Goal: Task Accomplishment & Management: Use online tool/utility

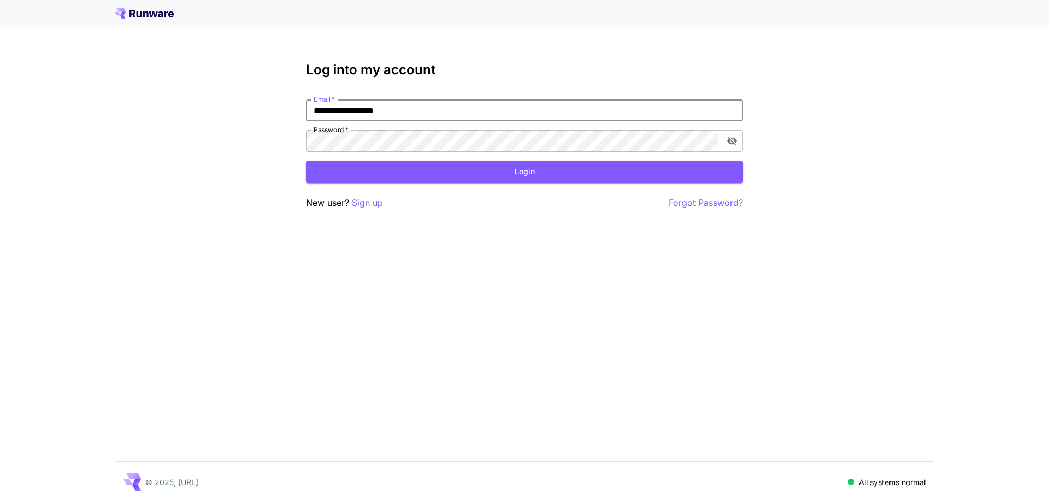
type input "**********"
click button "Login" at bounding box center [524, 172] width 437 height 22
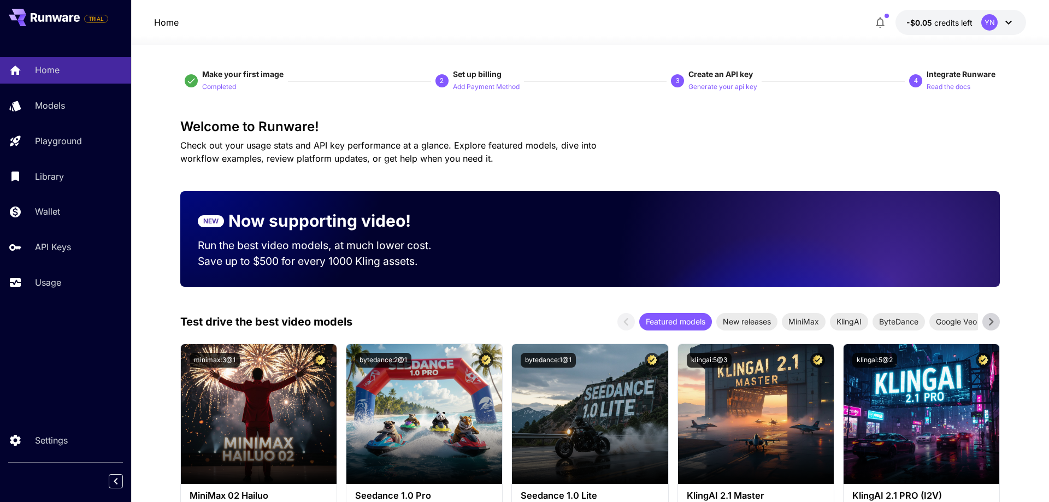
click at [967, 32] on div at bounding box center [590, 38] width 918 height 13
click at [1011, 19] on icon at bounding box center [1008, 22] width 13 height 13
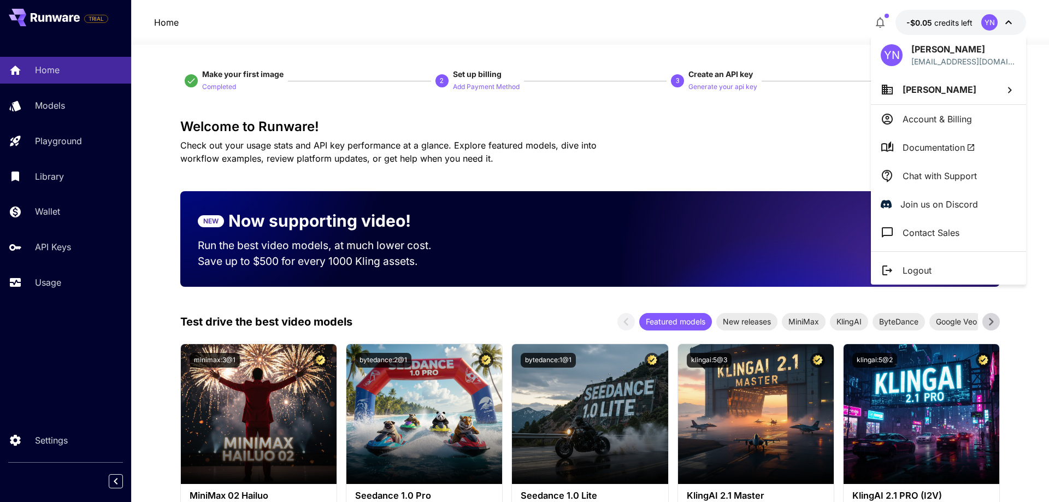
click at [401, 114] on div at bounding box center [524, 251] width 1049 height 502
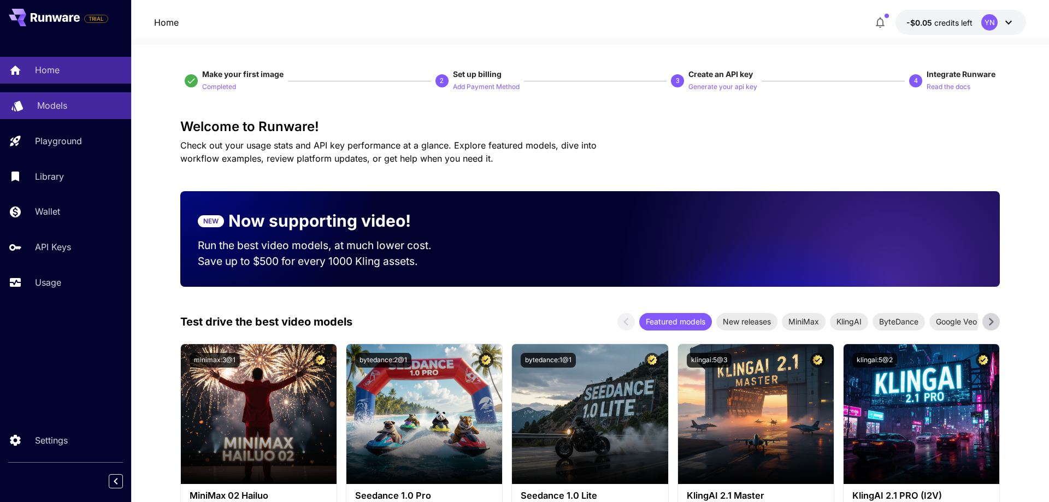
click at [49, 107] on p "Models" at bounding box center [52, 105] width 30 height 13
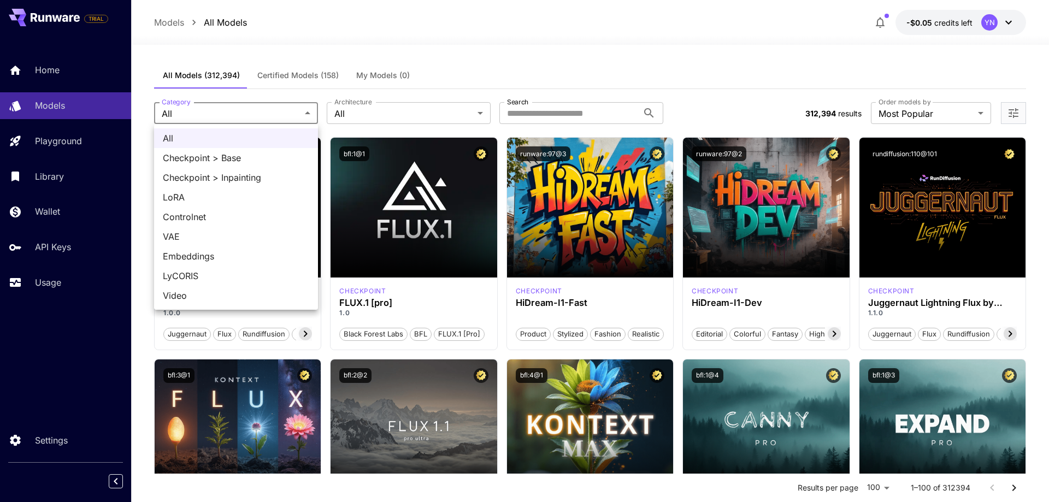
click at [223, 194] on span "LoRA" at bounding box center [236, 197] width 146 height 13
type input "****"
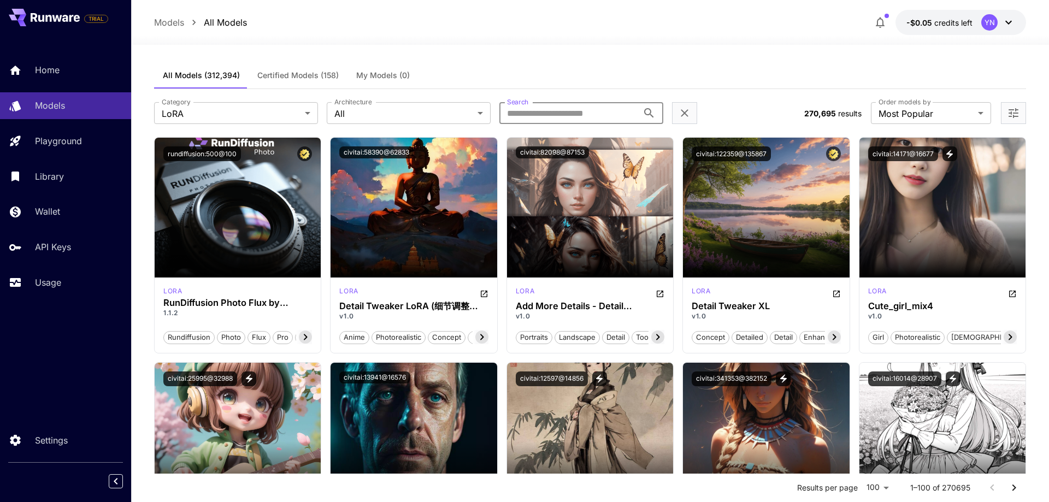
click at [588, 120] on input "Search" at bounding box center [568, 113] width 139 height 22
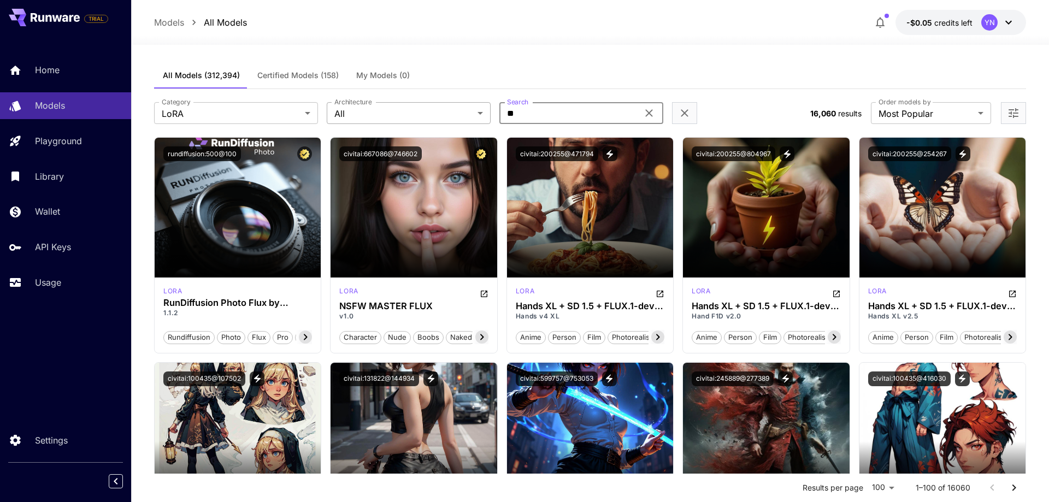
type input "*"
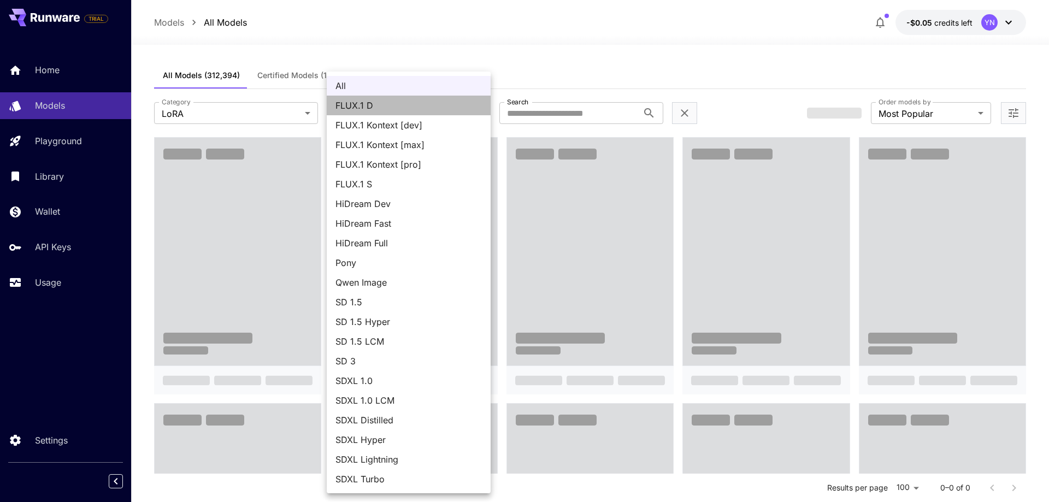
click at [406, 109] on span "FLUX.1 D" at bounding box center [408, 105] width 146 height 13
type input "******"
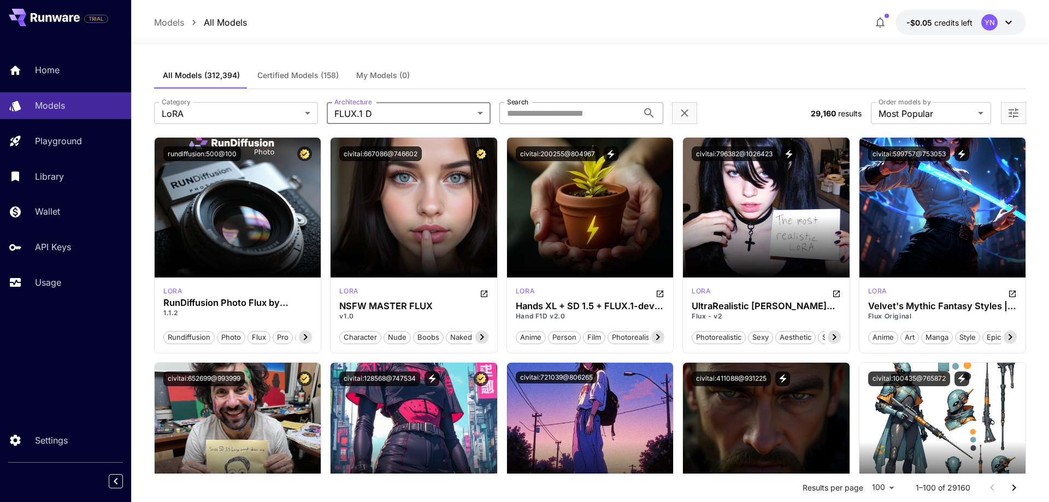
click at [565, 117] on input "Search" at bounding box center [568, 113] width 139 height 22
click at [836, 294] on icon "Open in CivitAI" at bounding box center [836, 294] width 7 height 7
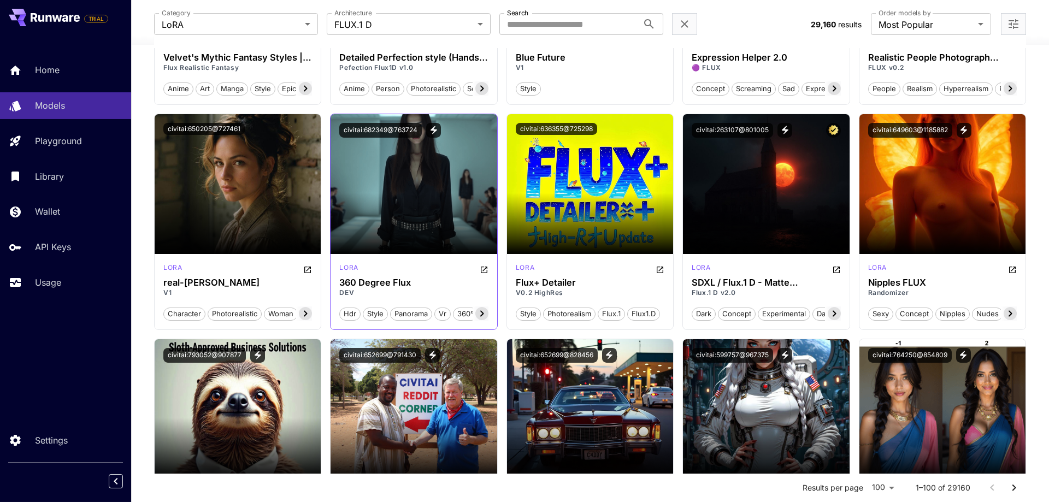
scroll to position [2563, 0]
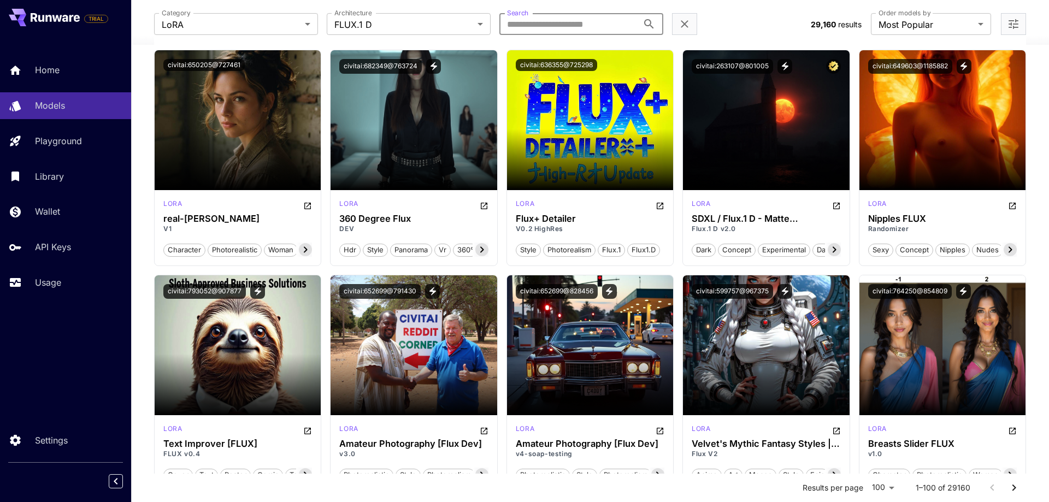
click at [524, 23] on input "Search" at bounding box center [568, 24] width 139 height 22
type input "*******"
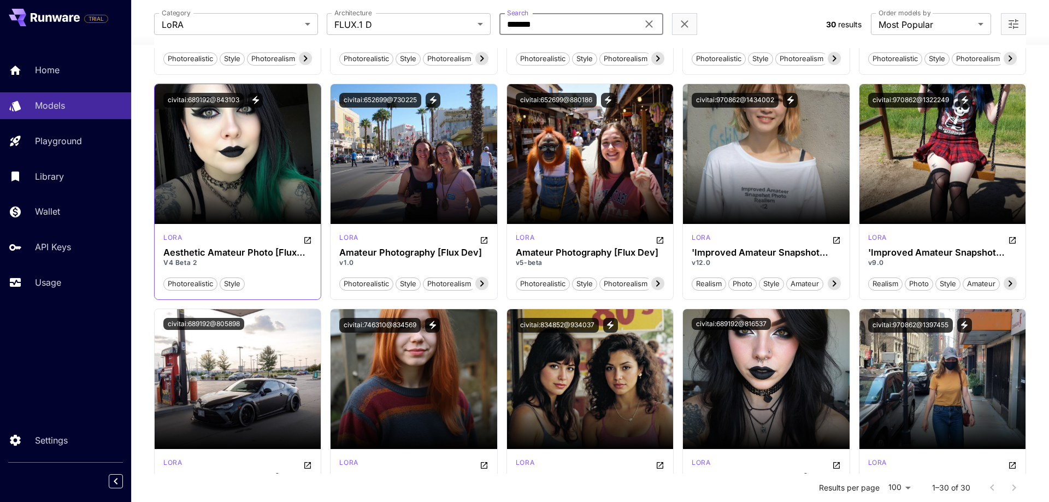
scroll to position [0, 0]
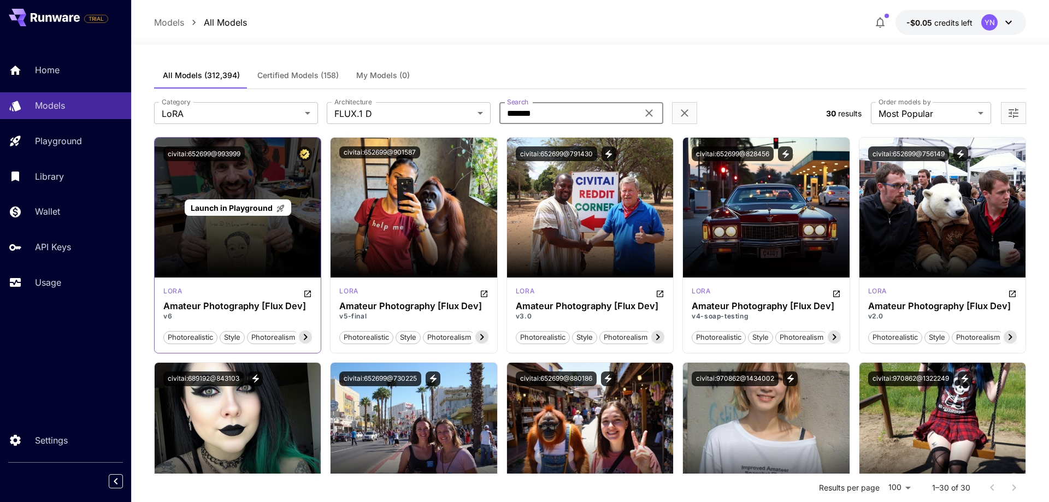
click at [237, 172] on div "Launch in Playground" at bounding box center [238, 208] width 166 height 140
click at [246, 206] on span "Launch in Playground" at bounding box center [232, 207] width 82 height 9
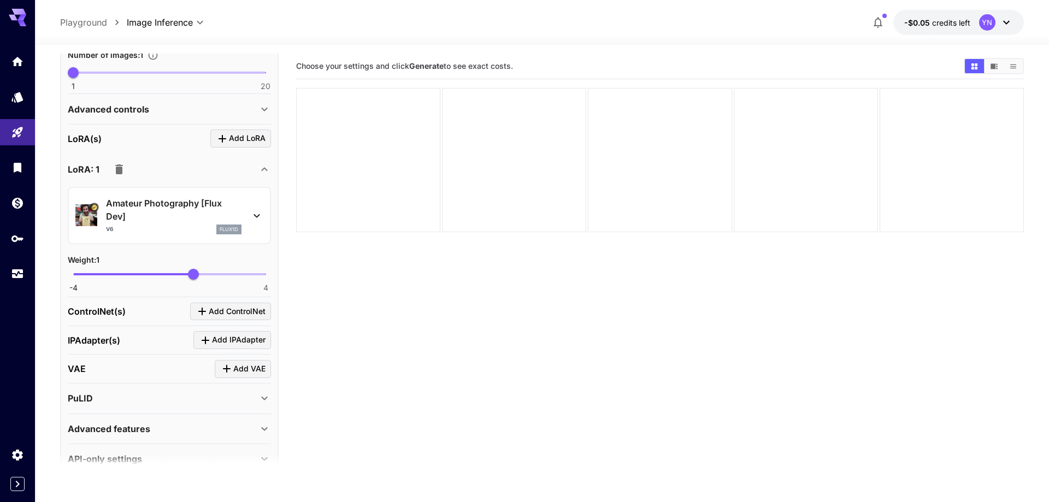
scroll to position [385, 0]
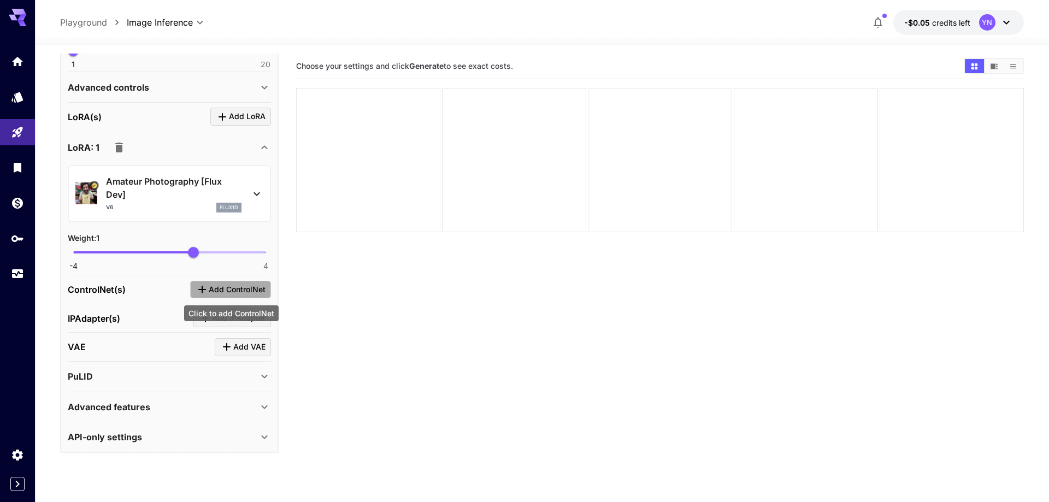
click at [231, 288] on span "Add ControlNet" at bounding box center [237, 290] width 57 height 14
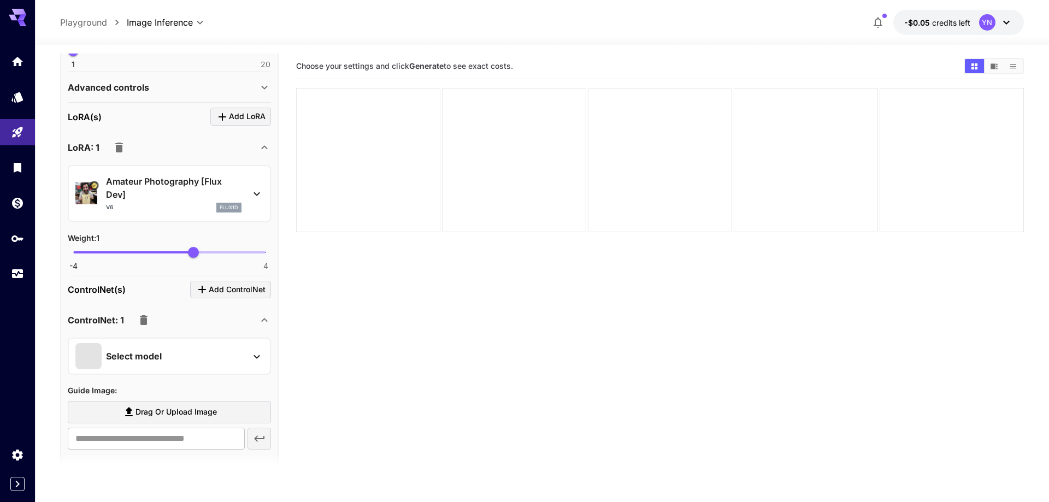
click at [202, 371] on div "Select model" at bounding box center [169, 356] width 203 height 37
click at [202, 359] on div "Select model" at bounding box center [160, 356] width 170 height 26
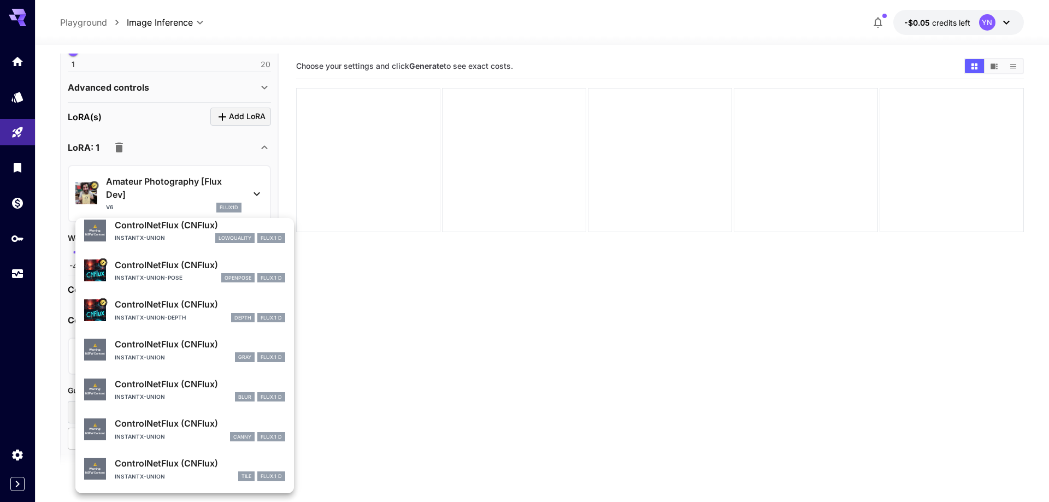
scroll to position [0, 0]
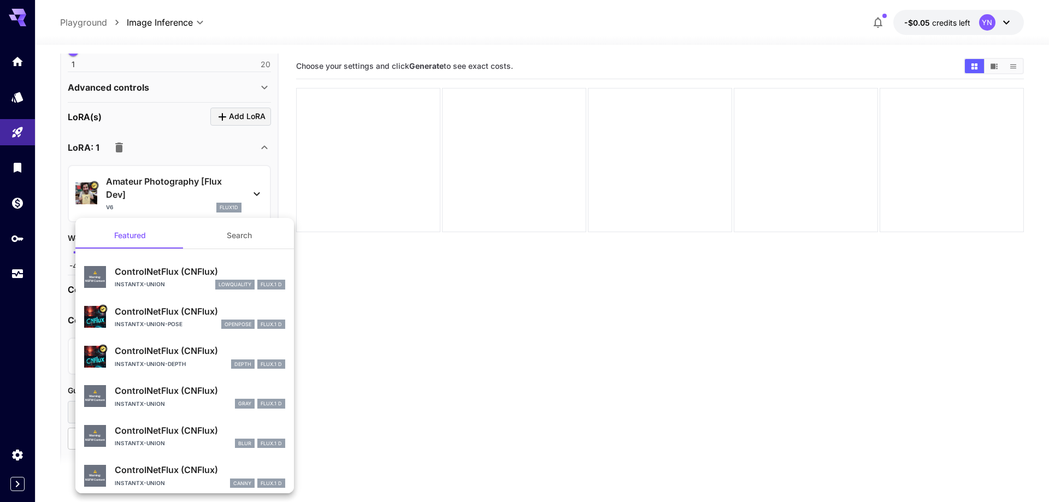
click at [193, 321] on div "instantx-union-pose openpose FLUX.1 D" at bounding box center [200, 325] width 170 height 10
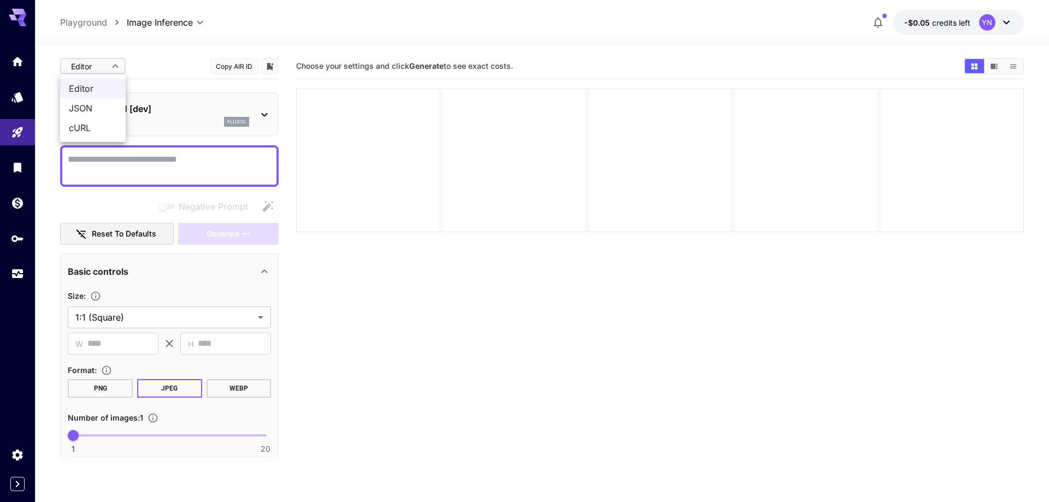
click at [113, 68] on body "**********" at bounding box center [524, 294] width 1049 height 588
click at [114, 63] on div at bounding box center [524, 251] width 1049 height 502
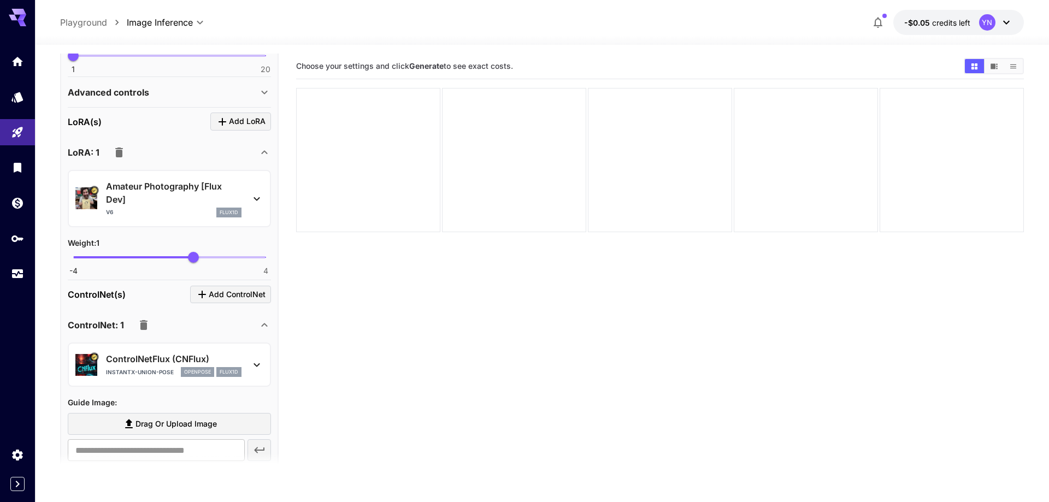
scroll to position [311, 0]
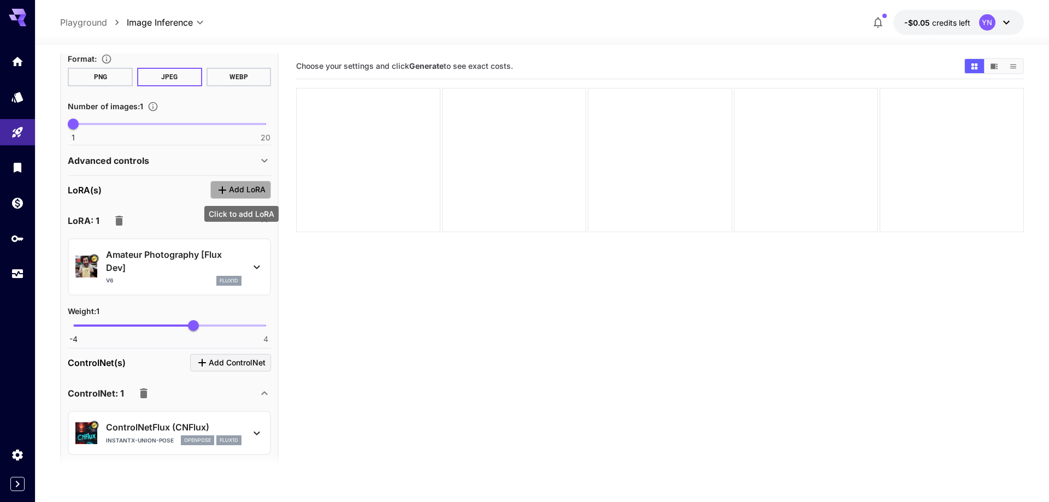
click at [224, 192] on icon "Click to add LoRA" at bounding box center [222, 190] width 13 height 13
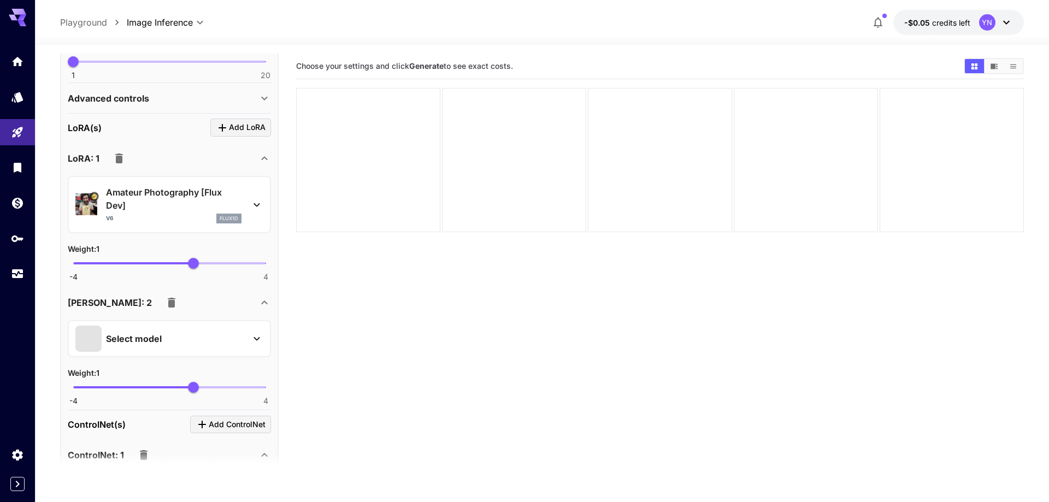
scroll to position [436, 0]
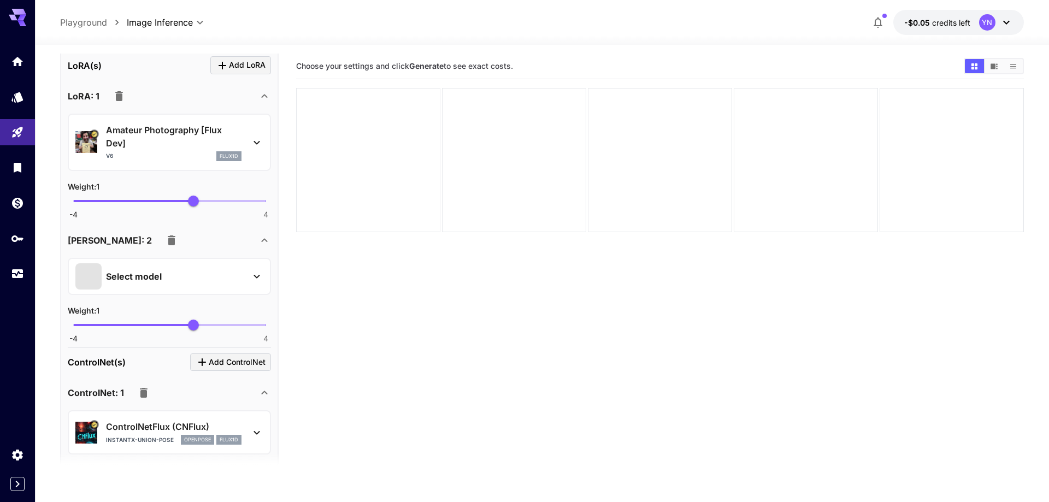
click at [188, 287] on div "Select model" at bounding box center [160, 276] width 170 height 26
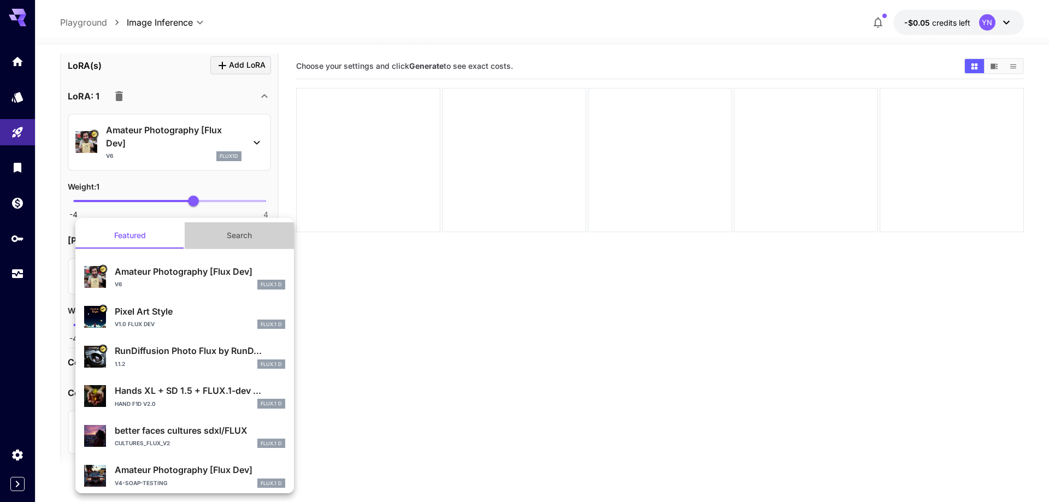
click at [220, 239] on button "Search" at bounding box center [239, 235] width 109 height 26
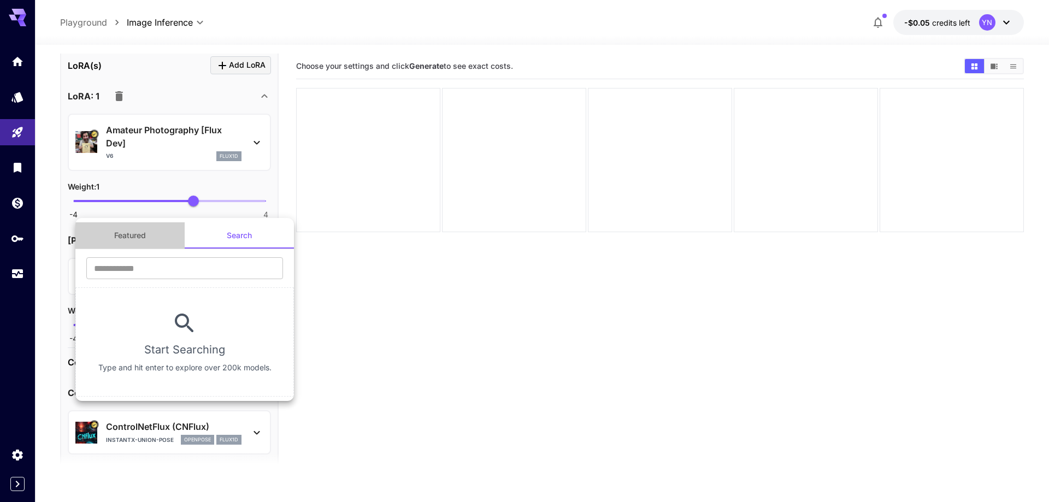
click at [151, 240] on button "Featured" at bounding box center [129, 235] width 109 height 26
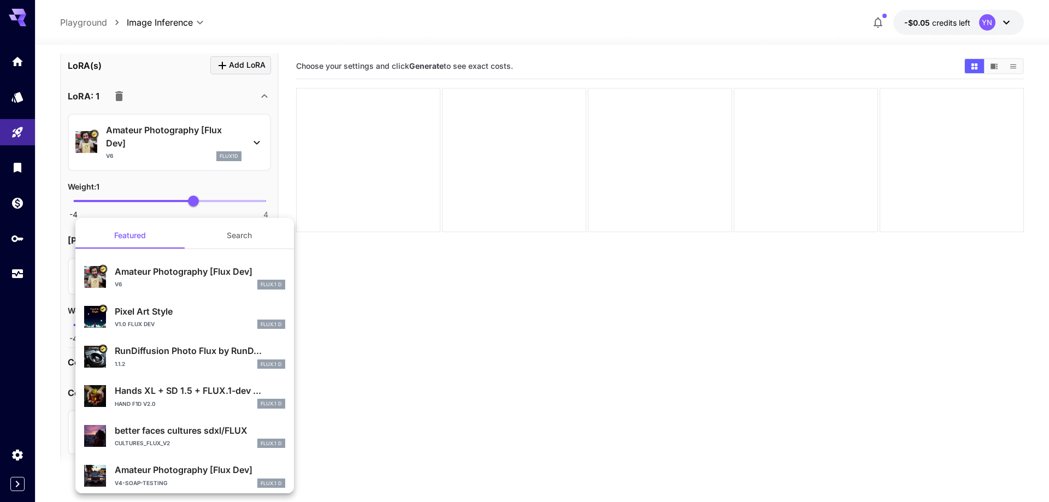
scroll to position [206, 0]
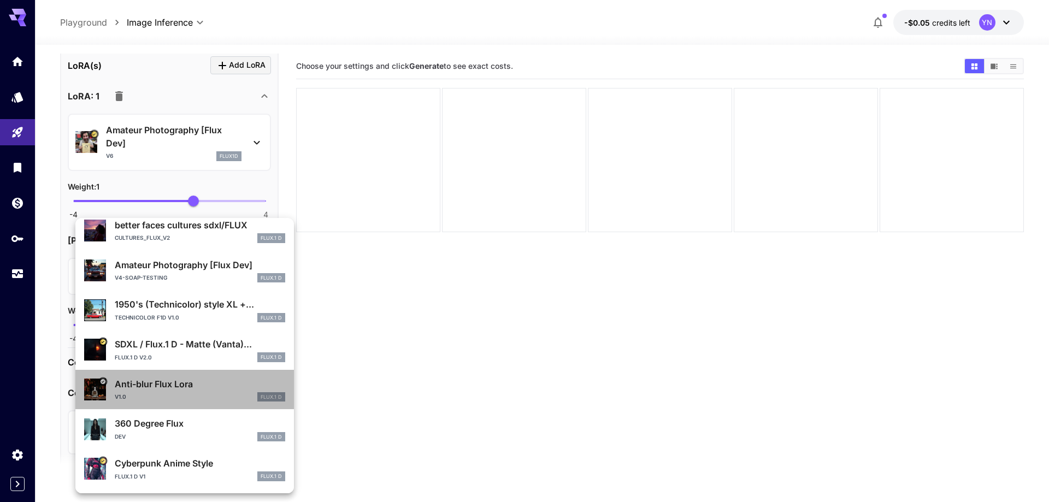
click at [194, 393] on div "v1.0 FLUX.1 D" at bounding box center [200, 397] width 170 height 10
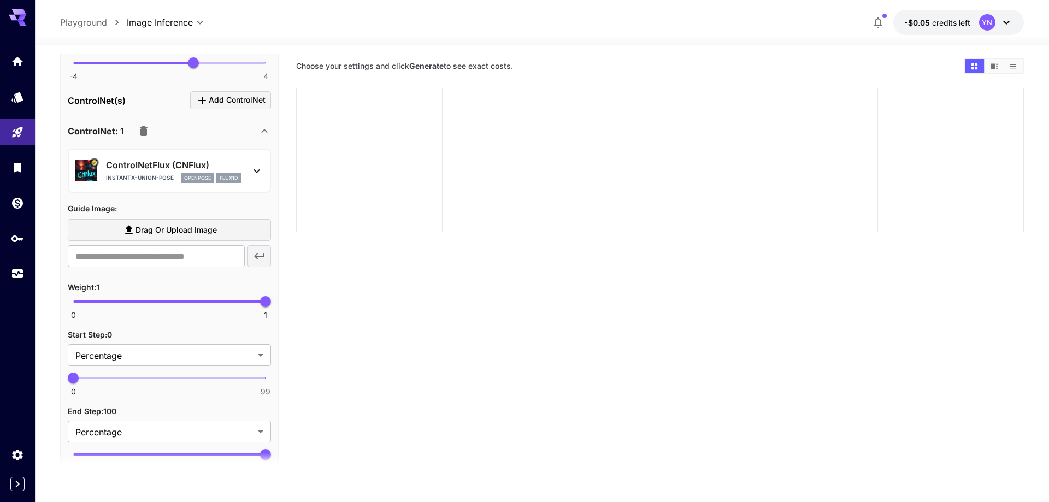
scroll to position [685, 0]
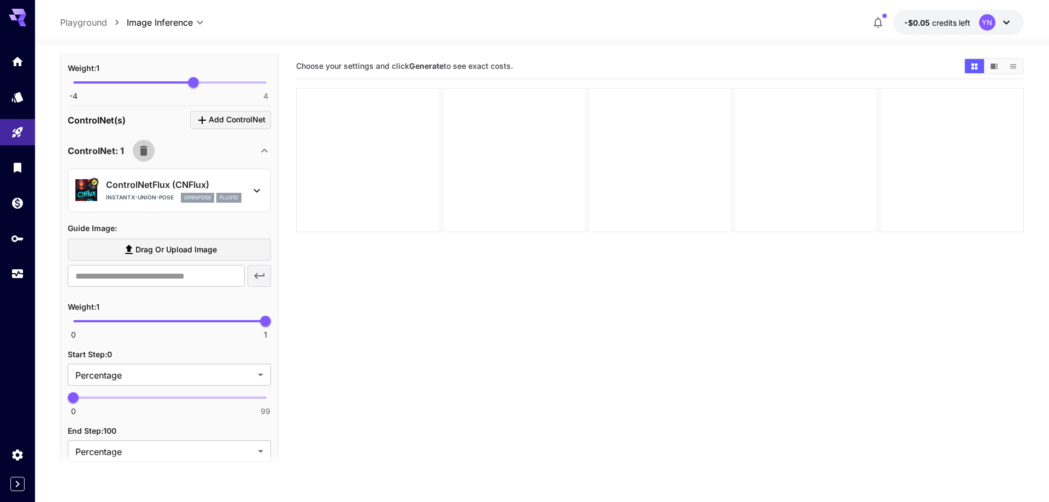
click at [147, 149] on icon "button" at bounding box center [143, 150] width 13 height 13
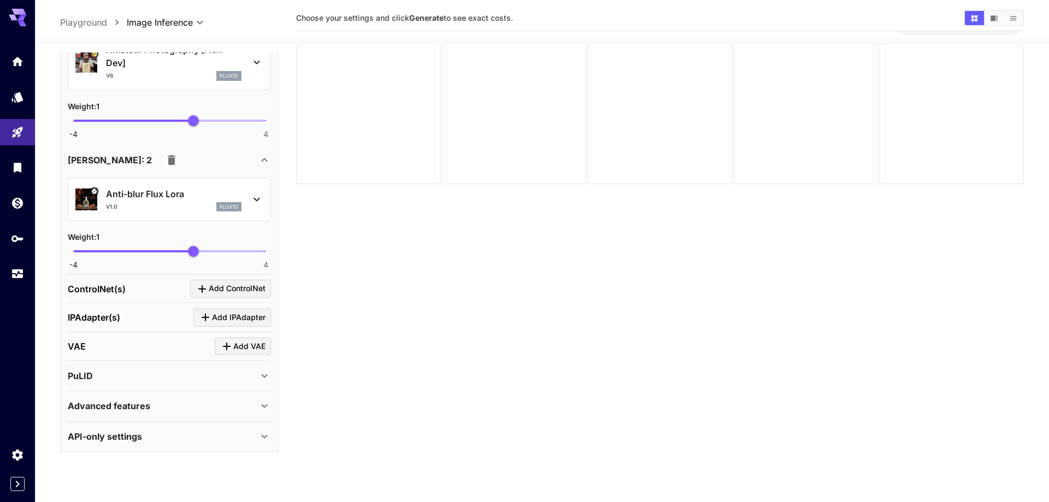
scroll to position [86, 0]
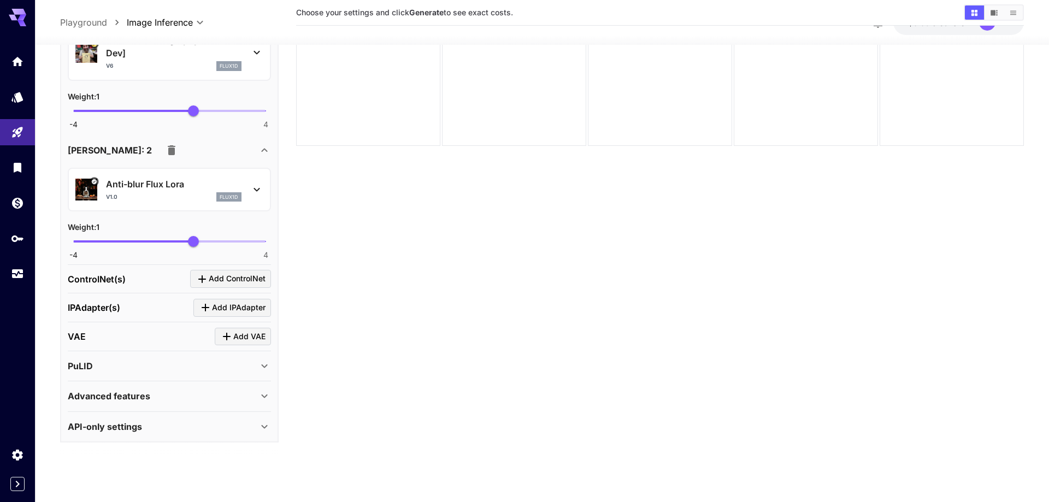
click at [151, 366] on div "PuLID" at bounding box center [163, 365] width 190 height 13
click at [169, 397] on div "Advanced features" at bounding box center [163, 395] width 190 height 13
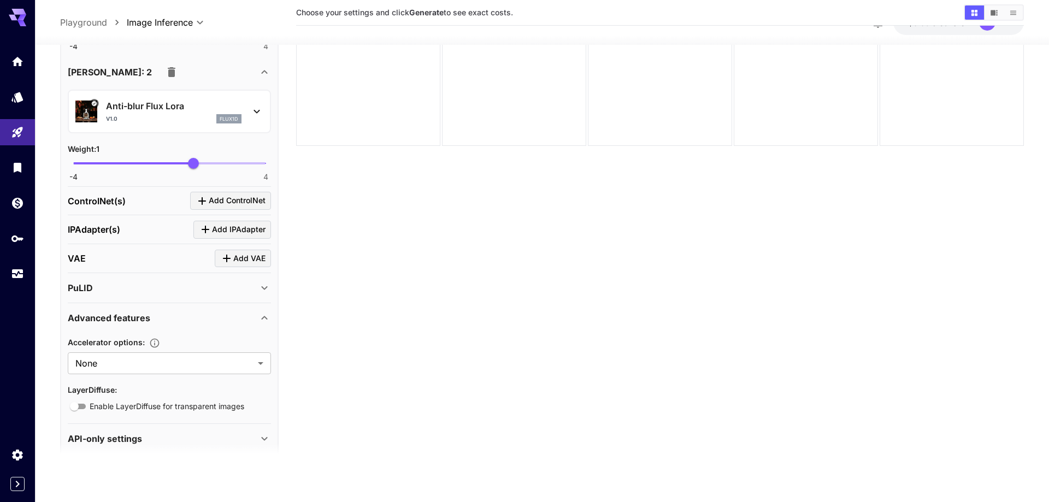
scroll to position [606, 0]
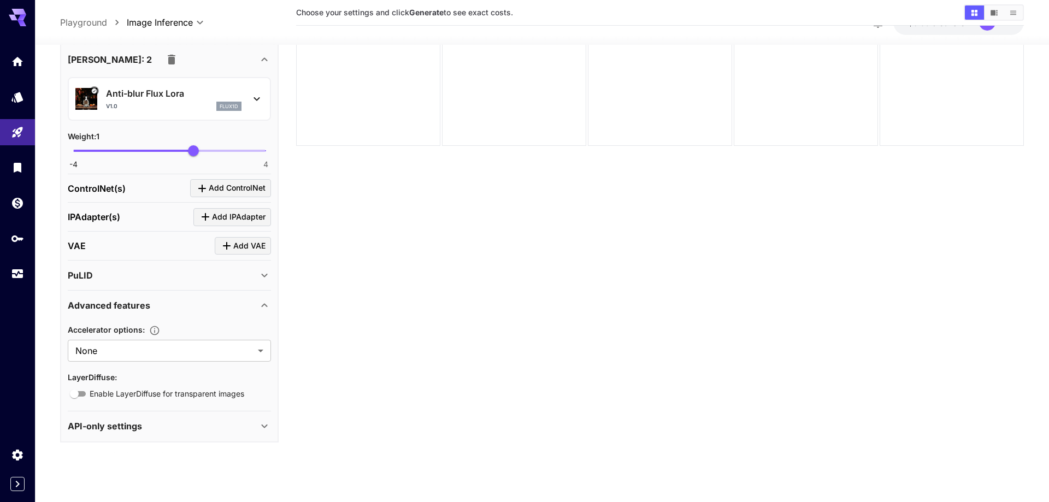
click at [144, 308] on p "Advanced features" at bounding box center [109, 305] width 82 height 13
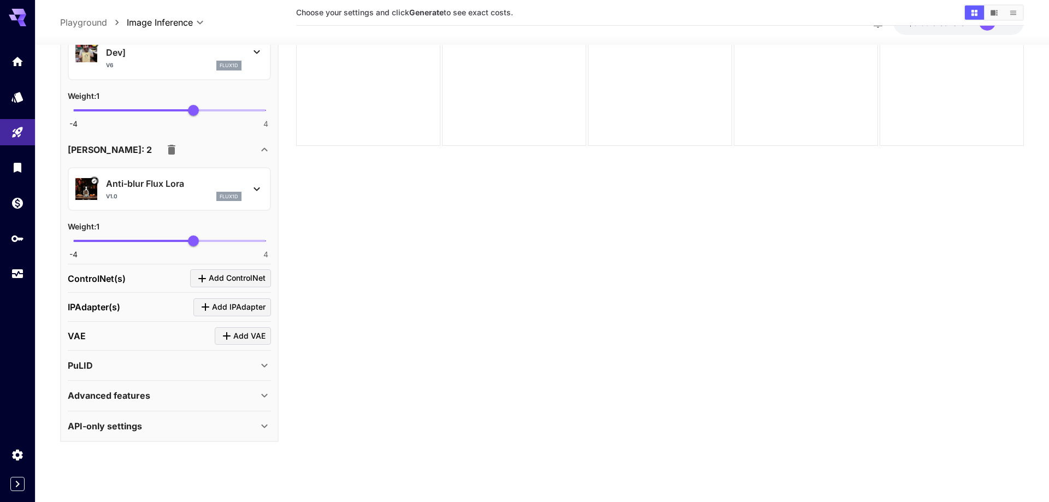
scroll to position [515, 0]
click at [145, 449] on section at bounding box center [169, 455] width 219 height 27
click at [19, 495] on div at bounding box center [17, 251] width 35 height 502
click at [19, 491] on button "Expand sidebar" at bounding box center [17, 484] width 14 height 14
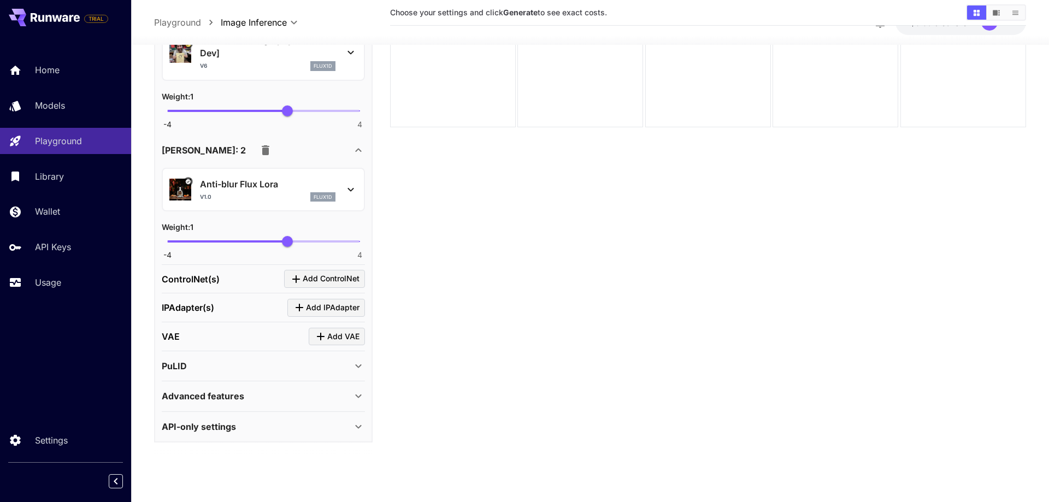
click at [235, 422] on p "API-only settings" at bounding box center [199, 426] width 74 height 13
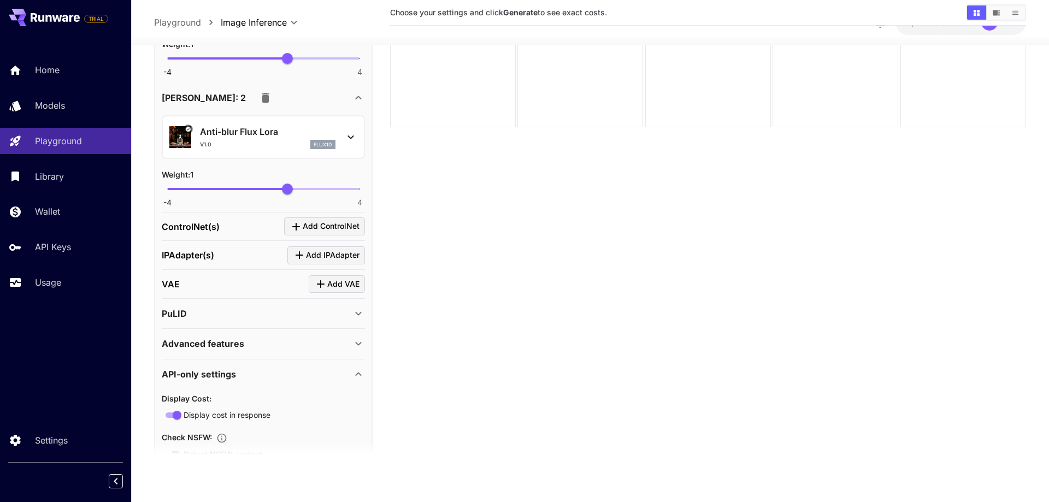
scroll to position [701, 0]
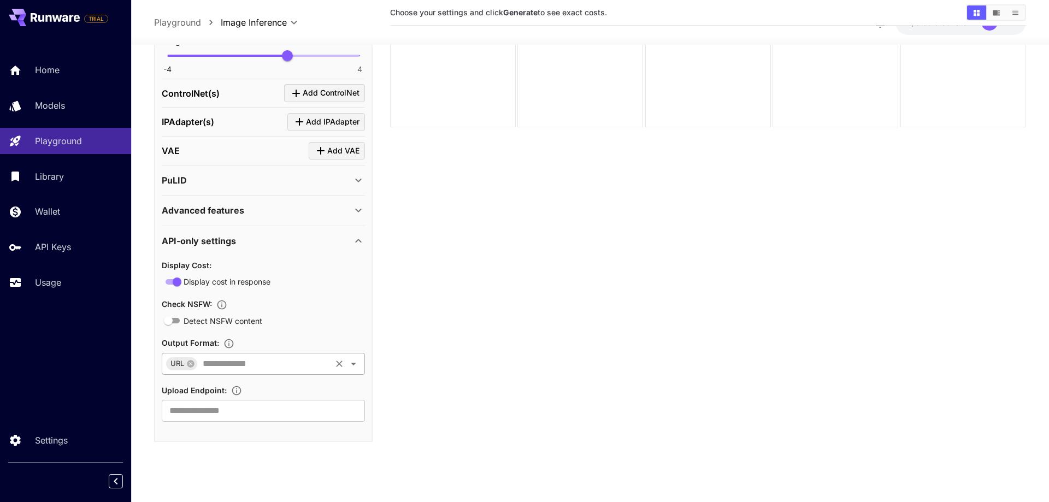
click at [269, 364] on input "text" at bounding box center [263, 363] width 131 height 15
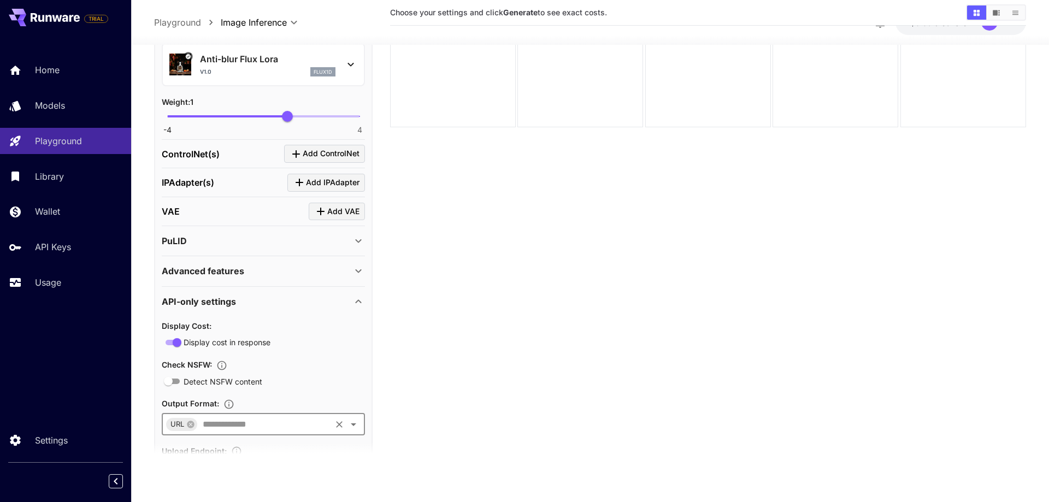
scroll to position [639, 0]
click at [225, 264] on div "Advanced features" at bounding box center [263, 272] width 203 height 26
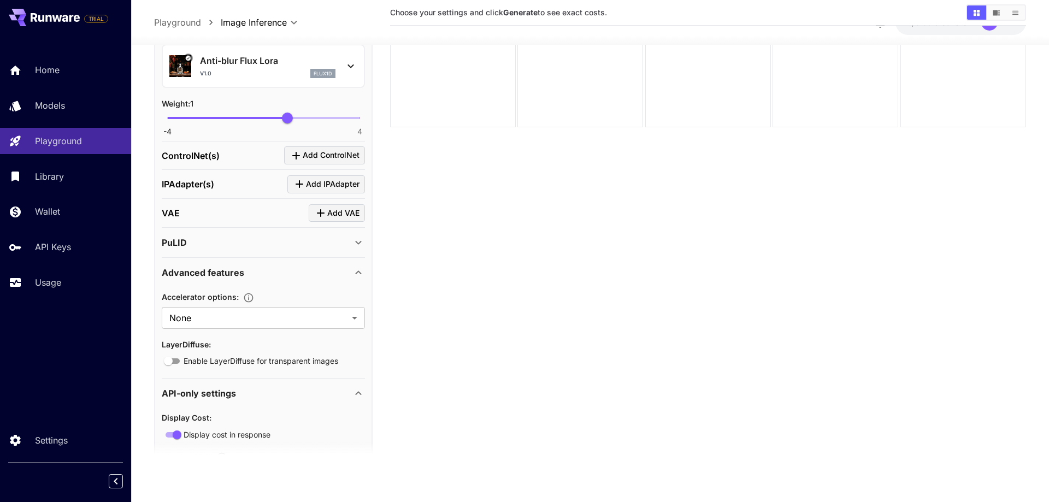
scroll to position [576, 0]
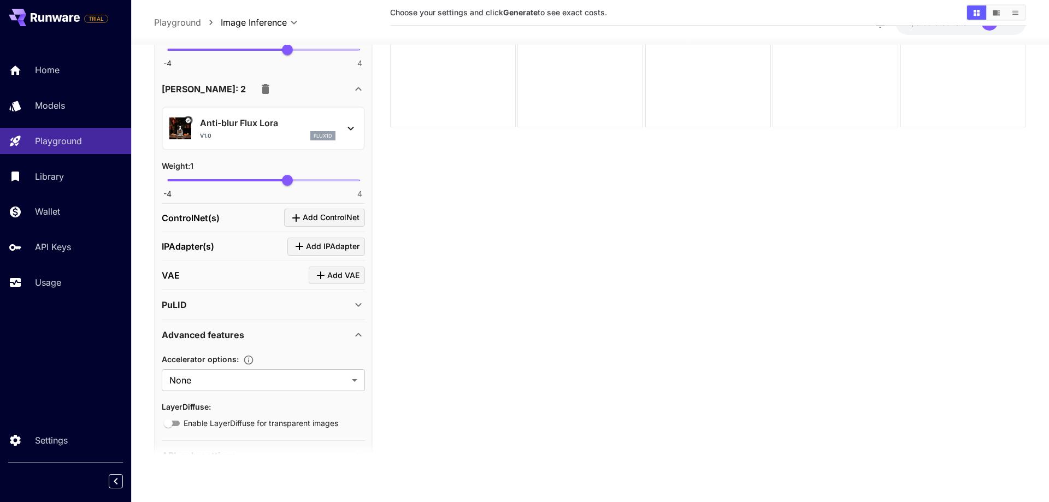
click at [205, 298] on div "PuLID" at bounding box center [257, 304] width 190 height 13
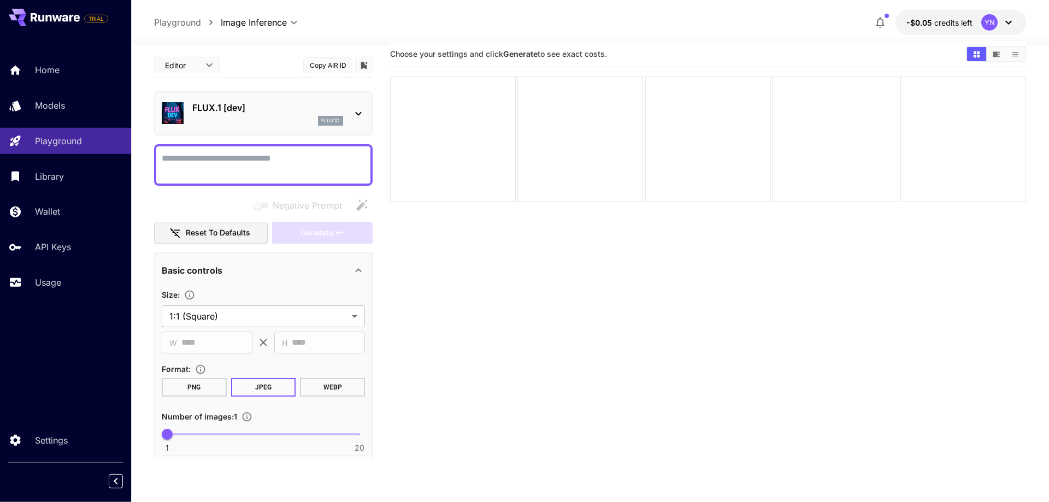
scroll to position [0, 0]
click at [1017, 63] on icon "Show images in list view" at bounding box center [1015, 66] width 8 height 8
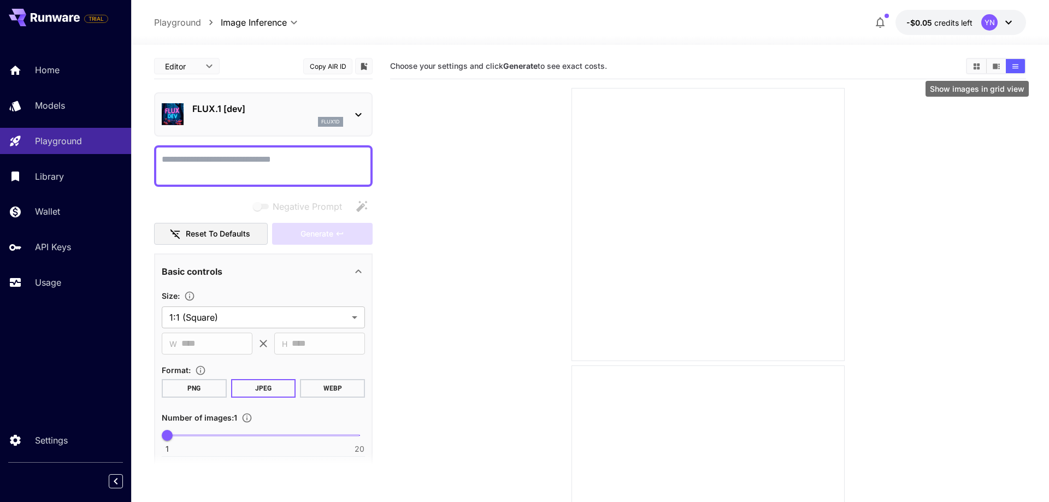
click at [983, 62] on button "Show images in grid view" at bounding box center [976, 66] width 19 height 14
click at [1005, 25] on icon at bounding box center [1008, 22] width 13 height 13
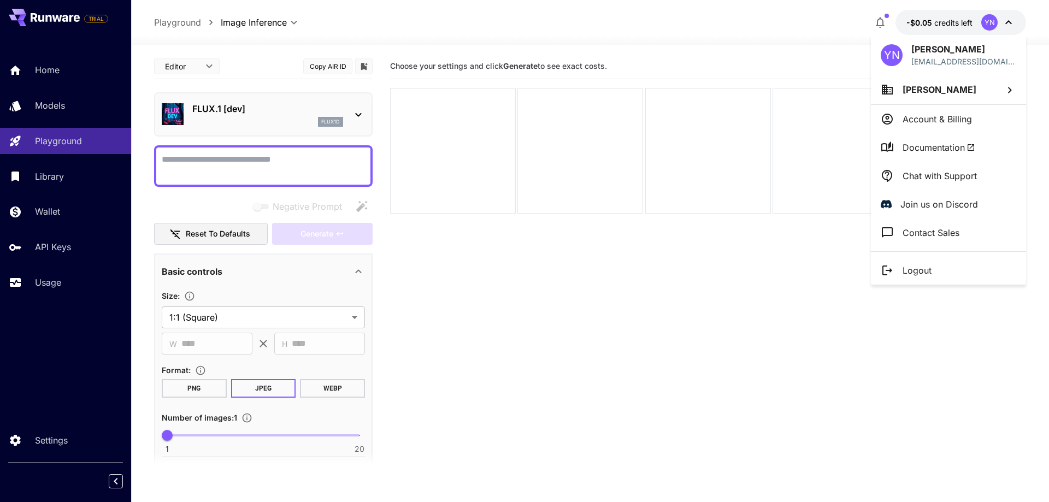
click at [47, 245] on div at bounding box center [524, 251] width 1049 height 502
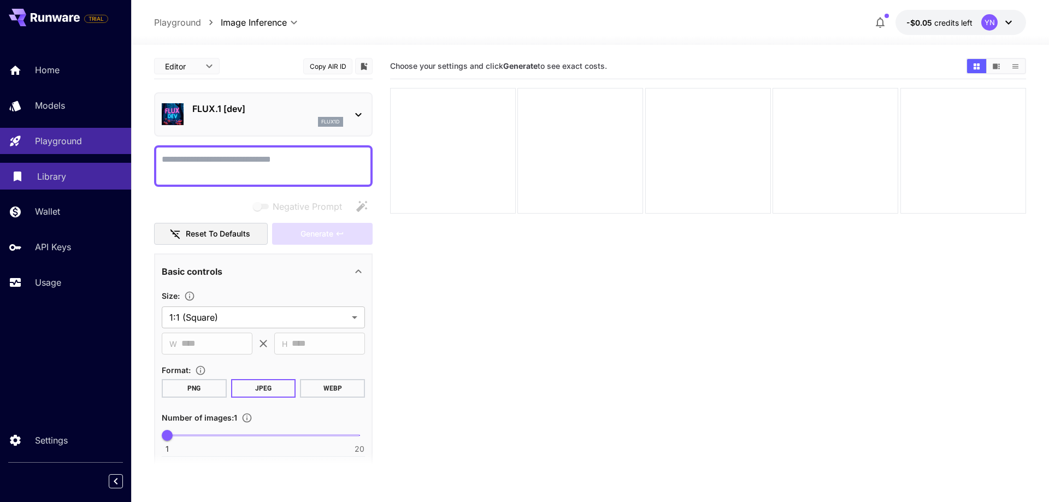
click at [44, 176] on p "Library" at bounding box center [51, 176] width 29 height 13
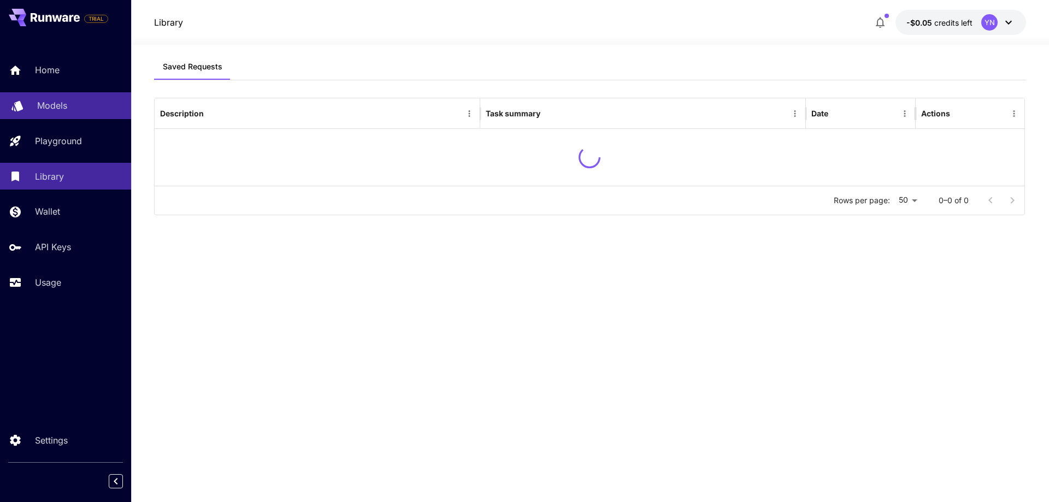
click at [57, 104] on p "Models" at bounding box center [52, 105] width 30 height 13
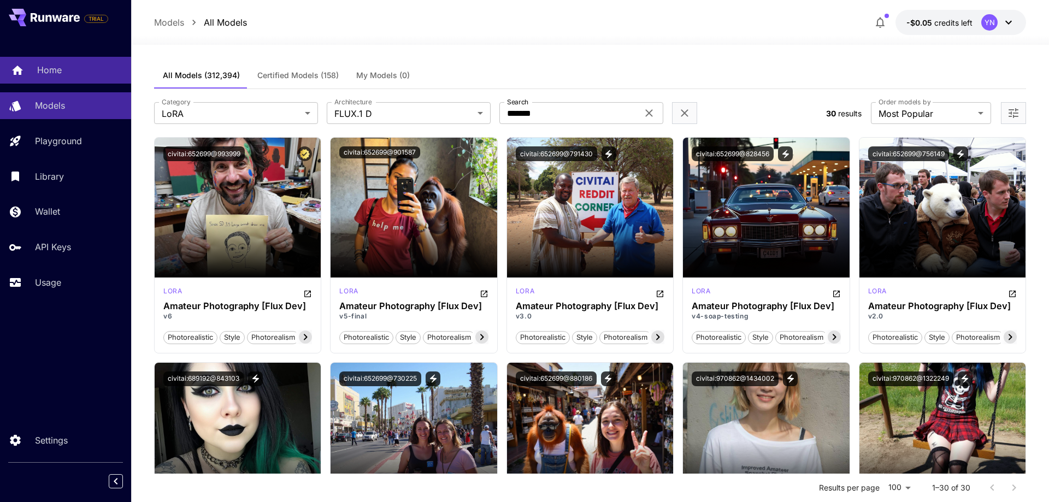
click at [72, 73] on div "Home" at bounding box center [79, 69] width 85 height 13
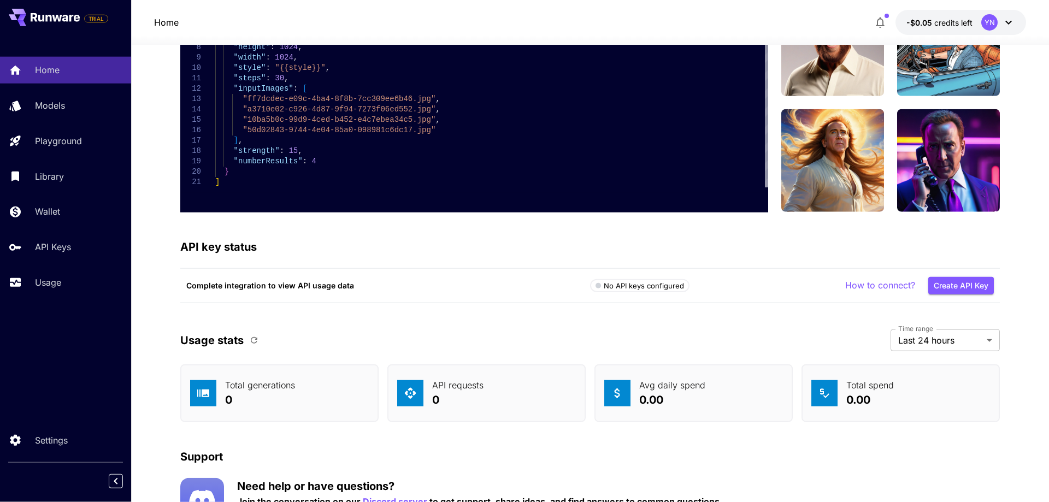
scroll to position [2601, 0]
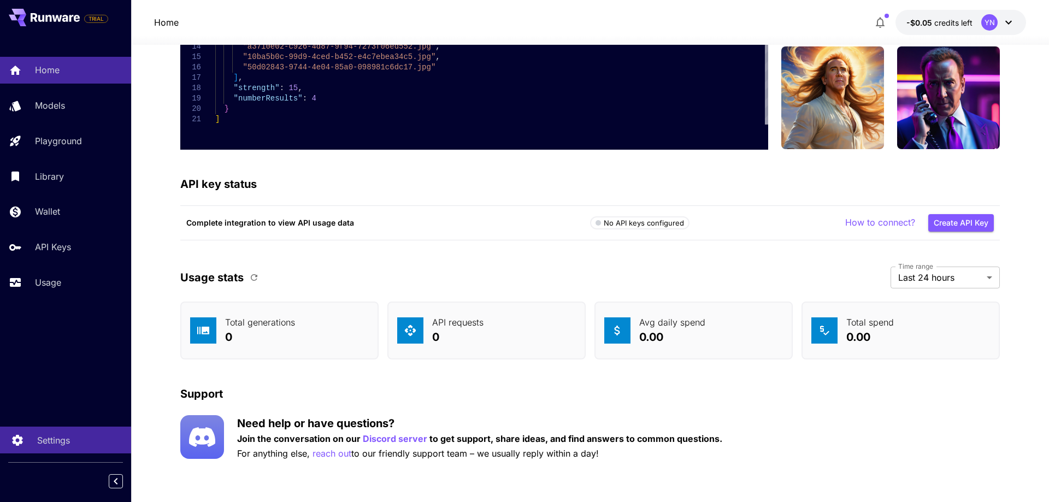
click at [63, 434] on p "Settings" at bounding box center [53, 440] width 33 height 13
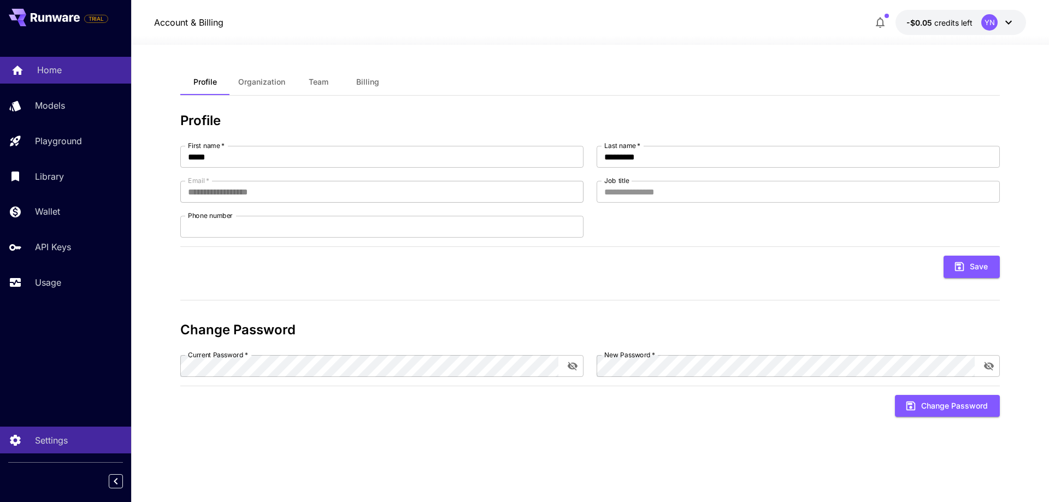
click at [73, 70] on div "Home" at bounding box center [79, 69] width 85 height 13
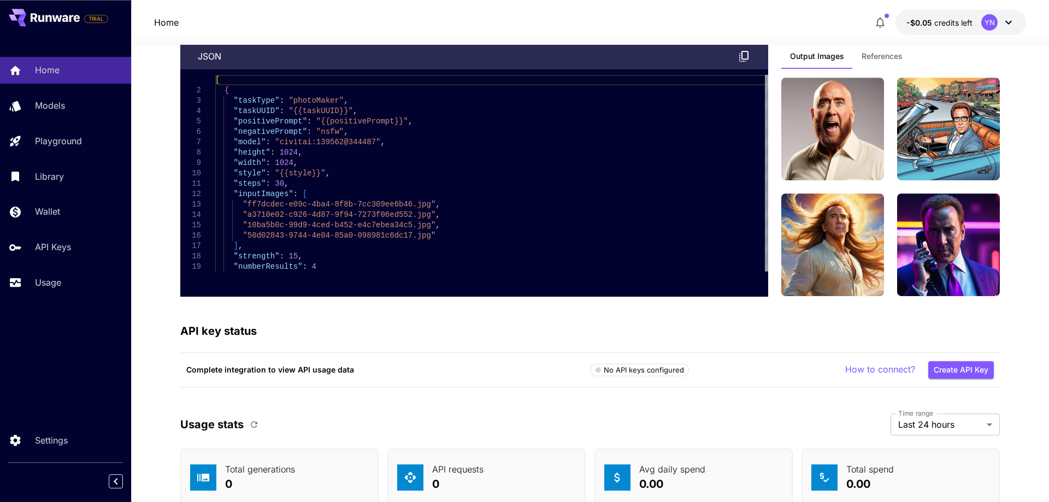
scroll to position [2434, 0]
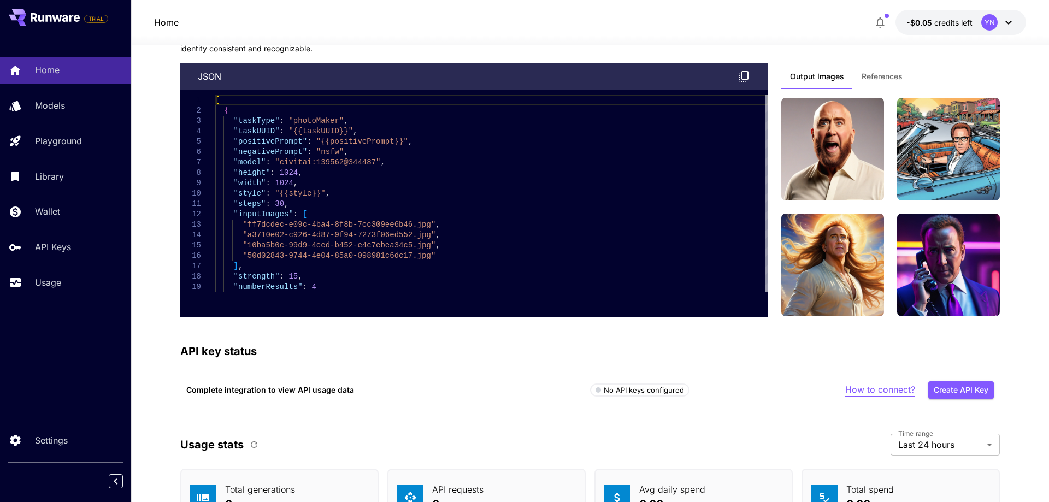
click at [885, 391] on p "How to connect?" at bounding box center [880, 390] width 70 height 14
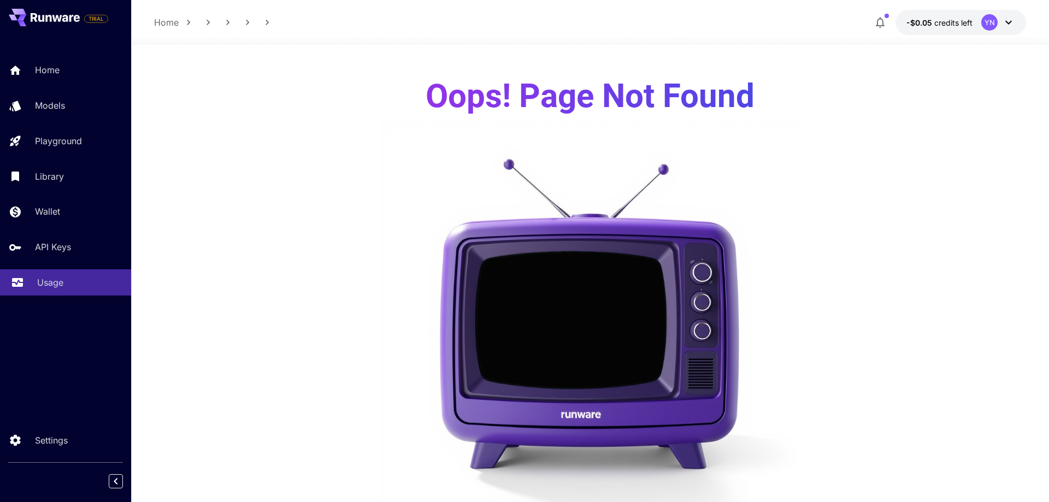
click at [48, 289] on p "Usage" at bounding box center [50, 282] width 26 height 13
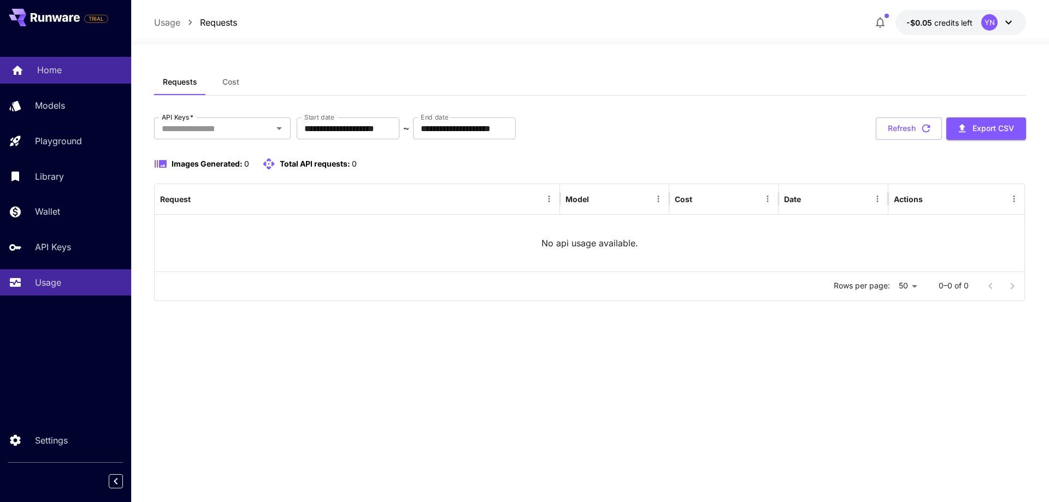
click at [96, 70] on div "Home" at bounding box center [79, 69] width 85 height 13
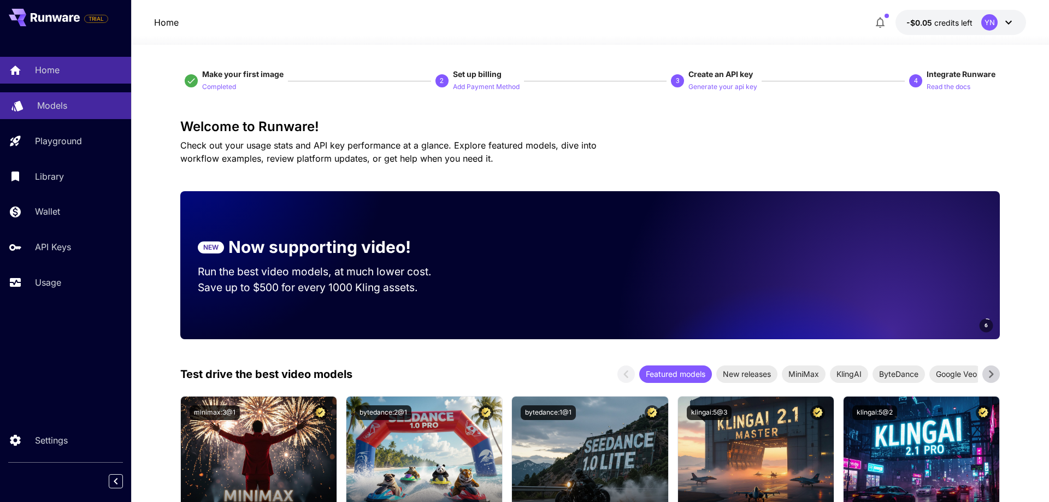
click at [91, 112] on div "Models" at bounding box center [79, 105] width 85 height 13
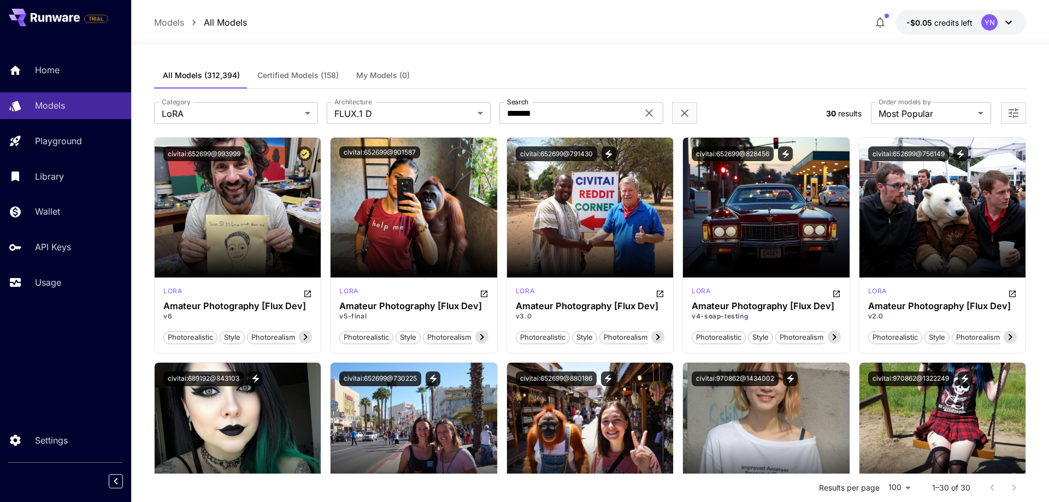
click at [996, 6] on div "Models All Models -$0.05 credits left YN" at bounding box center [590, 22] width 918 height 45
click at [996, 26] on div "YN" at bounding box center [989, 22] width 16 height 16
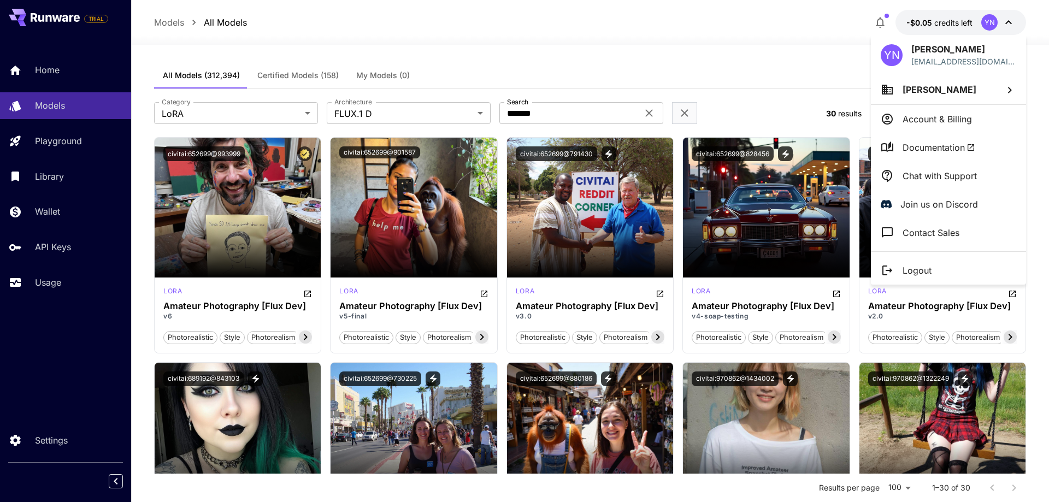
click at [934, 268] on li "Logout" at bounding box center [948, 270] width 155 height 28
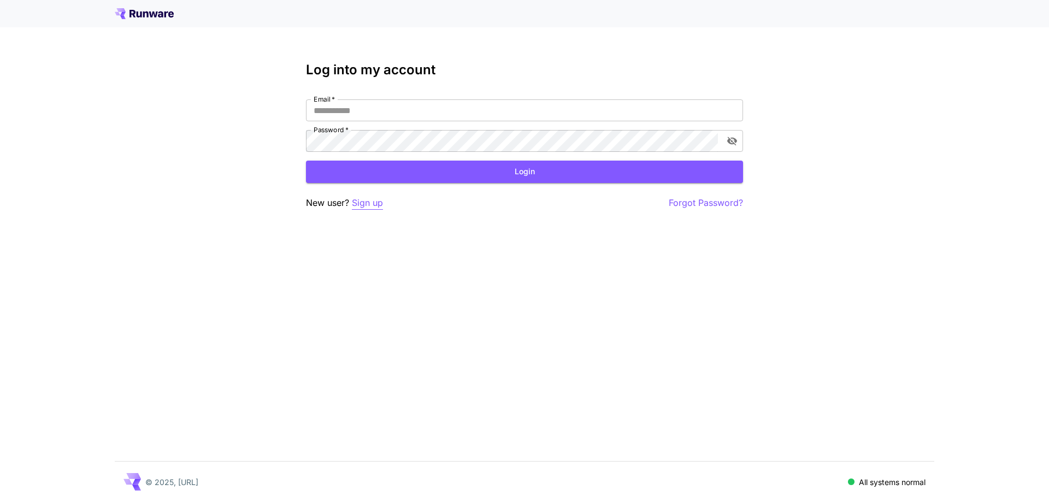
click at [367, 206] on p "Sign up" at bounding box center [367, 203] width 31 height 14
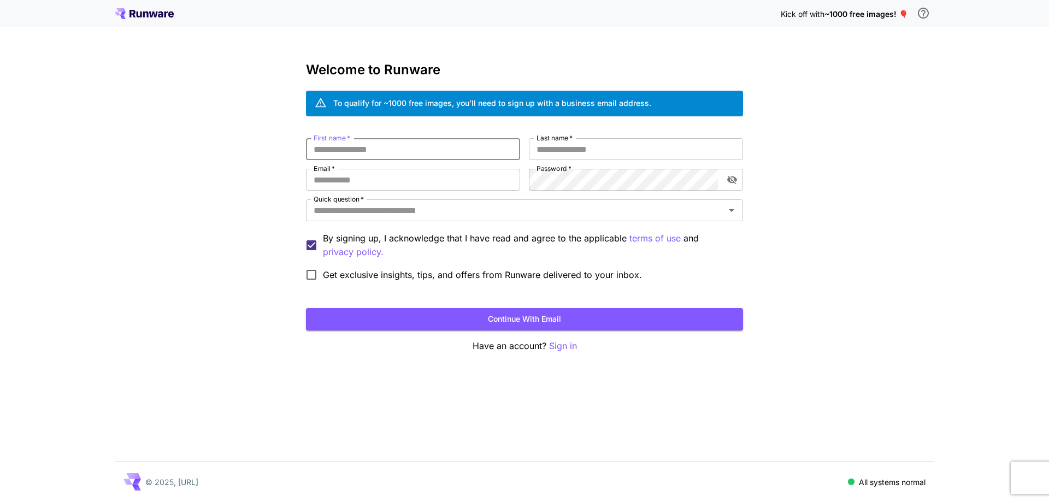
click at [380, 149] on input "First name   *" at bounding box center [413, 149] width 214 height 22
type input "*****"
type input "*********"
type input "**********"
click at [410, 211] on input "Quick question   *" at bounding box center [515, 210] width 412 height 15
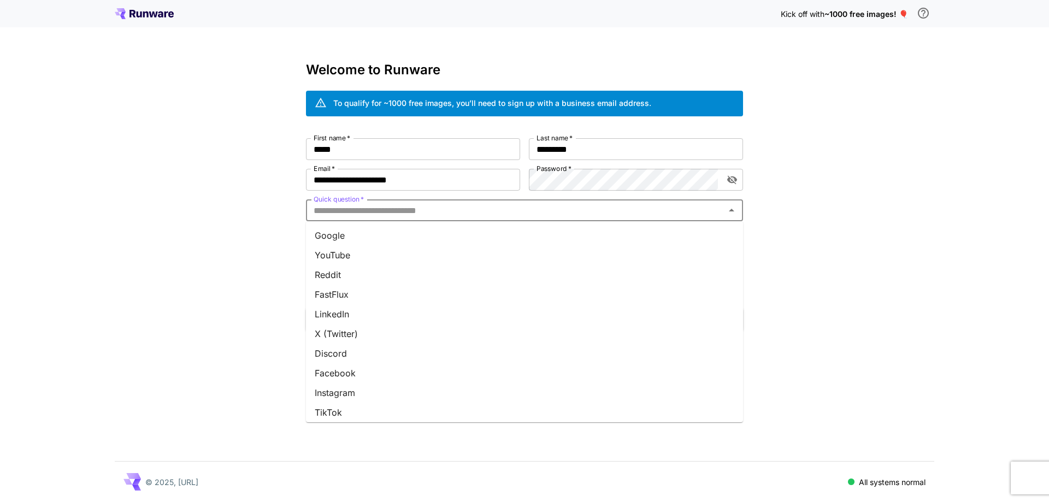
click at [403, 236] on li "Google" at bounding box center [524, 236] width 437 height 20
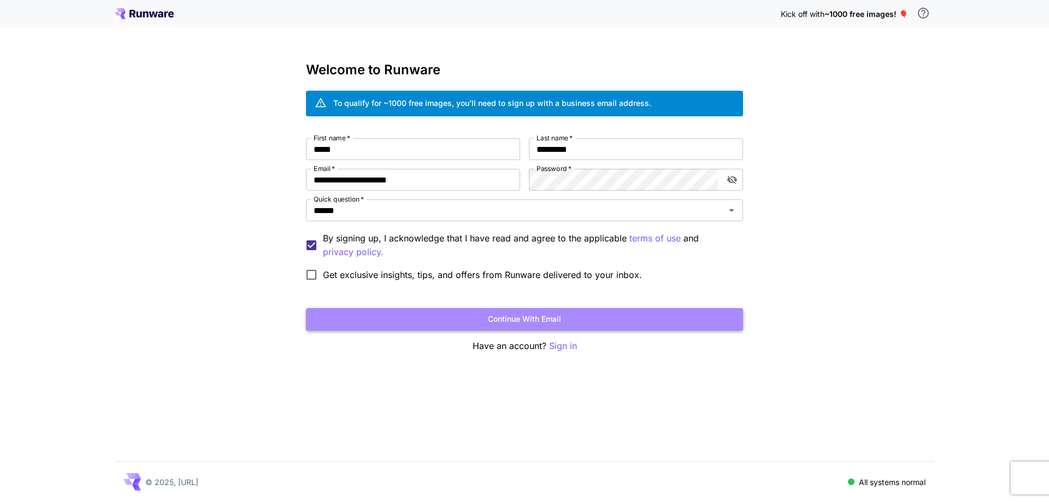
click at [437, 311] on button "Continue with email" at bounding box center [524, 319] width 437 height 22
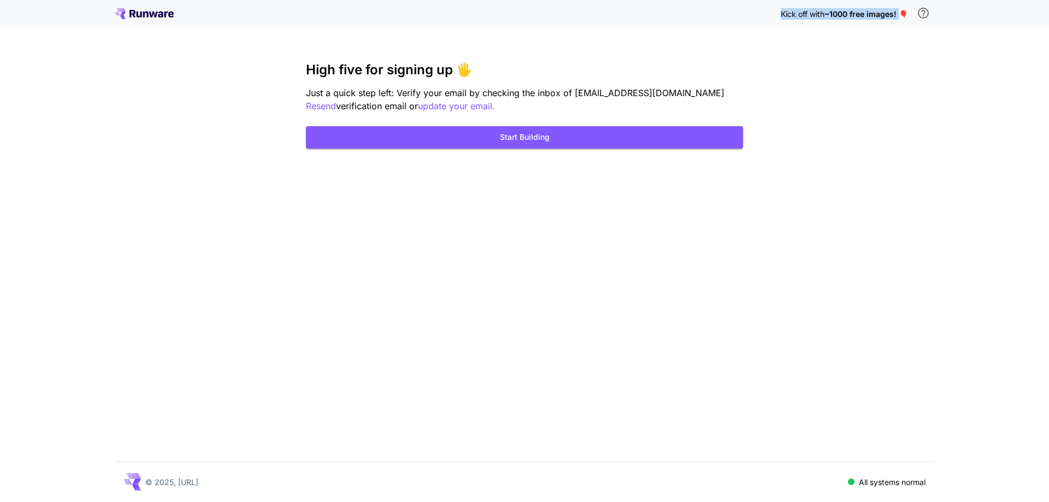
drag, startPoint x: 740, startPoint y: 15, endPoint x: 897, endPoint y: 14, distance: 157.3
click at [897, 14] on div "Kick off with ~1000 free images! 🎈" at bounding box center [524, 13] width 819 height 23
click at [892, 74] on div "Kick off with ~1000 free images! 🎈 High five for signing up 🖐️ Just a quick ste…" at bounding box center [524, 251] width 1049 height 502
click at [336, 99] on p "Resend" at bounding box center [321, 106] width 30 height 14
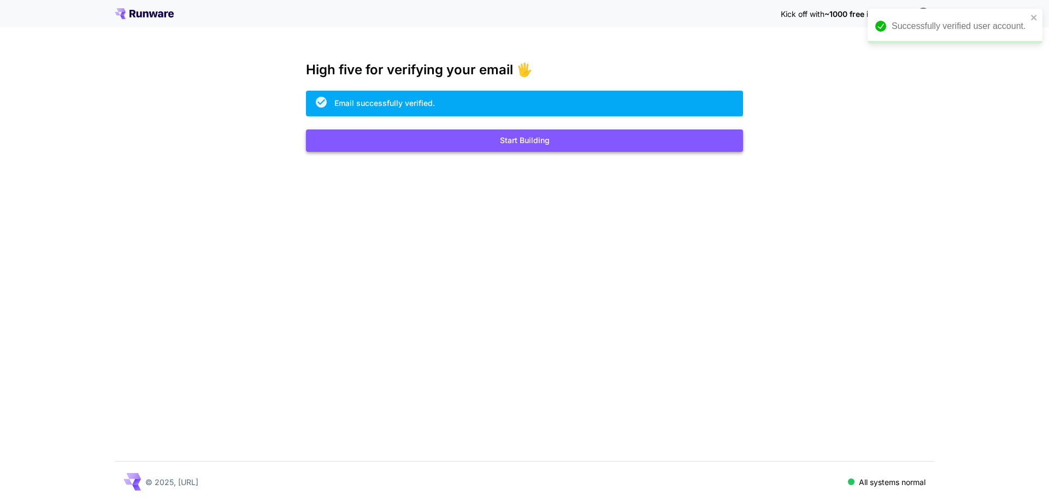
click at [559, 135] on button "Start Building" at bounding box center [524, 140] width 437 height 22
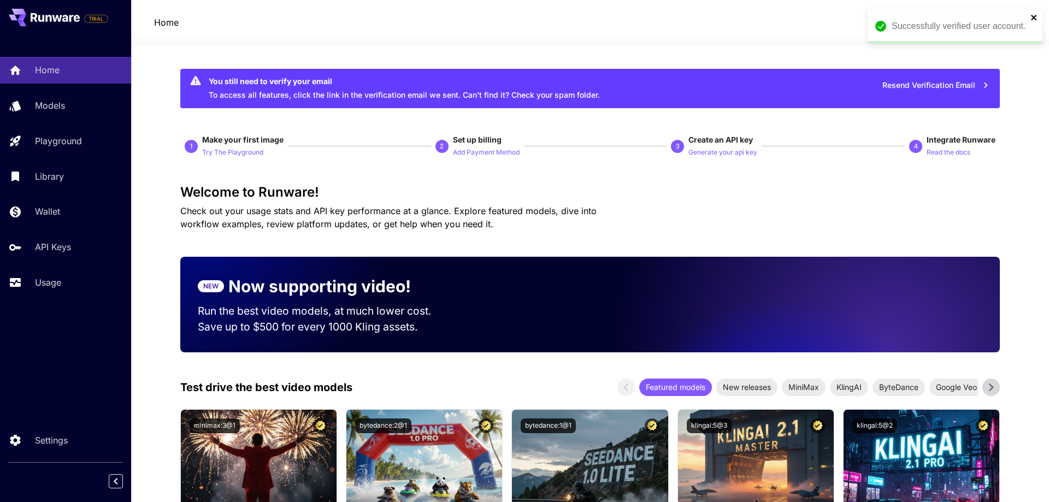
click at [1036, 21] on icon "close" at bounding box center [1034, 17] width 8 height 9
click at [940, 22] on span "credits left" at bounding box center [953, 22] width 38 height 9
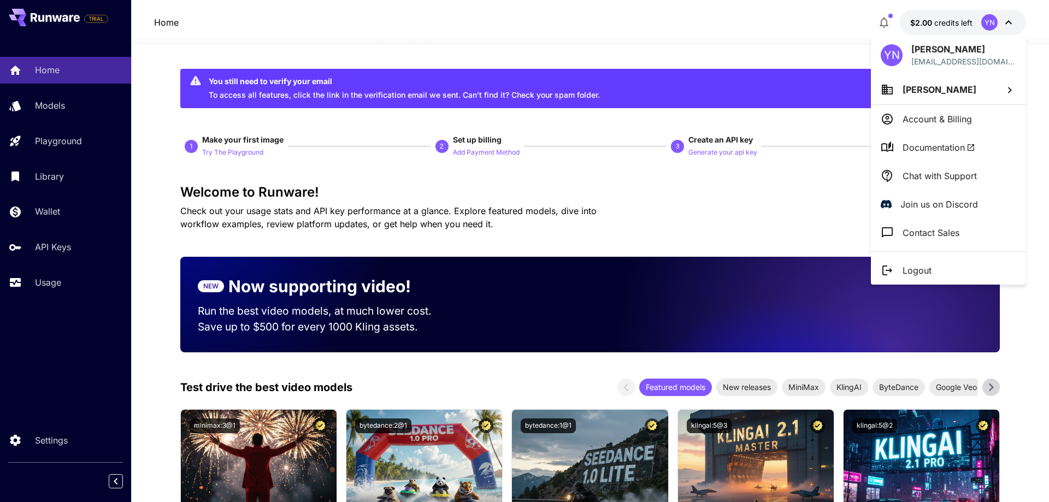
click at [937, 22] on div at bounding box center [524, 251] width 1049 height 502
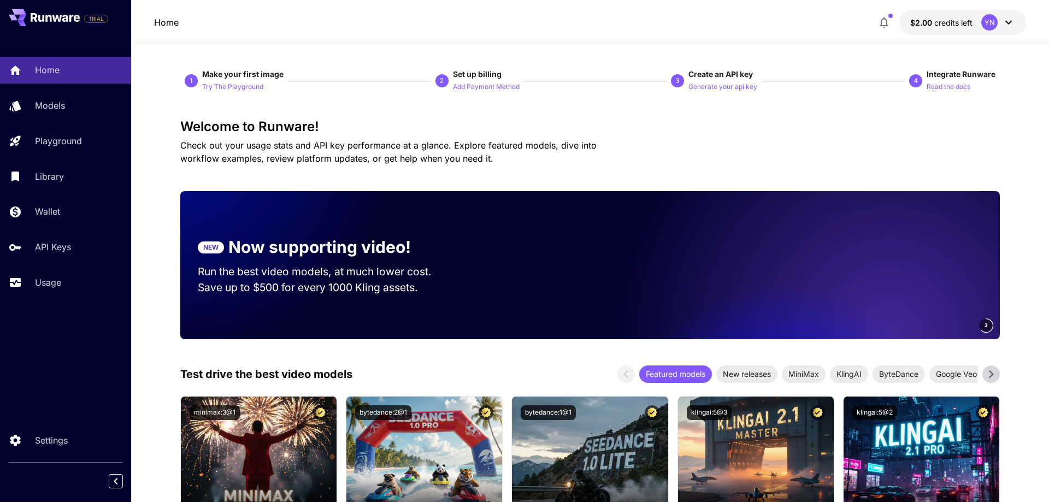
click at [995, 14] on div "YN" at bounding box center [998, 22] width 34 height 16
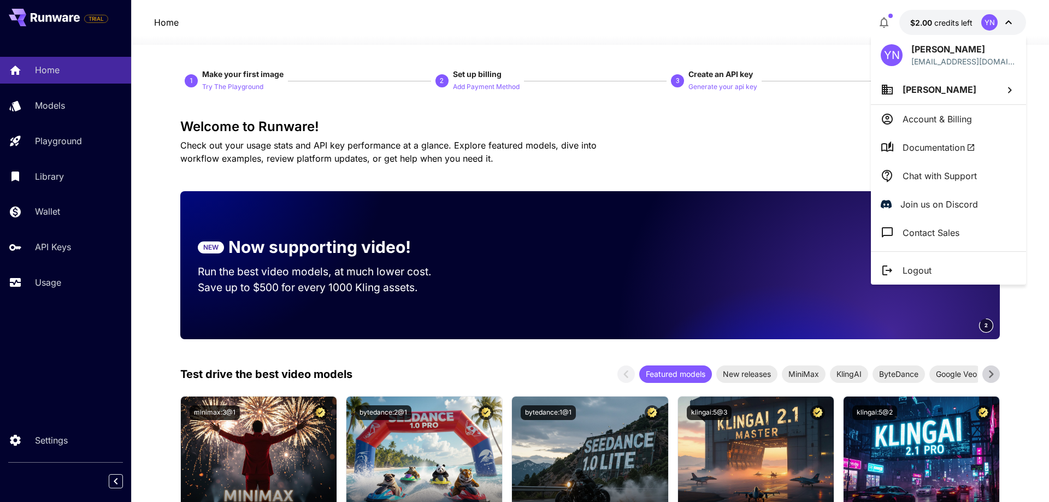
click at [1003, 34] on div at bounding box center [524, 251] width 1049 height 502
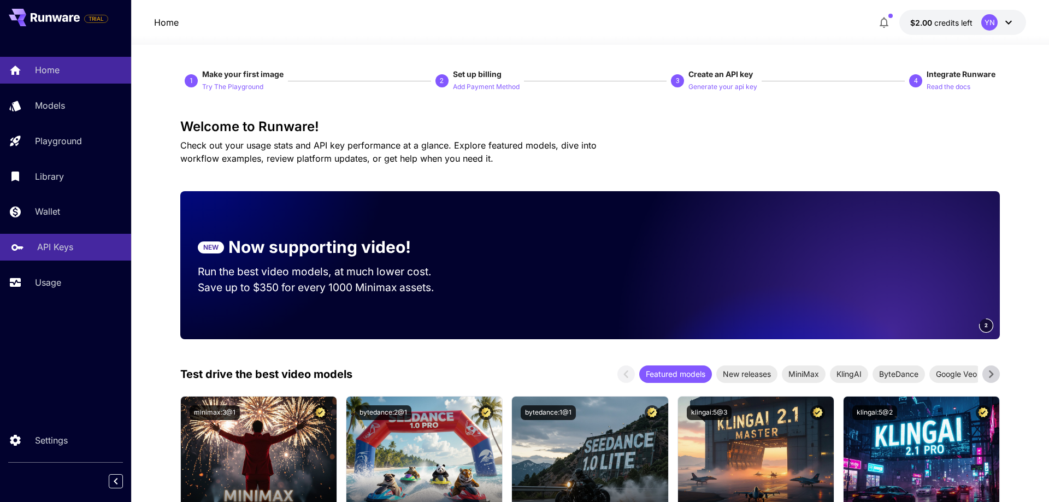
click at [63, 247] on p "API Keys" at bounding box center [55, 246] width 36 height 13
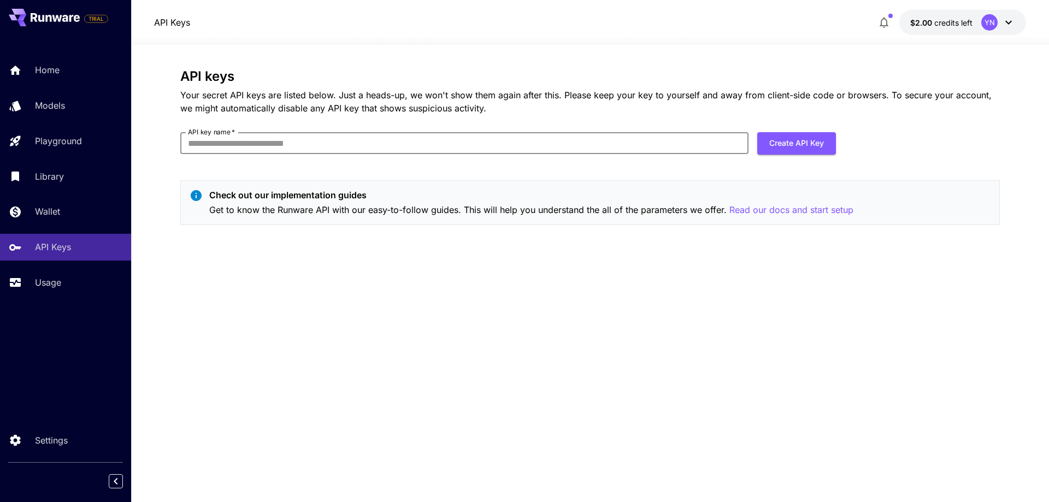
click at [394, 149] on input "API key name   *" at bounding box center [464, 143] width 568 height 22
click at [759, 205] on p "Read our docs and start setup" at bounding box center [791, 210] width 124 height 14
click at [365, 131] on div "API keys Your secret API keys are listed below. Just a heads-up, we won't show …" at bounding box center [589, 151] width 819 height 165
click at [363, 137] on input "API key name   *" at bounding box center [464, 143] width 568 height 22
type input "********"
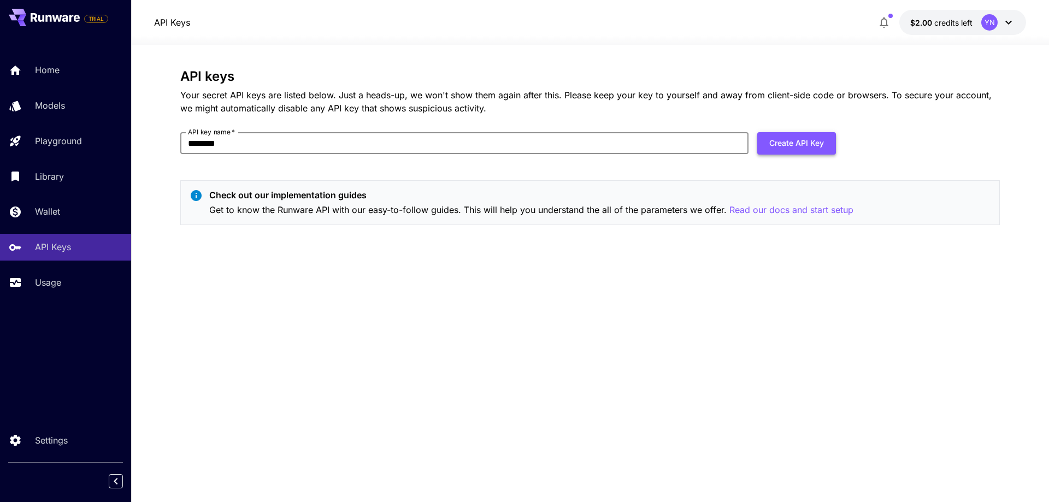
click at [816, 147] on button "Create API Key" at bounding box center [796, 143] width 79 height 22
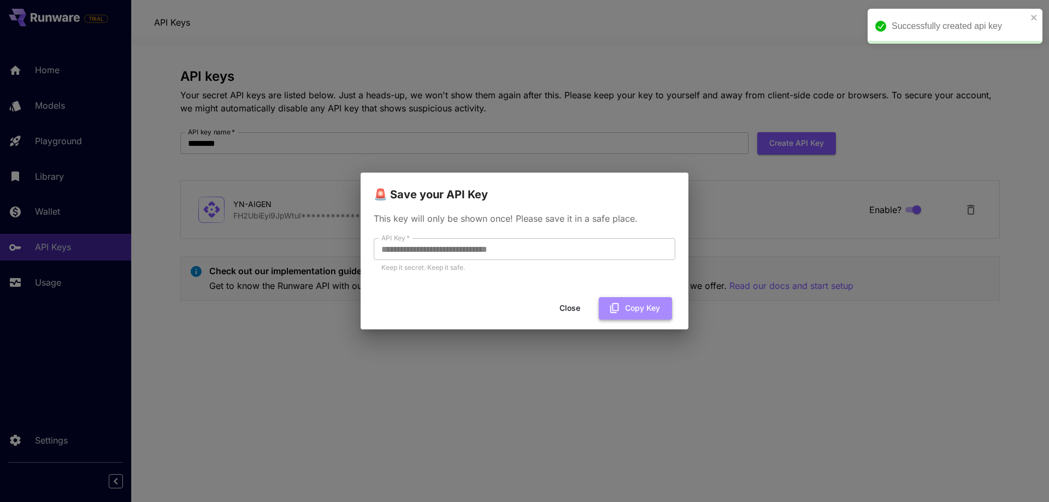
click at [633, 310] on button "Copy Key" at bounding box center [635, 308] width 73 height 22
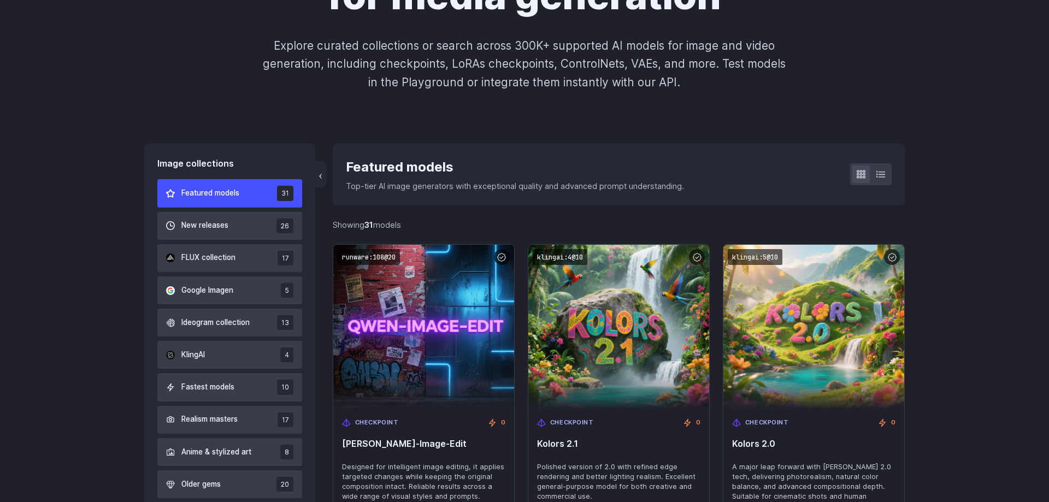
scroll to position [111, 0]
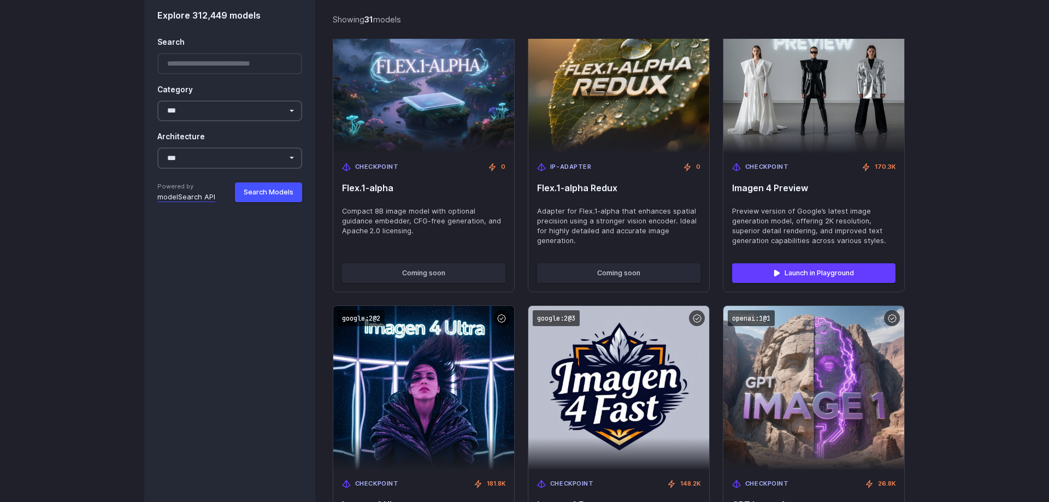
scroll to position [2117, 0]
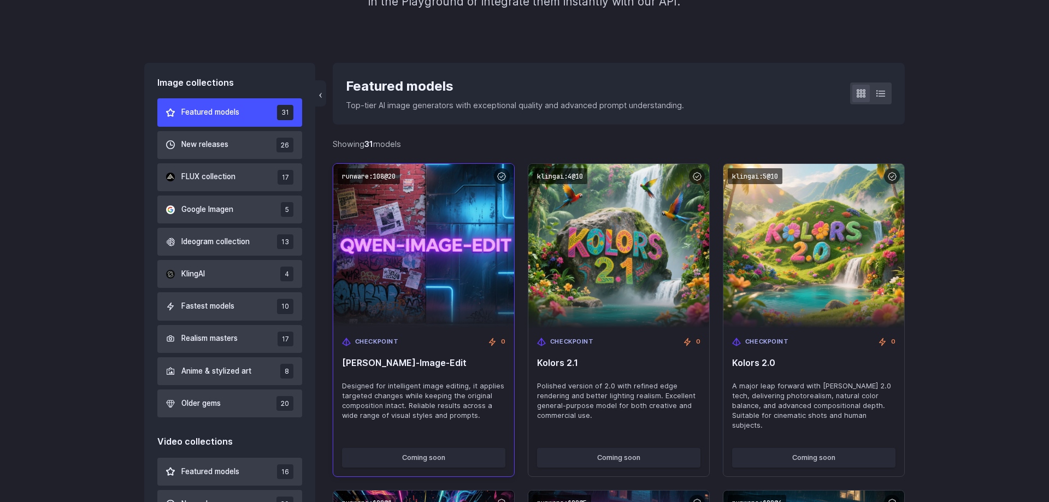
scroll to position [279, 0]
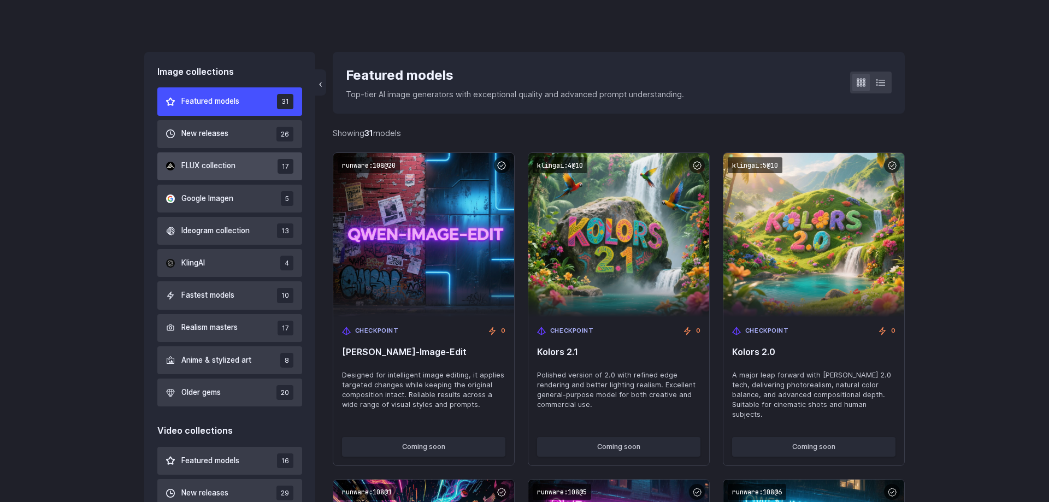
click at [262, 160] on button "FLUX collection 17" at bounding box center [229, 166] width 145 height 28
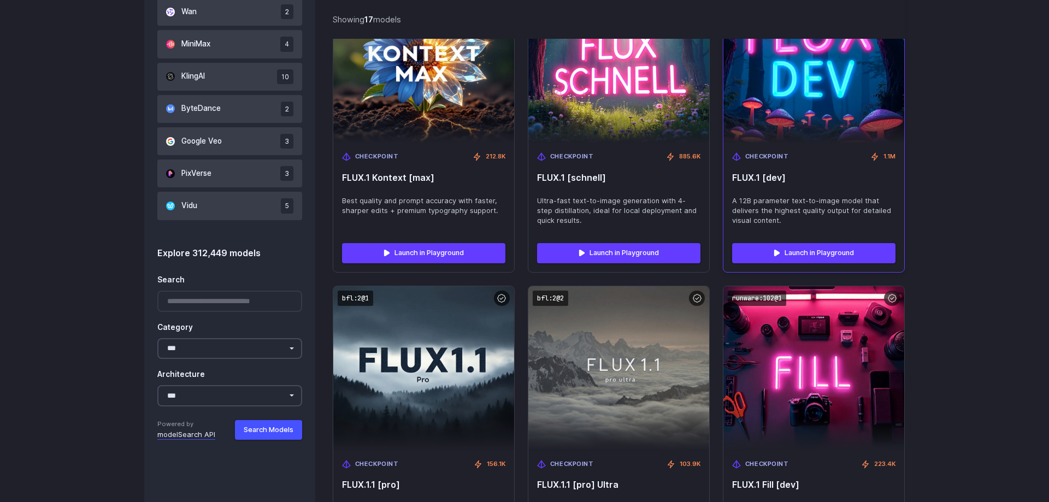
scroll to position [706, 0]
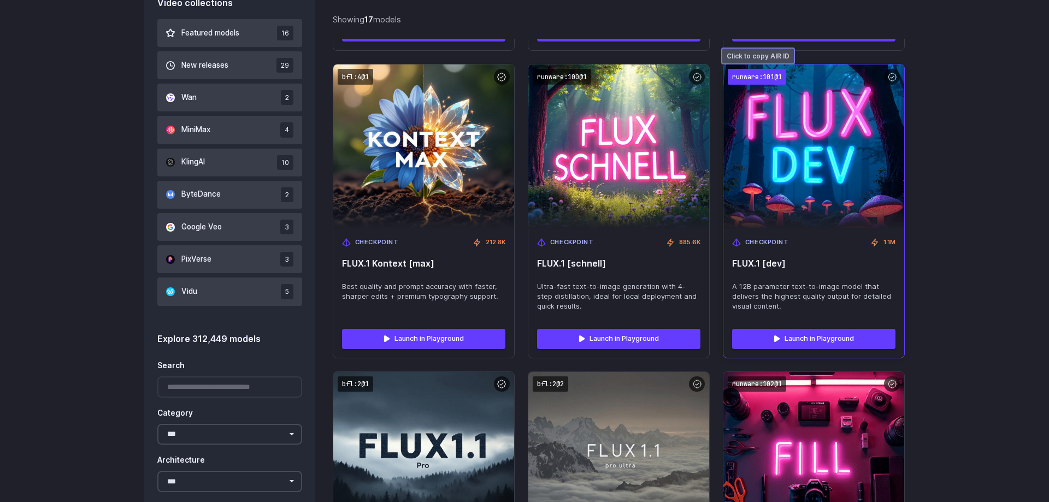
click at [773, 75] on code "runware:101@1" at bounding box center [757, 77] width 58 height 16
click at [758, 76] on code "runware:101@1" at bounding box center [757, 77] width 58 height 16
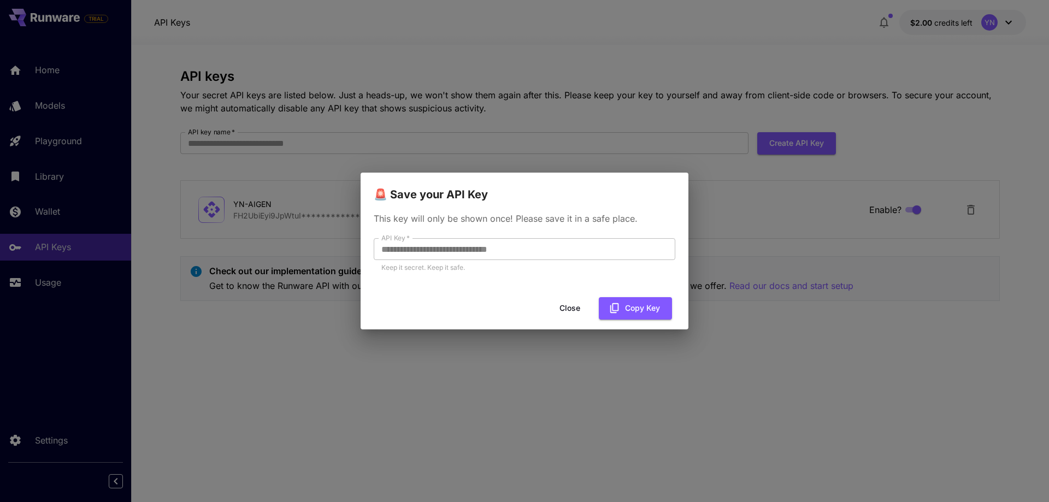
click at [576, 305] on button "Close" at bounding box center [569, 308] width 49 height 22
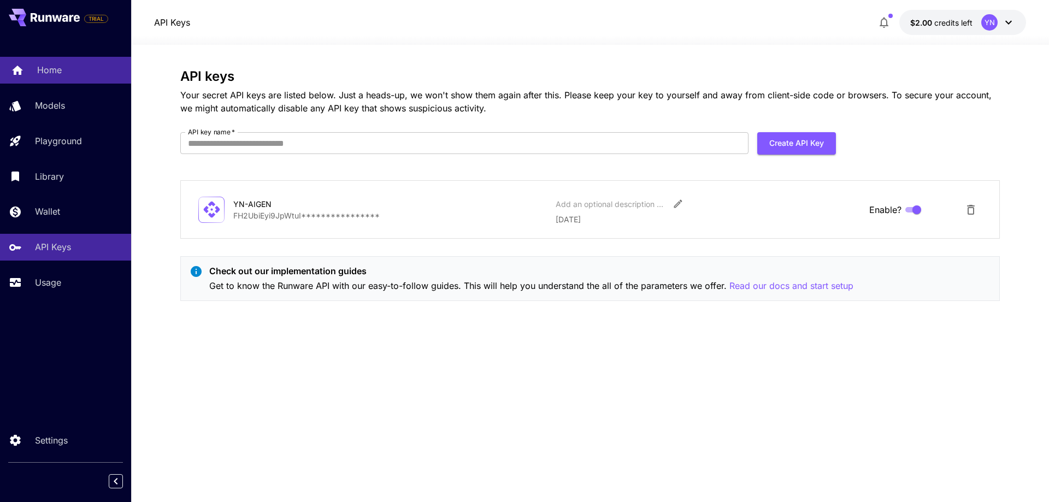
click at [29, 77] on link "Home" at bounding box center [65, 70] width 131 height 27
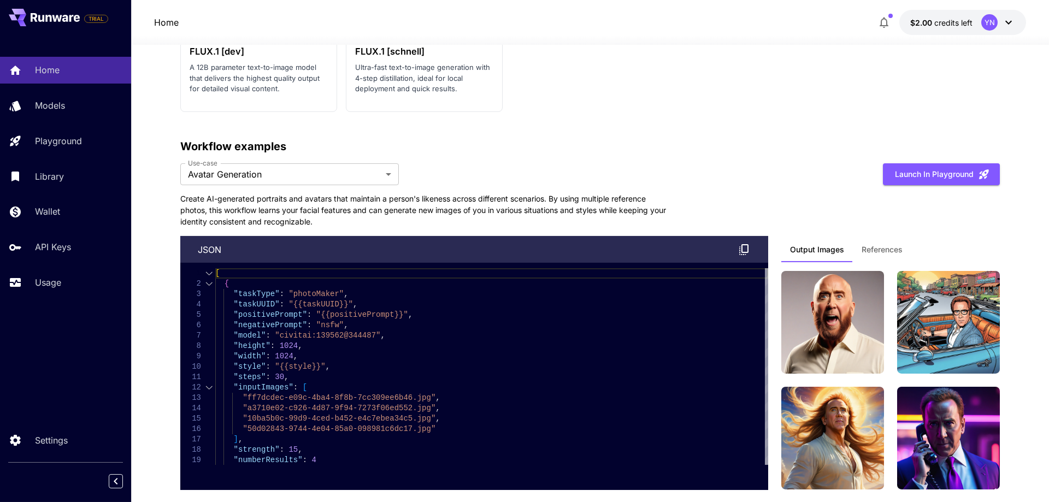
scroll to position [2340, 0]
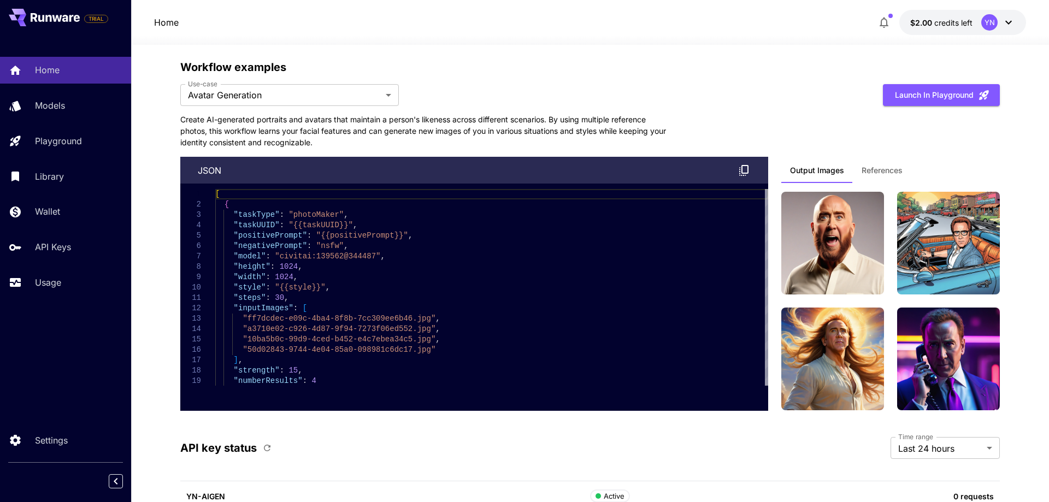
click at [72, 299] on div "Home Models Playground Library Wallet API Keys Usage" at bounding box center [65, 176] width 131 height 282
click at [71, 285] on div "Usage" at bounding box center [79, 282] width 85 height 13
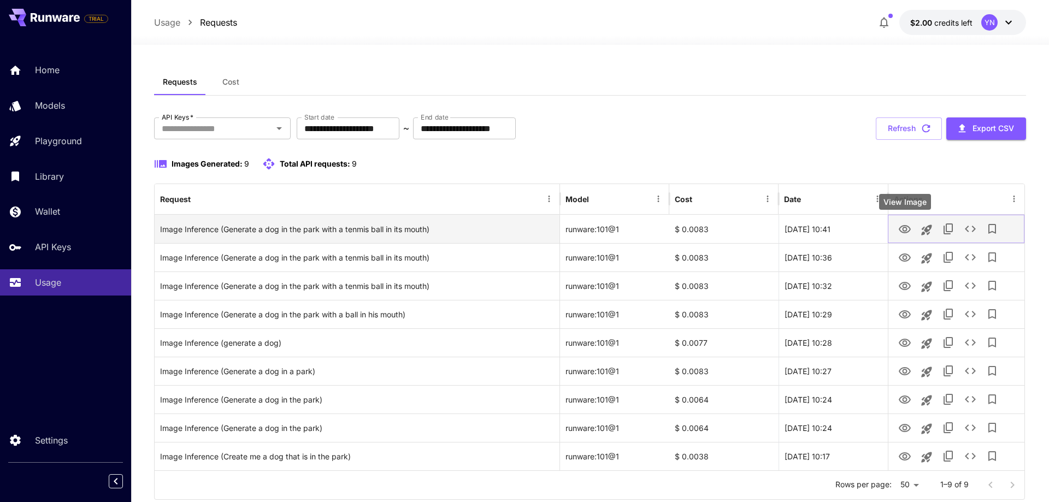
click at [910, 228] on icon "View Image" at bounding box center [904, 229] width 13 height 13
click at [973, 231] on icon "See details" at bounding box center [970, 229] width 11 height 7
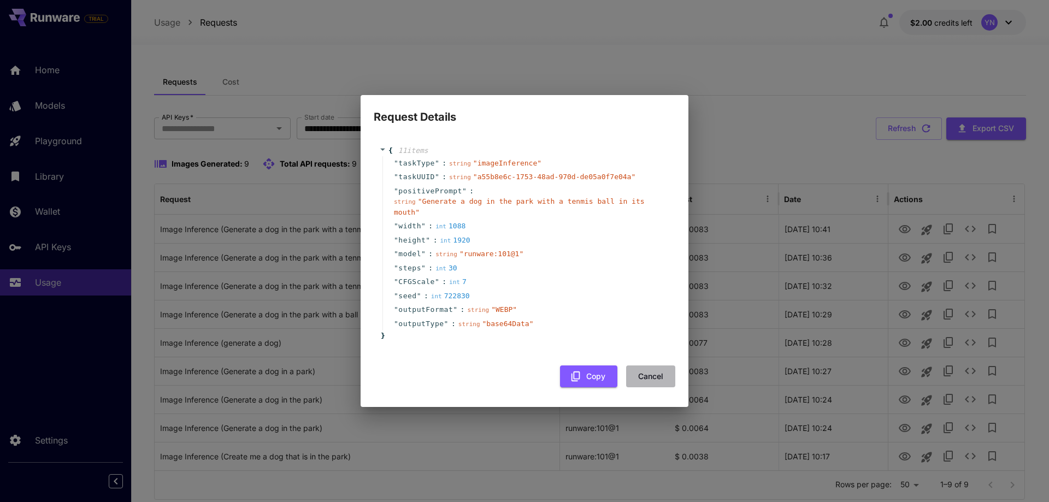
click at [657, 367] on button "Cancel" at bounding box center [650, 376] width 49 height 22
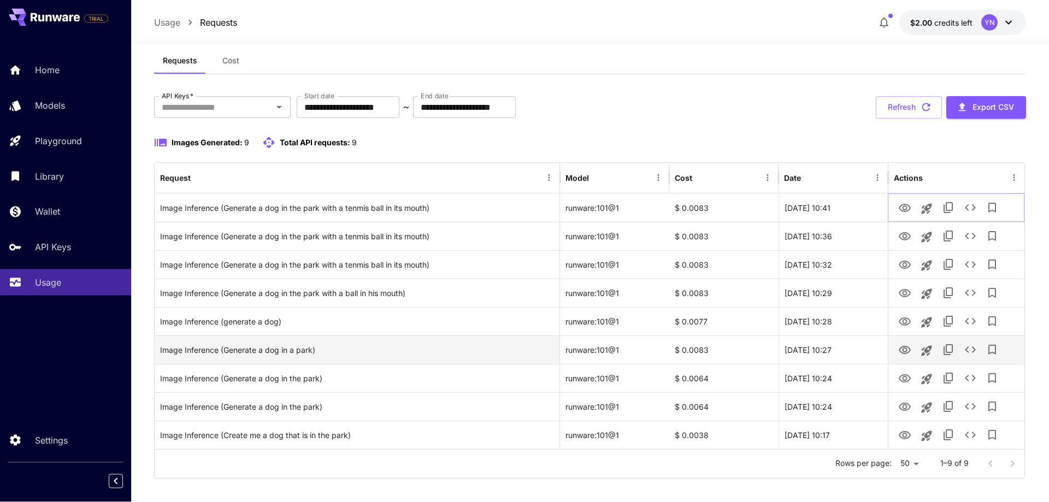
scroll to position [31, 0]
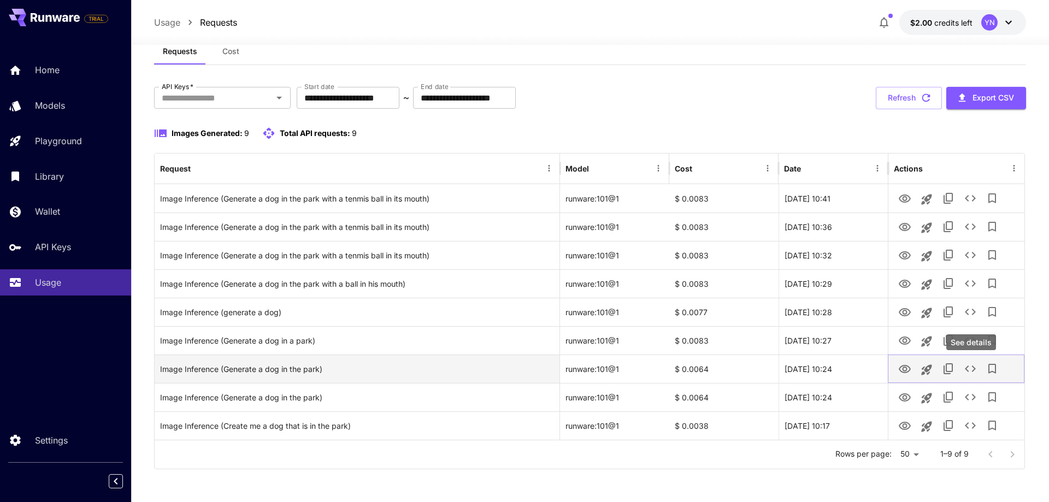
click at [976, 368] on icon "See details" at bounding box center [970, 368] width 13 height 13
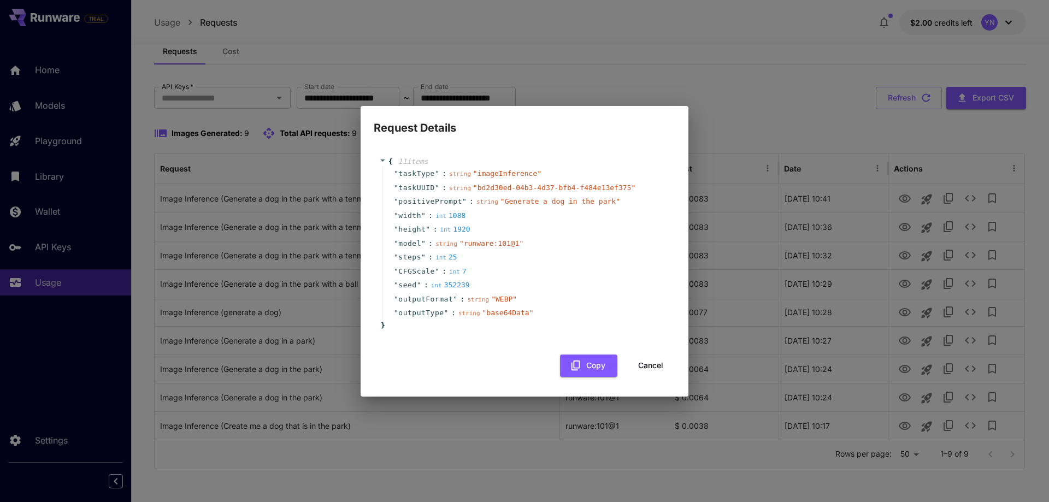
click at [649, 368] on button "Cancel" at bounding box center [650, 366] width 49 height 22
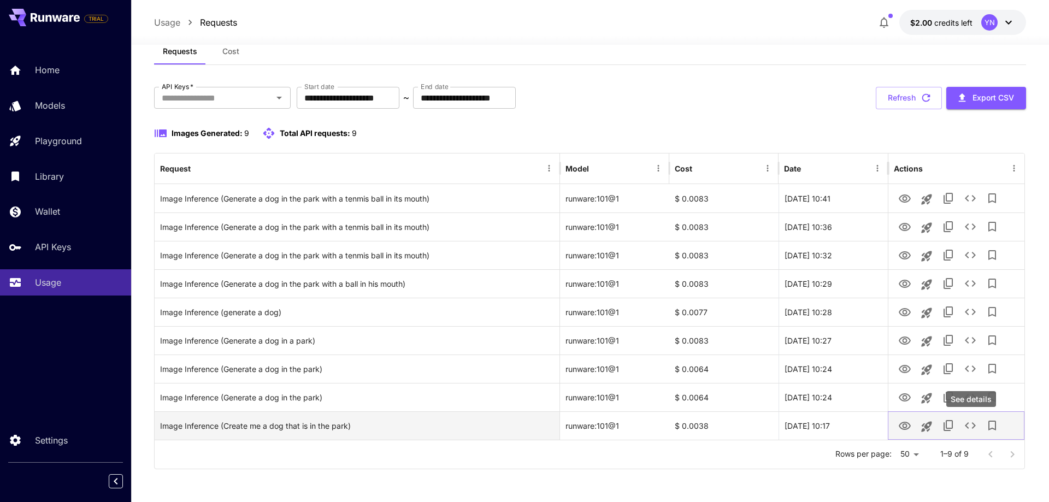
click at [979, 426] on button "See details" at bounding box center [970, 426] width 22 height 22
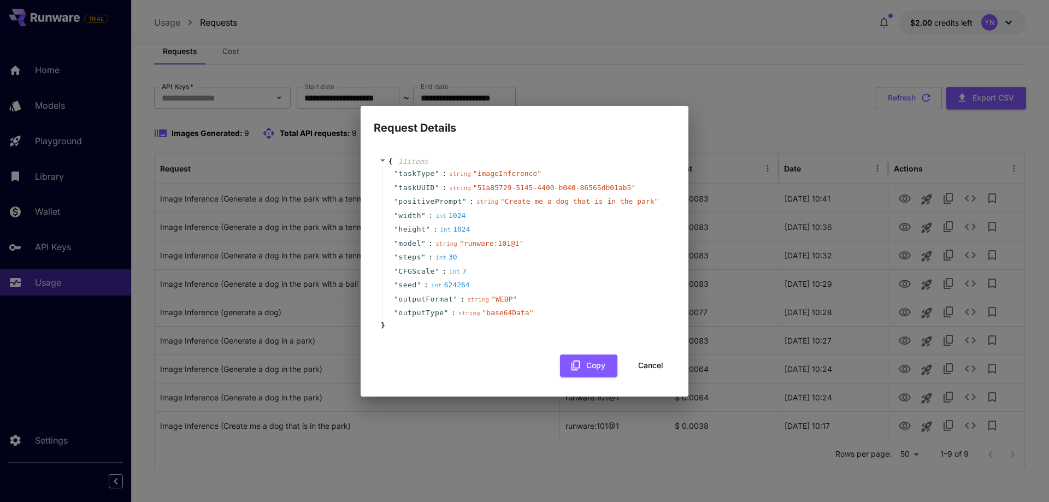
click at [654, 366] on button "Cancel" at bounding box center [650, 366] width 49 height 22
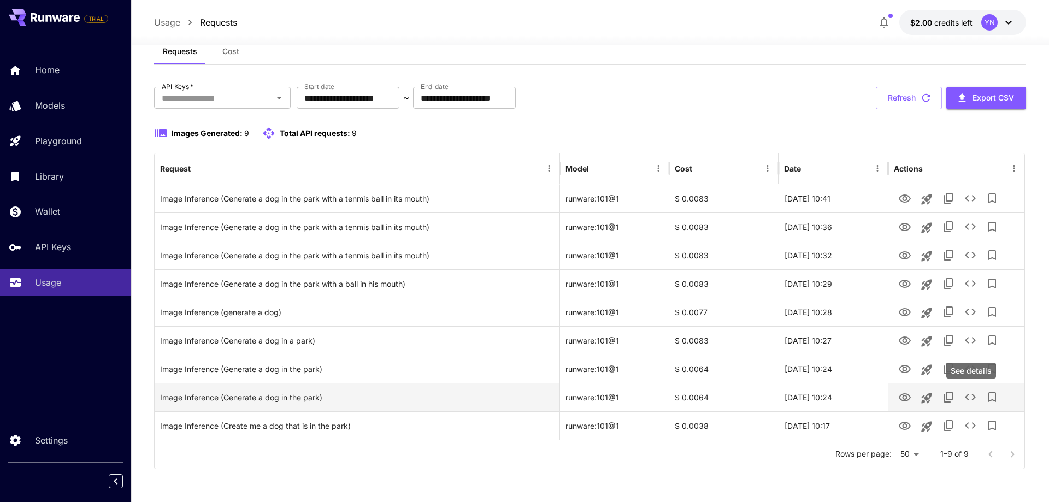
click at [967, 395] on icon "See details" at bounding box center [970, 397] width 11 height 7
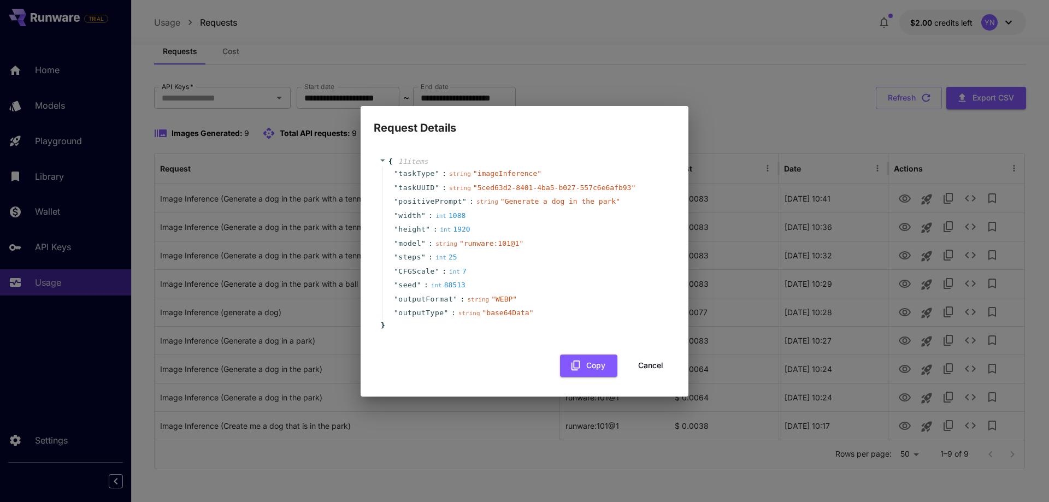
click at [654, 370] on button "Cancel" at bounding box center [650, 366] width 49 height 22
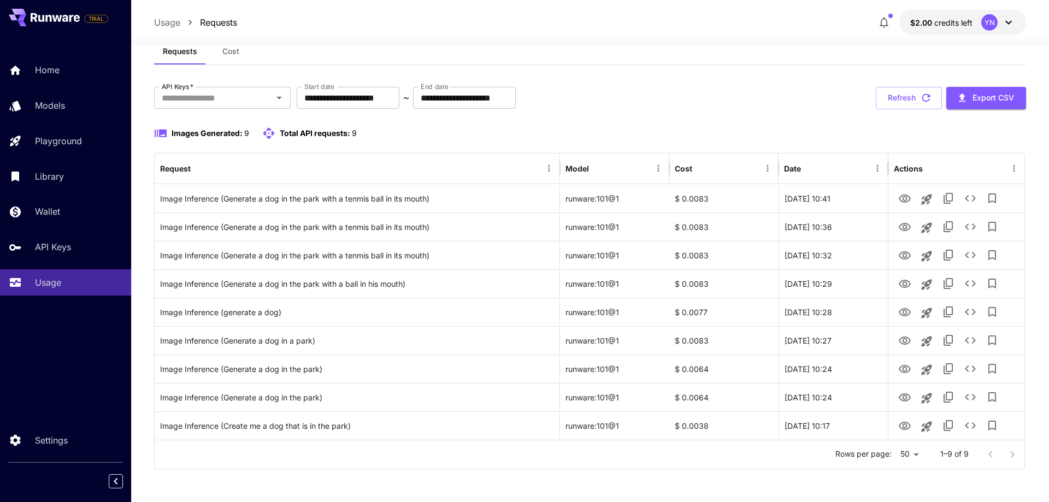
click at [755, 123] on div "**********" at bounding box center [590, 278] width 872 height 382
click at [895, 103] on button "Refresh" at bounding box center [909, 98] width 66 height 22
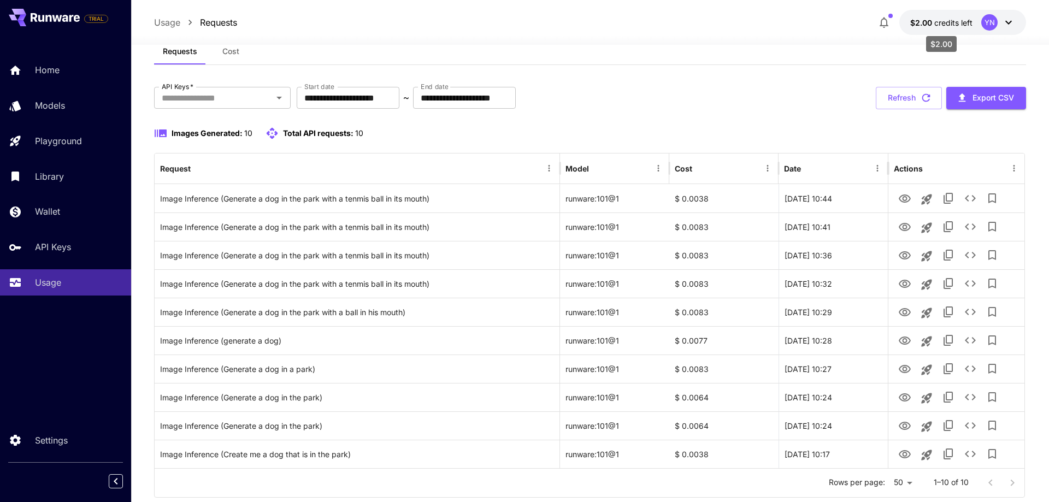
click at [949, 25] on span "credits left" at bounding box center [953, 22] width 38 height 9
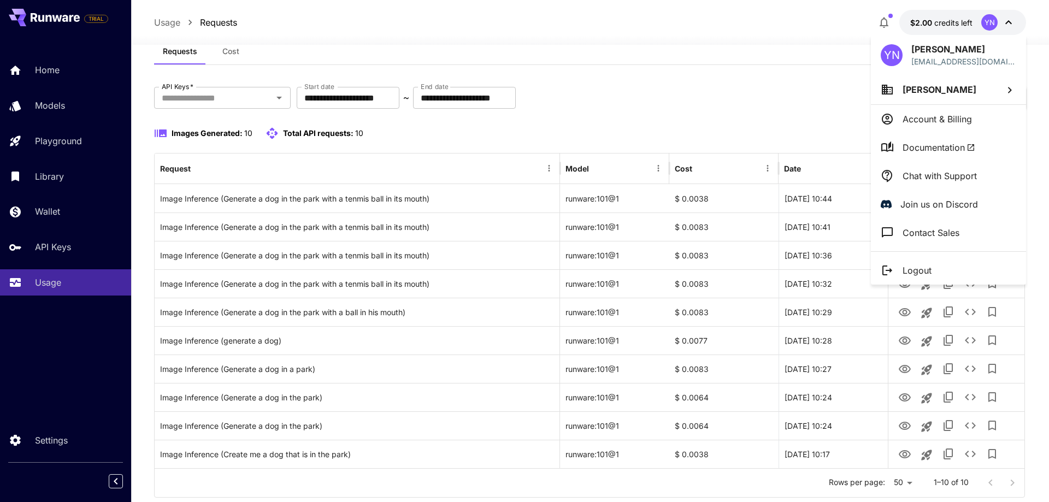
click at [944, 21] on div at bounding box center [524, 251] width 1049 height 502
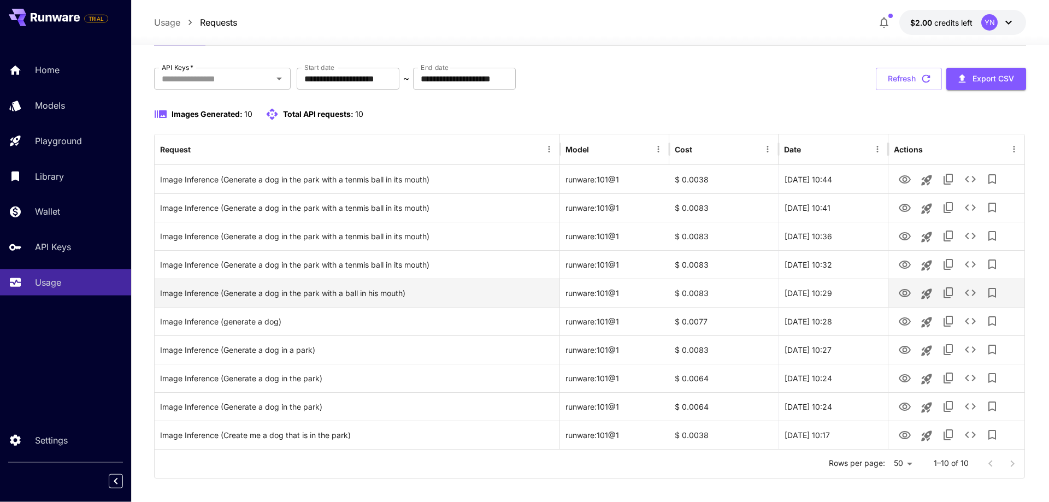
scroll to position [59, 0]
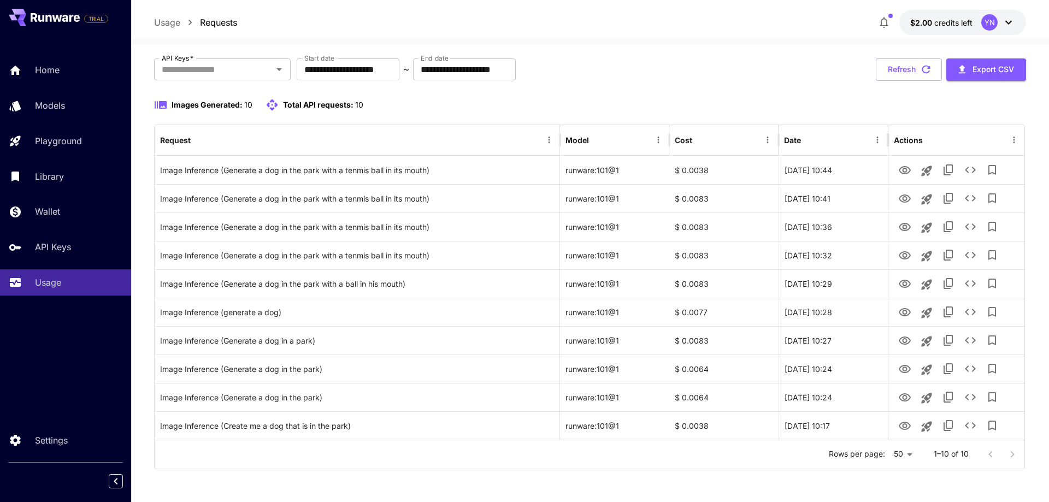
click at [823, 81] on div "**********" at bounding box center [590, 263] width 872 height 411
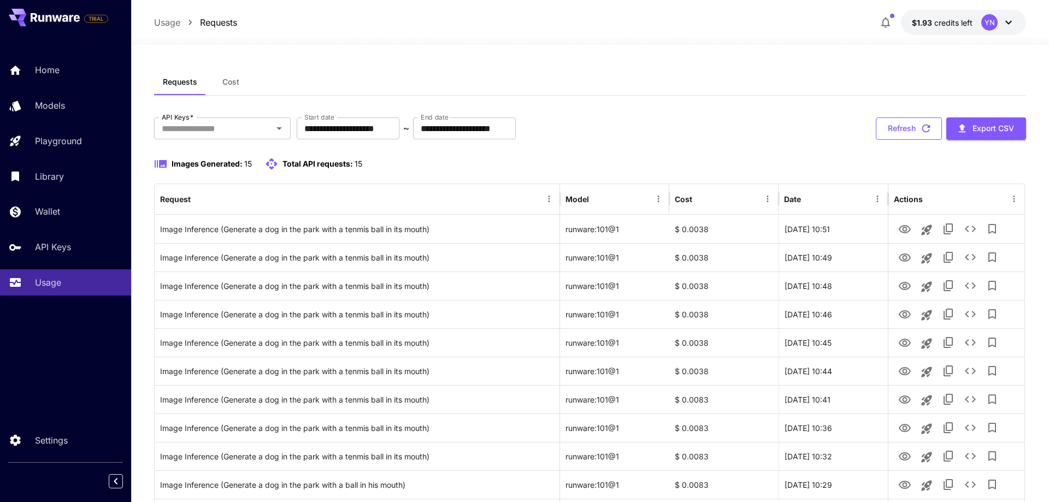
click at [908, 124] on button "Refresh" at bounding box center [909, 128] width 66 height 22
click at [885, 113] on div "**********" at bounding box center [590, 374] width 872 height 610
click at [890, 125] on button "Refresh" at bounding box center [909, 128] width 66 height 22
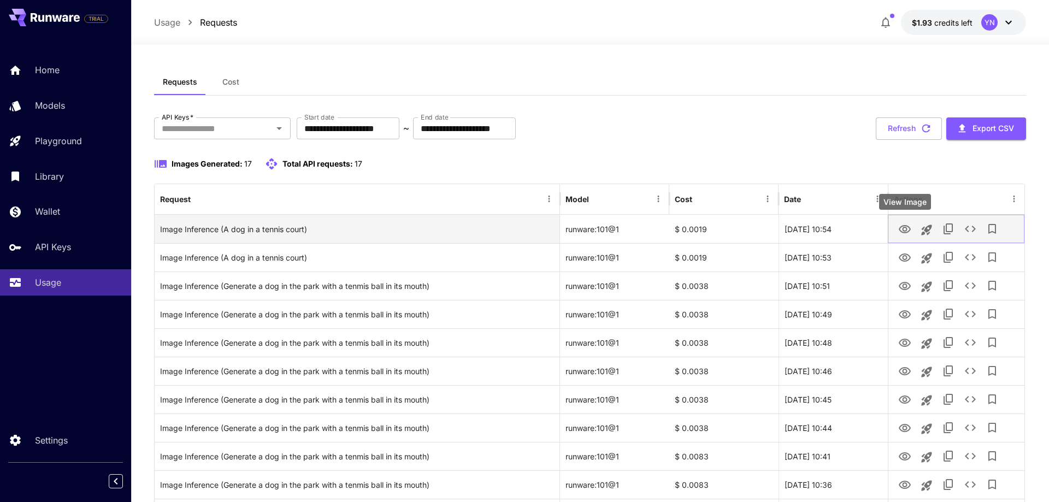
click at [906, 226] on icon "View Image" at bounding box center [905, 229] width 12 height 8
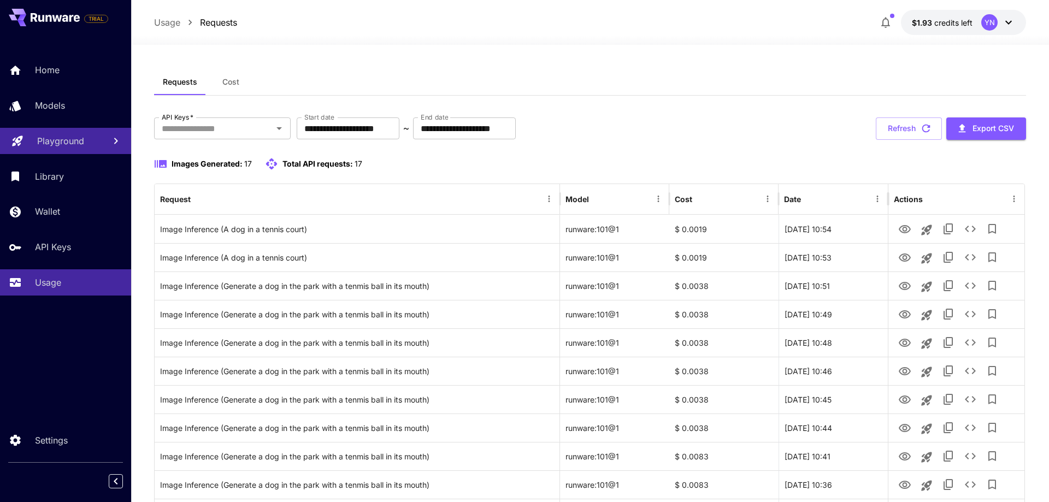
click at [111, 131] on link "Playground" at bounding box center [65, 141] width 131 height 27
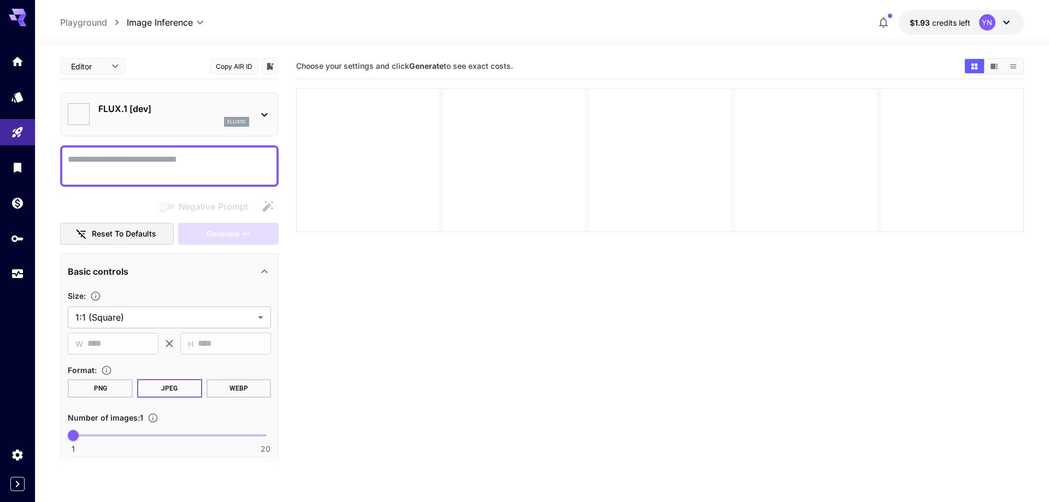
type input "**********"
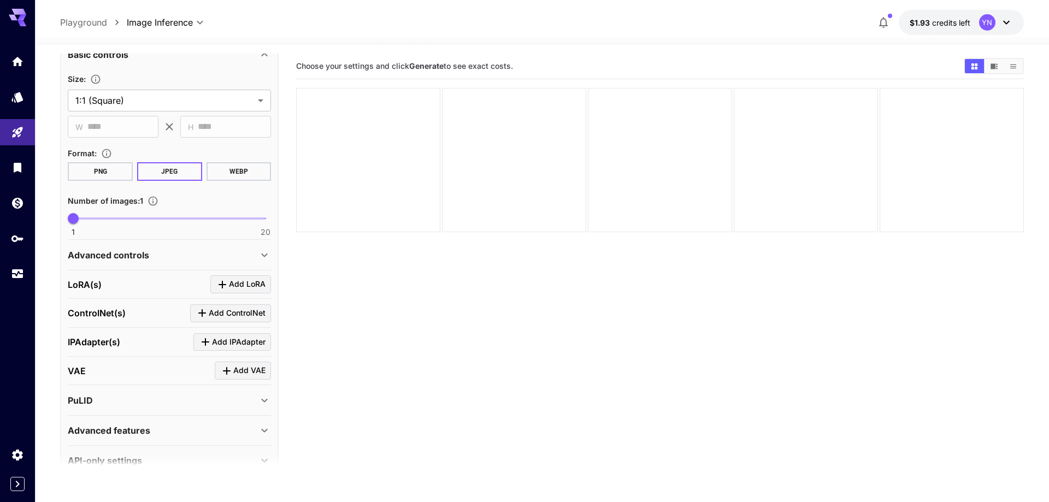
scroll to position [240, 0]
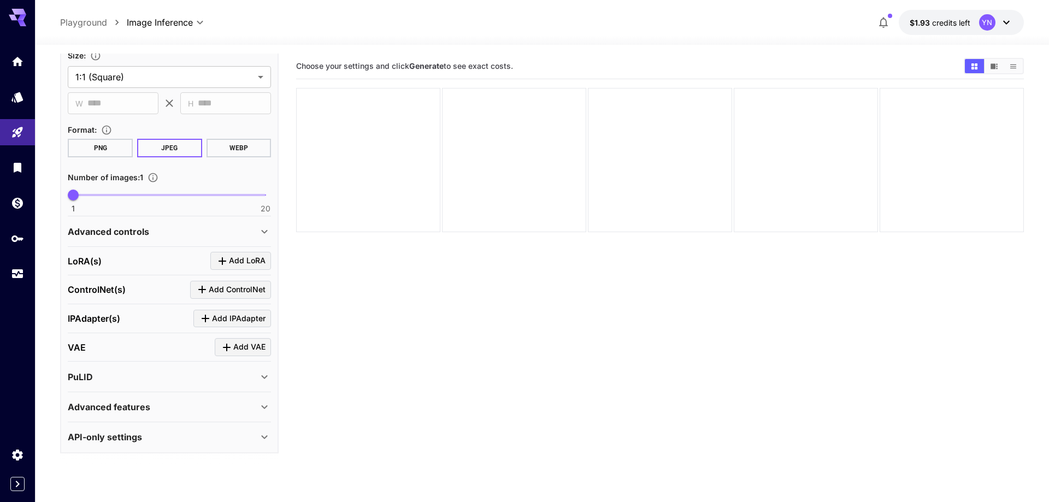
click at [108, 144] on button "PNG" at bounding box center [100, 148] width 65 height 19
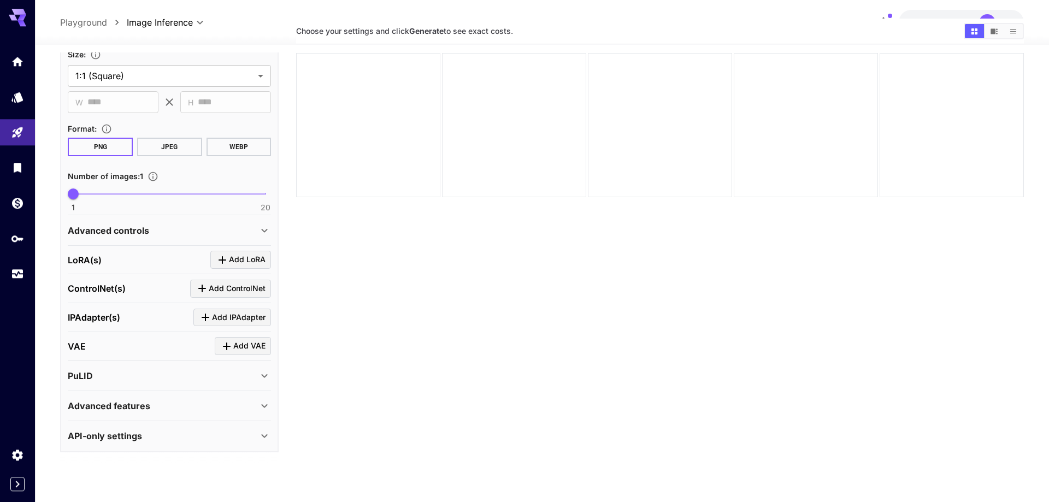
scroll to position [56, 0]
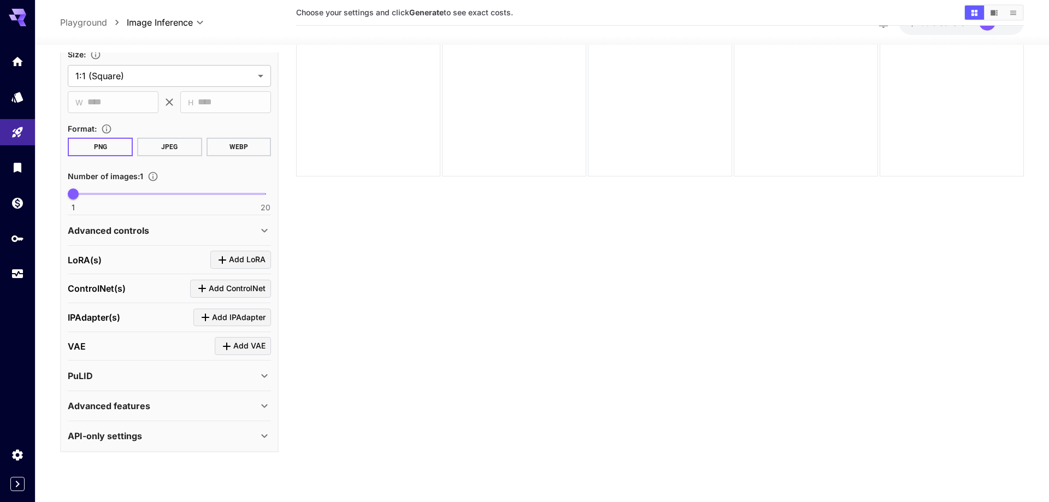
click at [258, 232] on icon at bounding box center [264, 230] width 13 height 13
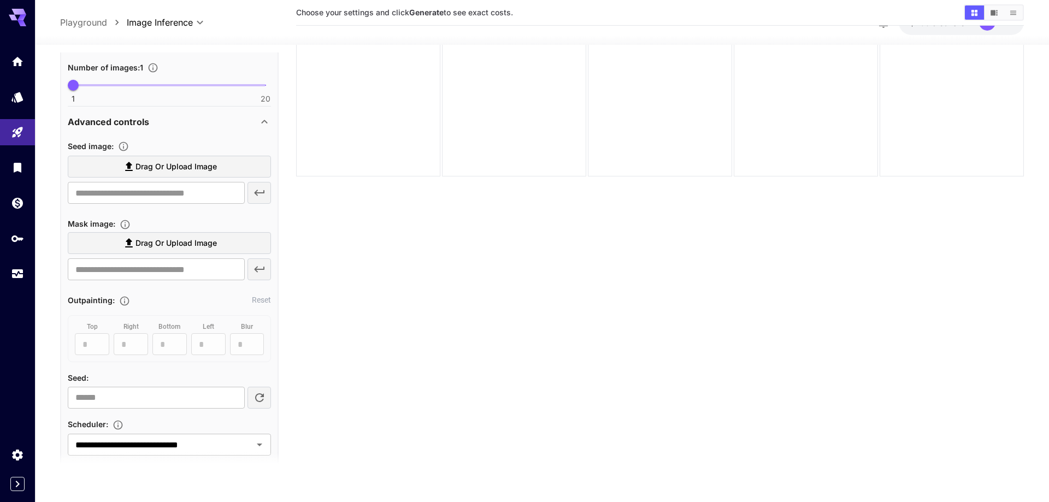
scroll to position [303, 0]
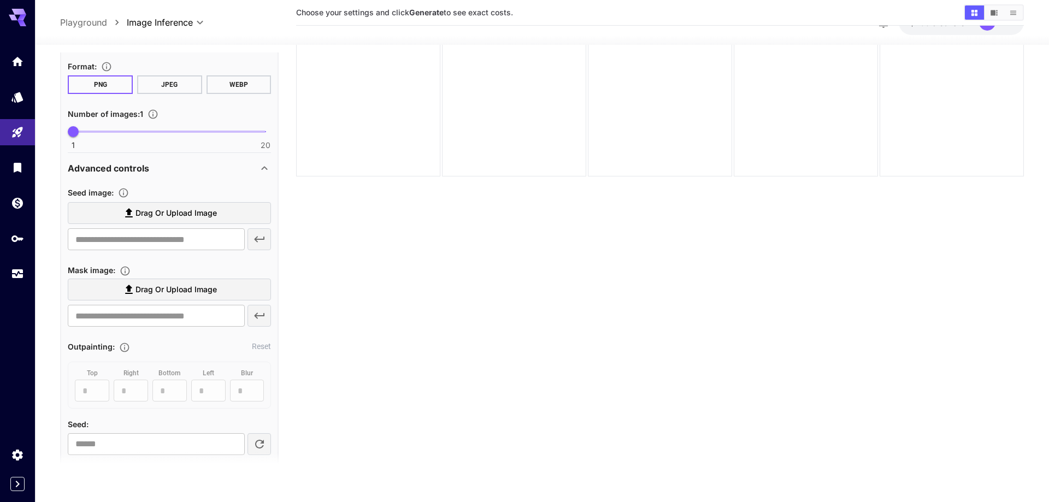
click at [233, 165] on div "Advanced controls" at bounding box center [163, 168] width 190 height 13
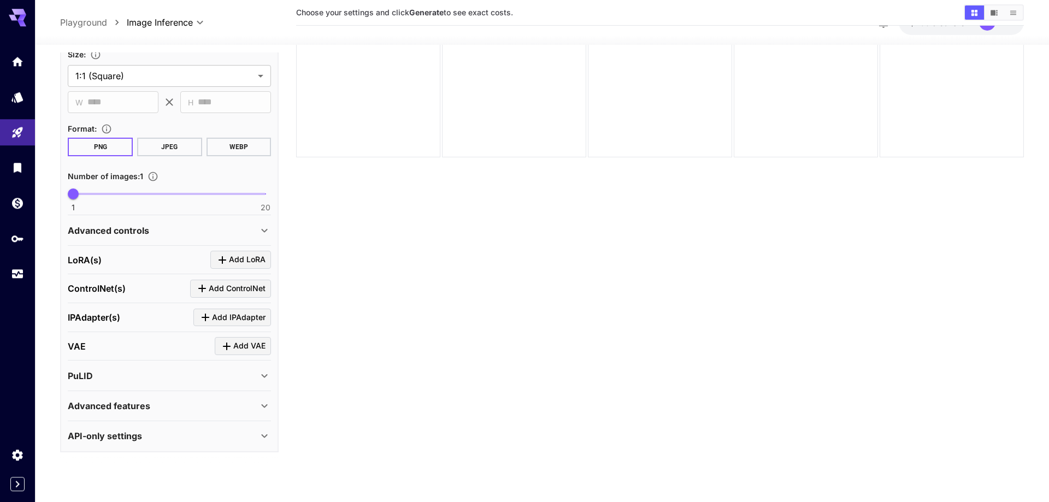
scroll to position [86, 0]
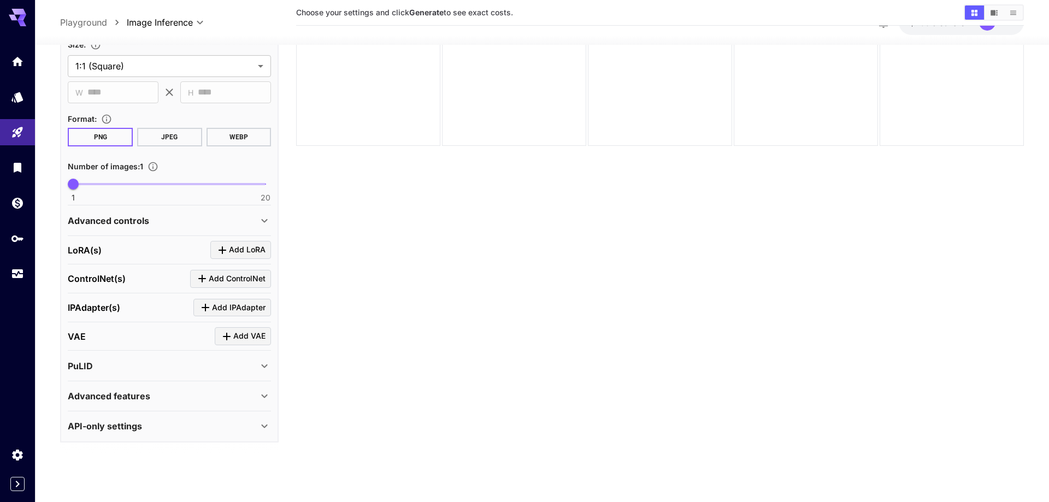
click at [172, 394] on div "Advanced features" at bounding box center [163, 395] width 190 height 13
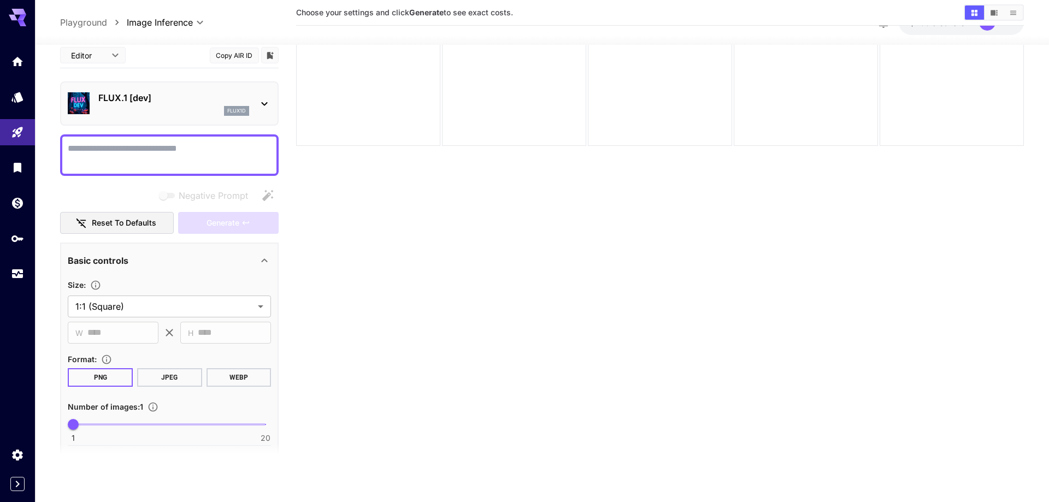
scroll to position [240, 0]
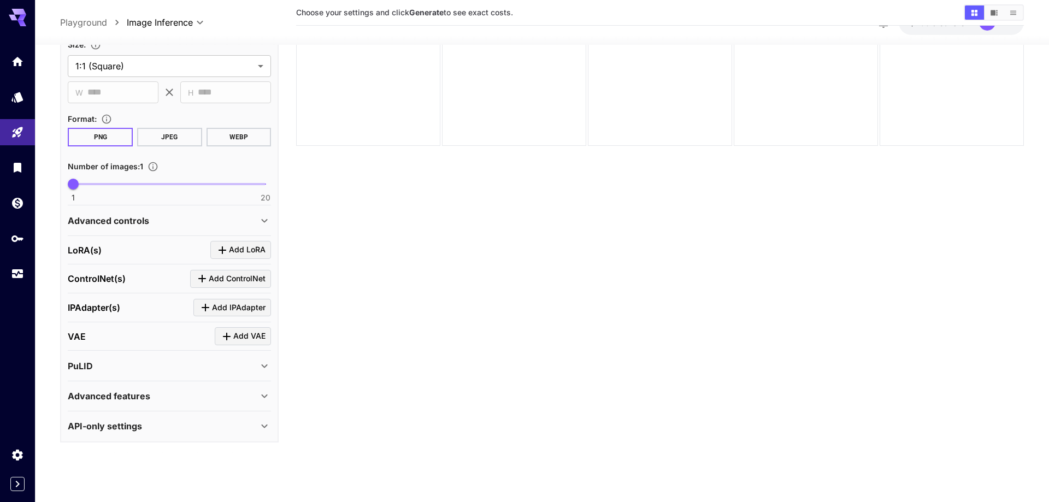
click at [146, 223] on p "Advanced controls" at bounding box center [108, 220] width 81 height 13
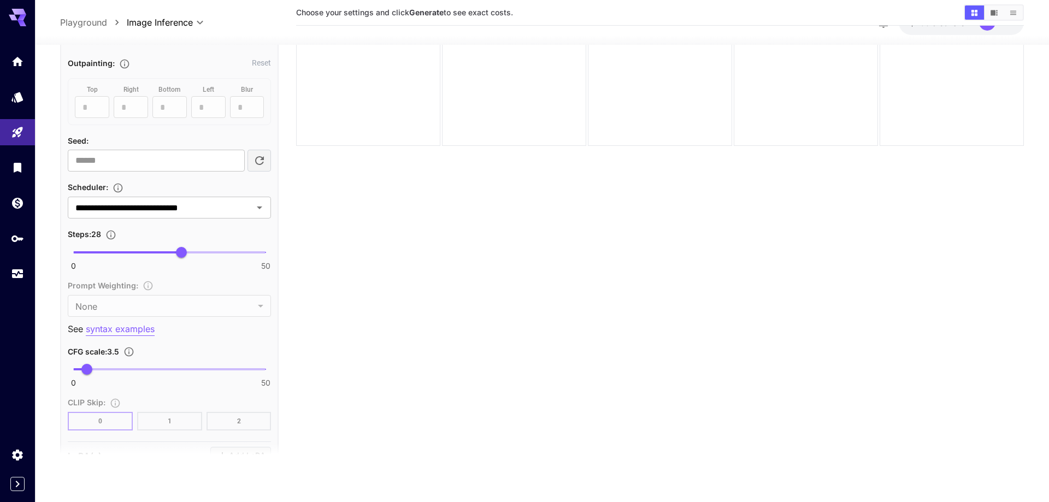
scroll to position [623, 0]
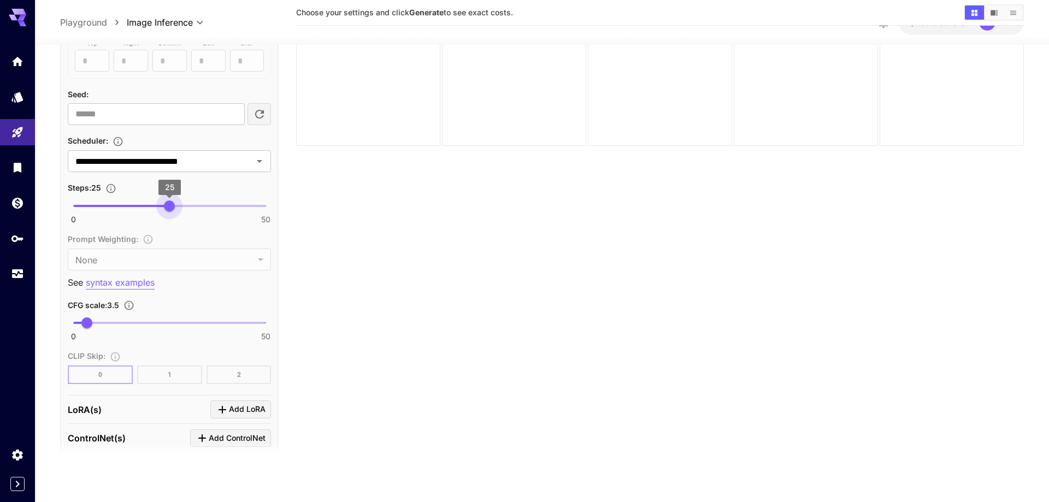
type input "**"
drag, startPoint x: 179, startPoint y: 203, endPoint x: 169, endPoint y: 203, distance: 9.3
click at [169, 203] on span "25" at bounding box center [169, 205] width 11 height 11
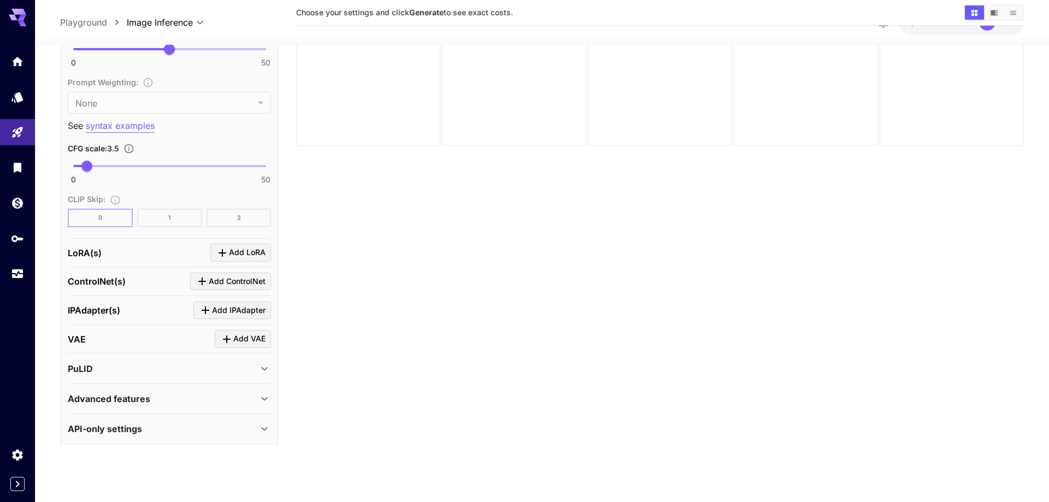
scroll to position [782, 0]
click at [226, 249] on icon "Click to add LoRA" at bounding box center [223, 250] width 8 height 8
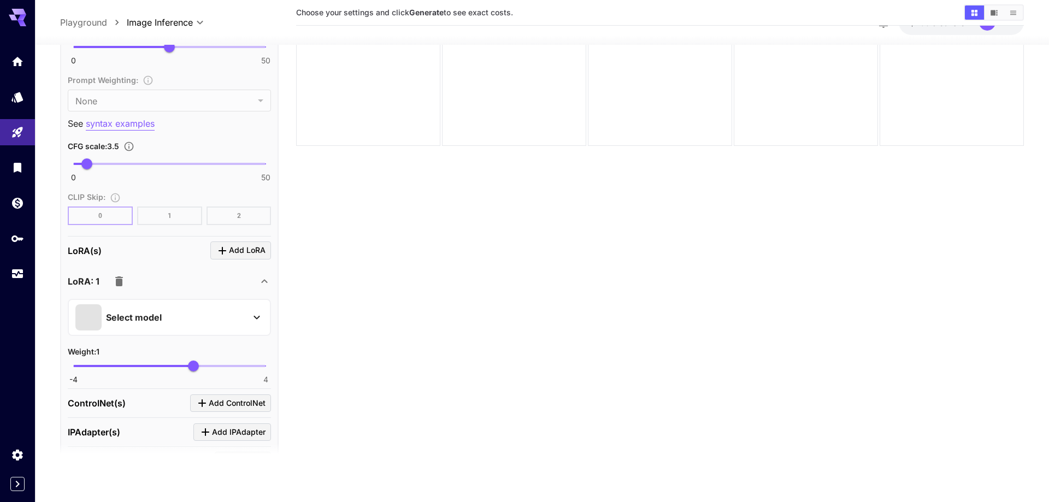
click at [186, 307] on div "Select model" at bounding box center [160, 317] width 170 height 26
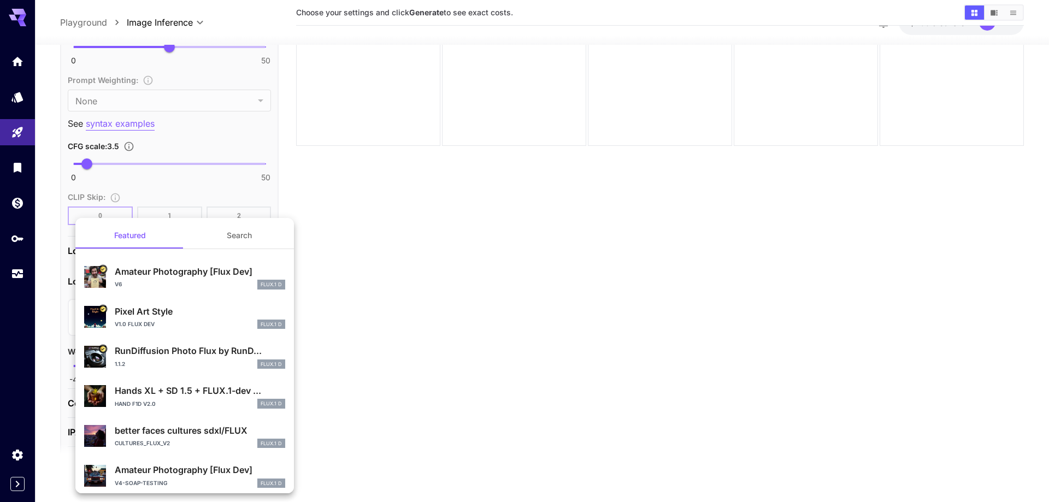
click at [178, 274] on p "Amateur Photography [Flux Dev]" at bounding box center [200, 271] width 170 height 13
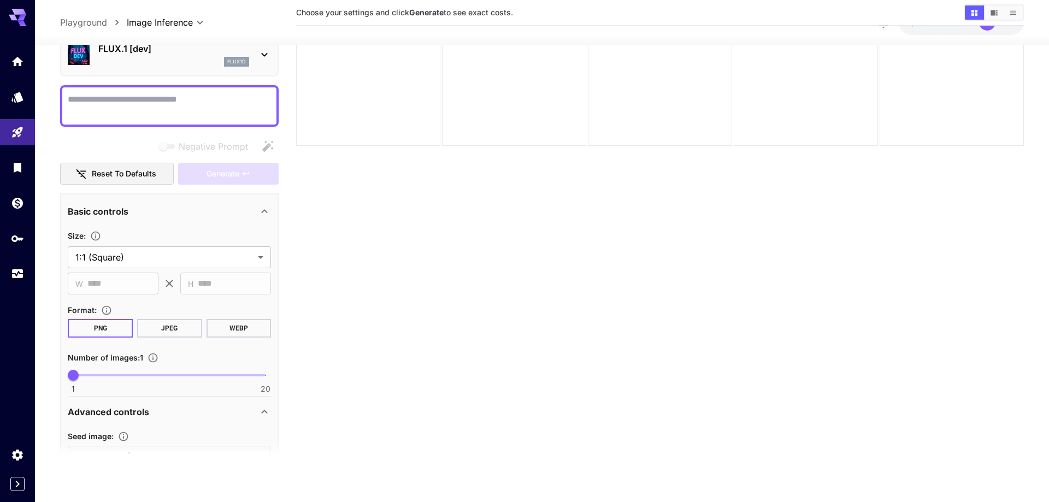
scroll to position [0, 0]
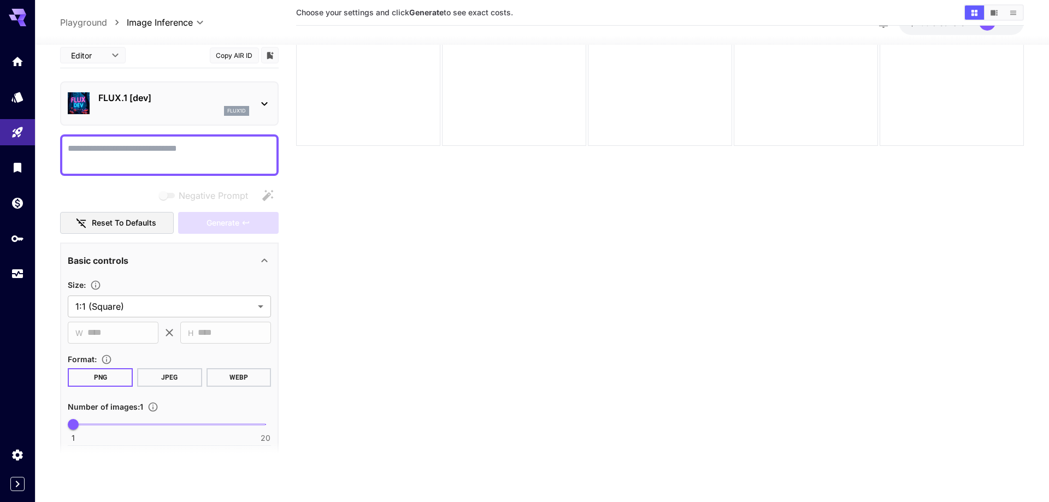
click at [145, 153] on textarea "Negative Prompt" at bounding box center [169, 155] width 203 height 26
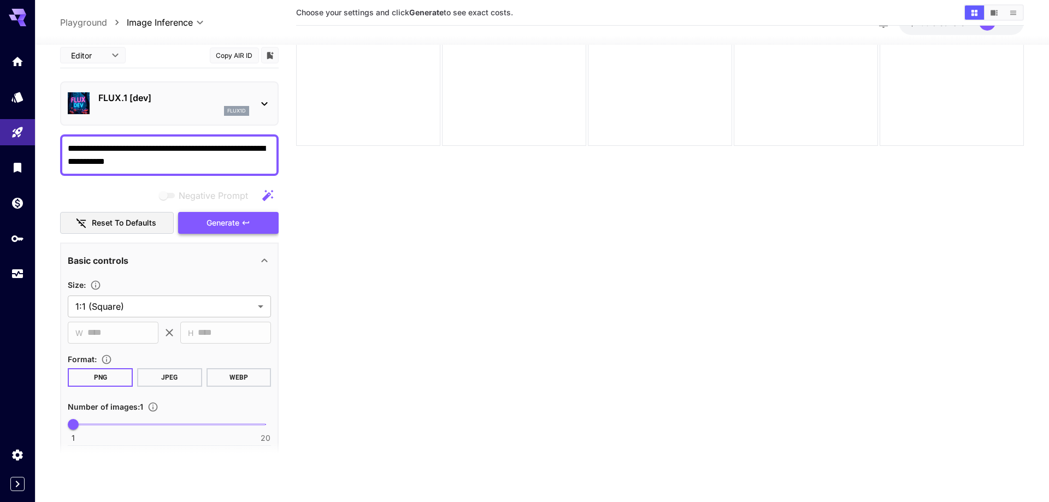
type textarea "**********"
click at [229, 221] on span "Generate" at bounding box center [222, 223] width 33 height 14
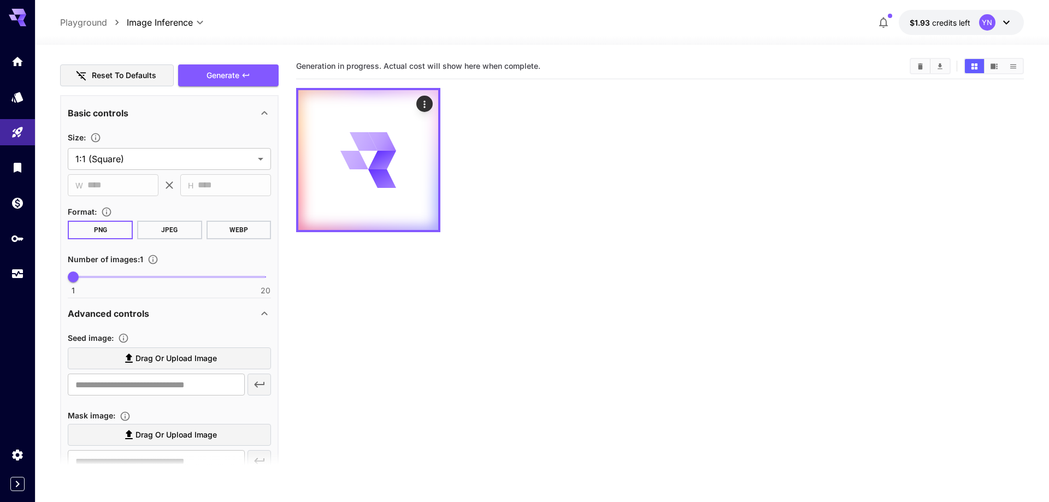
scroll to position [62, 0]
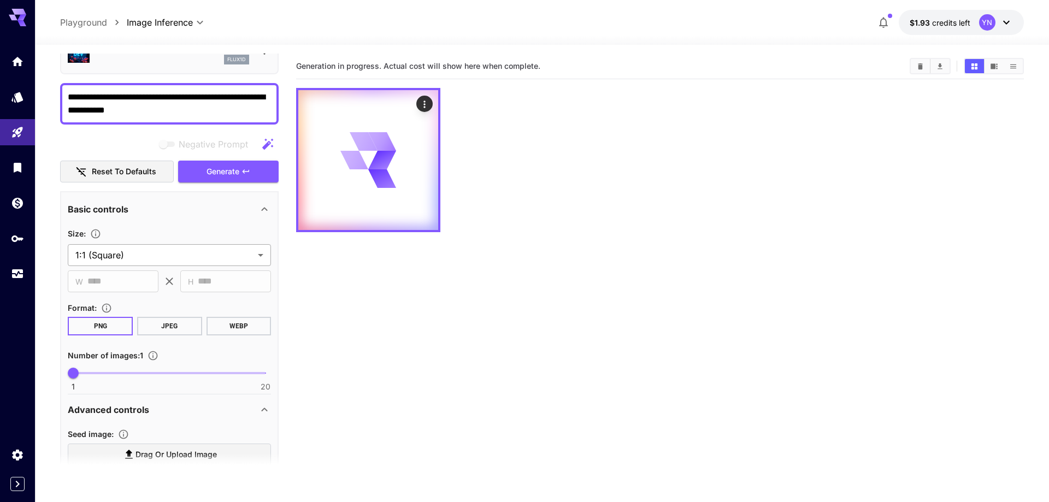
click at [147, 244] on section "**********" at bounding box center [169, 246] width 203 height 39
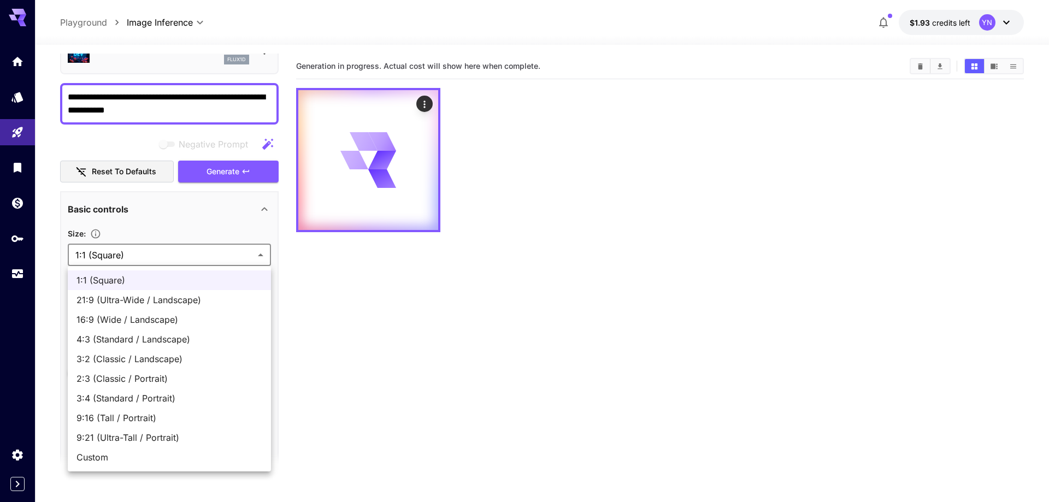
click at [148, 248] on body "**********" at bounding box center [524, 294] width 1049 height 588
click at [148, 248] on div at bounding box center [524, 251] width 1049 height 502
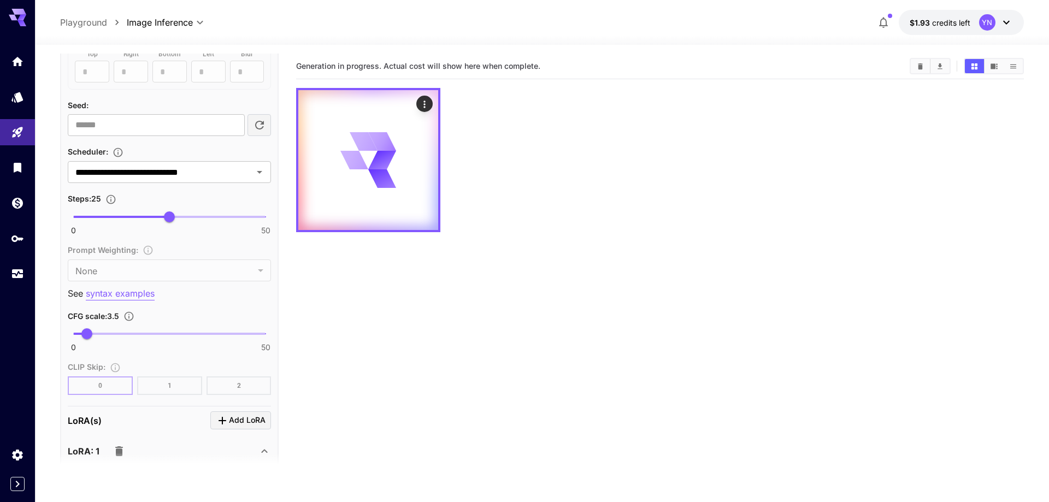
scroll to position [926, 0]
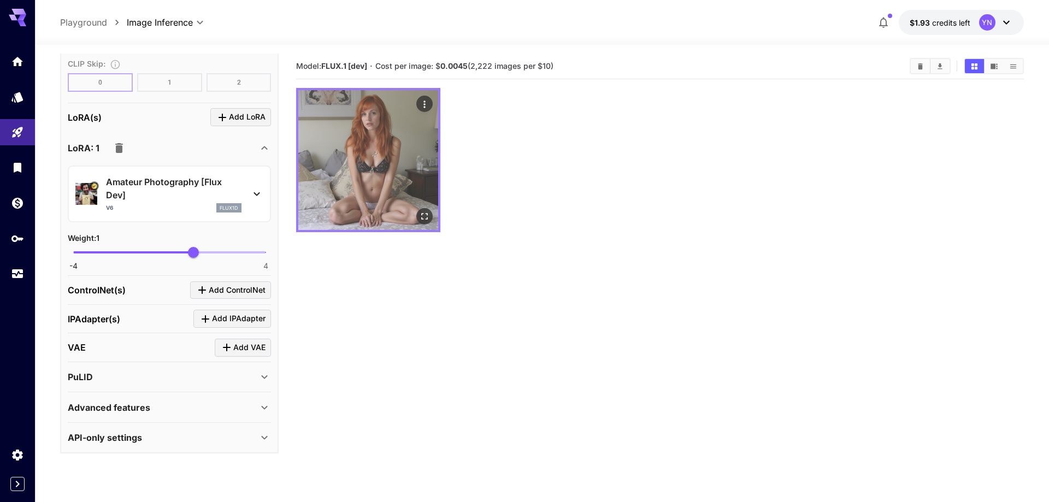
click at [392, 139] on img at bounding box center [368, 160] width 140 height 140
click at [404, 155] on img at bounding box center [368, 160] width 140 height 140
click at [424, 212] on icon "Open in fullscreen" at bounding box center [424, 216] width 11 height 11
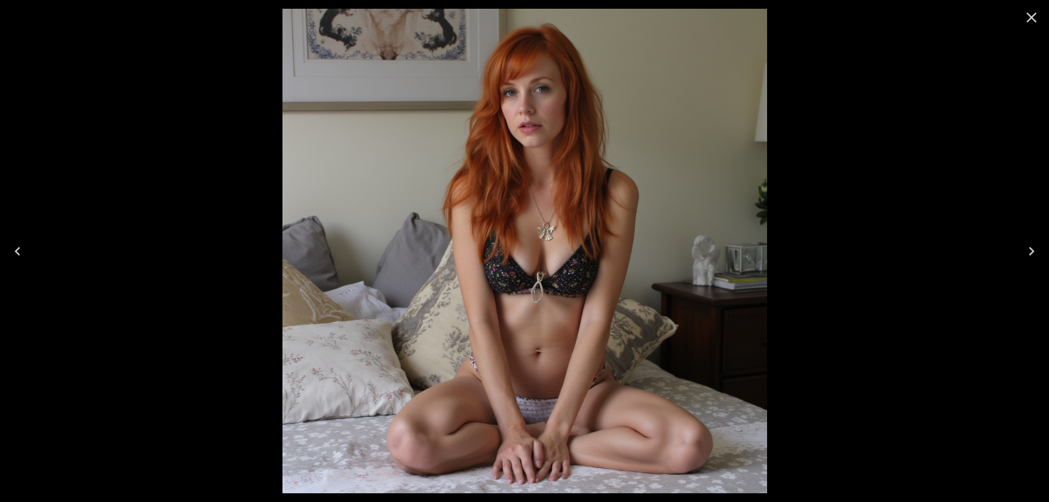
click at [1026, 14] on icon "Close" at bounding box center [1031, 17] width 17 height 17
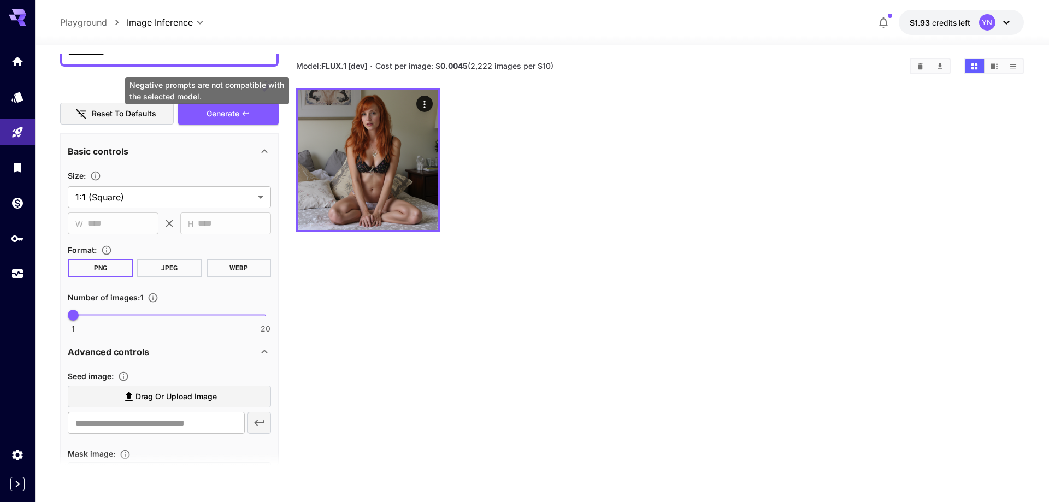
scroll to position [125, 0]
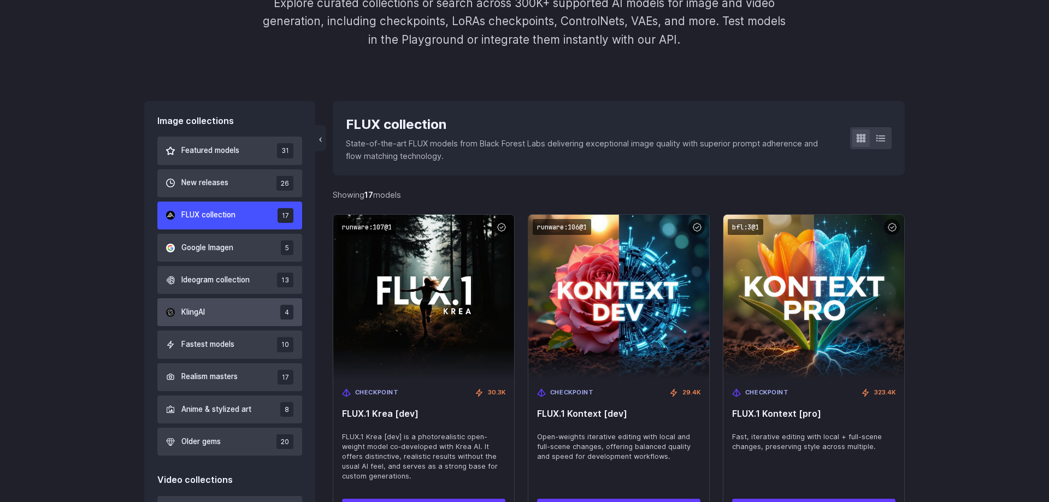
scroll to position [279, 0]
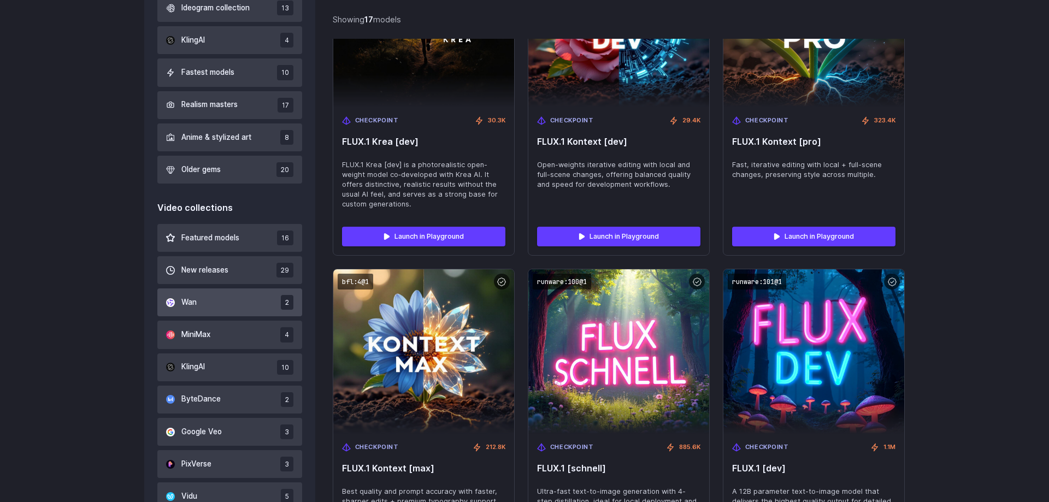
click at [236, 297] on button "Wan 2" at bounding box center [229, 302] width 145 height 28
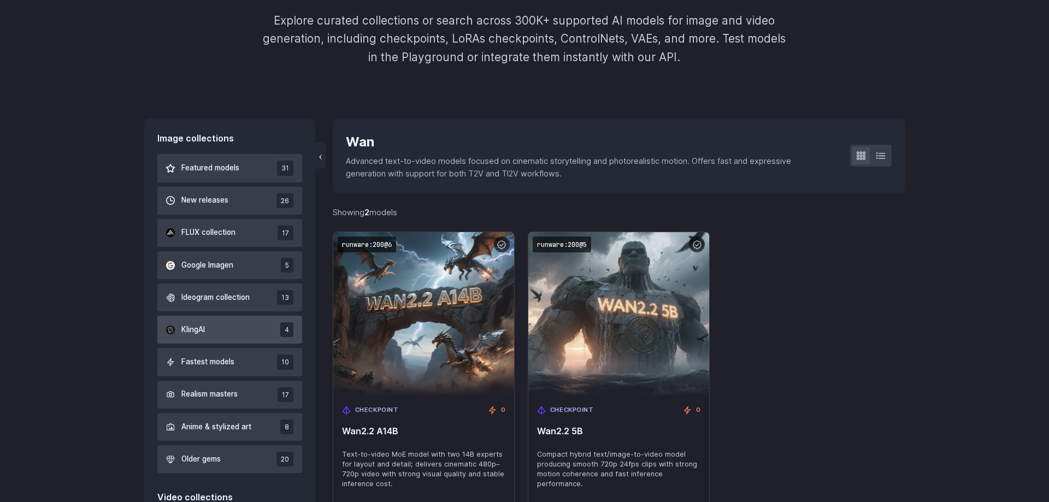
scroll to position [205, 0]
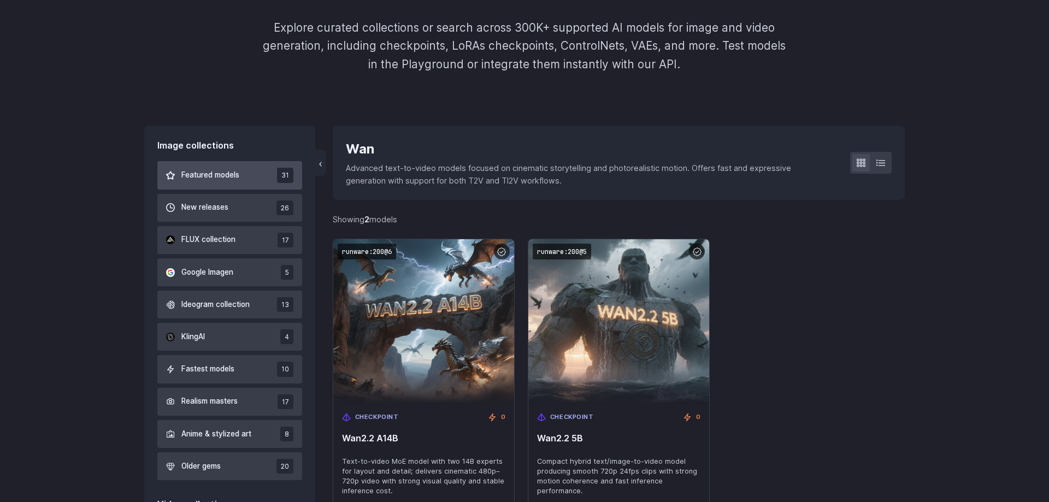
click at [238, 176] on span "Featured models" at bounding box center [210, 175] width 58 height 12
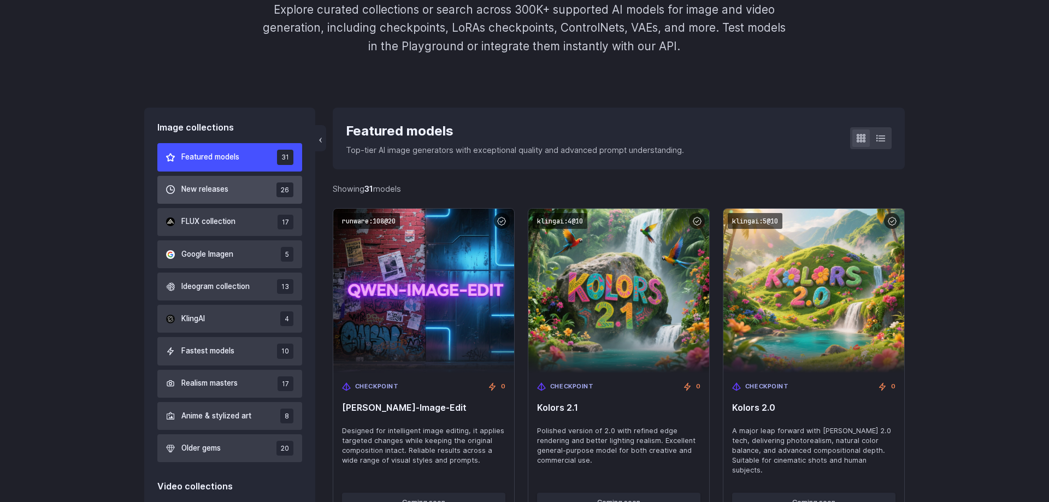
click at [252, 190] on button "New releases 26" at bounding box center [229, 190] width 145 height 28
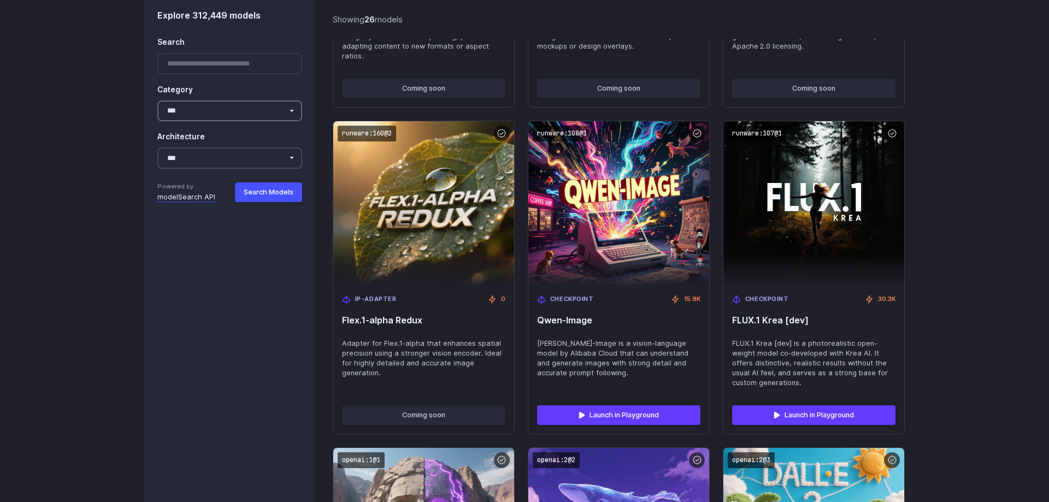
scroll to position [1598, 0]
click at [200, 66] on div at bounding box center [229, 64] width 145 height 21
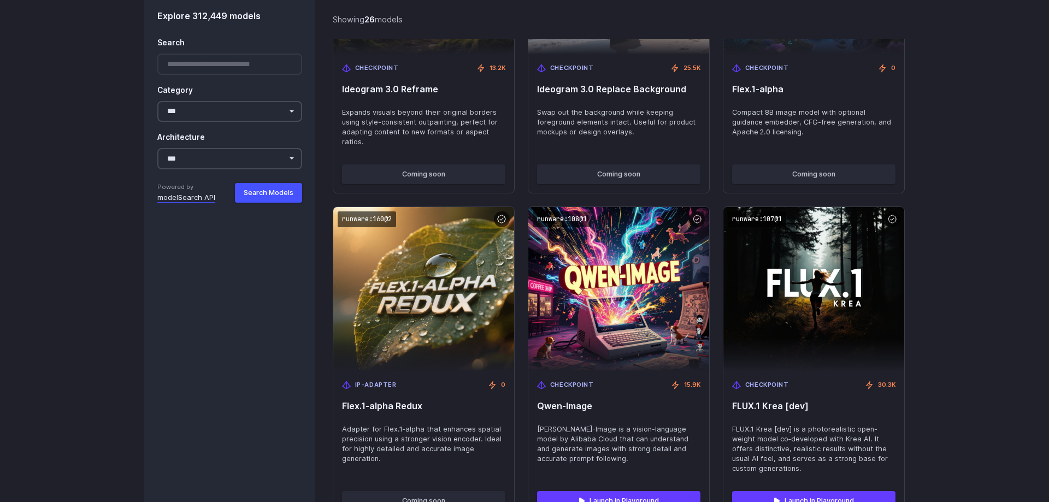
scroll to position [1319, 0]
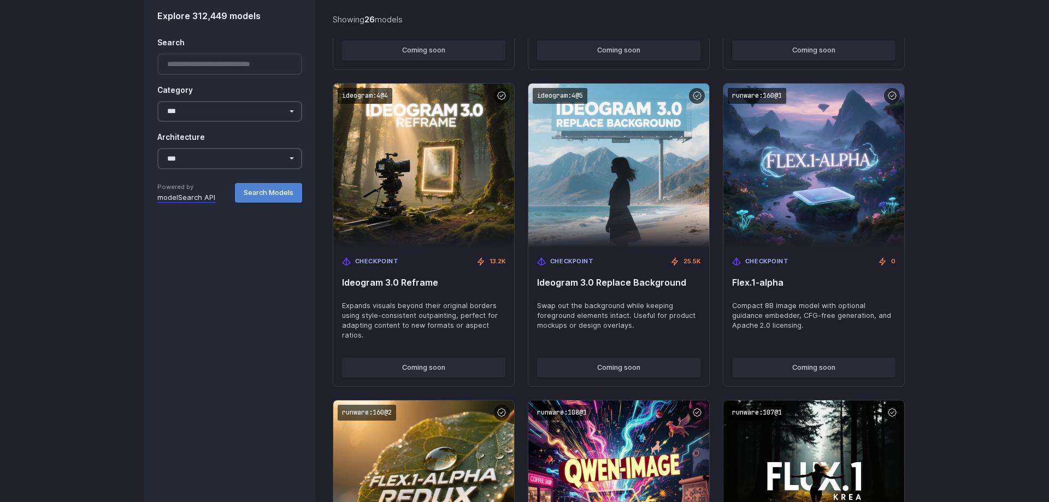
click at [274, 192] on button "Search Models" at bounding box center [268, 192] width 67 height 20
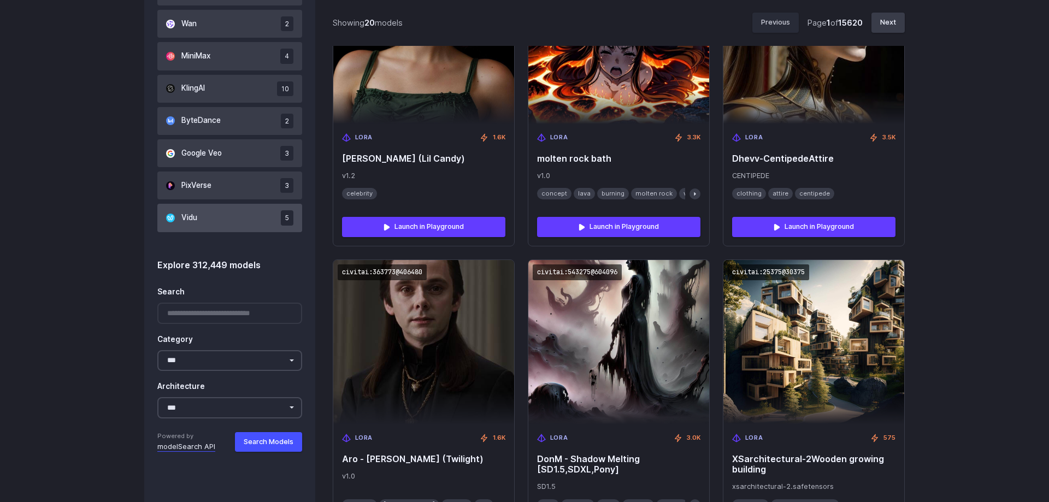
scroll to position [947, 0]
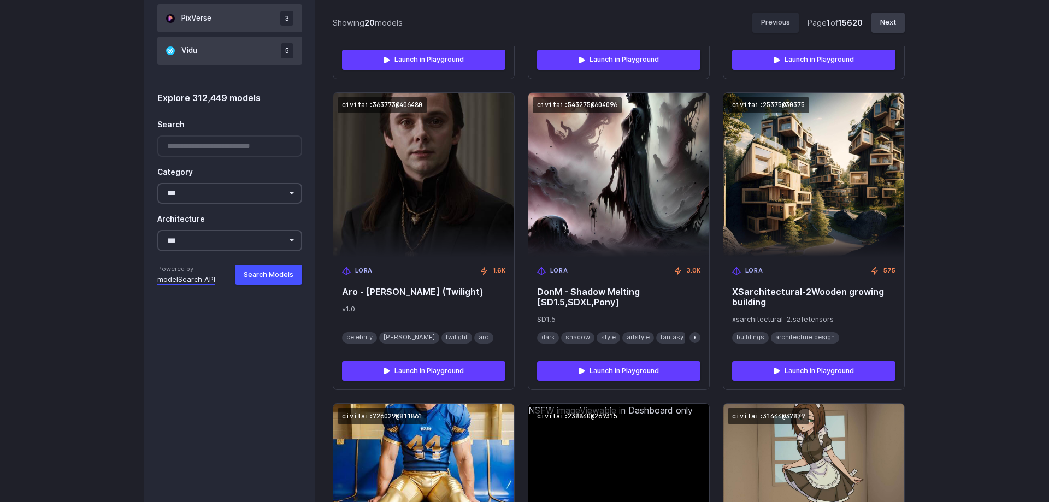
click at [200, 144] on div at bounding box center [229, 145] width 145 height 21
click at [201, 146] on div at bounding box center [229, 145] width 145 height 21
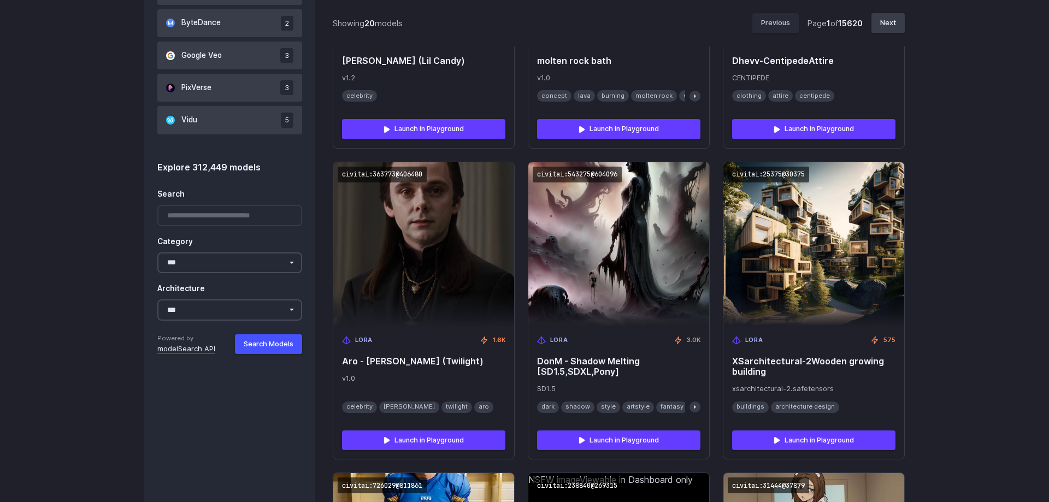
scroll to position [891, 0]
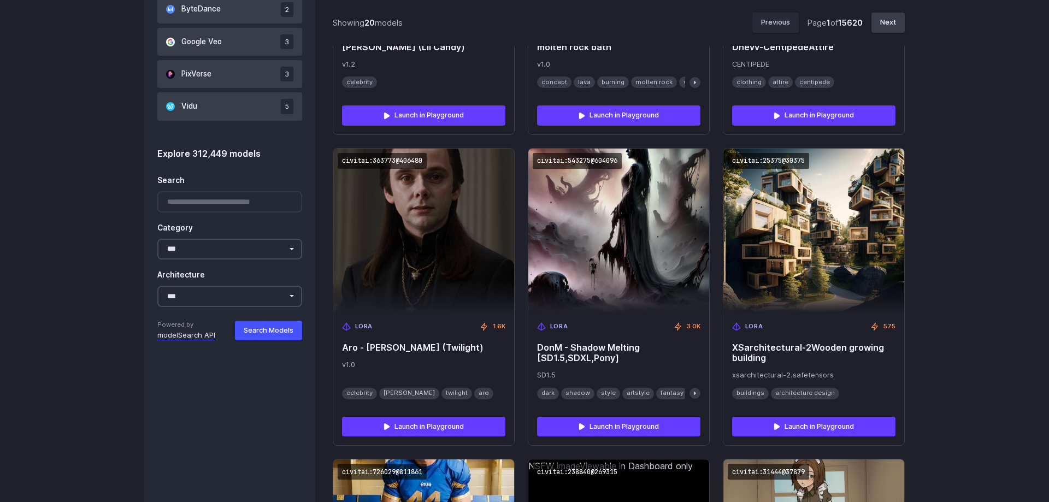
click at [217, 201] on div at bounding box center [229, 201] width 145 height 21
click at [157, 239] on select "**********" at bounding box center [229, 249] width 145 height 21
click at [157, 286] on select "**********" at bounding box center [229, 296] width 145 height 21
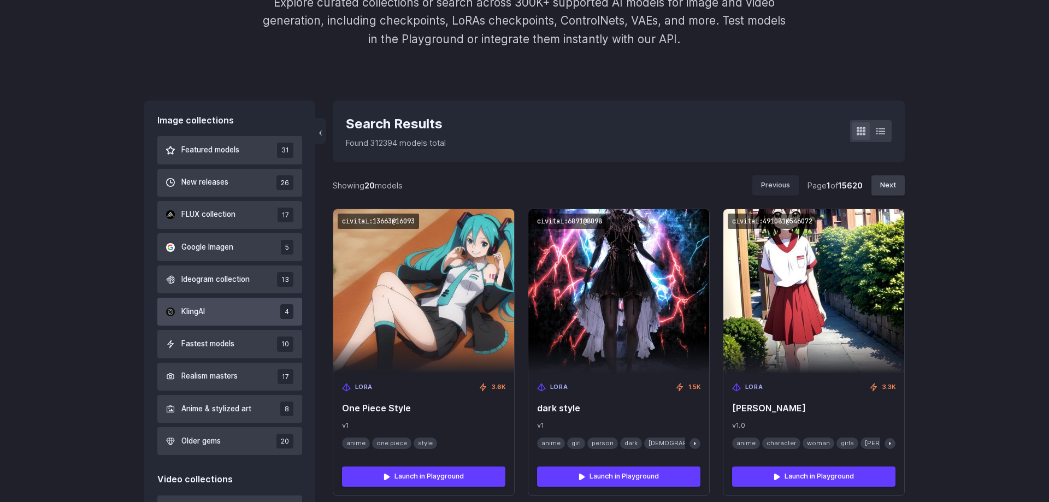
scroll to position [223, 0]
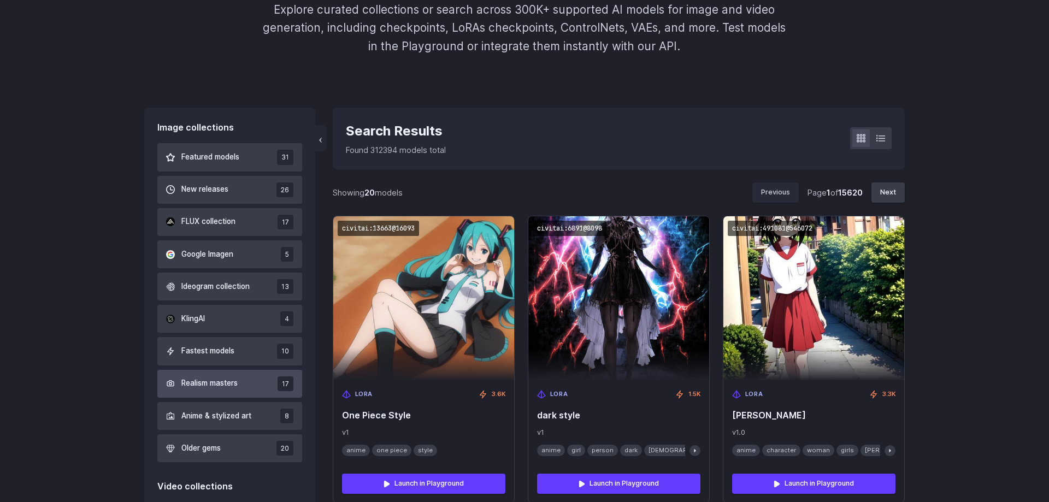
click at [238, 377] on button "Realism masters 17" at bounding box center [229, 384] width 145 height 28
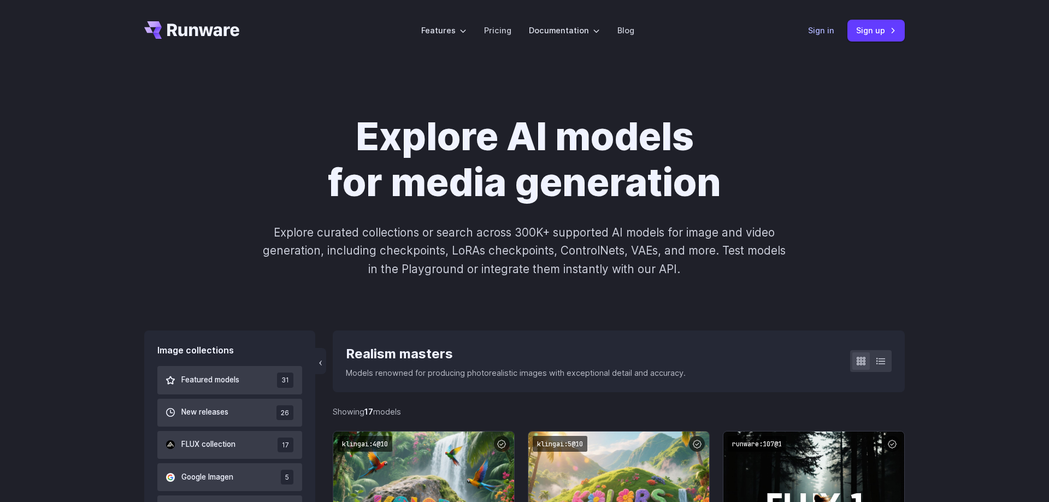
click at [820, 33] on link "Sign in" at bounding box center [821, 30] width 26 height 13
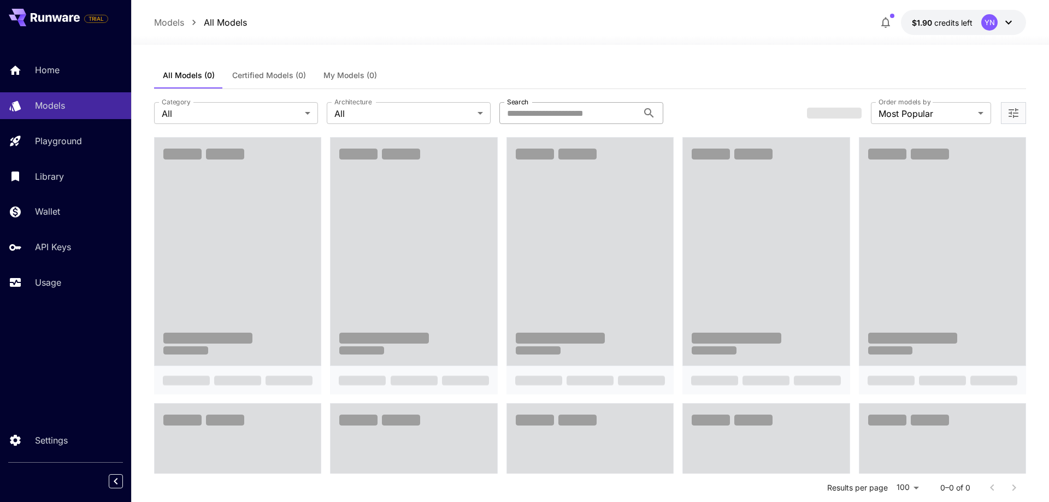
click at [606, 111] on input "Search" at bounding box center [568, 113] width 139 height 22
type input "****"
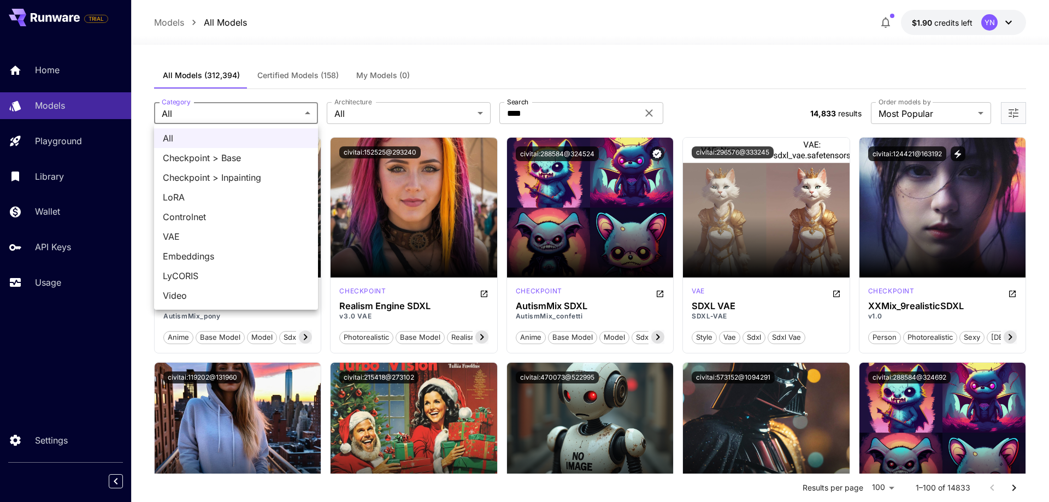
click at [250, 161] on span "Checkpoint > Base" at bounding box center [236, 157] width 146 height 13
type input "**********"
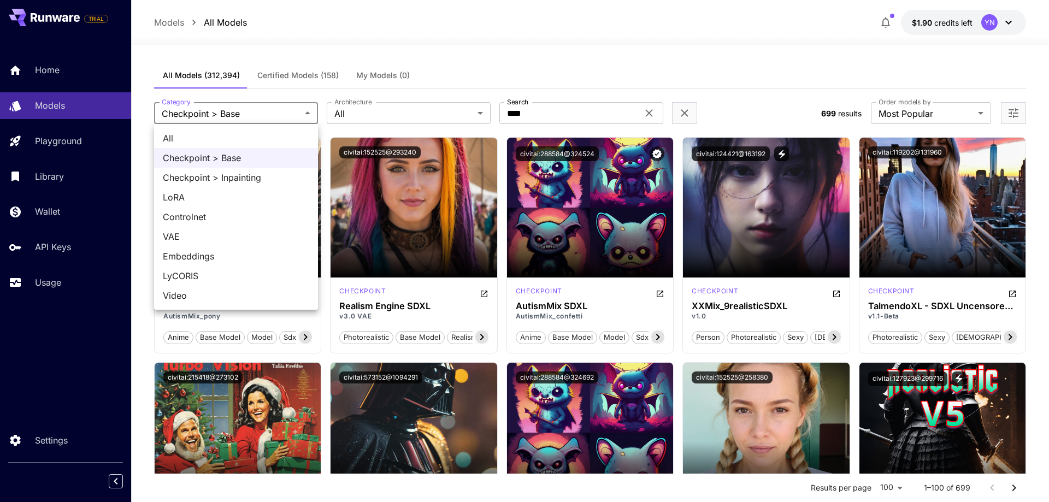
click at [282, 90] on div at bounding box center [524, 251] width 1049 height 502
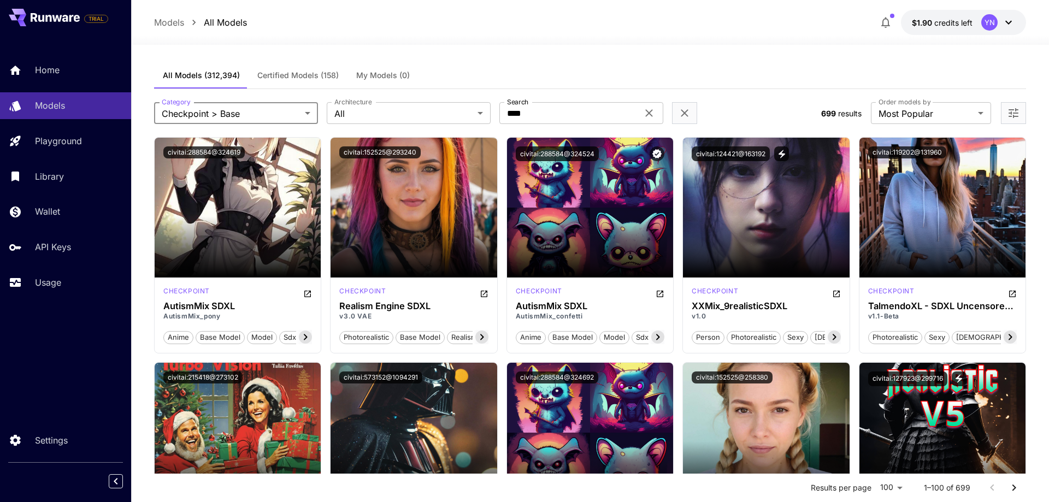
click at [288, 77] on div "All Checkpoint > Base Checkpoint > Inpainting LoRA Controlnet VAE Embeddings Ly…" at bounding box center [524, 251] width 1049 height 502
click at [288, 76] on span "Certified Models (158)" at bounding box center [297, 75] width 81 height 10
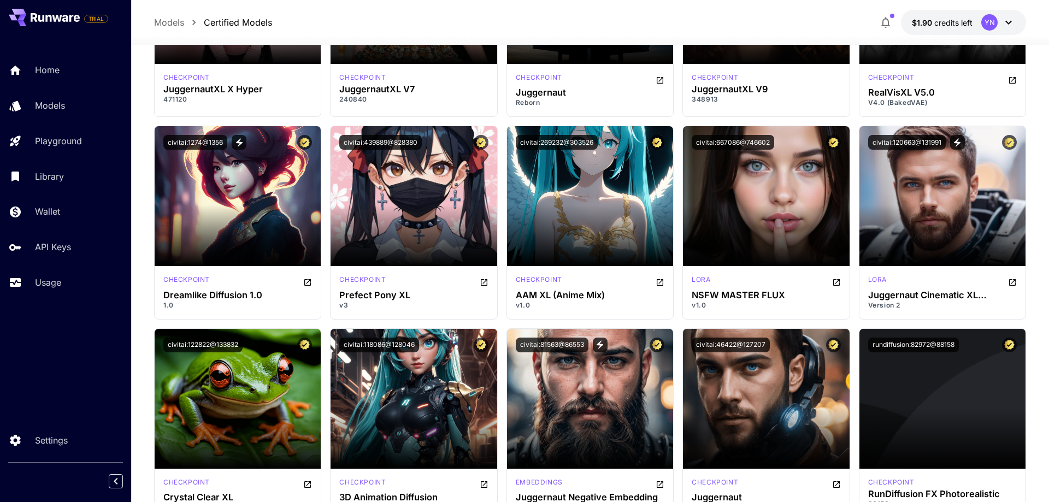
scroll to position [2340, 0]
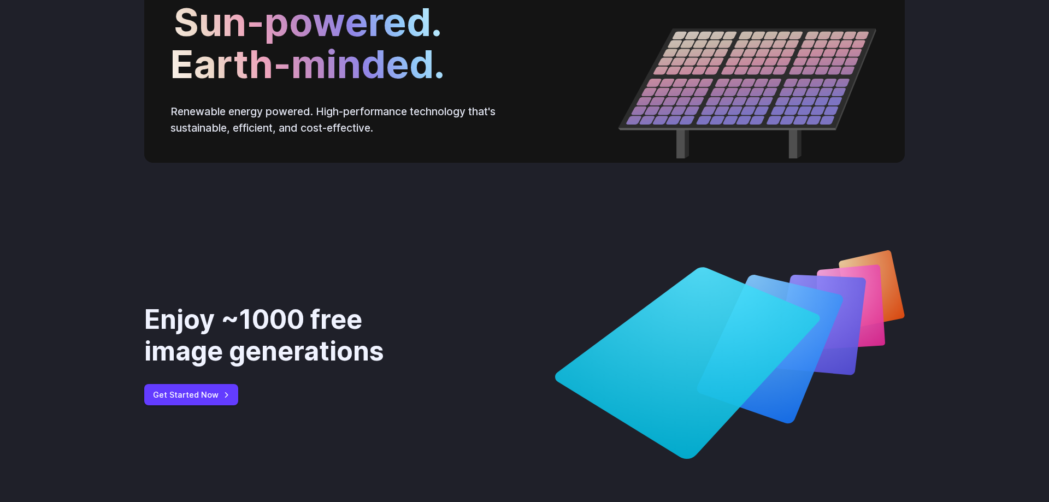
scroll to position [4101, 0]
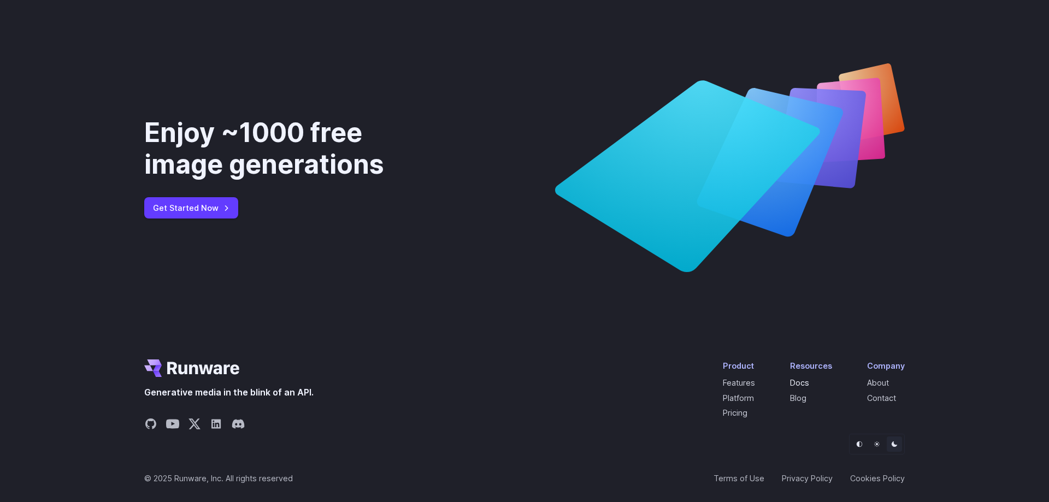
click at [809, 382] on link "Docs" at bounding box center [799, 382] width 19 height 9
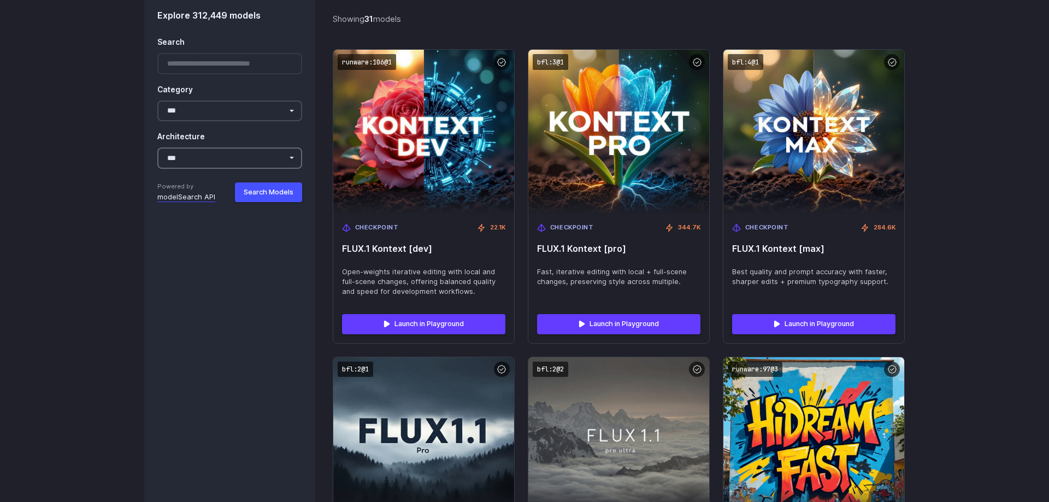
scroll to position [2619, 0]
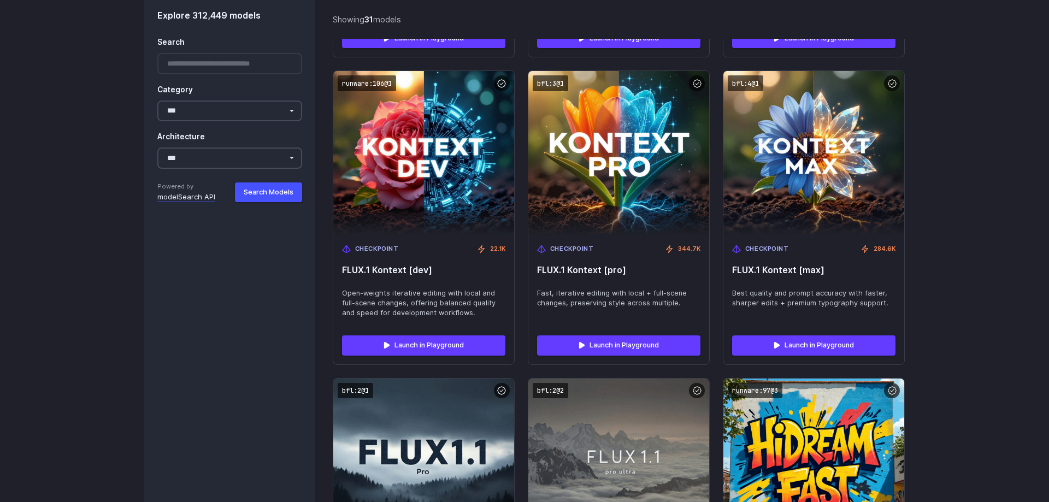
click at [224, 69] on div at bounding box center [229, 64] width 145 height 21
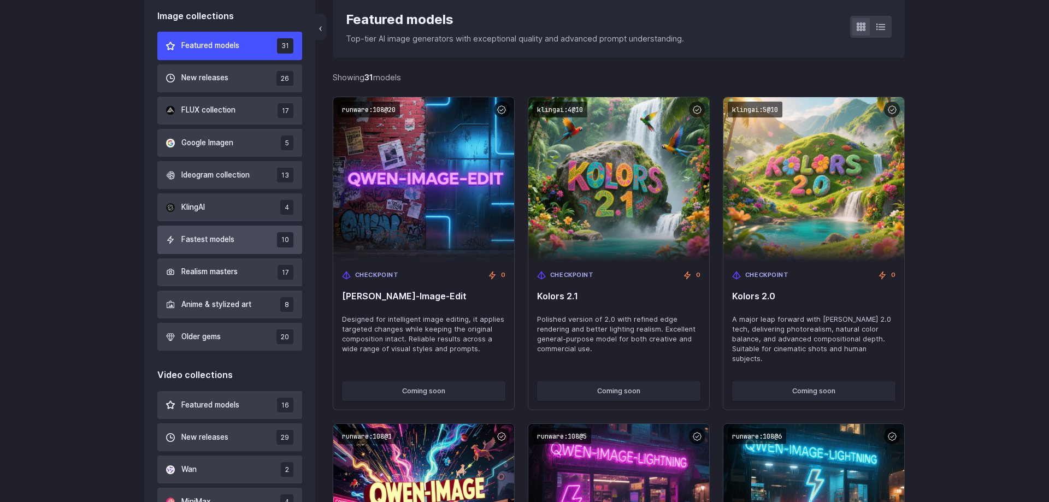
click at [264, 241] on button "Fastest models 10" at bounding box center [229, 240] width 145 height 28
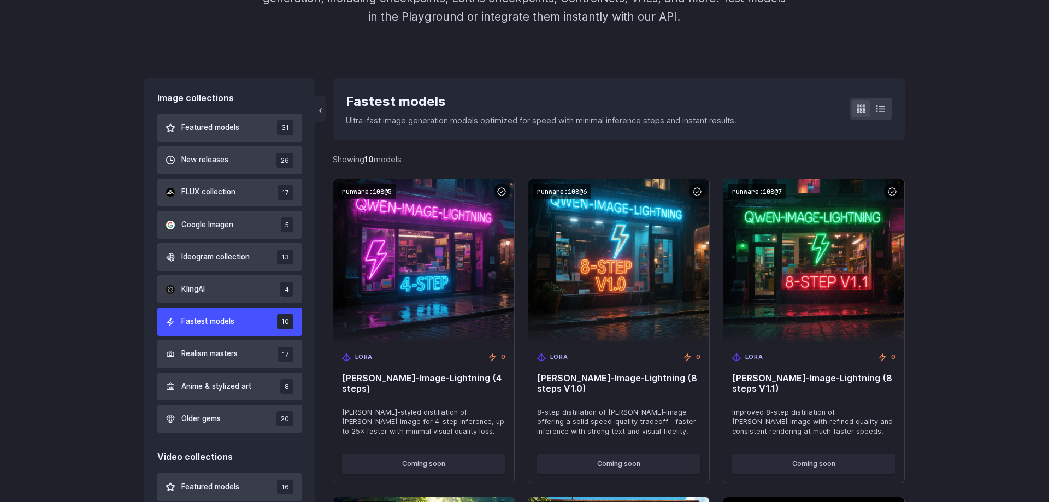
scroll to position [316, 0]
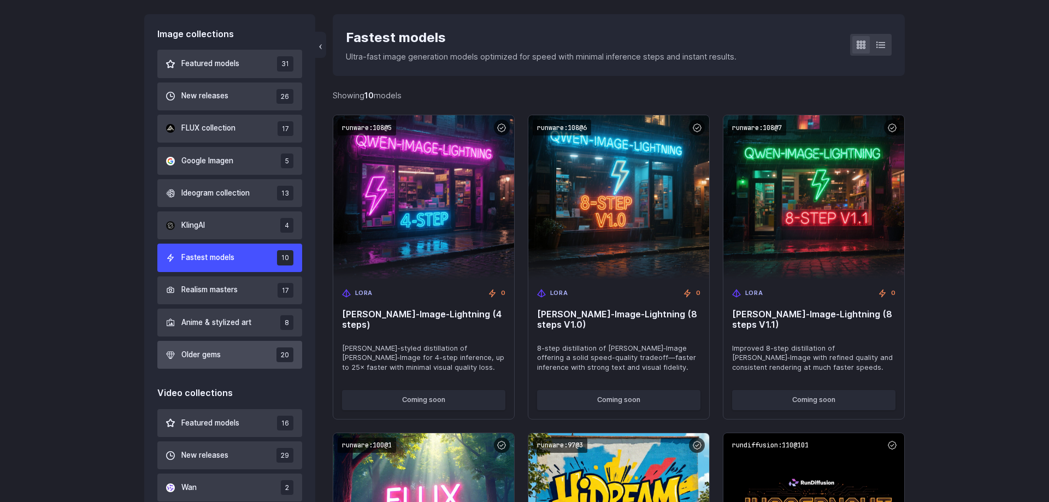
click at [252, 345] on button "Older gems 20" at bounding box center [229, 355] width 145 height 28
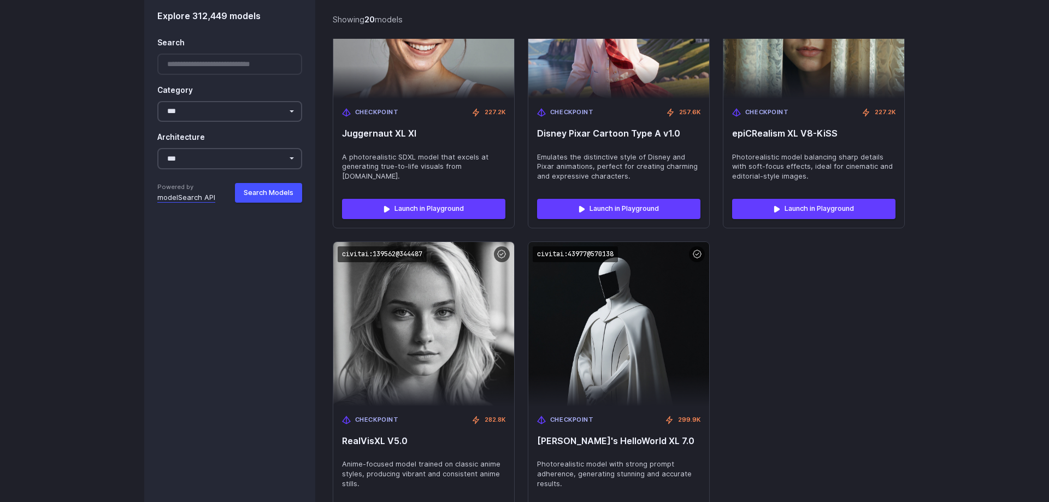
scroll to position [1876, 0]
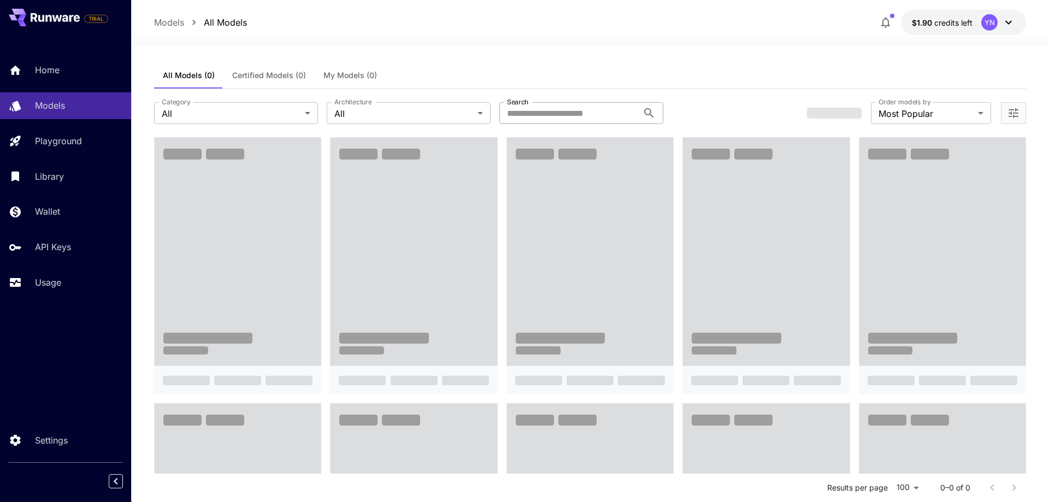
click at [564, 116] on input "Search" at bounding box center [568, 113] width 139 height 22
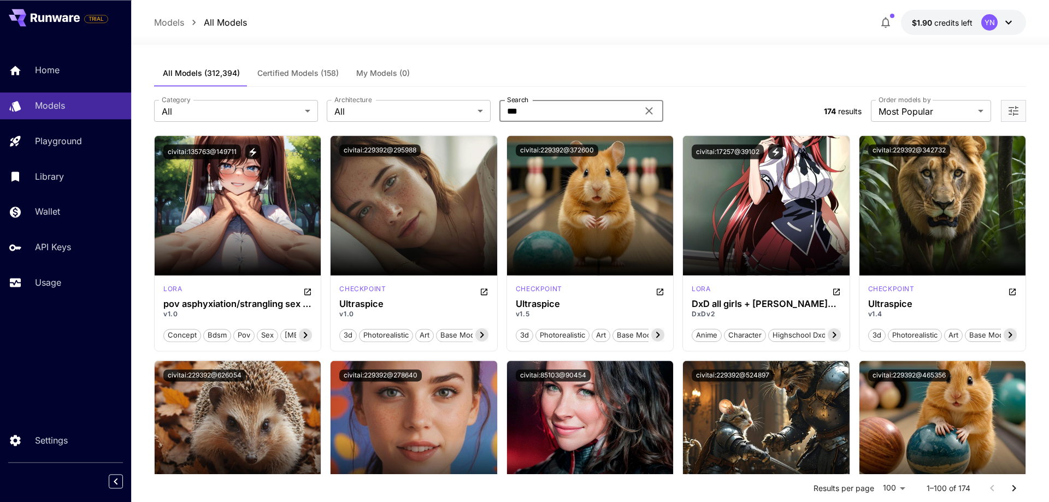
scroll to position [56, 0]
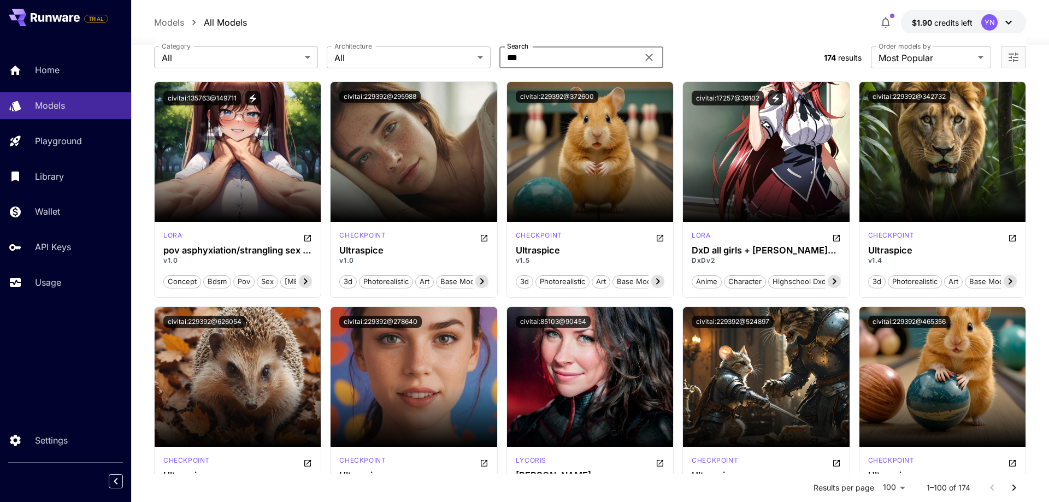
click at [564, 48] on input "***" at bounding box center [568, 57] width 139 height 22
type input "******"
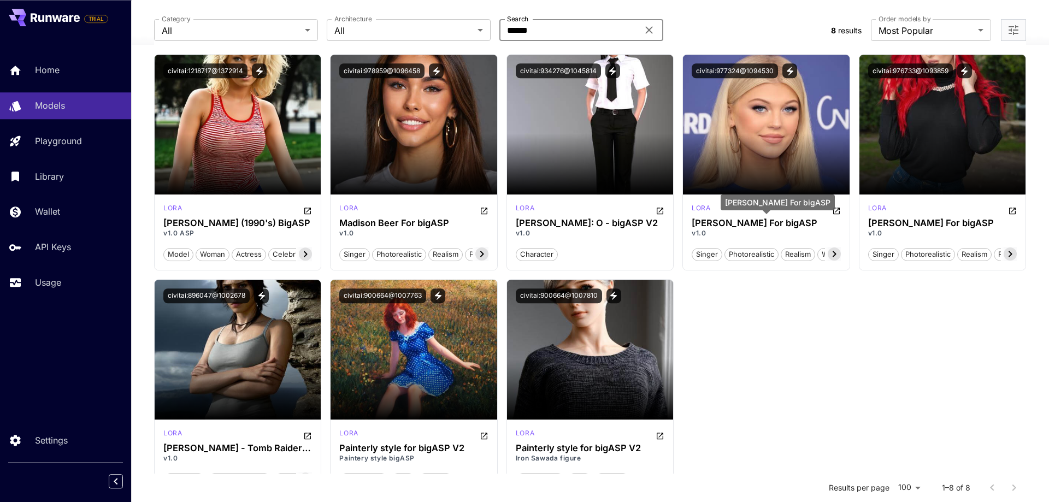
scroll to position [0, 0]
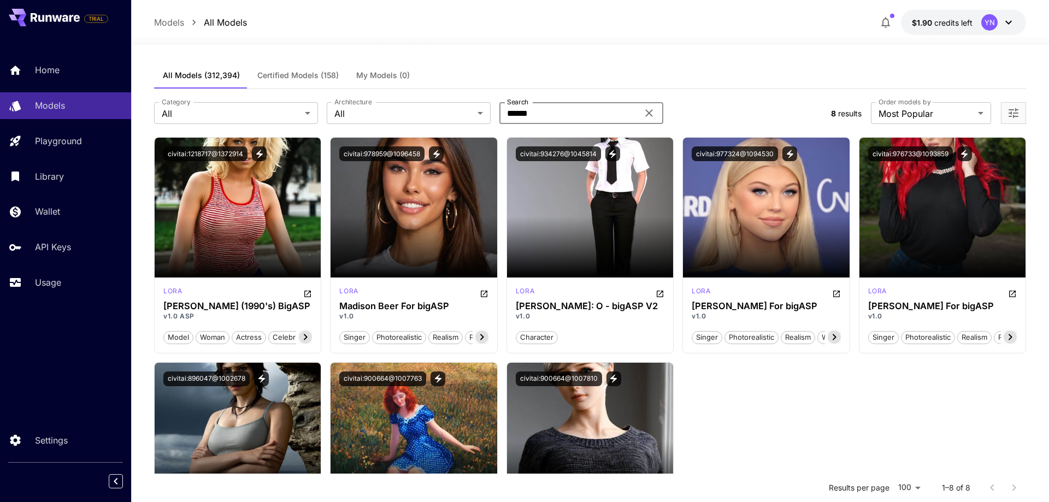
click at [578, 105] on input "******" at bounding box center [568, 113] width 139 height 22
type input "*******"
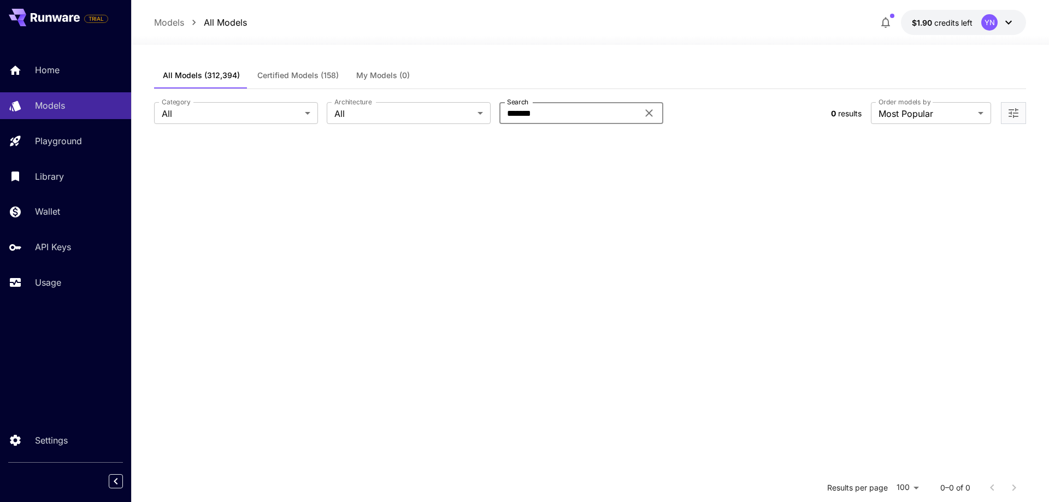
click at [565, 105] on input "*******" at bounding box center [568, 113] width 139 height 22
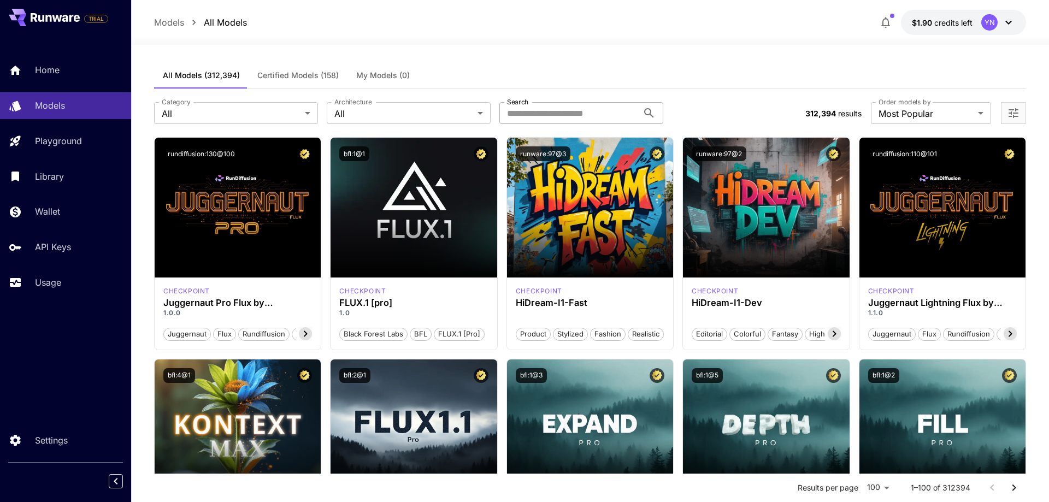
click at [532, 104] on input "Search" at bounding box center [568, 113] width 139 height 22
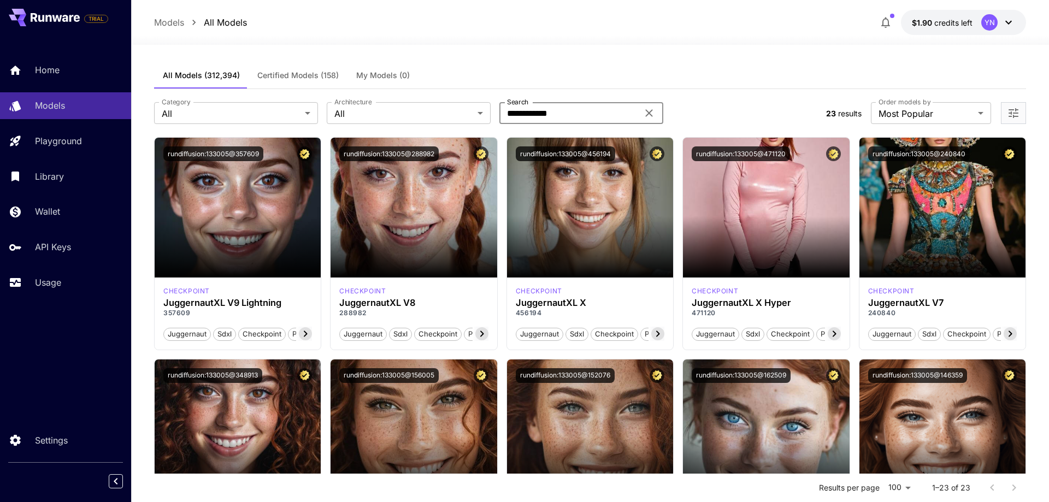
click at [612, 114] on input "**********" at bounding box center [568, 113] width 139 height 22
click at [611, 114] on input "**********" at bounding box center [568, 113] width 139 height 22
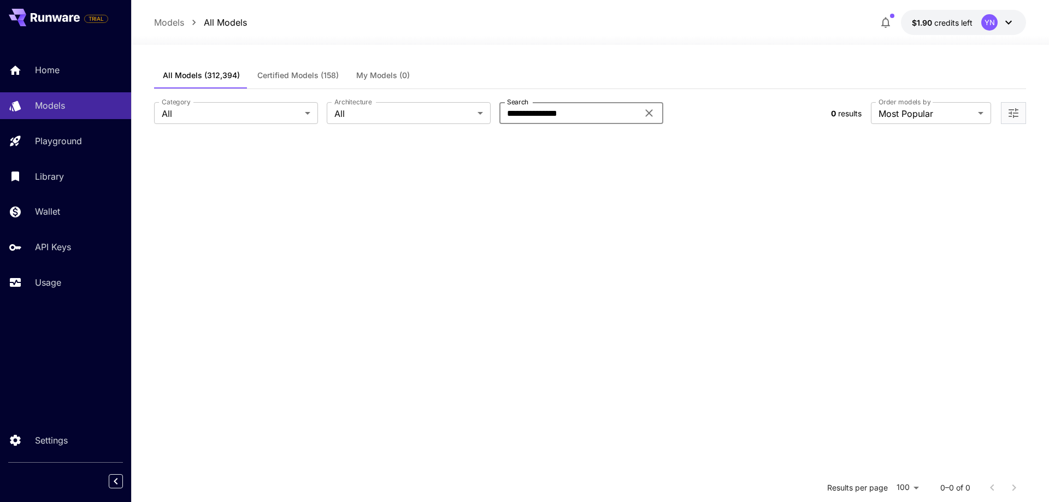
click at [581, 113] on input "**********" at bounding box center [568, 113] width 139 height 22
type input "*******"
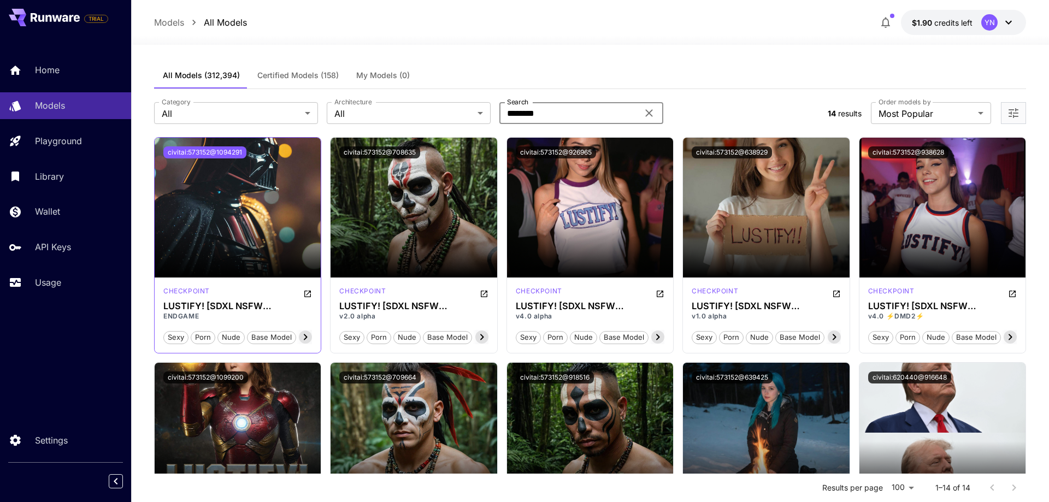
click at [232, 156] on button "civitai:573152@1094291" at bounding box center [204, 152] width 83 height 12
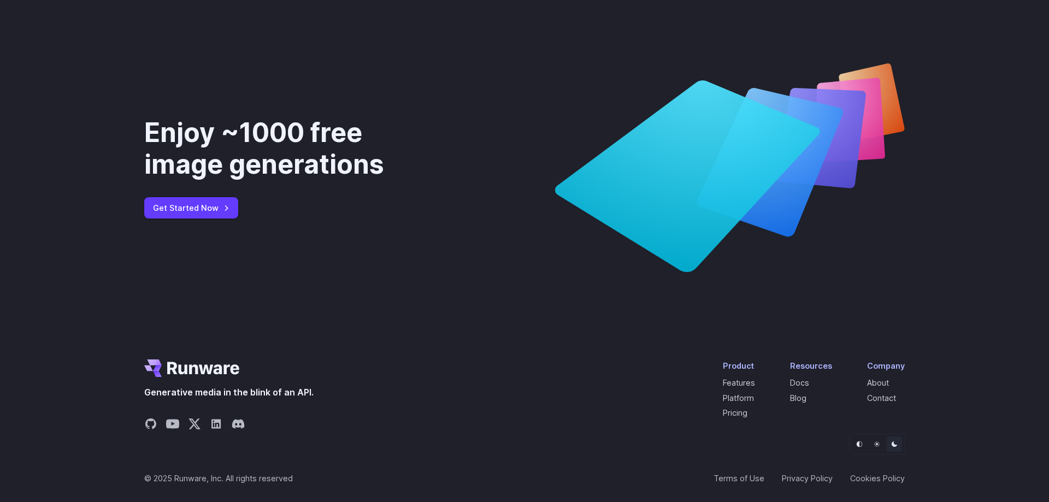
scroll to position [4101, 0]
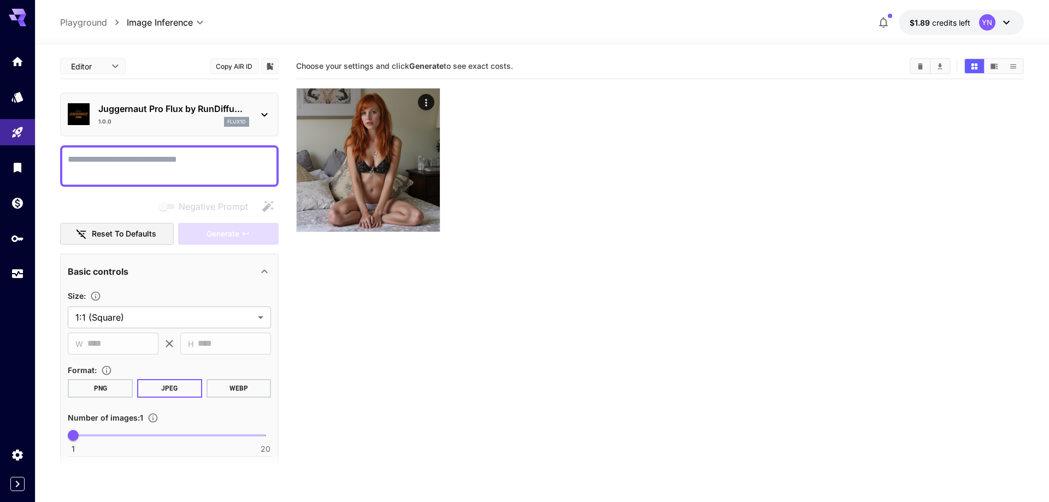
click at [173, 109] on p "Juggernaut Pro Flux by RunDiffu..." at bounding box center [173, 108] width 151 height 13
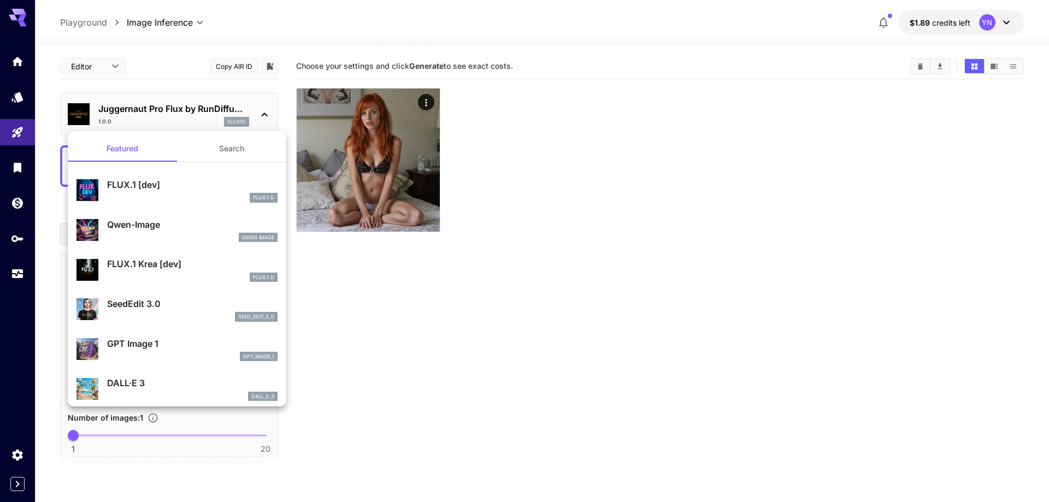
click at [199, 151] on button "Search" at bounding box center [231, 148] width 109 height 26
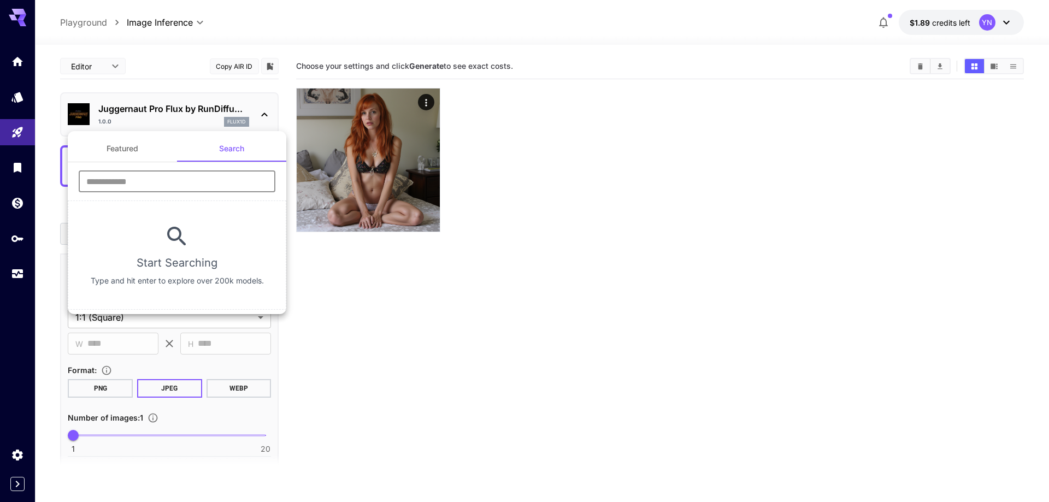
click at [158, 176] on input "text" at bounding box center [177, 181] width 197 height 22
type input "*"
click at [159, 181] on input "text" at bounding box center [177, 181] width 197 height 22
click at [145, 153] on button "Featured" at bounding box center [122, 148] width 109 height 26
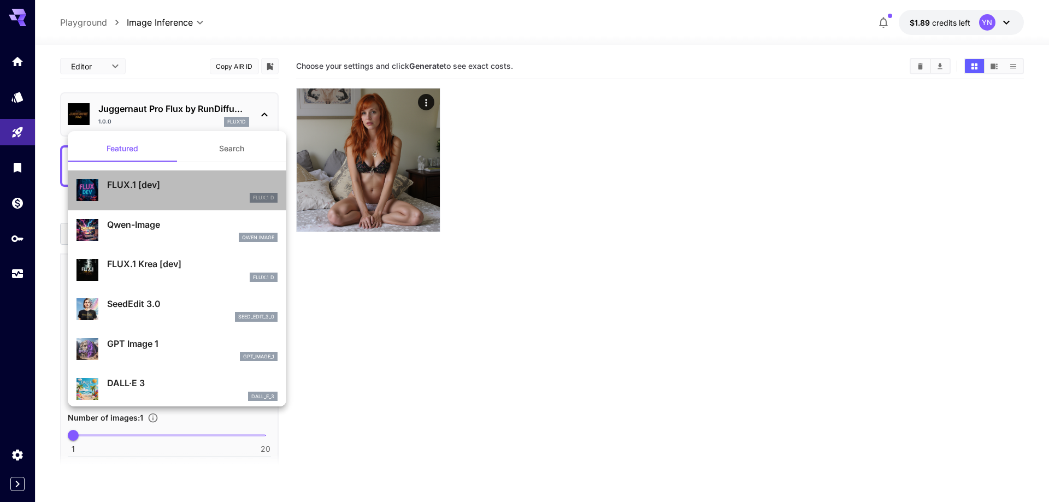
click at [186, 179] on p "FLUX.1 [dev]" at bounding box center [192, 184] width 170 height 13
type input "**"
type input "***"
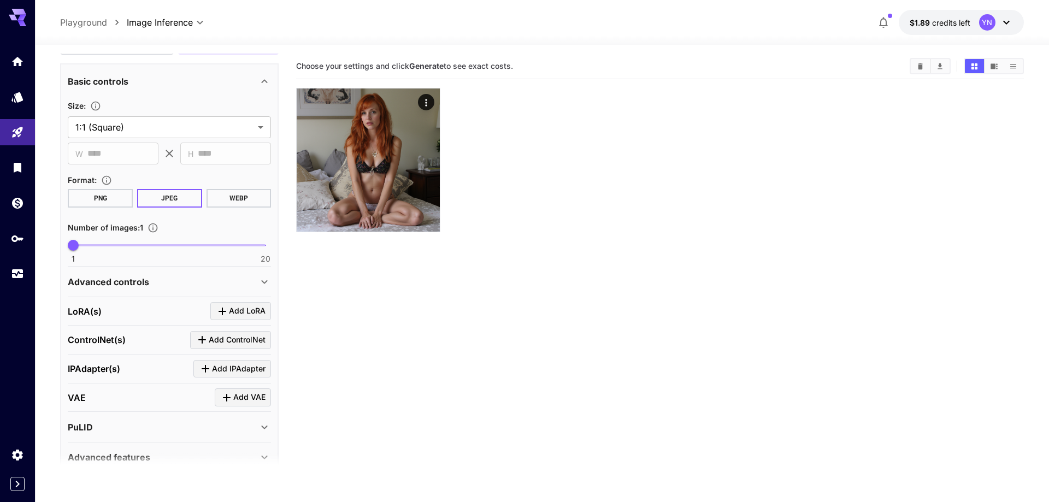
scroll to position [240, 0]
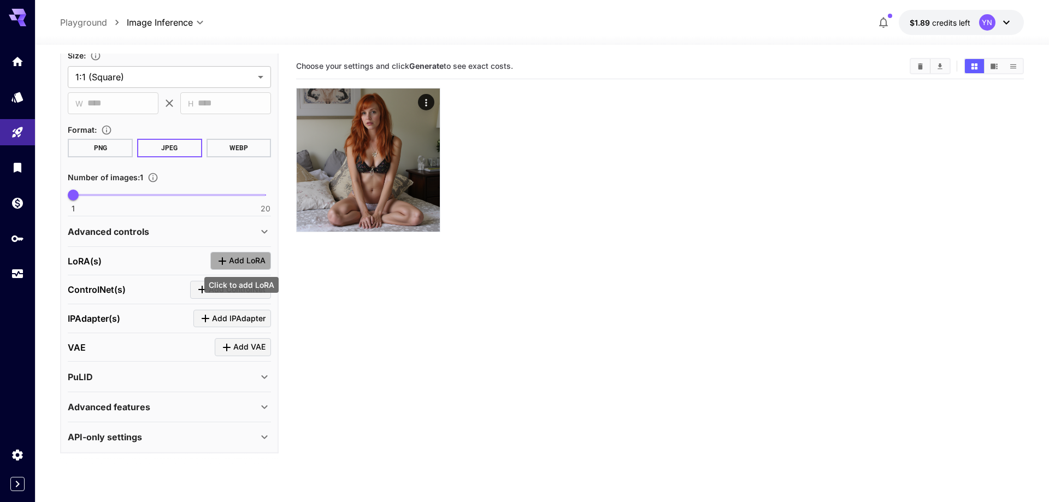
click at [222, 261] on icon "Click to add LoRA" at bounding box center [223, 261] width 8 height 8
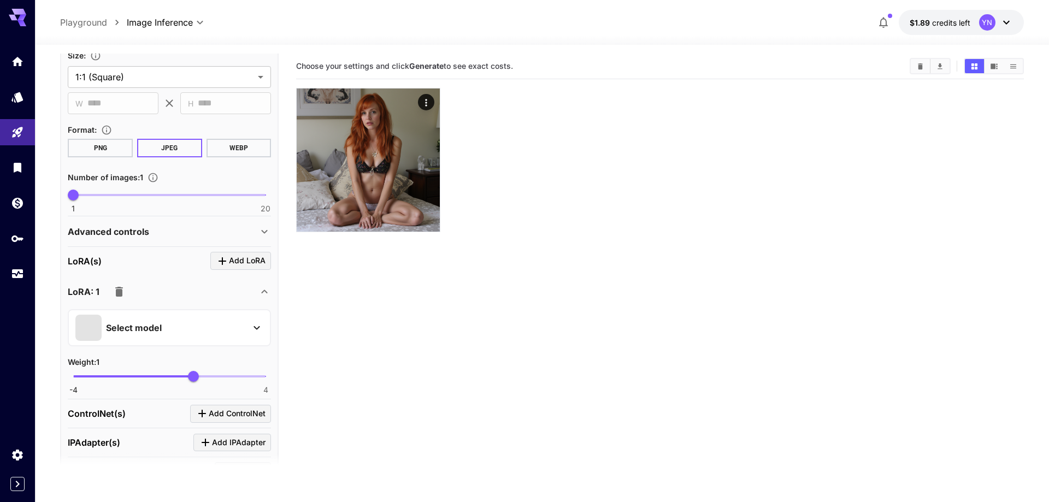
click at [131, 331] on p "Select model" at bounding box center [134, 327] width 56 height 13
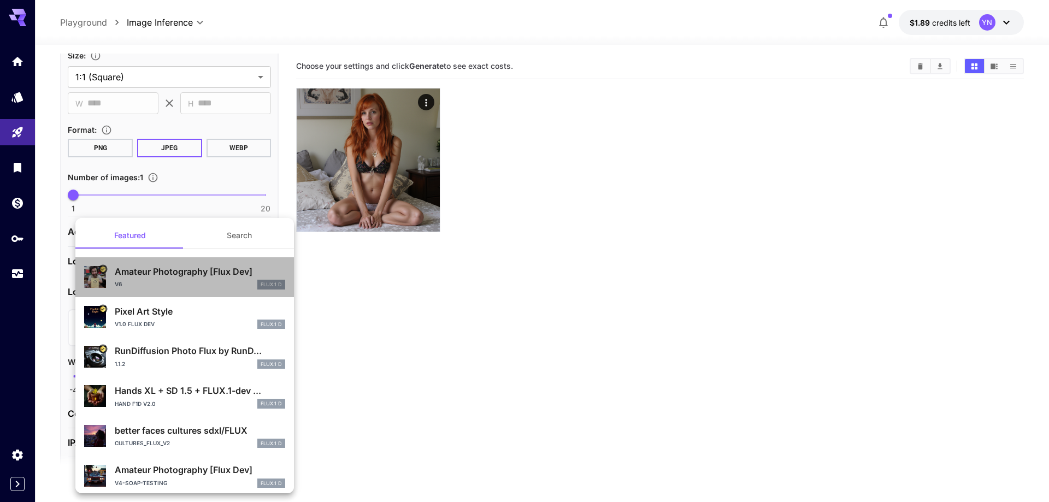
click at [176, 281] on div "v6 FLUX.1 D" at bounding box center [200, 285] width 170 height 10
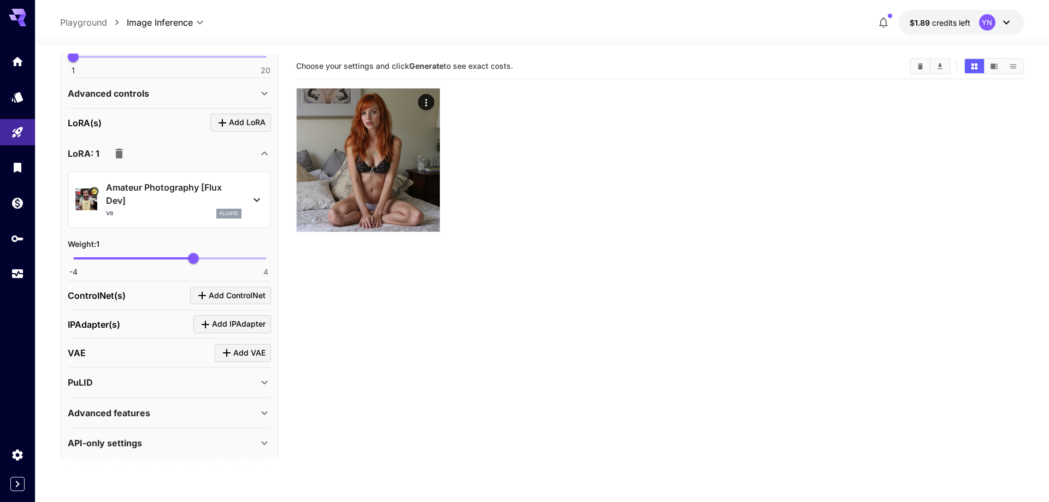
scroll to position [385, 0]
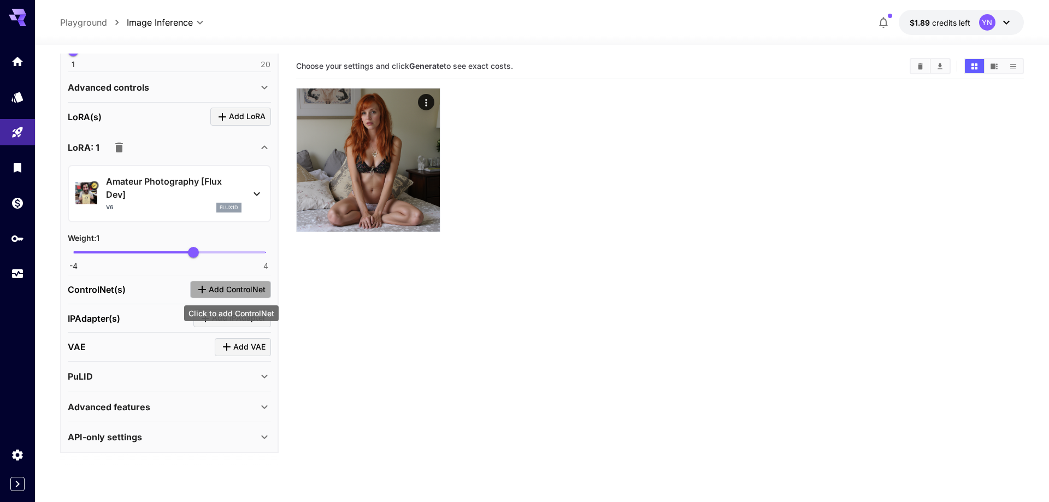
click at [202, 288] on icon "Click to add ControlNet" at bounding box center [202, 290] width 8 height 8
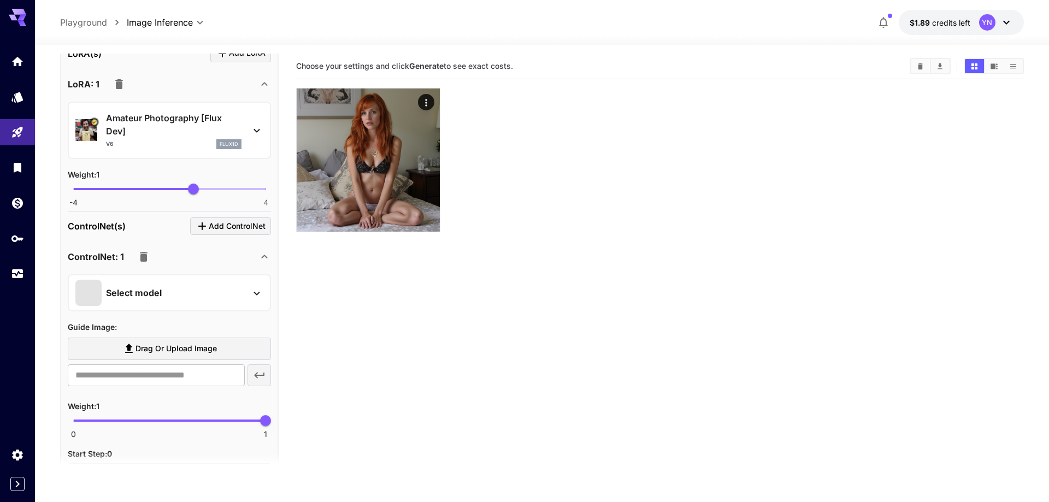
scroll to position [509, 0]
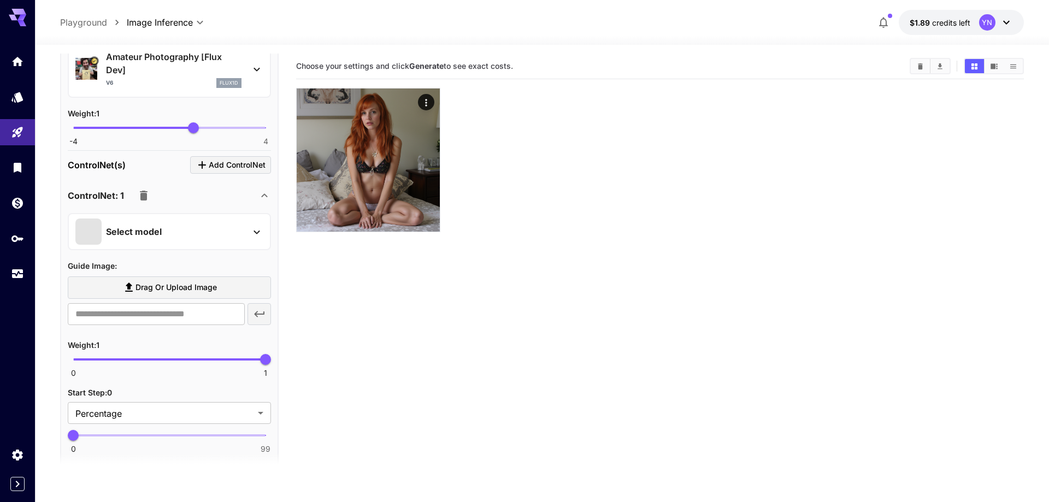
click at [134, 229] on p "Select model" at bounding box center [134, 231] width 56 height 13
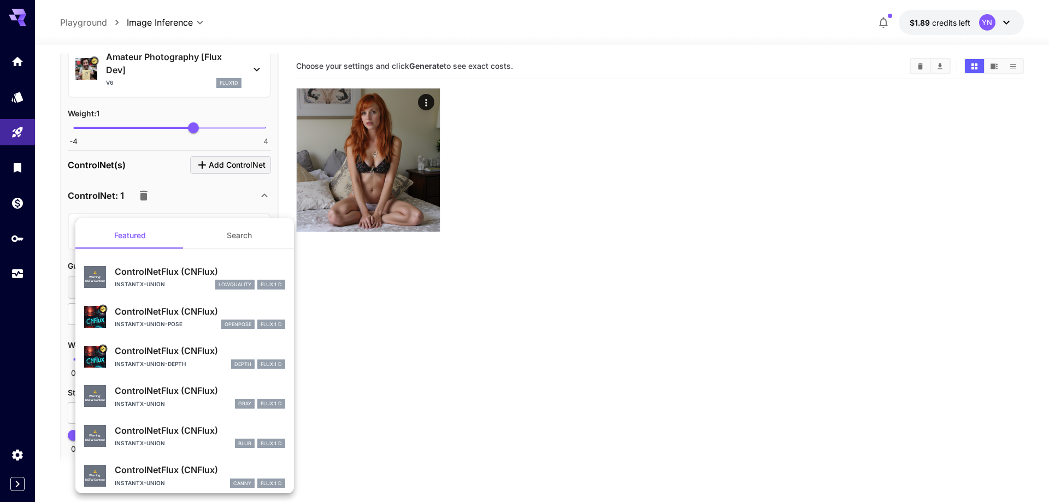
click at [187, 309] on p "ControlNetFlux (CNFlux)" at bounding box center [200, 311] width 170 height 13
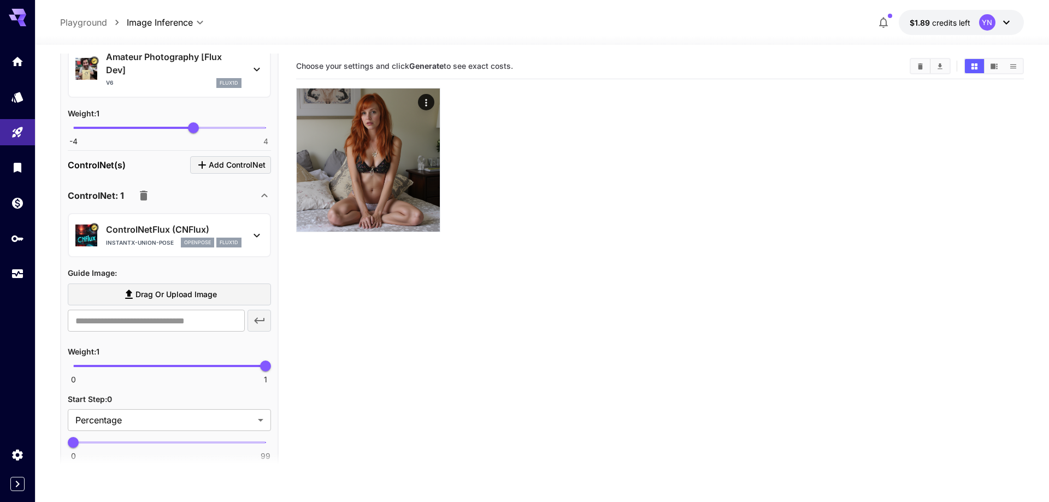
click at [165, 291] on span "Drag or upload image" at bounding box center [175, 295] width 81 height 14
click at [0, 0] on input "Drag or upload image" at bounding box center [0, 0] width 0 height 0
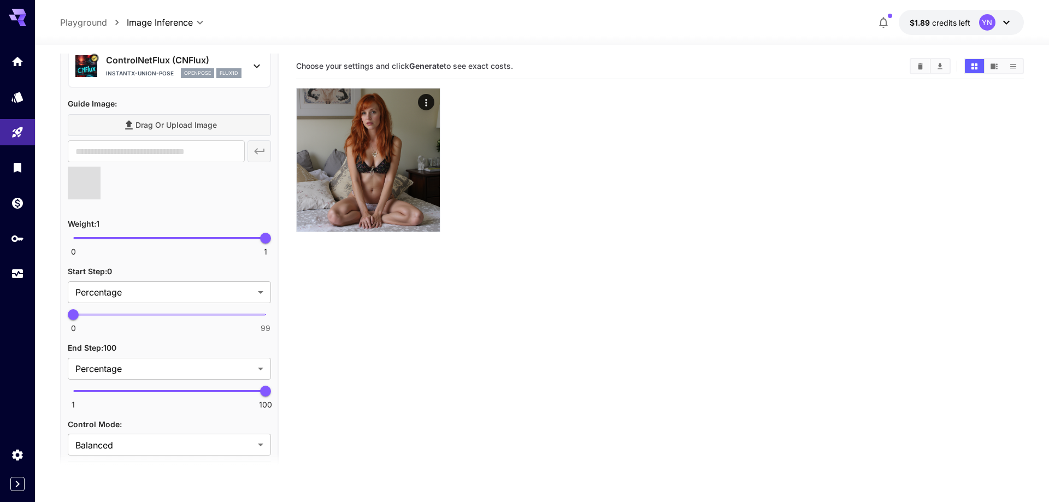
type input "**********"
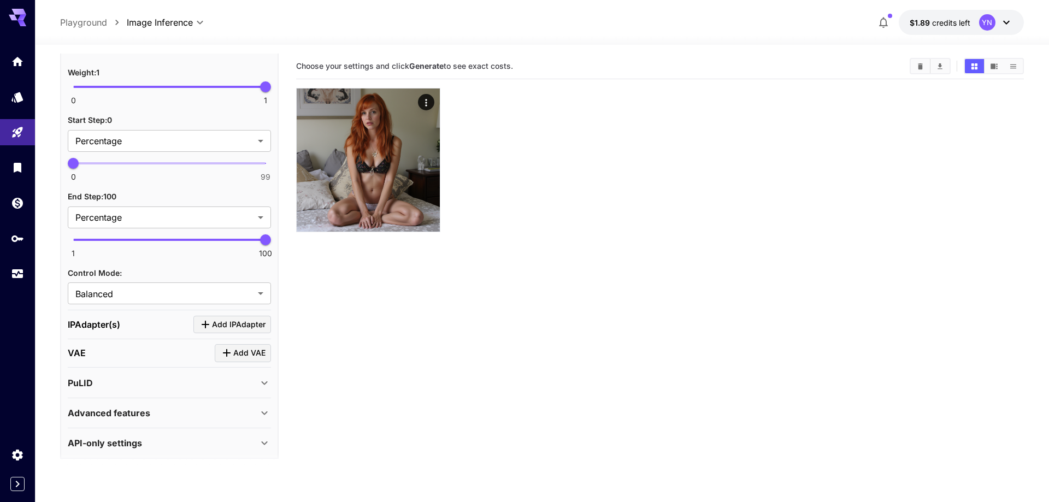
scroll to position [835, 0]
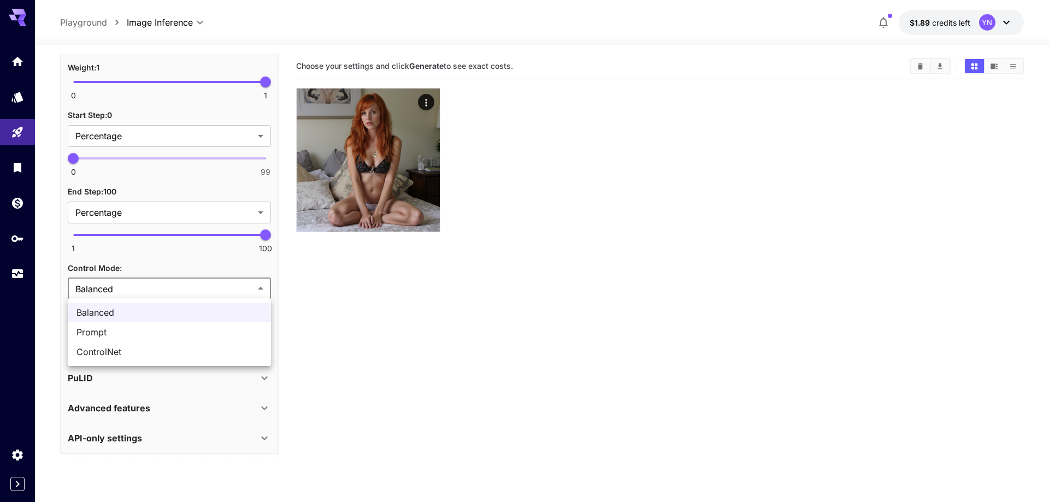
click at [199, 287] on body "**********" at bounding box center [524, 294] width 1049 height 588
click at [199, 287] on div at bounding box center [524, 251] width 1049 height 502
click at [199, 287] on body "**********" at bounding box center [524, 294] width 1049 height 588
drag, startPoint x: 175, startPoint y: 353, endPoint x: 172, endPoint y: 295, distance: 58.5
click at [172, 295] on div "Balanced Prompt ControlNet" at bounding box center [524, 251] width 1049 height 502
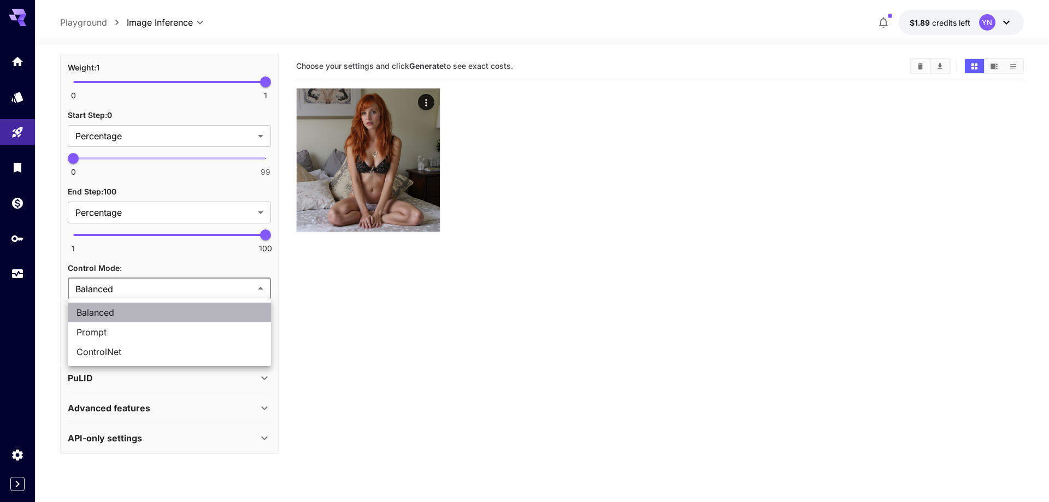
click at [167, 307] on span "Balanced" at bounding box center [169, 312] width 186 height 13
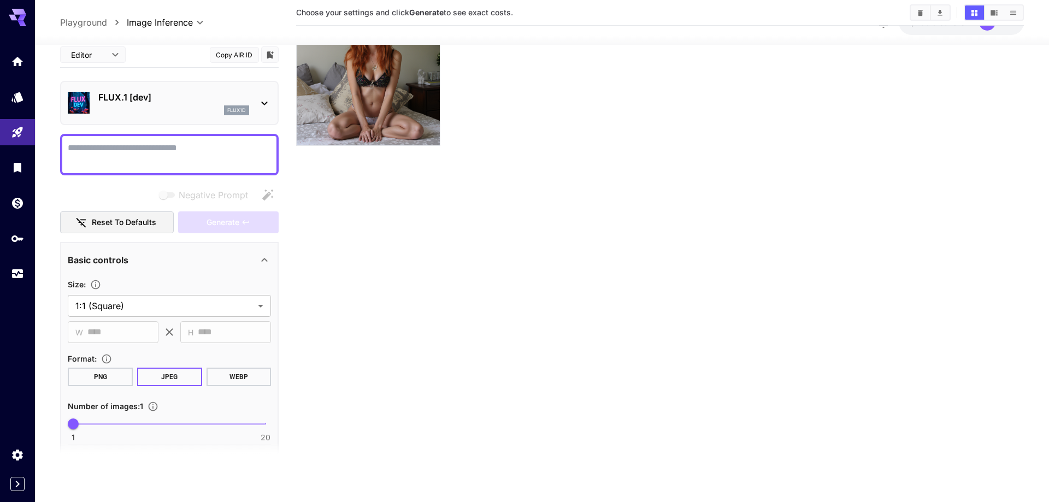
scroll to position [0, 0]
click at [150, 155] on textarea "Negative Prompt" at bounding box center [169, 155] width 203 height 26
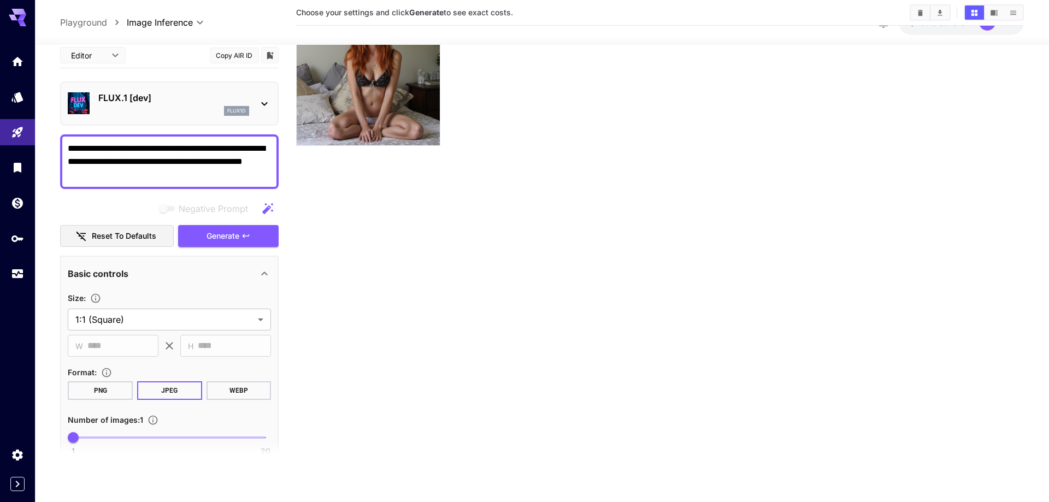
click at [181, 161] on textarea "**********" at bounding box center [169, 161] width 203 height 39
click at [197, 180] on textarea "**********" at bounding box center [169, 161] width 203 height 39
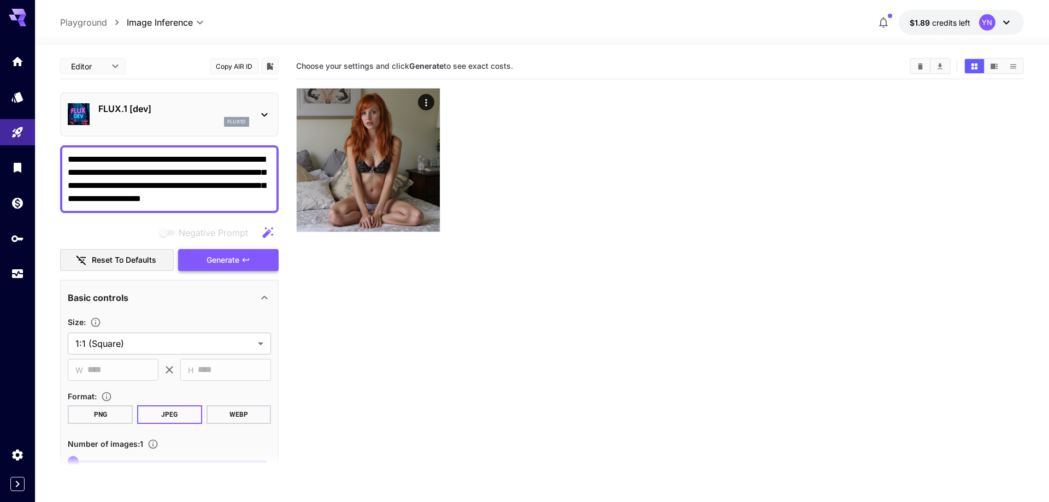
type textarea "**********"
click at [224, 263] on span "Generate" at bounding box center [222, 260] width 33 height 14
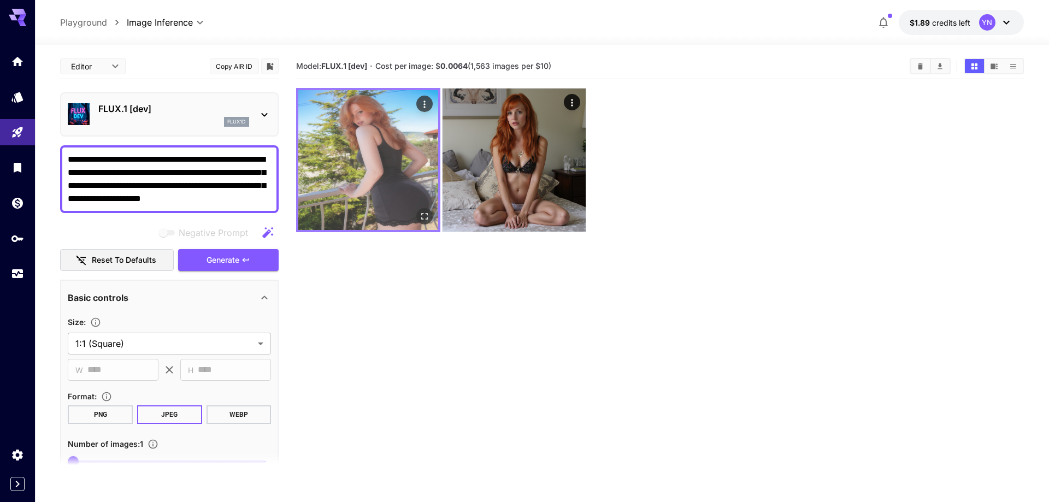
click at [380, 128] on img at bounding box center [368, 160] width 140 height 140
click at [385, 155] on img at bounding box center [368, 160] width 140 height 140
click at [421, 217] on icon "Open in fullscreen" at bounding box center [424, 216] width 11 height 11
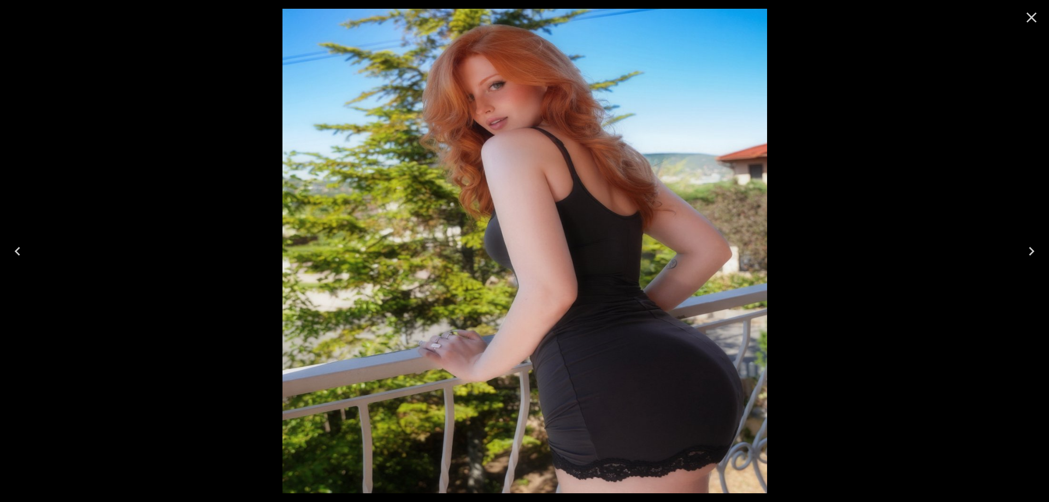
click at [1031, 23] on icon "Close" at bounding box center [1031, 17] width 17 height 17
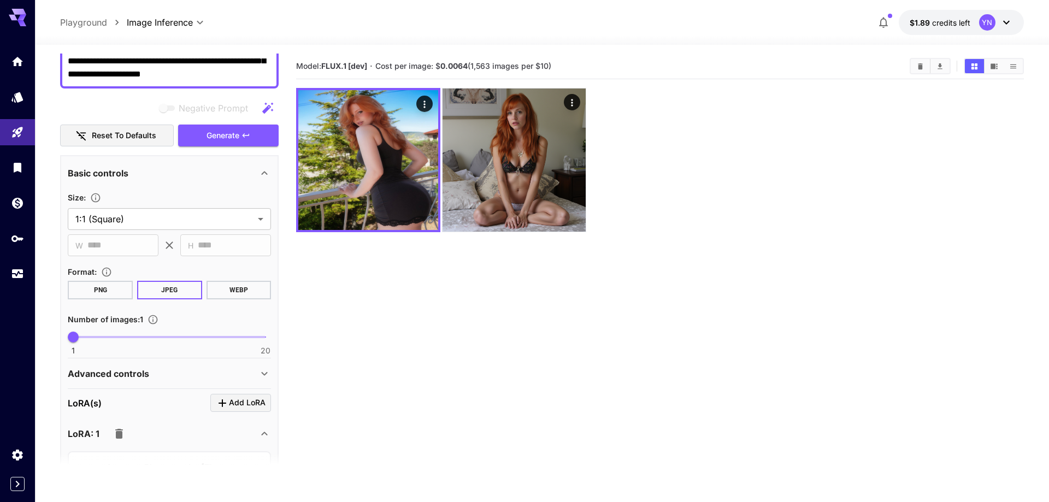
scroll to position [187, 0]
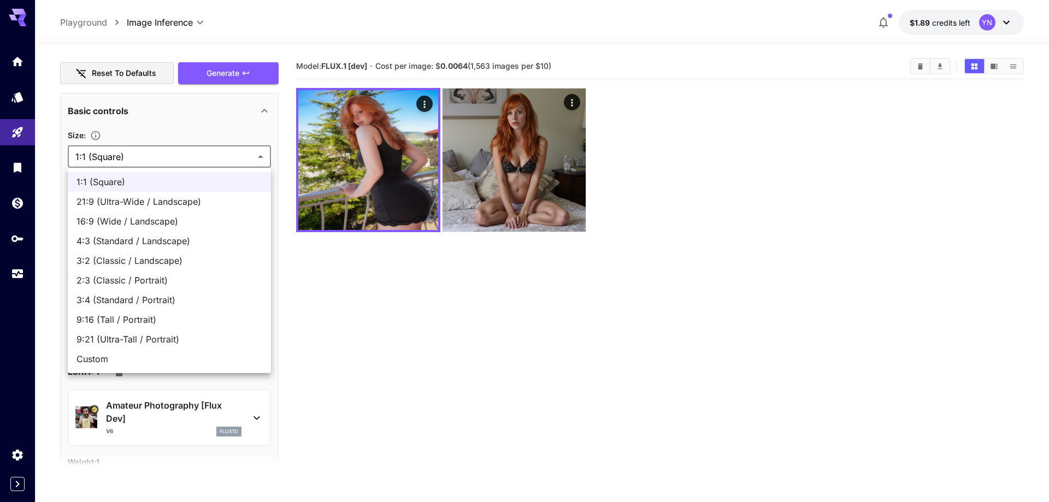
click at [132, 152] on body "**********" at bounding box center [524, 294] width 1049 height 588
click at [145, 221] on span "16:9 (Wide / Landscape)" at bounding box center [169, 221] width 186 height 13
type input "**********"
type input "****"
type input "***"
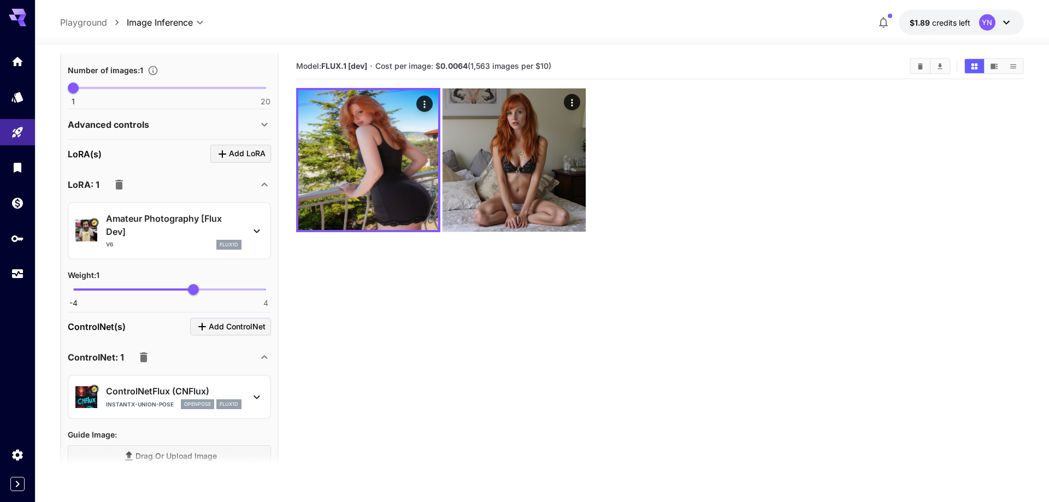
scroll to position [125, 0]
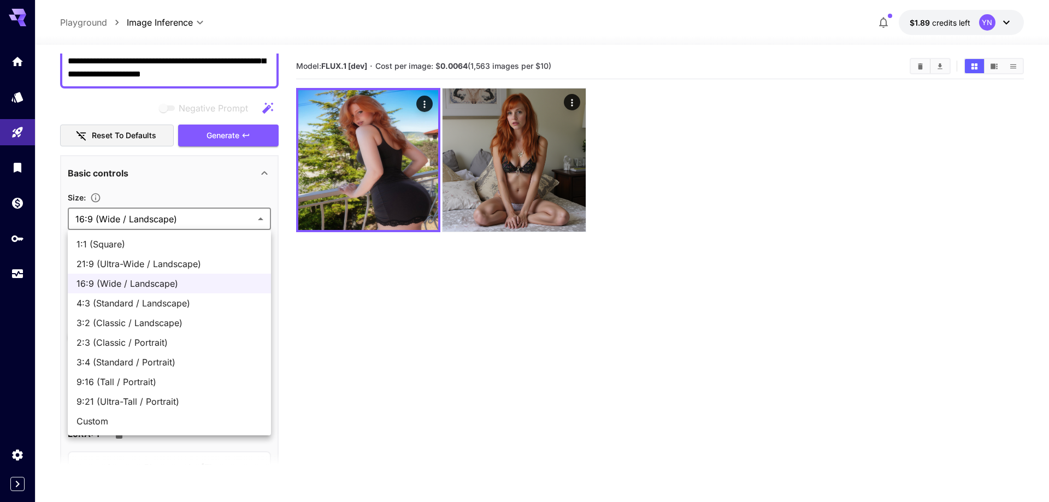
click at [151, 218] on body "**********" at bounding box center [524, 294] width 1049 height 588
click at [339, 298] on div at bounding box center [524, 251] width 1049 height 502
click at [165, 212] on body "**********" at bounding box center [524, 294] width 1049 height 588
click at [160, 304] on span "4:3 (Standard / Landscape)" at bounding box center [169, 303] width 186 height 13
type input "**********"
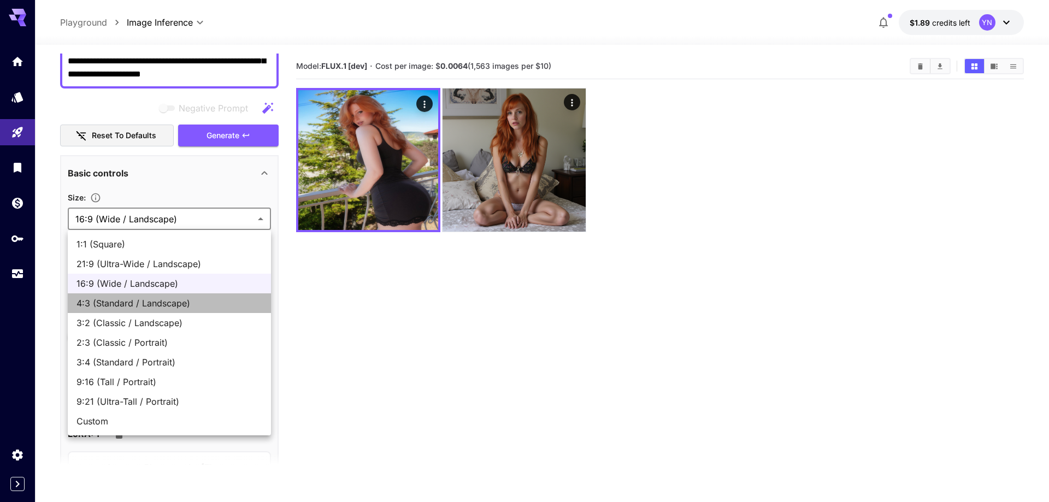
type input "****"
type input "***"
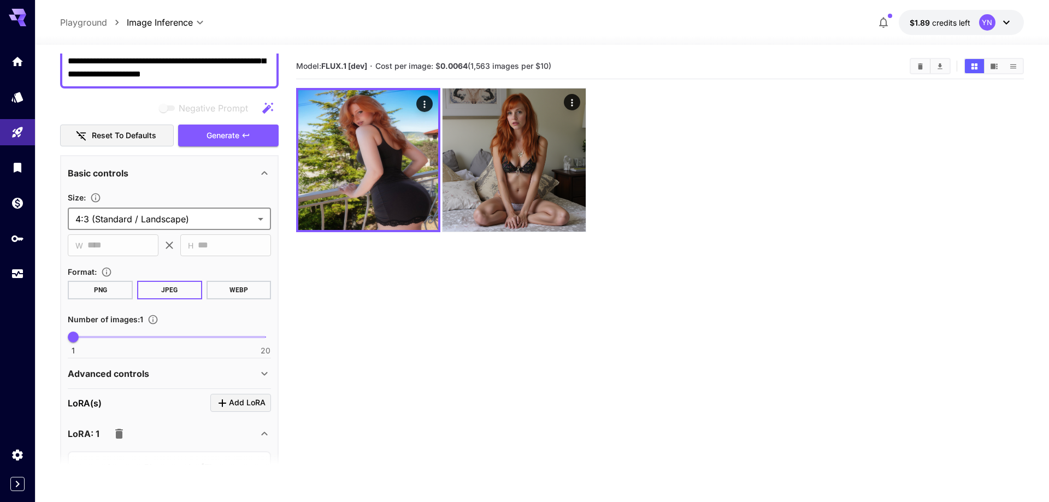
scroll to position [0, 0]
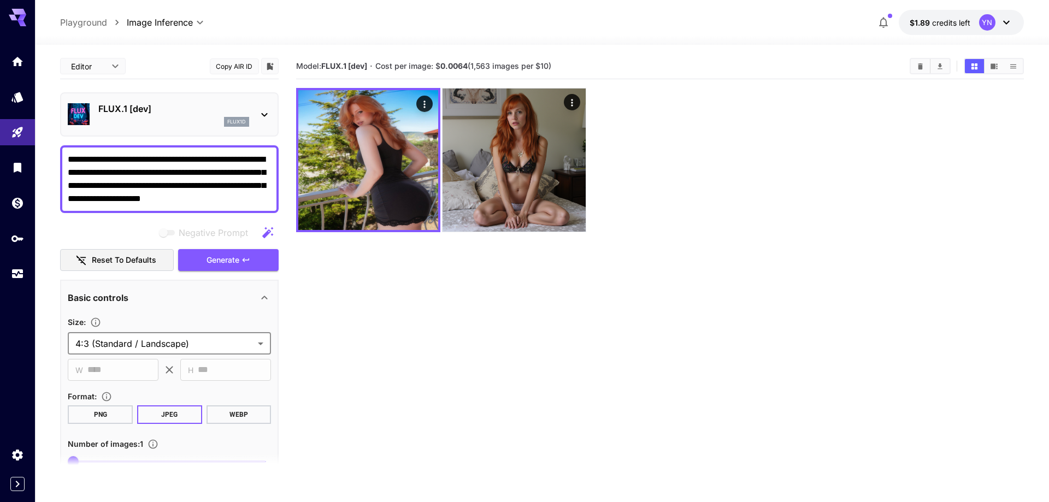
click at [122, 421] on button "PNG" at bounding box center [100, 414] width 65 height 19
click at [255, 260] on button "Generate" at bounding box center [228, 260] width 101 height 22
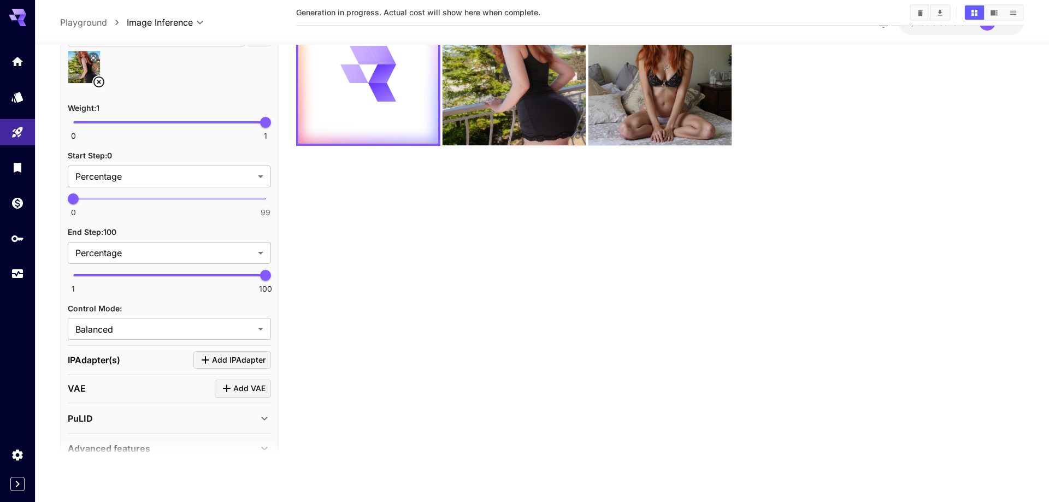
scroll to position [861, 0]
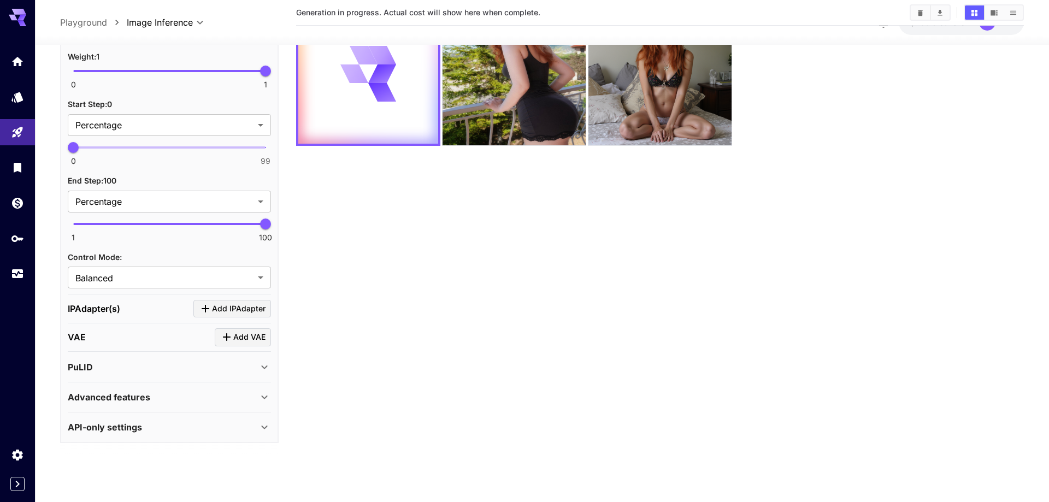
click at [163, 401] on div "Advanced features" at bounding box center [163, 397] width 190 height 13
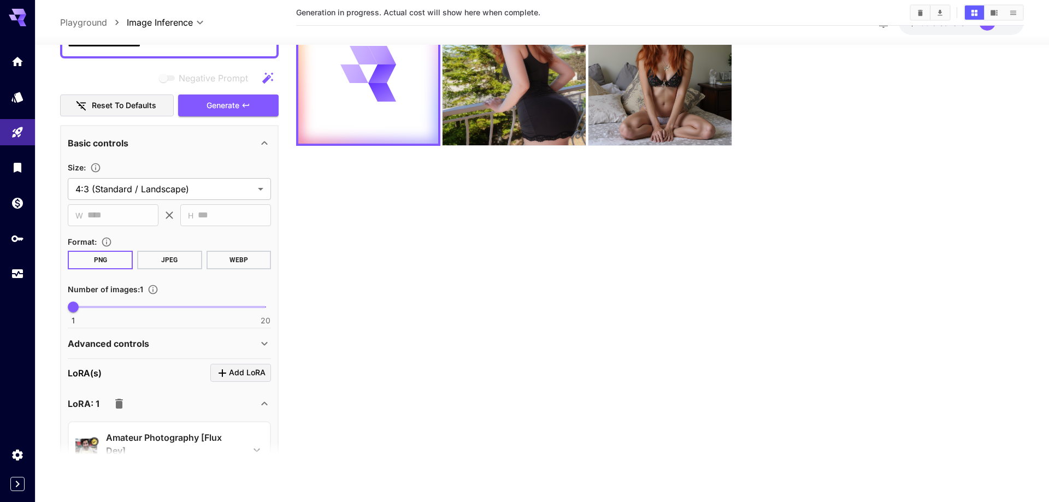
scroll to position [204, 0]
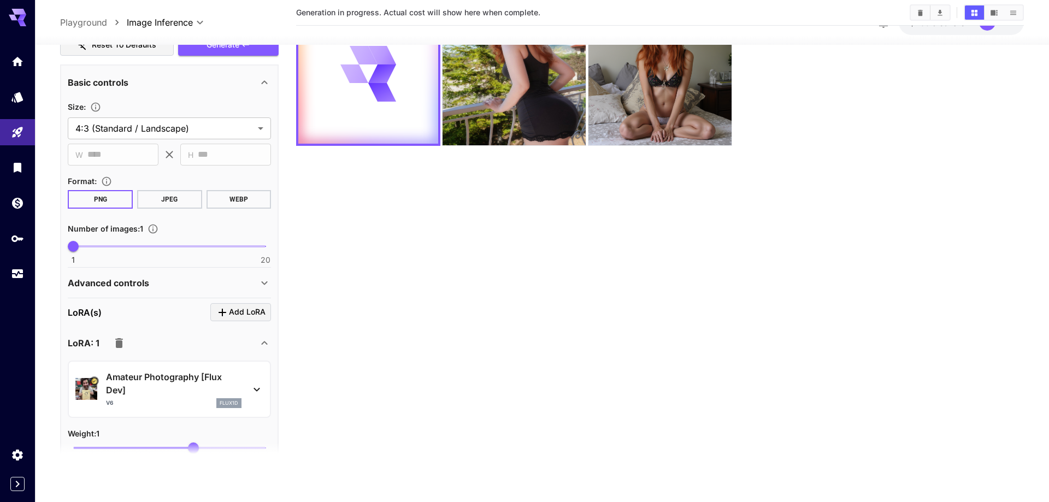
click at [147, 279] on p "Advanced controls" at bounding box center [108, 282] width 81 height 13
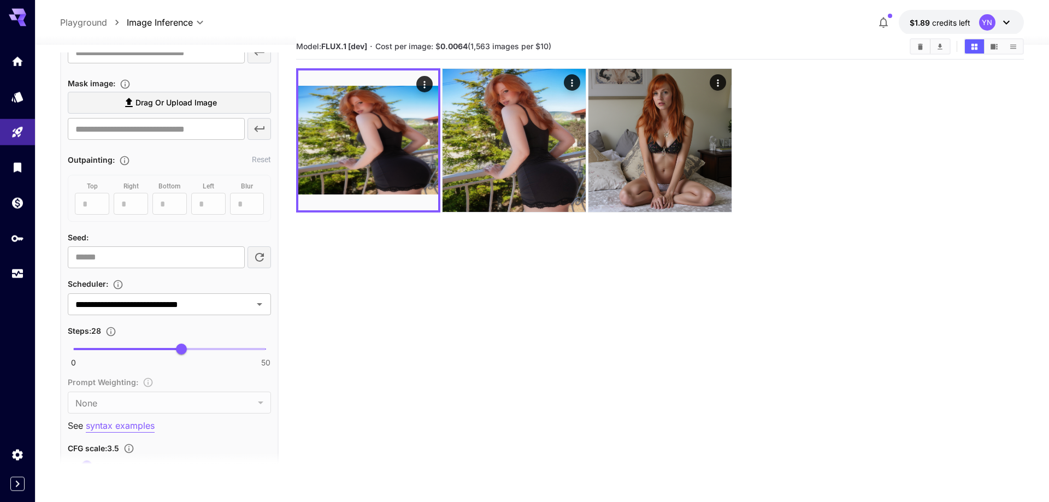
scroll to position [0, 0]
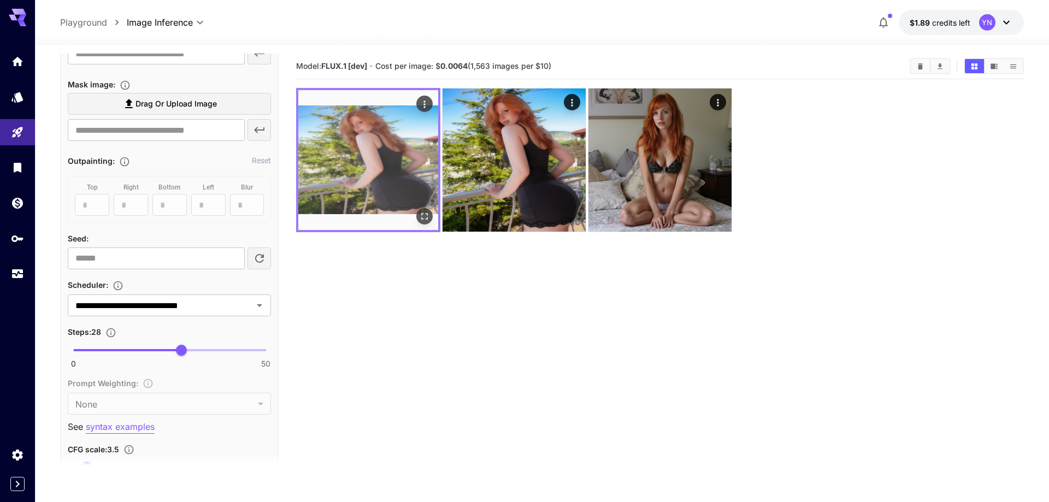
click at [371, 158] on img at bounding box center [368, 160] width 140 height 140
click at [424, 212] on icon "Open in fullscreen" at bounding box center [424, 216] width 11 height 11
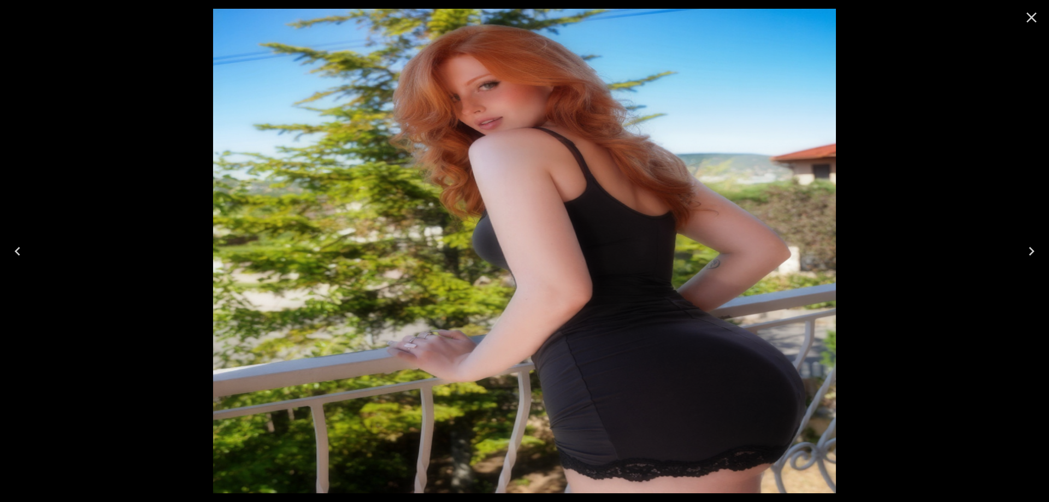
click at [1034, 22] on icon "Close" at bounding box center [1031, 17] width 17 height 17
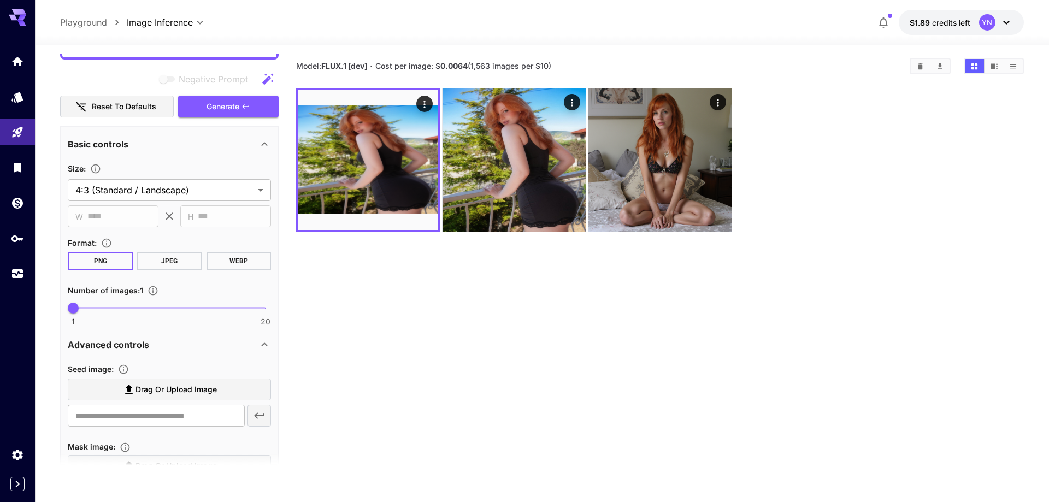
scroll to position [61, 0]
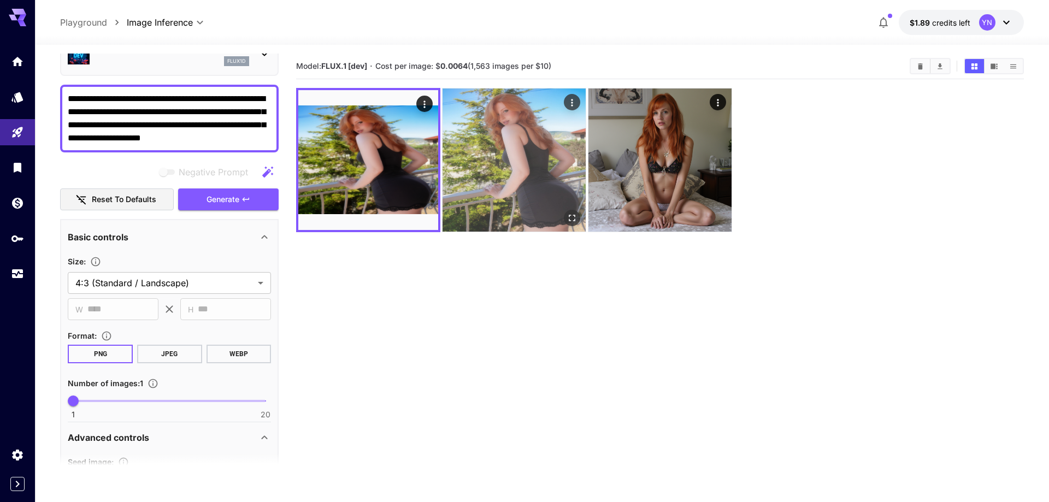
click at [575, 212] on icon "Open in fullscreen" at bounding box center [571, 217] width 11 height 11
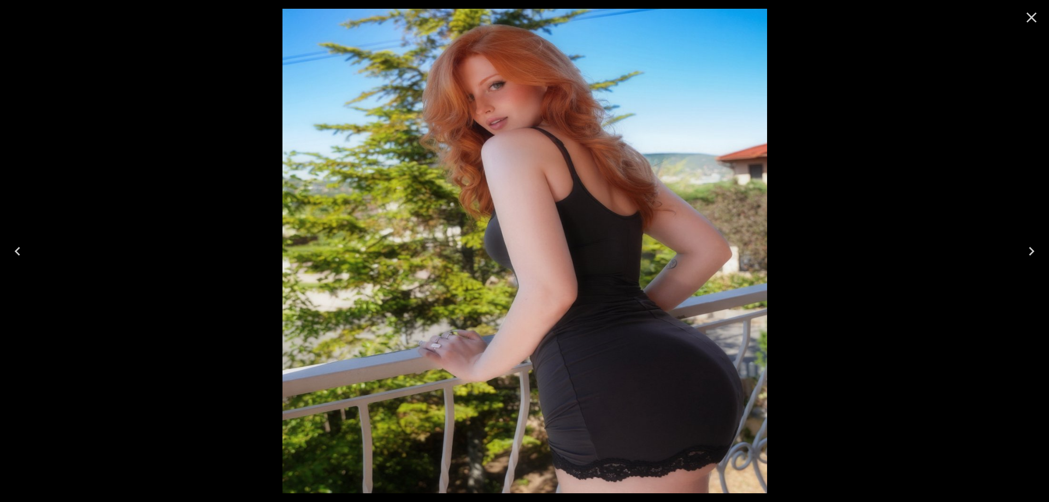
click at [1031, 14] on icon "Close" at bounding box center [1031, 17] width 17 height 17
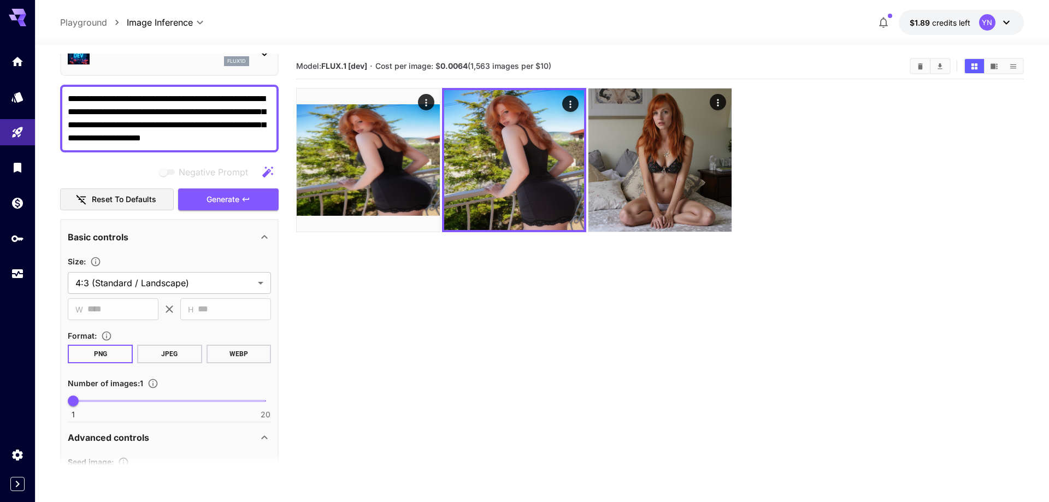
click at [0, 0] on lt-div at bounding box center [0, 0] width 0 height 0
select select "*****"
click at [215, 115] on textarea "**********" at bounding box center [169, 118] width 203 height 52
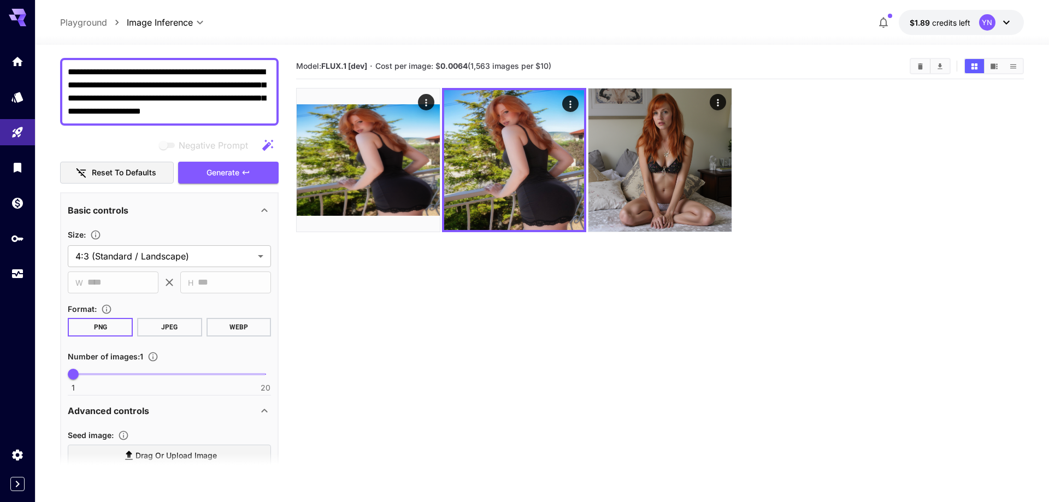
scroll to position [0, 0]
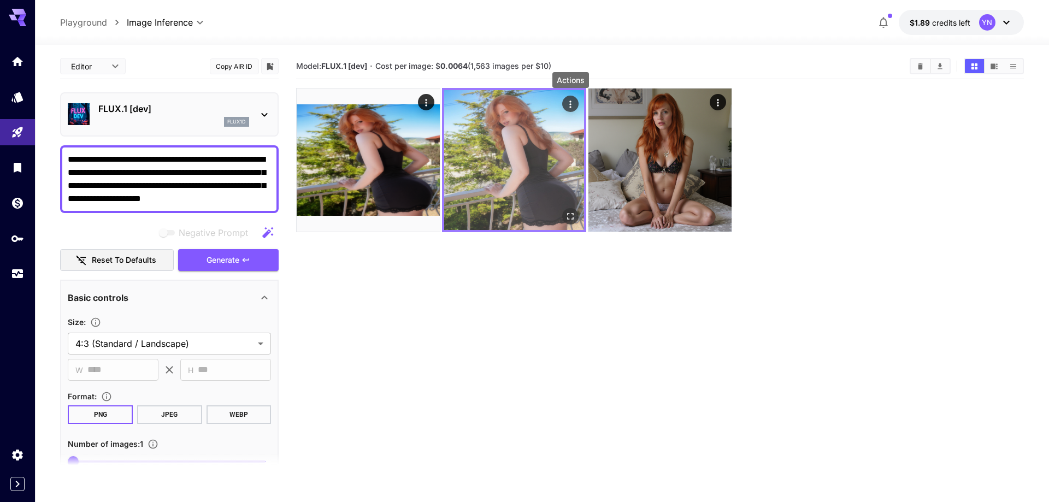
click at [574, 102] on icon "Actions" at bounding box center [570, 104] width 11 height 11
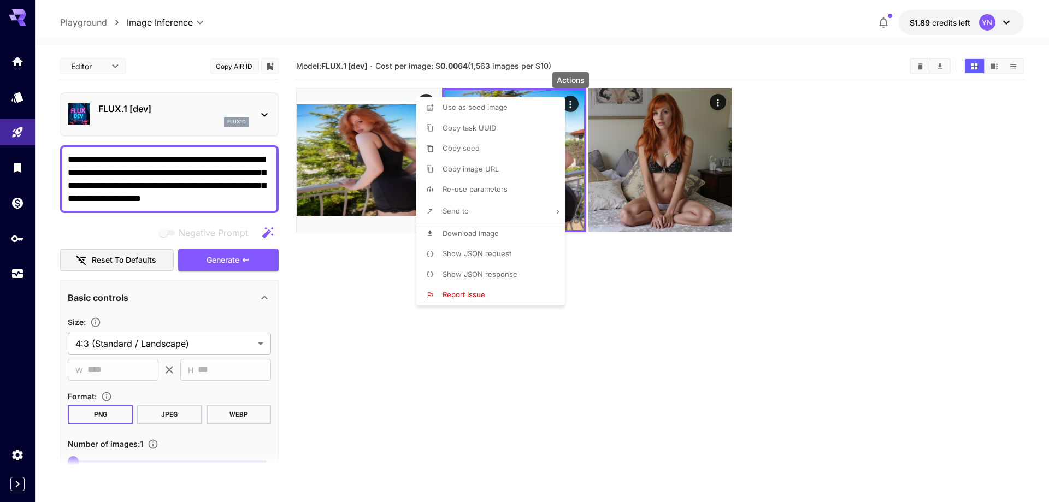
click at [538, 50] on div at bounding box center [524, 251] width 1049 height 502
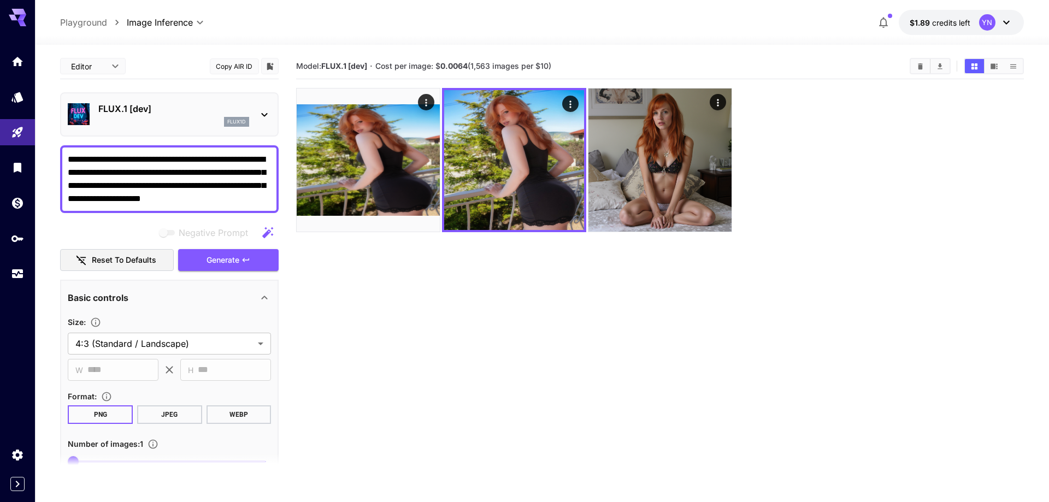
click at [0, 0] on lt-div at bounding box center [0, 0] width 0 height 0
select select "*****"
click at [0, 0] on lt-div at bounding box center [0, 0] width 0 height 0
click at [258, 181] on textarea "**********" at bounding box center [169, 179] width 203 height 52
click at [0, 0] on lt-div at bounding box center [0, 0] width 0 height 0
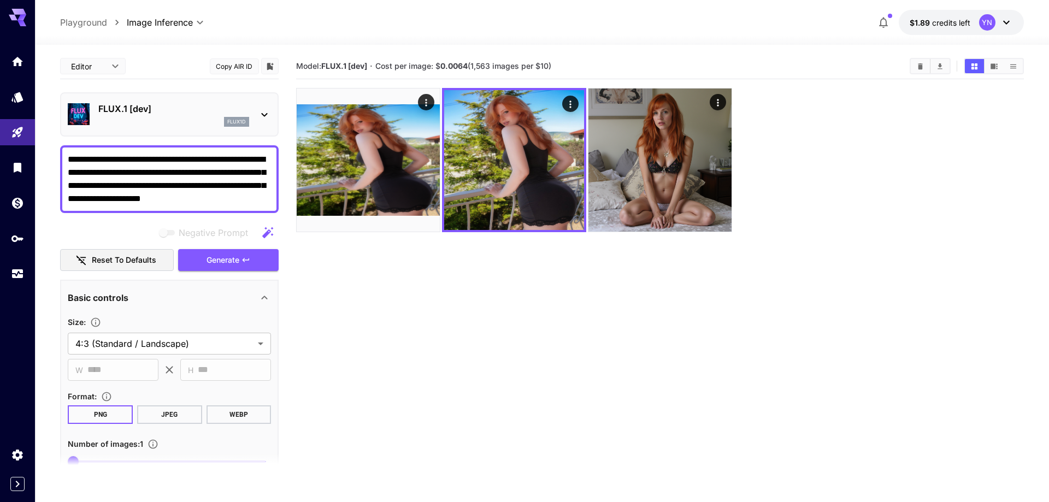
select select "*****"
click at [239, 168] on textarea "**********" at bounding box center [169, 179] width 203 height 52
click at [249, 167] on textarea "**********" at bounding box center [169, 179] width 203 height 52
click at [212, 199] on textarea "**********" at bounding box center [169, 179] width 203 height 52
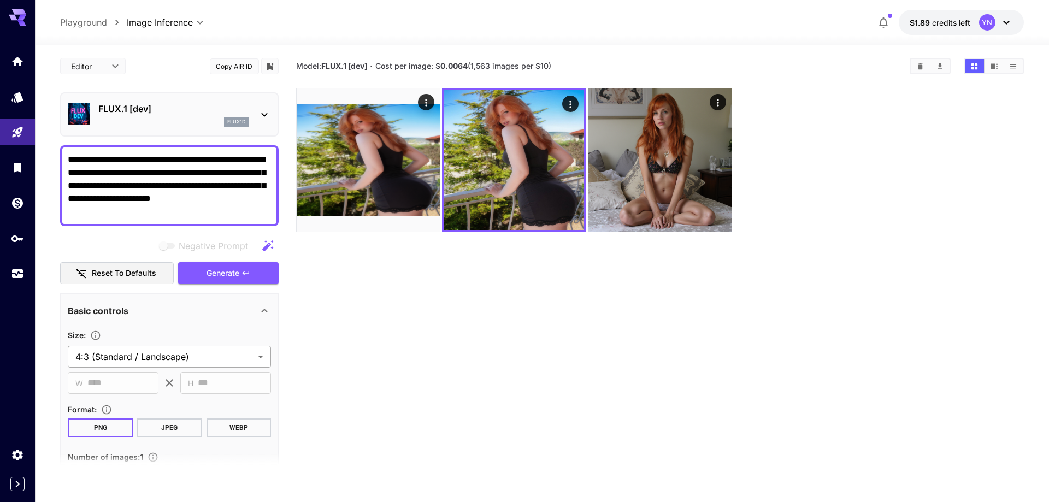
type textarea "**********"
click at [206, 348] on body "**********" at bounding box center [524, 294] width 1049 height 588
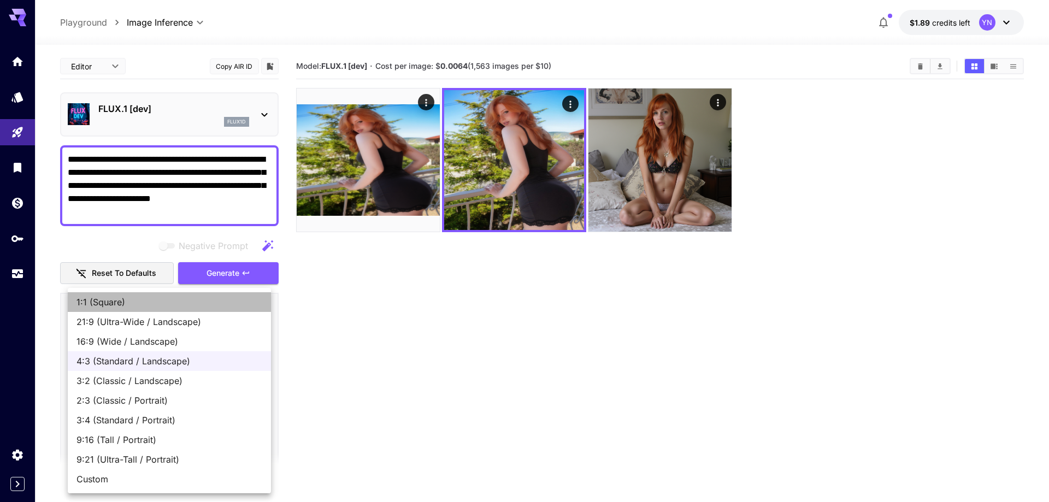
click at [166, 302] on span "1:1 (Square)" at bounding box center [169, 302] width 186 height 13
type input "**********"
type input "****"
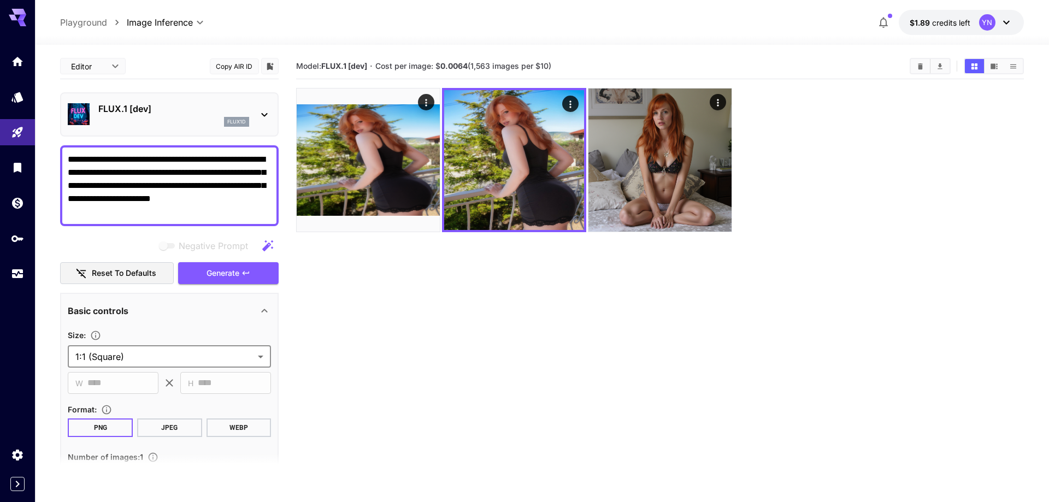
click at [104, 218] on div "**********" at bounding box center [169, 185] width 219 height 81
click at [103, 212] on textarea "**********" at bounding box center [169, 186] width 203 height 66
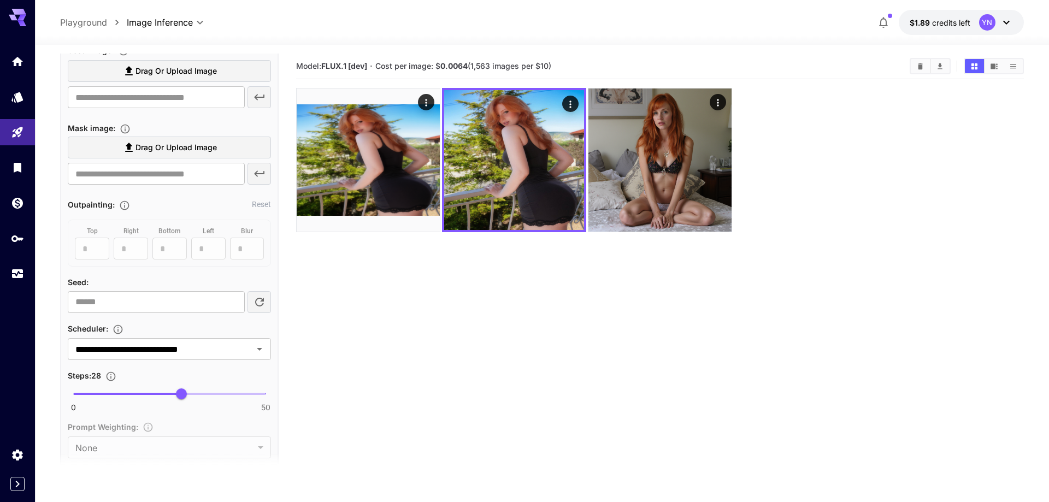
scroll to position [560, 0]
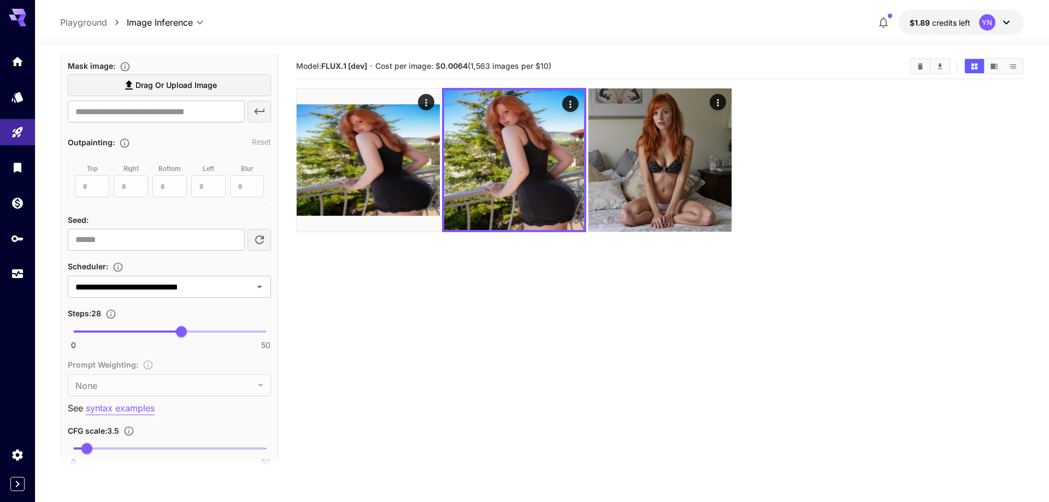
type textarea "**********"
click at [253, 242] on icon "button" at bounding box center [259, 239] width 13 height 13
type input "**********"
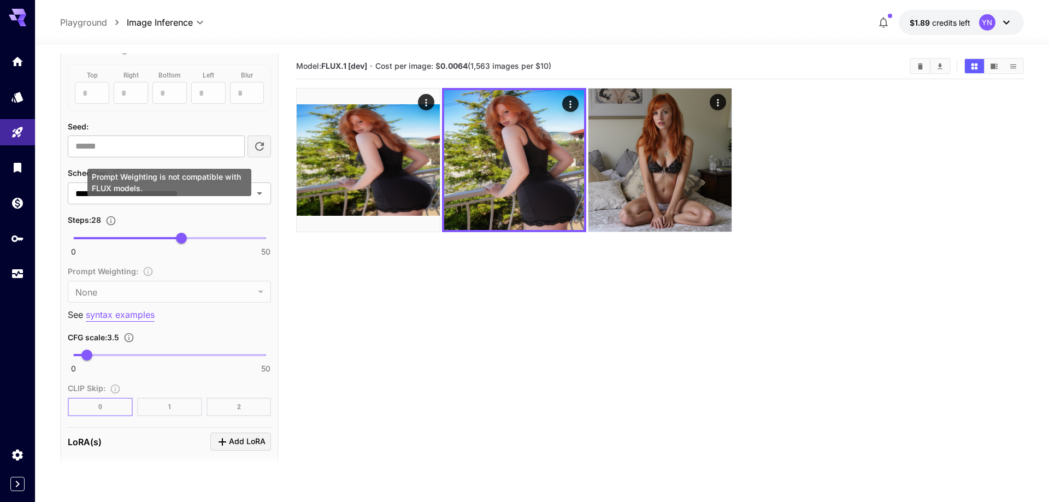
scroll to position [585, 0]
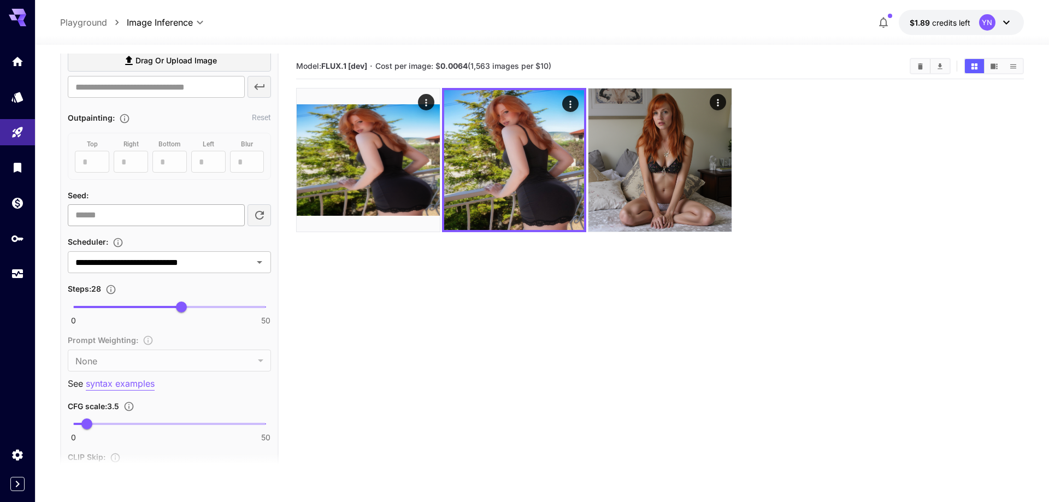
click at [153, 209] on input "**********" at bounding box center [156, 215] width 176 height 22
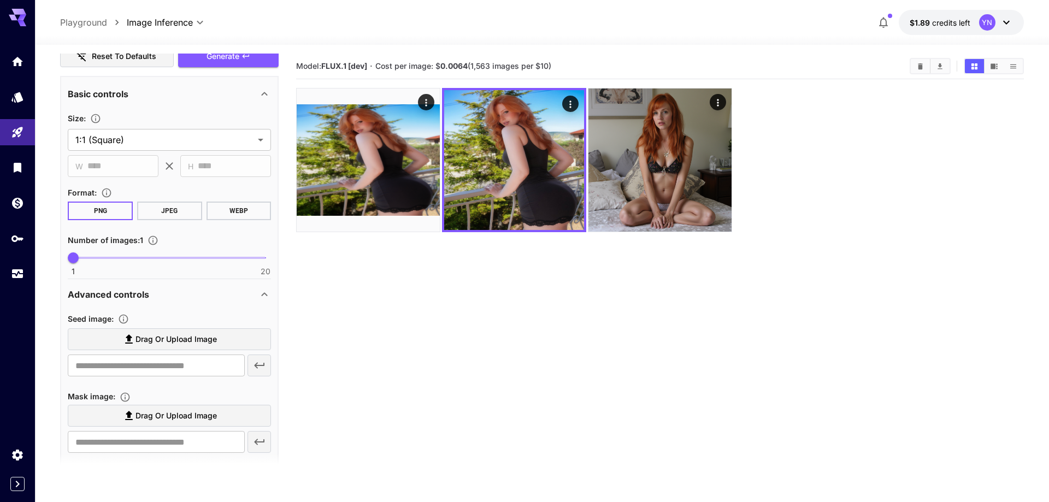
scroll to position [0, 0]
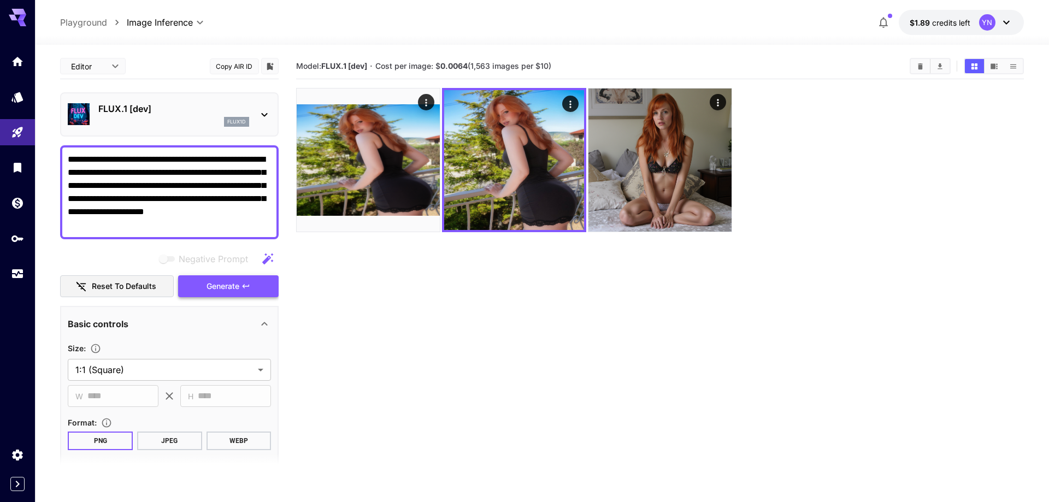
click at [213, 292] on span "Generate" at bounding box center [222, 287] width 33 height 14
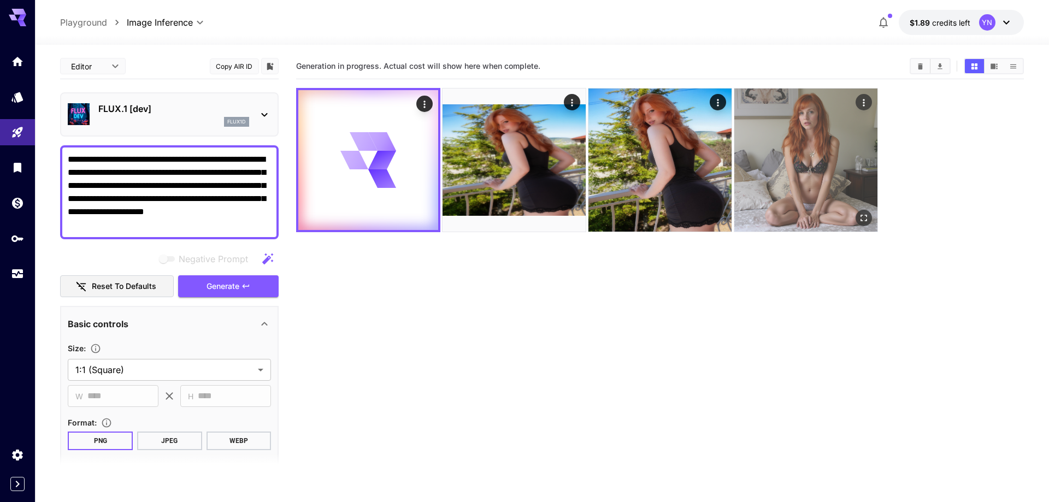
click at [781, 136] on img at bounding box center [805, 159] width 143 height 143
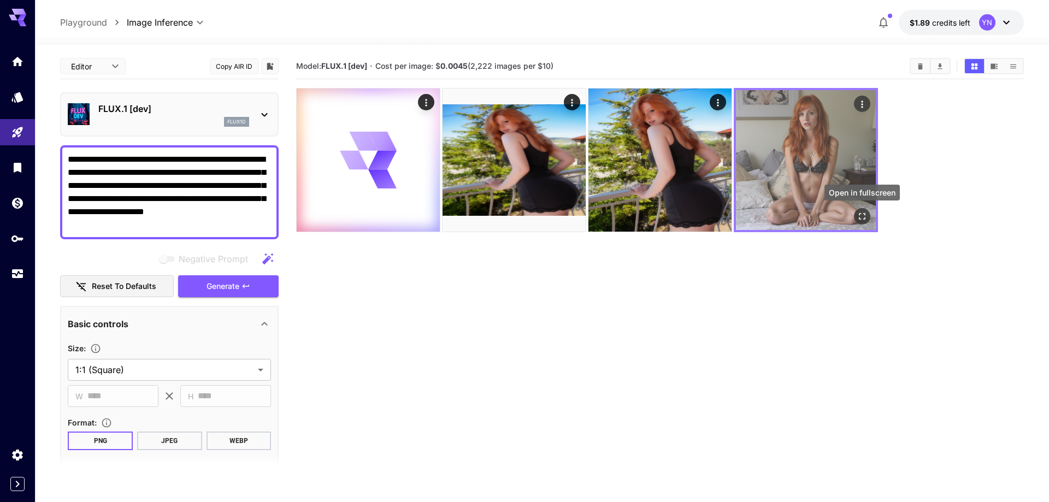
click at [859, 214] on icon "Open in fullscreen" at bounding box center [862, 216] width 7 height 7
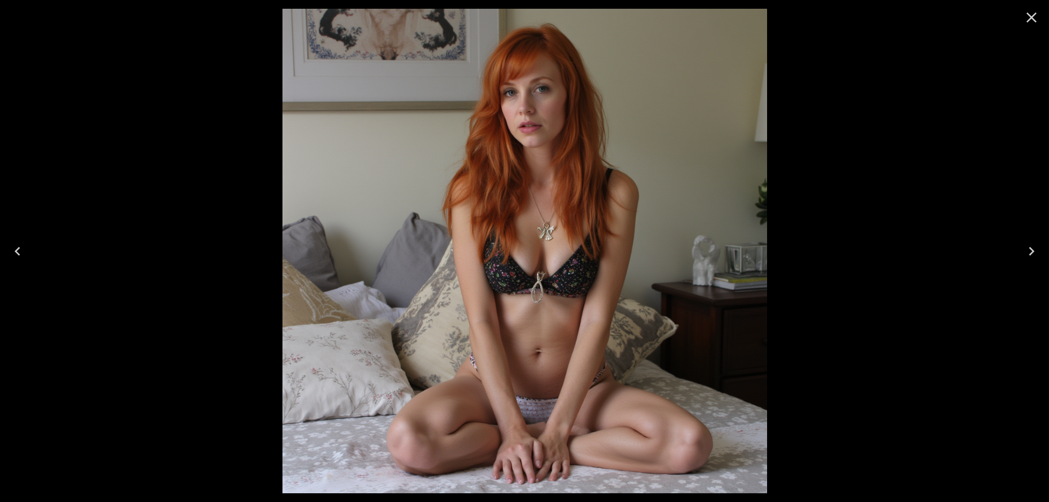
click at [859, 216] on div at bounding box center [524, 251] width 1049 height 502
click at [1030, 13] on icon "Close" at bounding box center [1031, 17] width 17 height 17
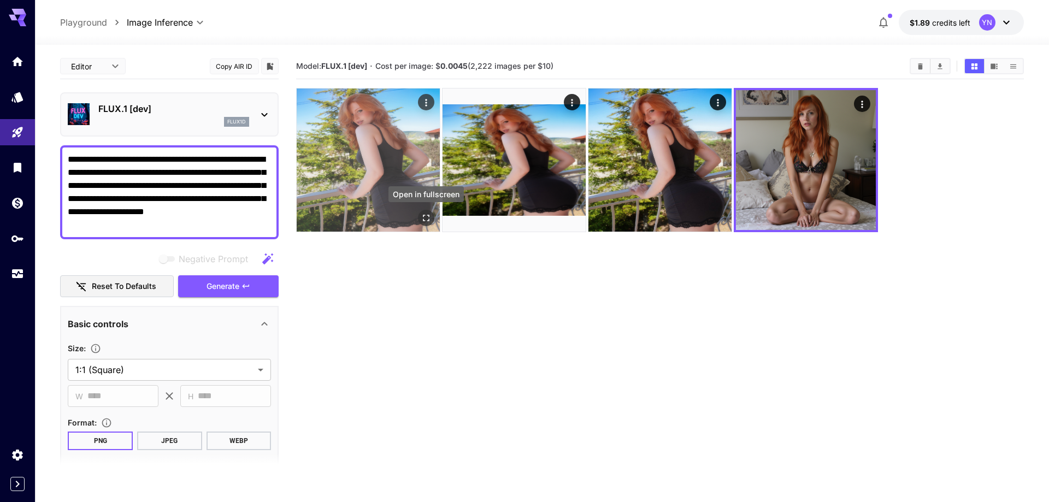
click at [427, 217] on icon "Open in fullscreen" at bounding box center [426, 217] width 11 height 11
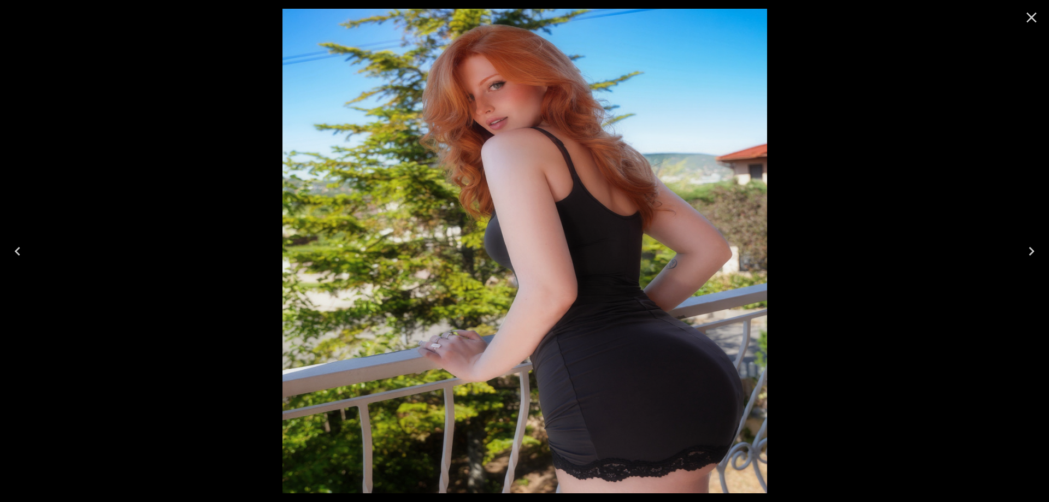
click at [1030, 17] on icon "Close" at bounding box center [1031, 18] width 10 height 10
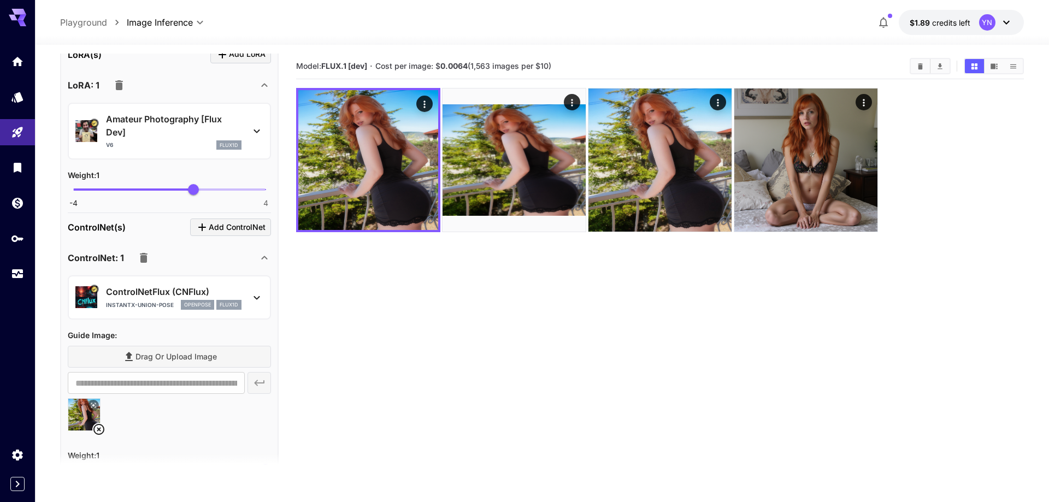
scroll to position [1121, 0]
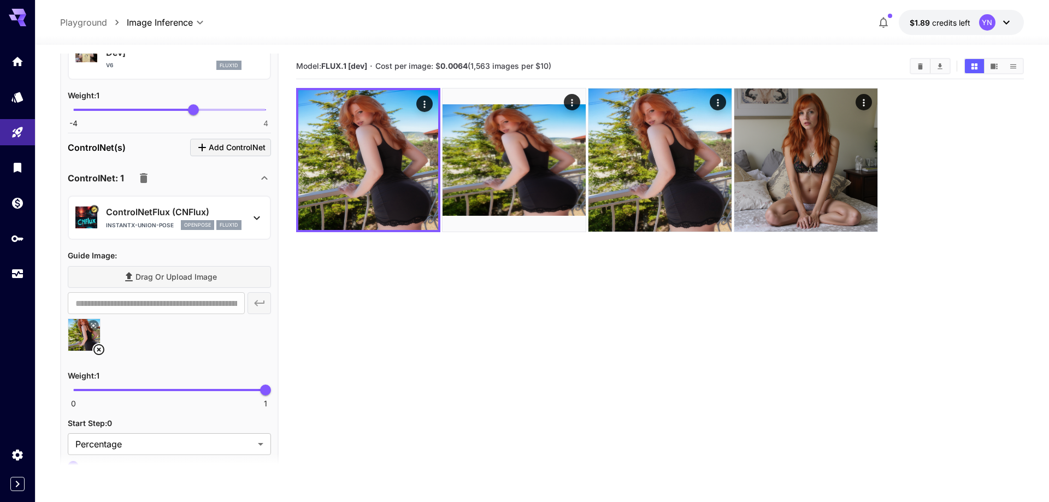
click at [190, 222] on p "openpose" at bounding box center [197, 225] width 27 height 8
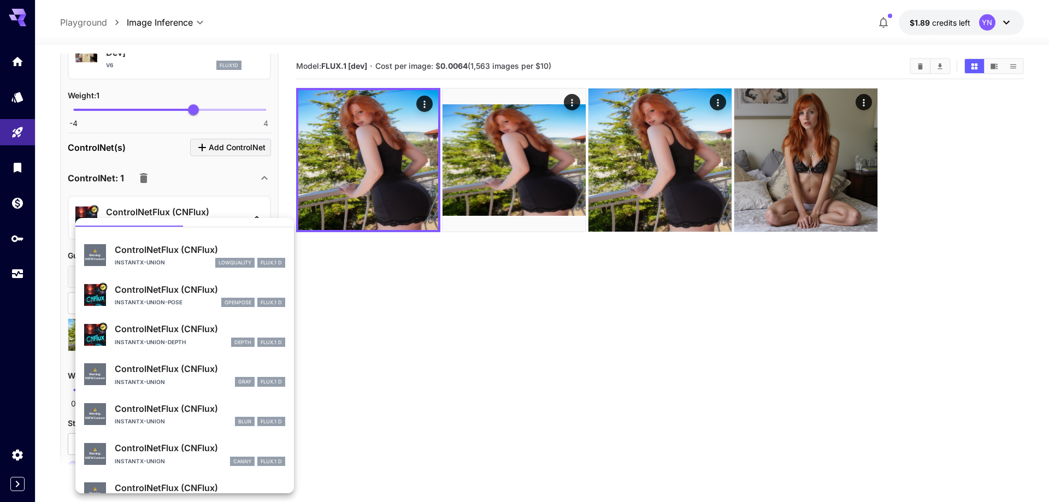
scroll to position [0, 0]
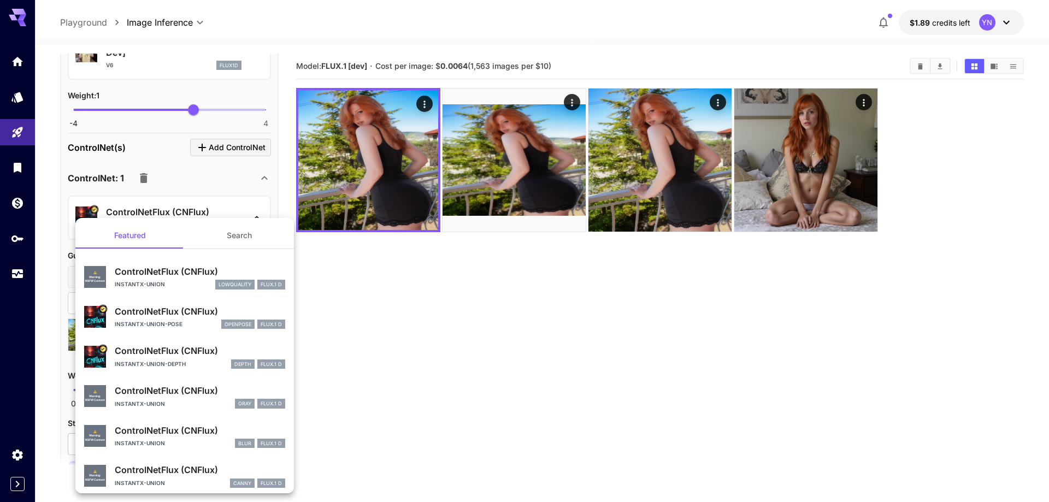
click at [192, 357] on p "ControlNetFlux (CNFlux)" at bounding box center [200, 350] width 170 height 13
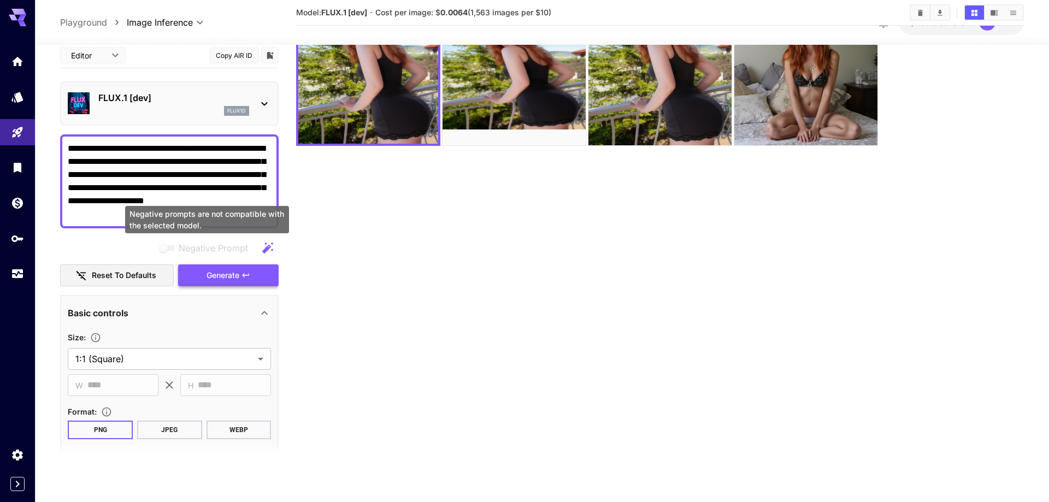
click at [222, 271] on span "Generate" at bounding box center [222, 276] width 33 height 14
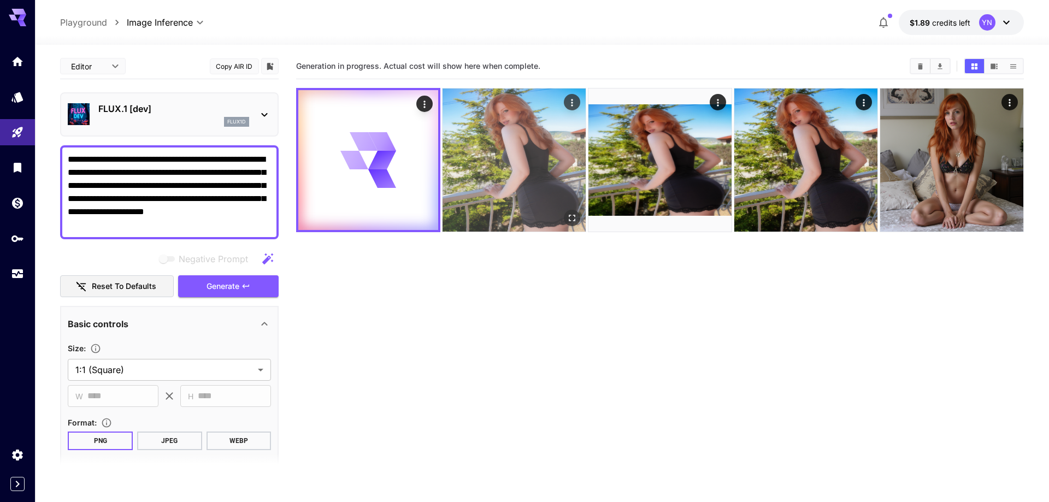
click at [497, 182] on img at bounding box center [513, 159] width 143 height 143
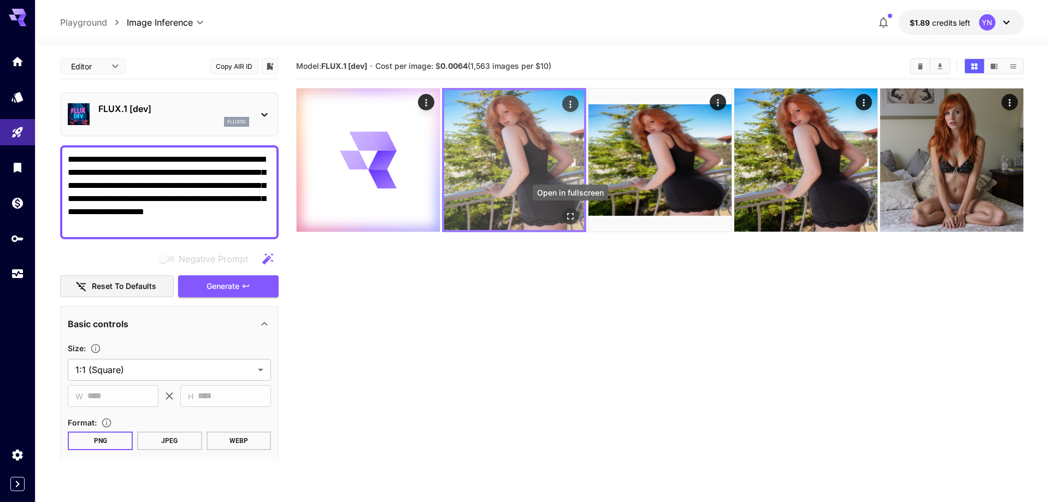
click at [569, 215] on icon "Open in fullscreen" at bounding box center [570, 216] width 11 height 11
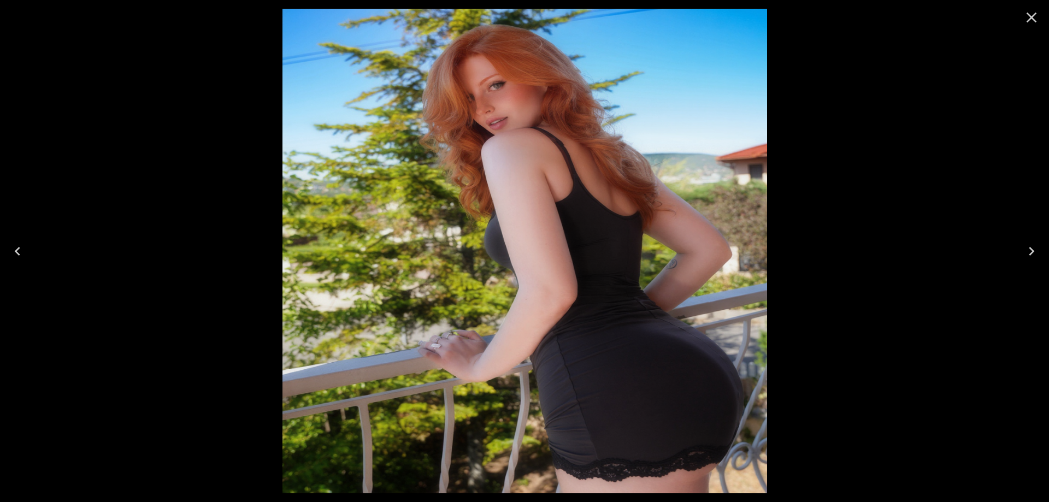
click at [1029, 17] on icon "Close" at bounding box center [1031, 17] width 17 height 17
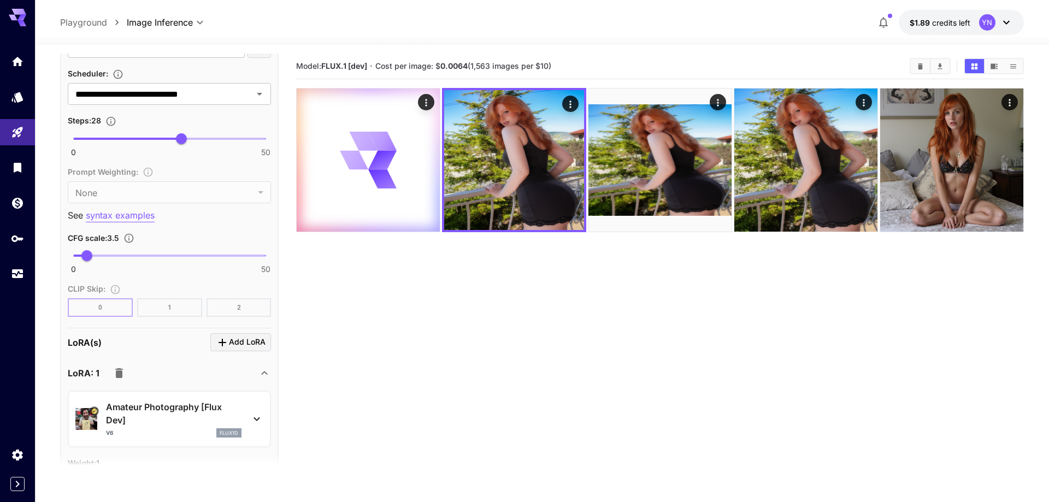
scroll to position [810, 0]
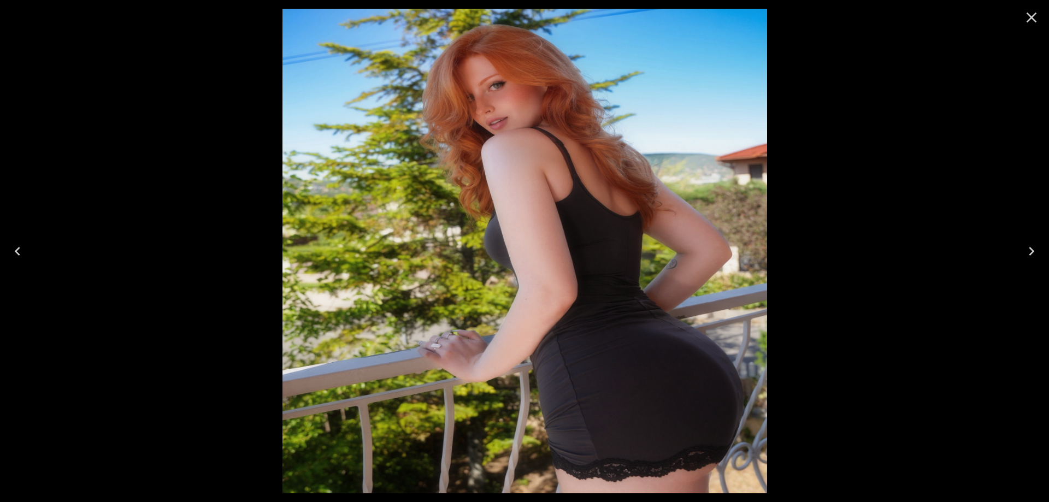
scroll to position [810, 0]
click at [1025, 20] on icon "Close" at bounding box center [1031, 17] width 17 height 17
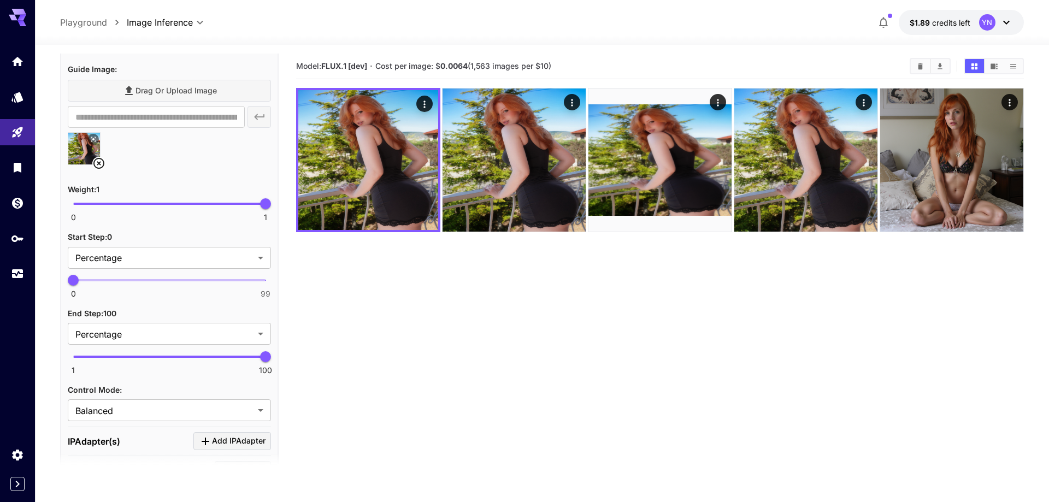
scroll to position [1308, 0]
type input "***"
drag, startPoint x: 263, startPoint y: 202, endPoint x: 188, endPoint y: 203, distance: 74.9
click at [188, 203] on span "0.6" at bounding box center [189, 203] width 11 height 11
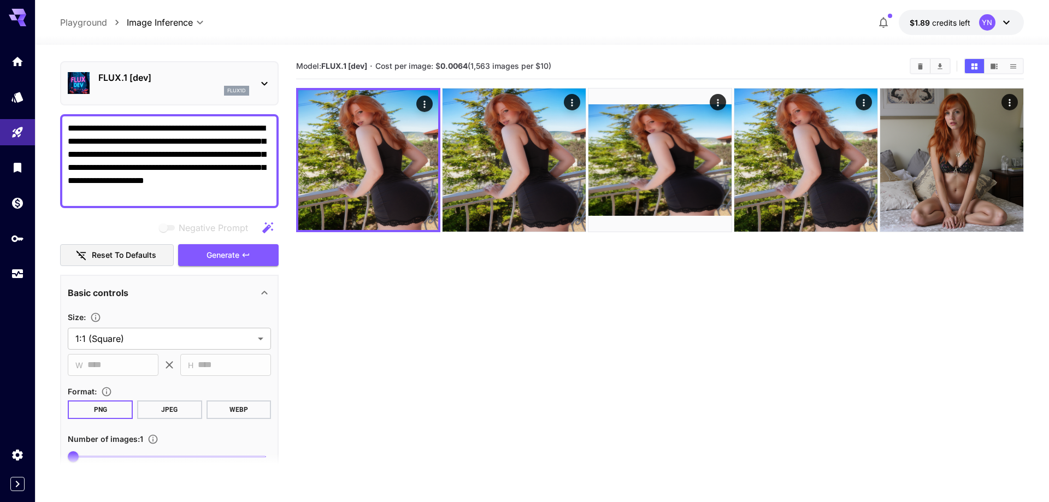
scroll to position [0, 0]
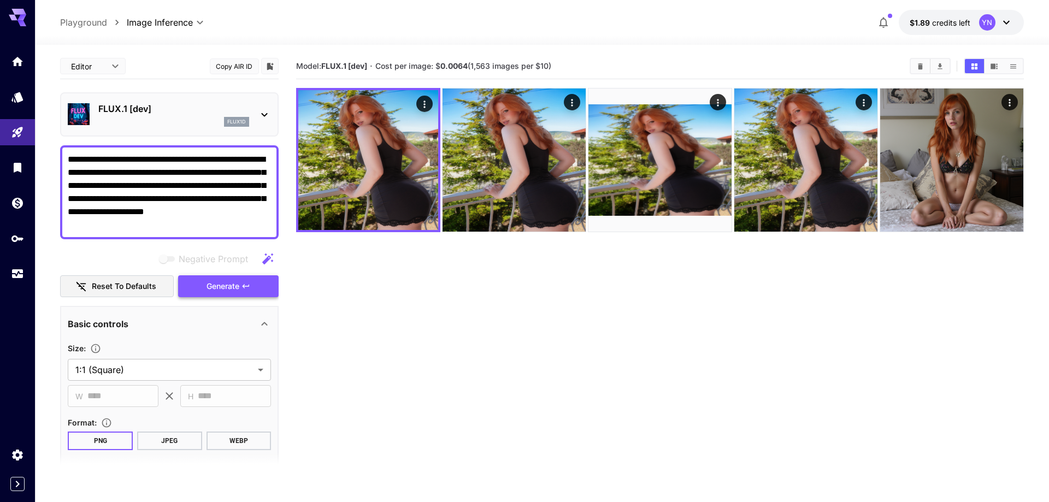
click at [237, 289] on span "Generate" at bounding box center [222, 287] width 33 height 14
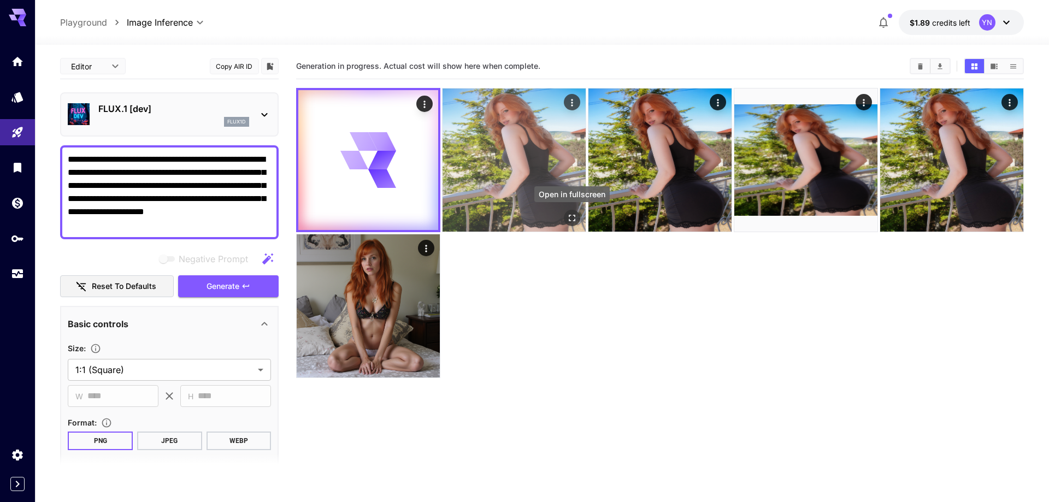
click at [577, 219] on icon "Open in fullscreen" at bounding box center [571, 217] width 11 height 11
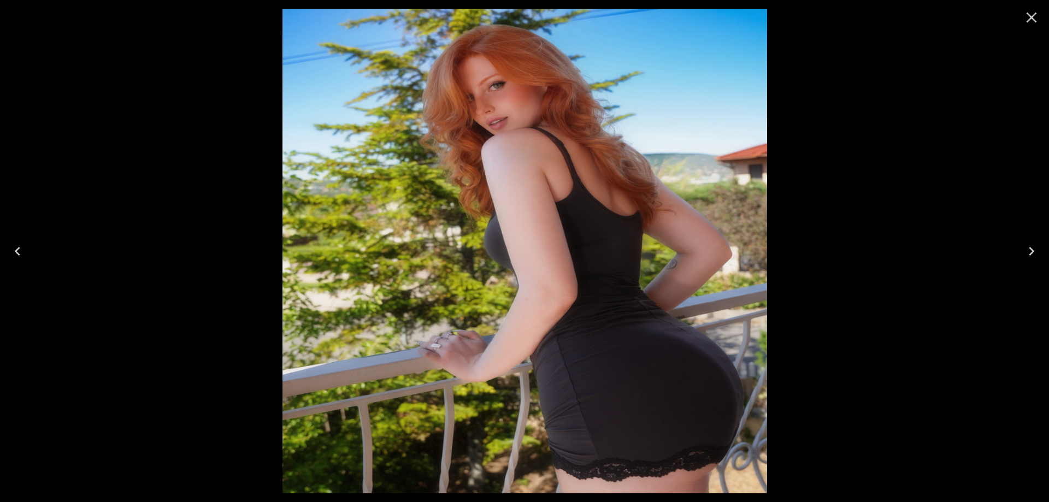
click at [843, 192] on div at bounding box center [524, 251] width 1049 height 502
click at [1039, 20] on icon "Close" at bounding box center [1031, 17] width 17 height 17
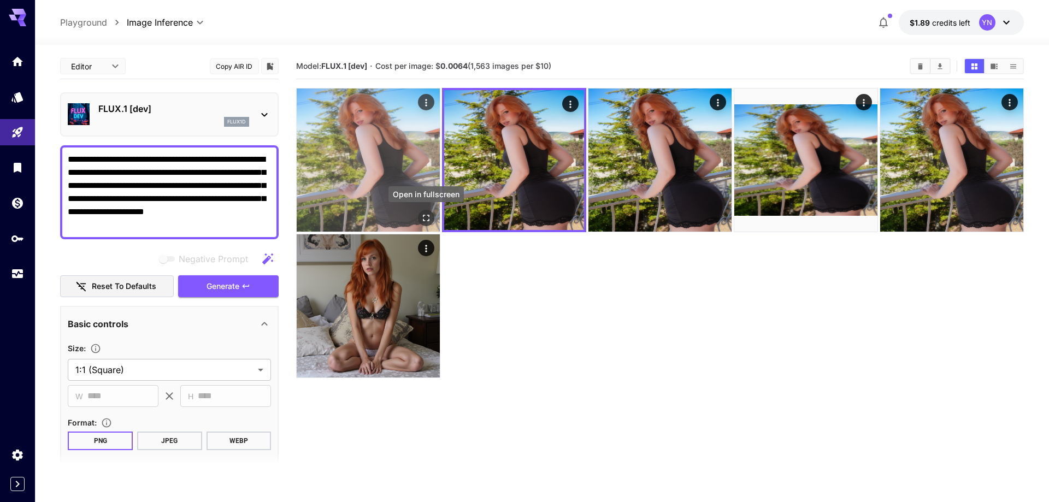
click at [429, 218] on icon "Open in fullscreen" at bounding box center [426, 217] width 11 height 11
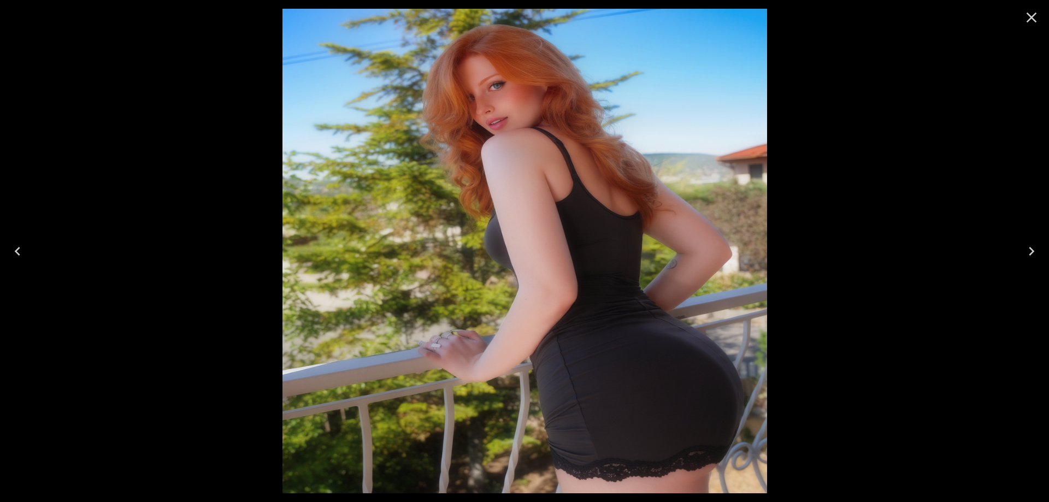
click at [1027, 16] on icon "Close" at bounding box center [1031, 17] width 17 height 17
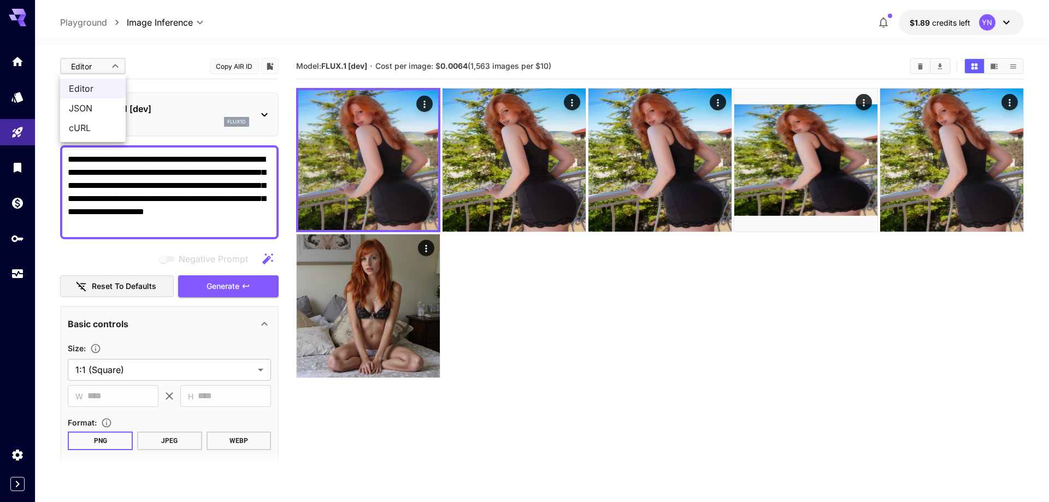
click at [91, 64] on body "**********" at bounding box center [524, 294] width 1049 height 588
click at [98, 65] on div at bounding box center [524, 251] width 1049 height 502
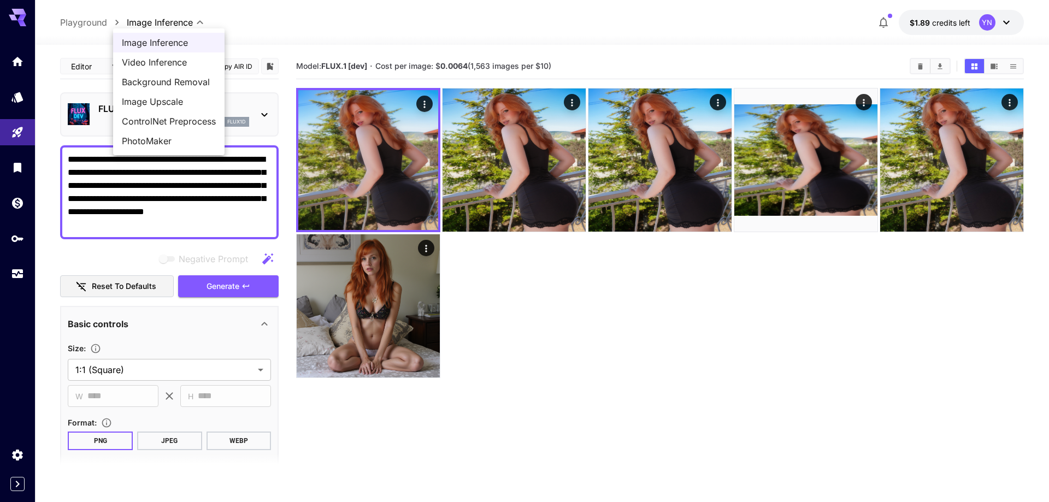
click at [146, 21] on body "**********" at bounding box center [524, 294] width 1049 height 588
click at [97, 27] on div at bounding box center [524, 251] width 1049 height 502
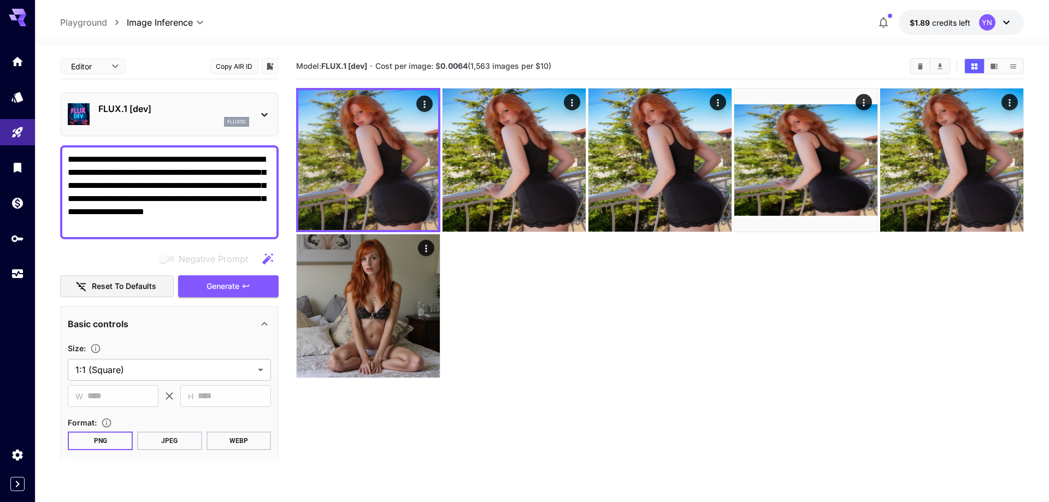
click at [94, 23] on p "Playground" at bounding box center [83, 22] width 47 height 13
click at [97, 25] on p "Playground" at bounding box center [83, 22] width 47 height 13
click at [206, 31] on div "**********" at bounding box center [541, 22] width 963 height 25
click at [179, 22] on body "**********" at bounding box center [524, 294] width 1049 height 588
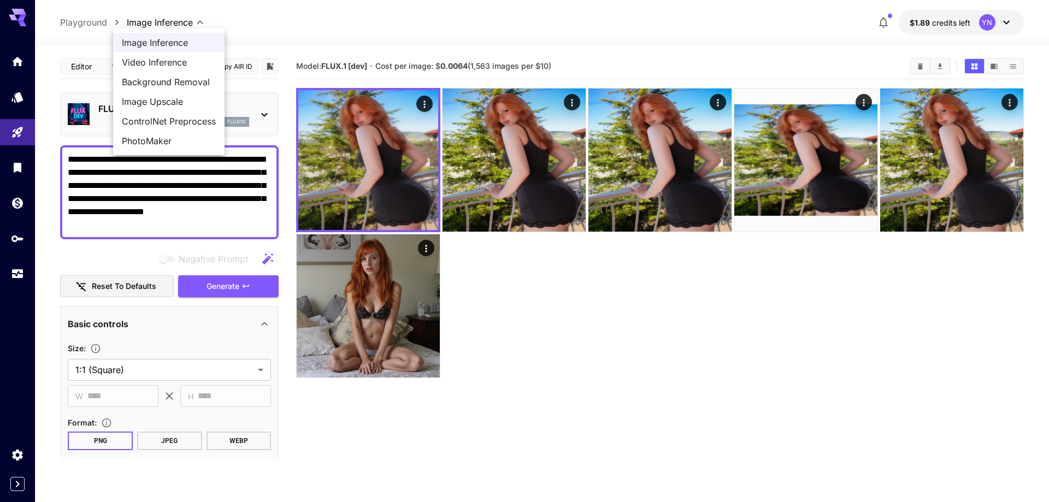
click at [100, 60] on div at bounding box center [524, 251] width 1049 height 502
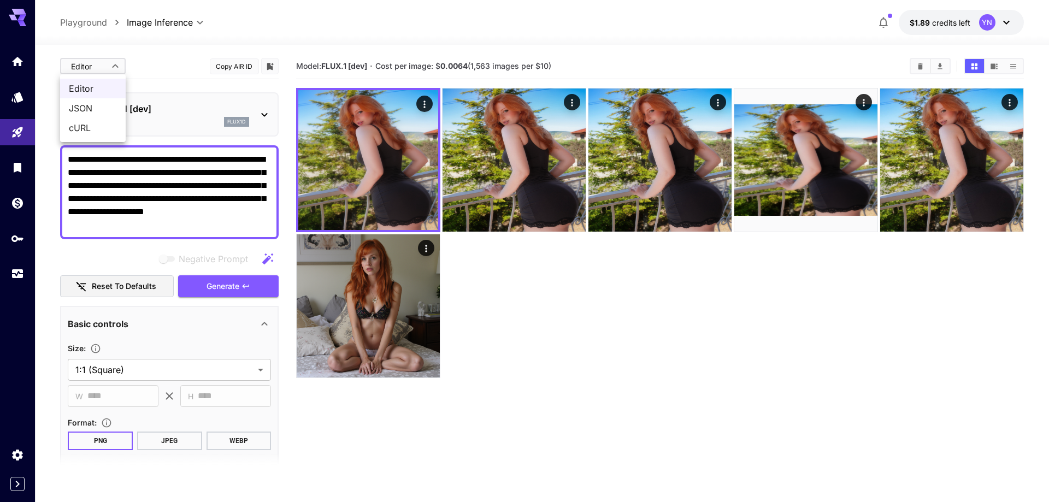
click at [95, 67] on body "**********" at bounding box center [524, 294] width 1049 height 588
click at [136, 64] on div at bounding box center [524, 251] width 1049 height 502
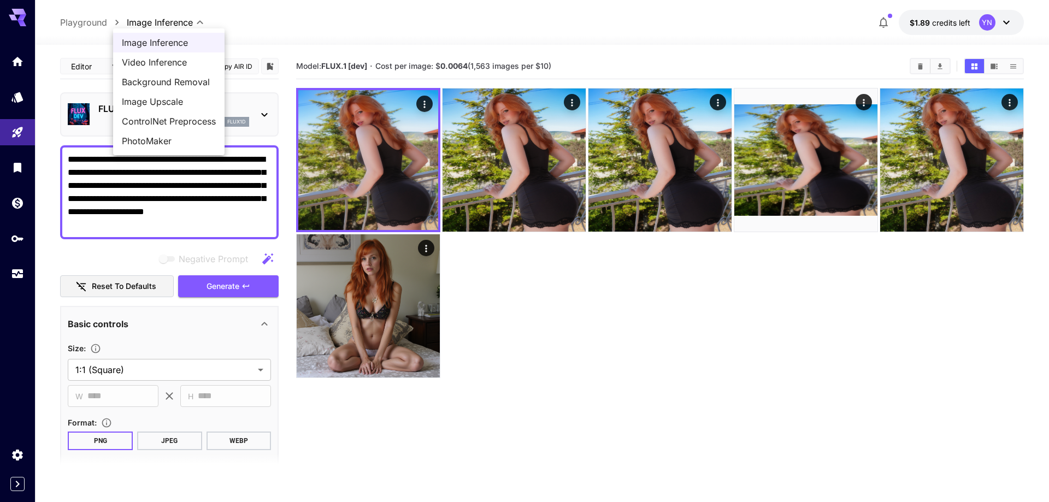
click at [169, 24] on body "**********" at bounding box center [524, 294] width 1049 height 588
click at [181, 122] on span "ControlNet Preprocess" at bounding box center [169, 121] width 94 height 13
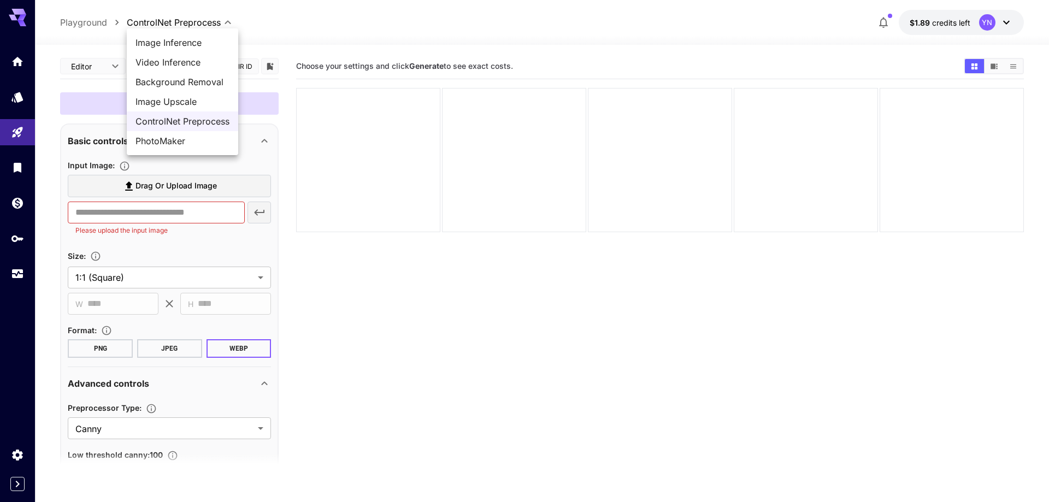
click at [206, 23] on body "**********" at bounding box center [524, 294] width 1049 height 588
click at [203, 135] on span "PhotoMaker" at bounding box center [182, 140] width 94 height 13
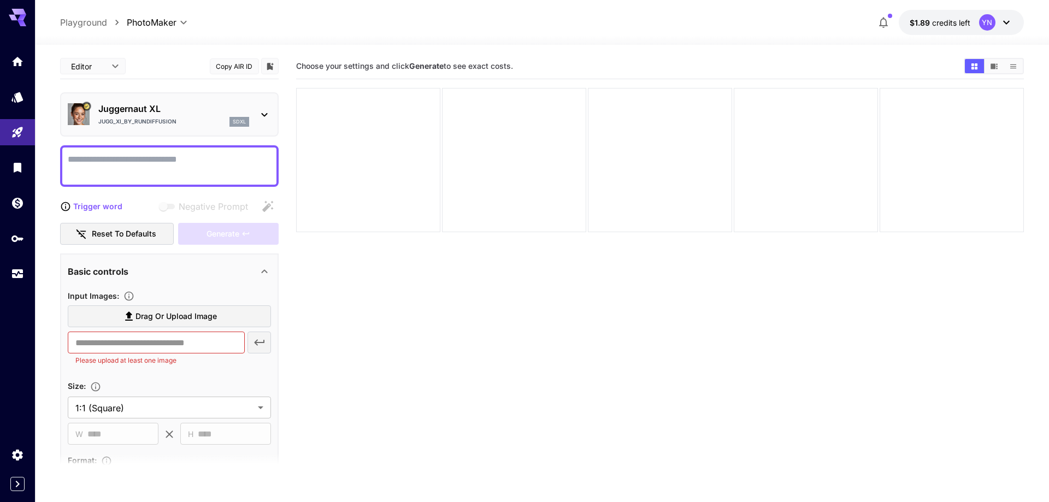
click at [148, 117] on div "Jugg_XI_by_RunDiffusion sdxl" at bounding box center [173, 122] width 151 height 10
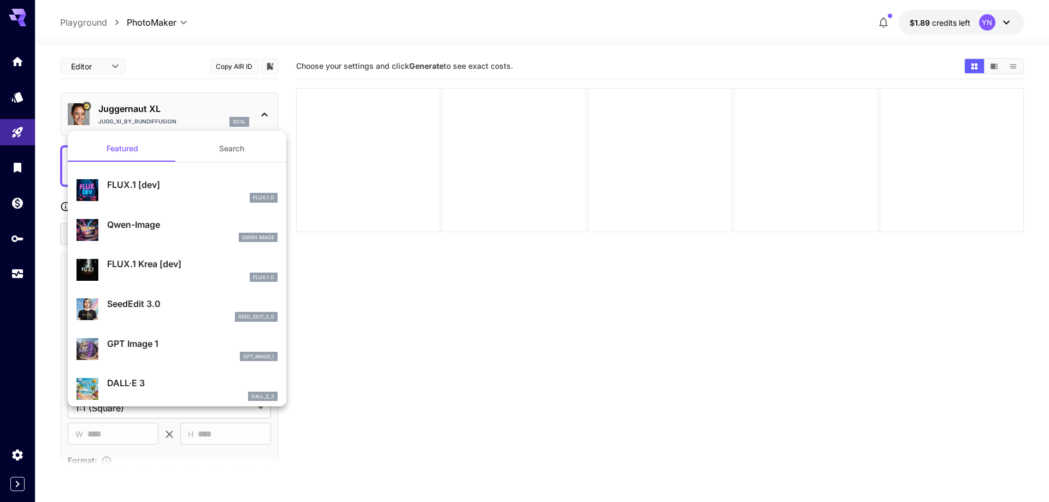
click at [187, 107] on div at bounding box center [524, 251] width 1049 height 502
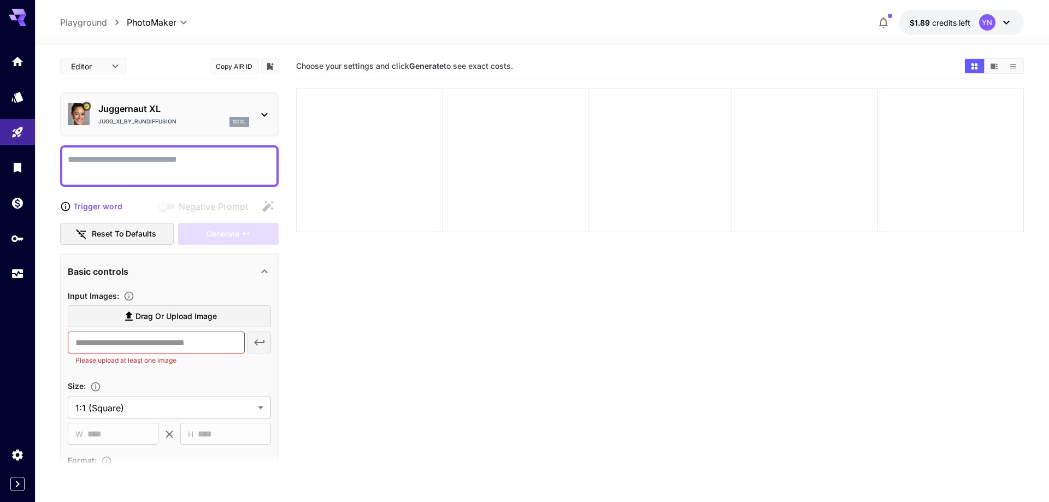
click at [215, 120] on div "Jugg_XI_by_RunDiffusion sdxl" at bounding box center [173, 122] width 151 height 10
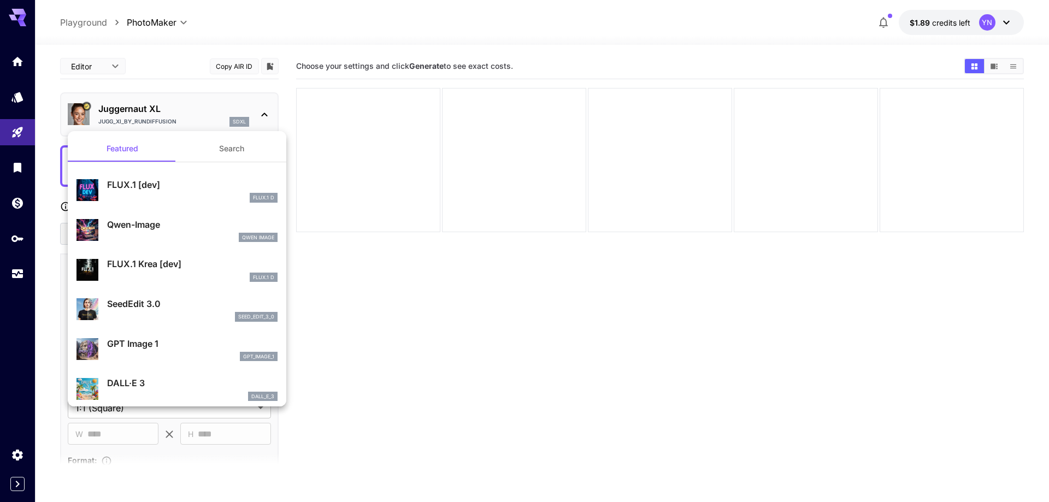
click at [121, 43] on div at bounding box center [524, 251] width 1049 height 502
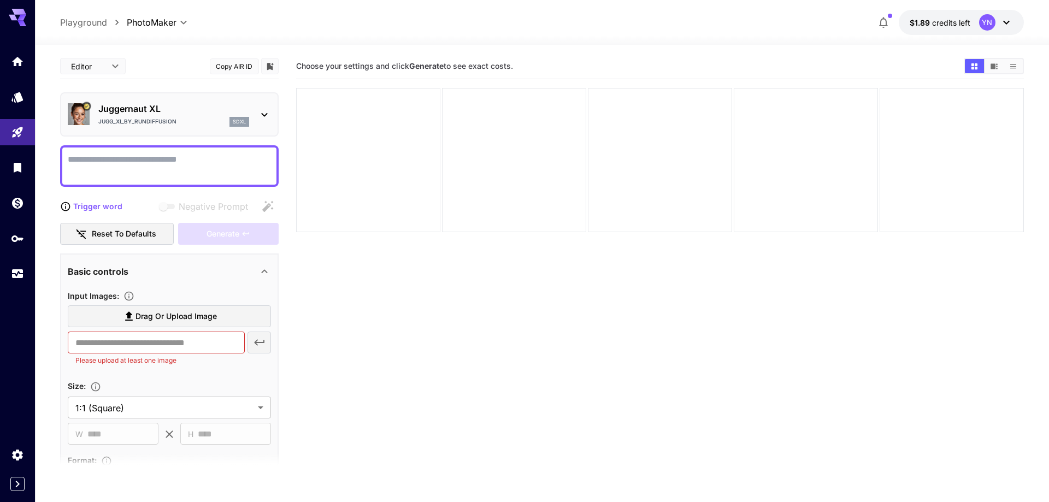
click at [147, 28] on div "**********" at bounding box center [160, 22] width 67 height 13
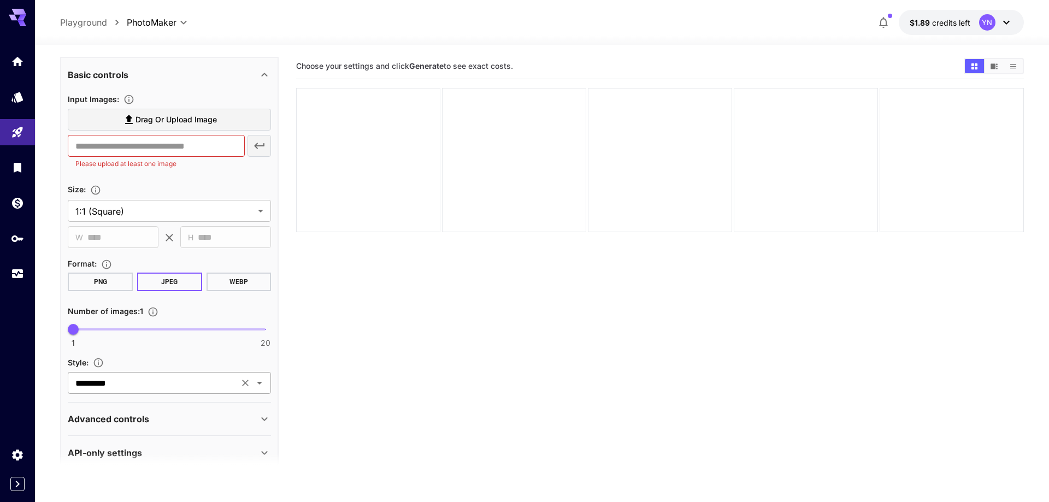
scroll to position [214, 0]
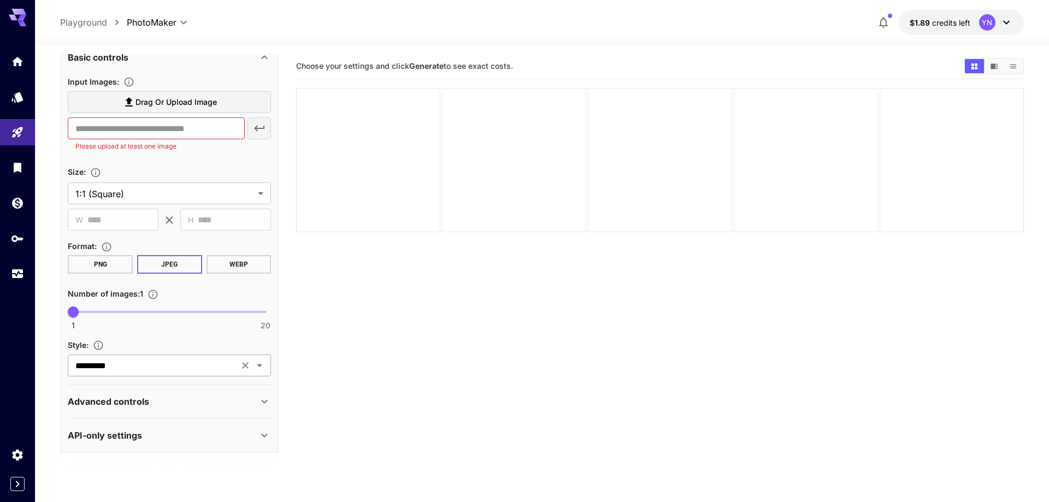
click at [162, 373] on div "********* ​" at bounding box center [169, 366] width 203 height 22
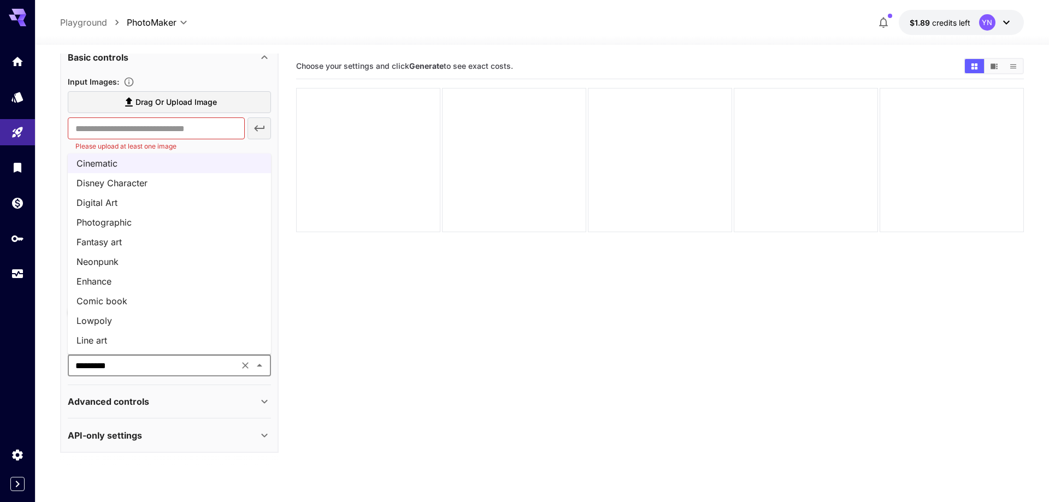
scroll to position [0, 0]
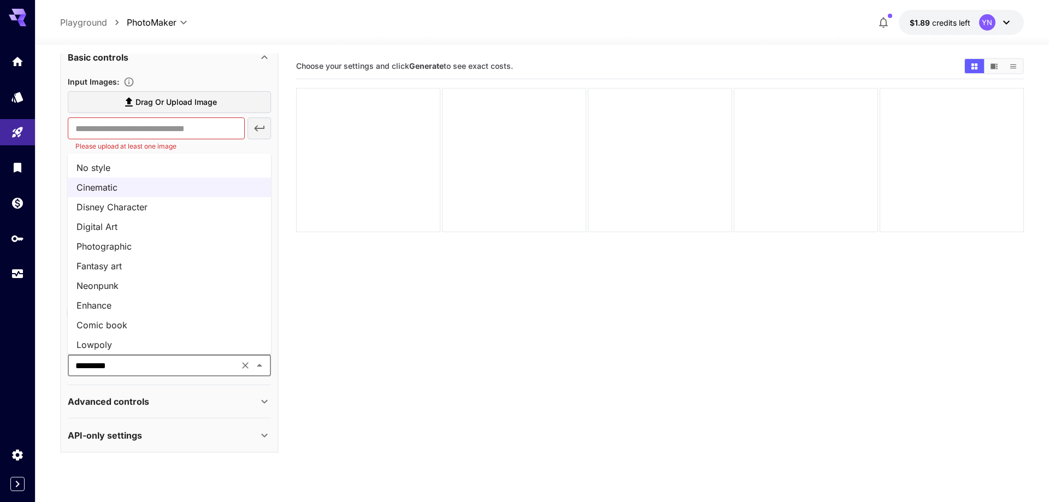
click at [294, 297] on main "**********" at bounding box center [541, 309] width 963 height 511
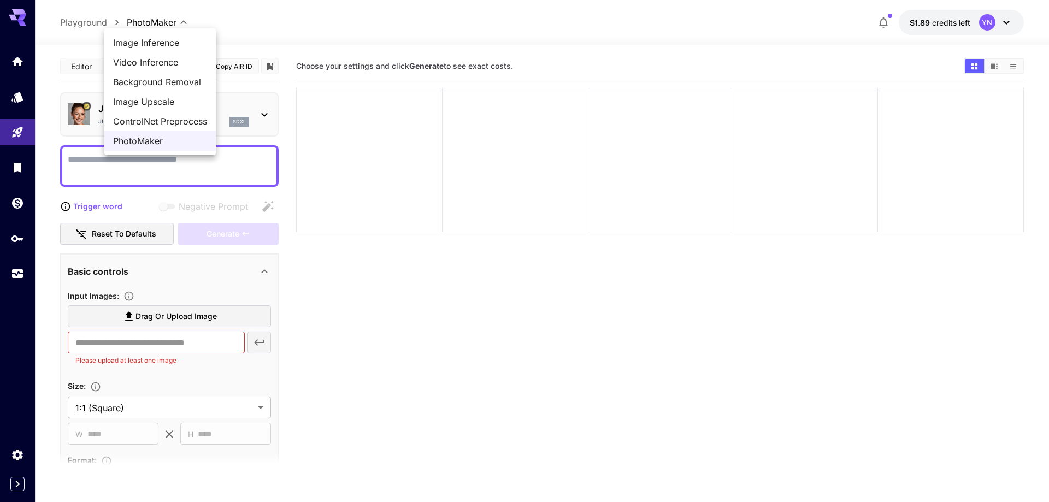
click at [170, 17] on body "**********" at bounding box center [524, 294] width 1049 height 588
click at [169, 45] on span "Image Inference" at bounding box center [160, 42] width 94 height 13
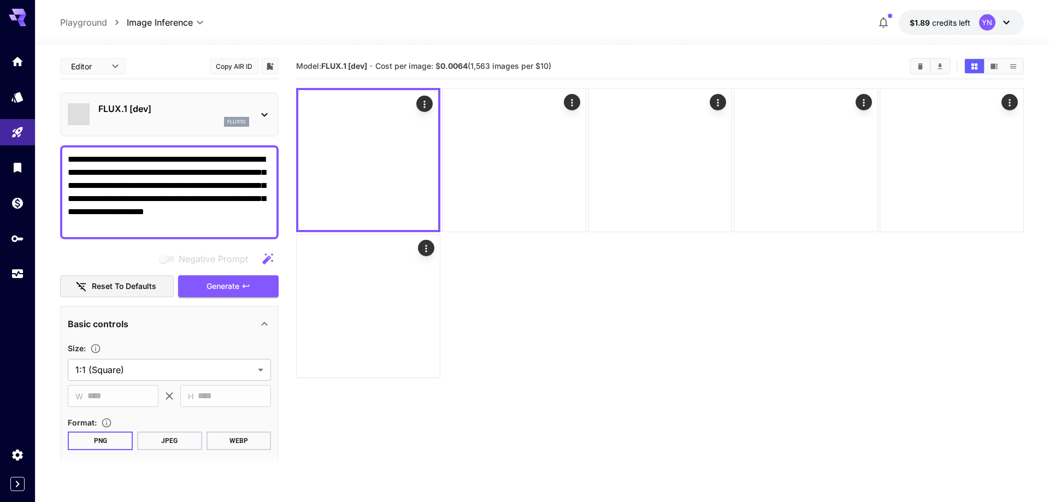
type input "**********"
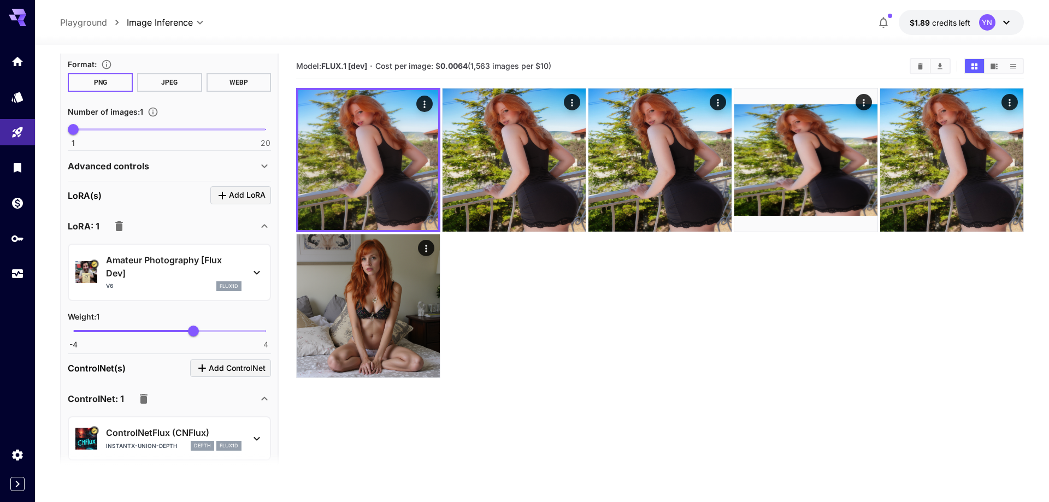
scroll to position [374, 0]
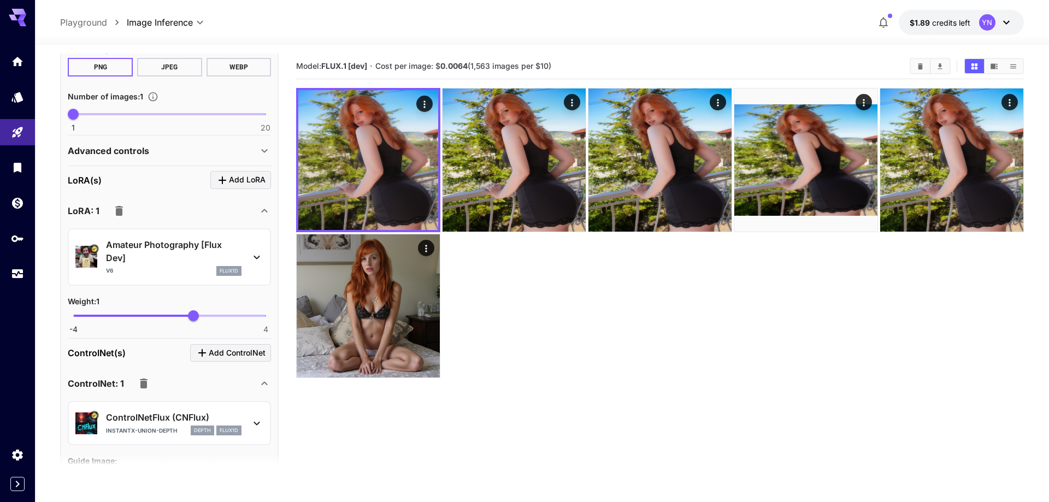
click at [157, 255] on p "Amateur Photography [Flux Dev]" at bounding box center [173, 251] width 135 height 26
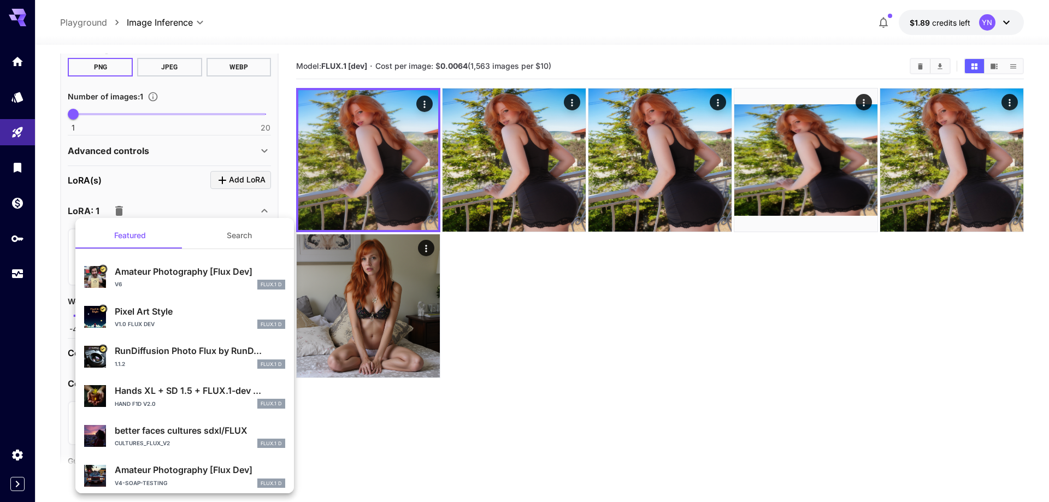
click at [163, 164] on div at bounding box center [524, 251] width 1049 height 502
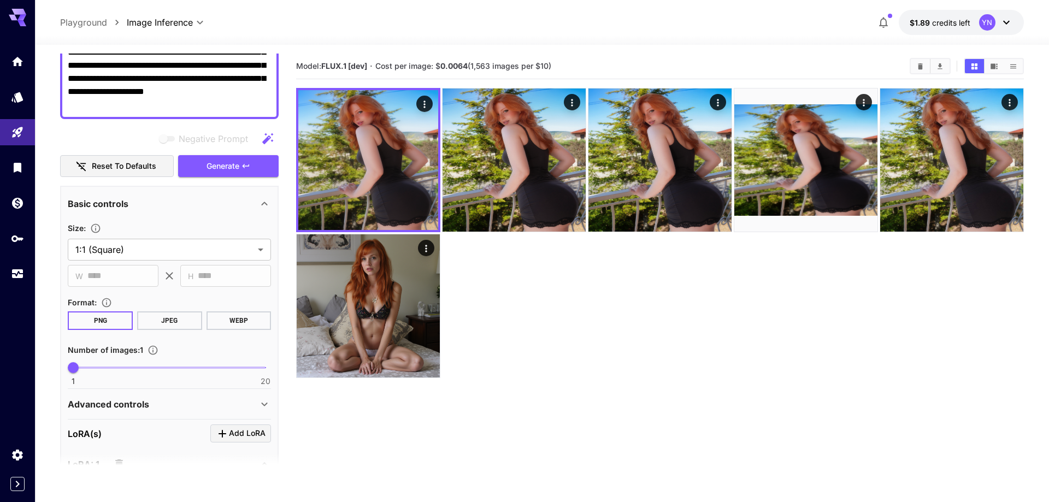
scroll to position [0, 0]
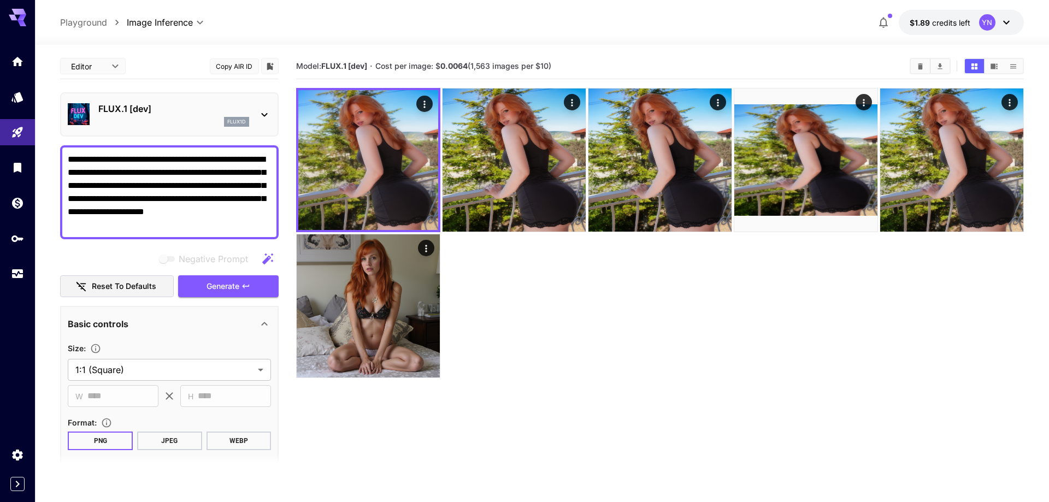
click at [166, 99] on div "FLUX.1 [dev] flux1d" at bounding box center [169, 114] width 203 height 33
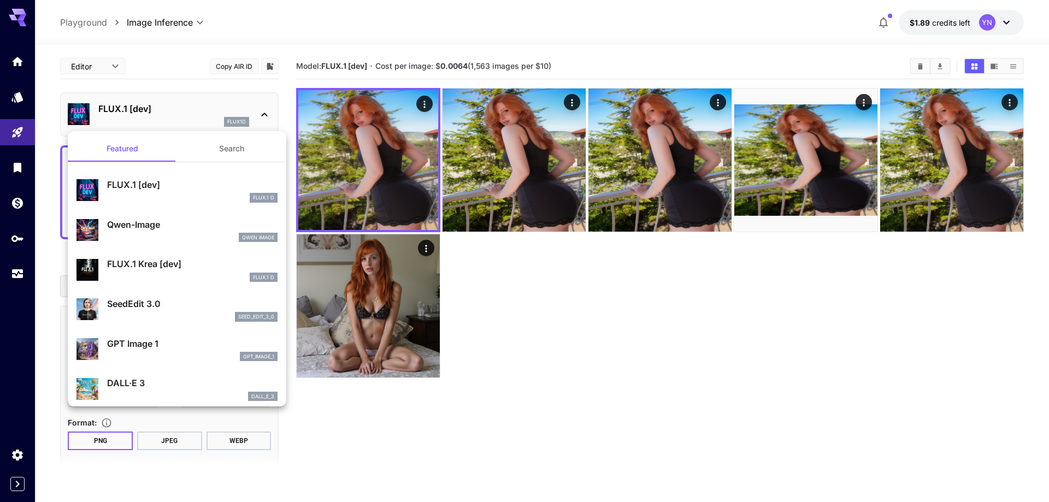
click at [196, 149] on button "Search" at bounding box center [231, 148] width 109 height 26
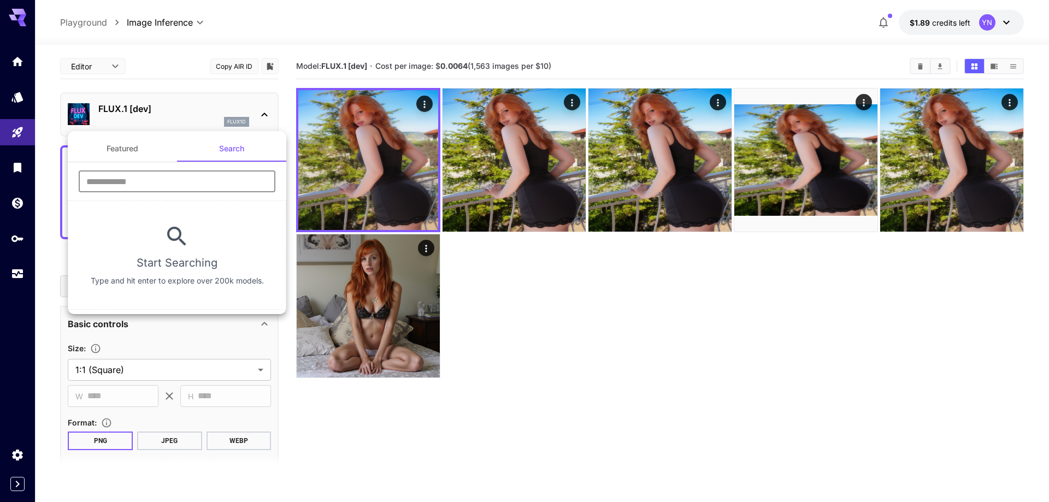
click at [156, 179] on input "text" at bounding box center [177, 181] width 197 height 22
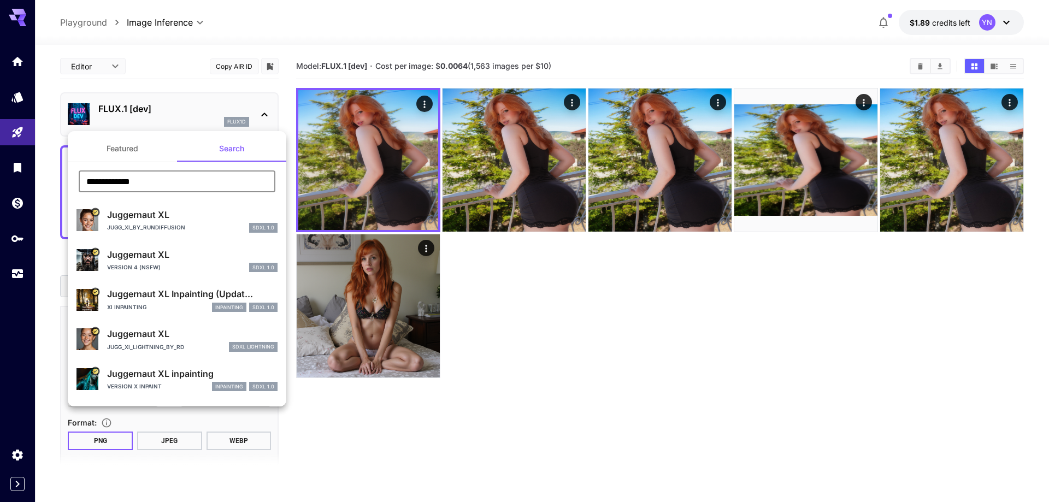
type input "**********"
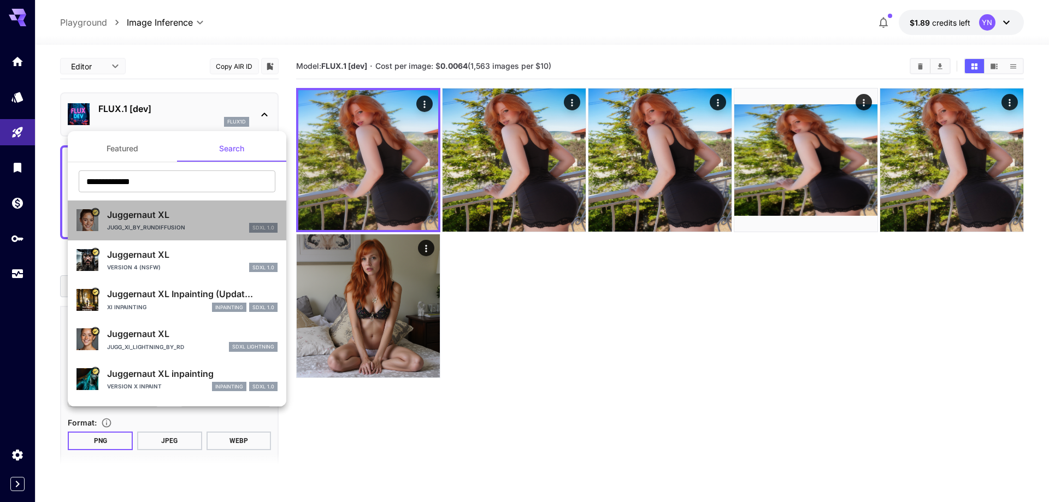
click at [197, 224] on div "Jugg_XI_by_RunDiffusion SDXL 1.0" at bounding box center [192, 228] width 170 height 10
type input "**"
type input "***"
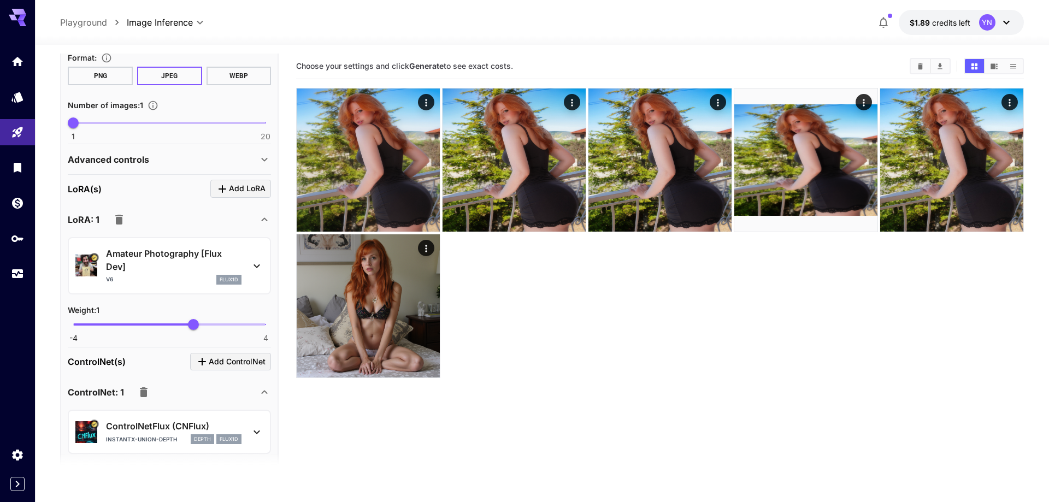
scroll to position [498, 0]
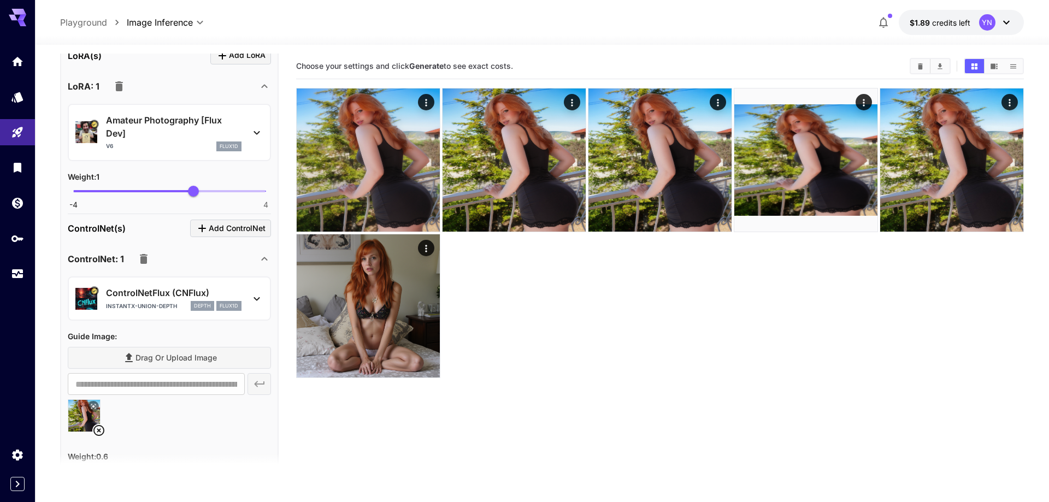
click at [186, 301] on div "instantx-union-depth depth flux1d" at bounding box center [173, 306] width 135 height 10
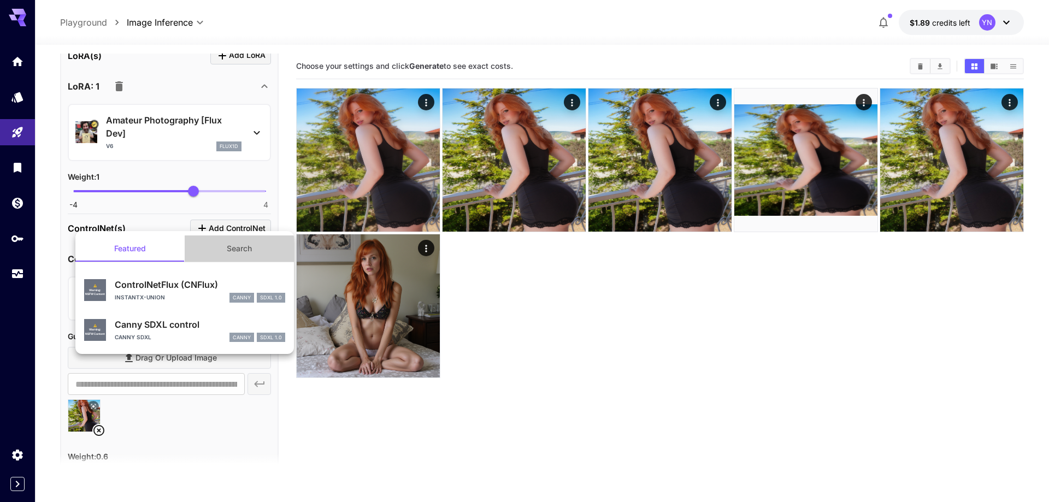
click at [223, 256] on button "Search" at bounding box center [239, 248] width 109 height 26
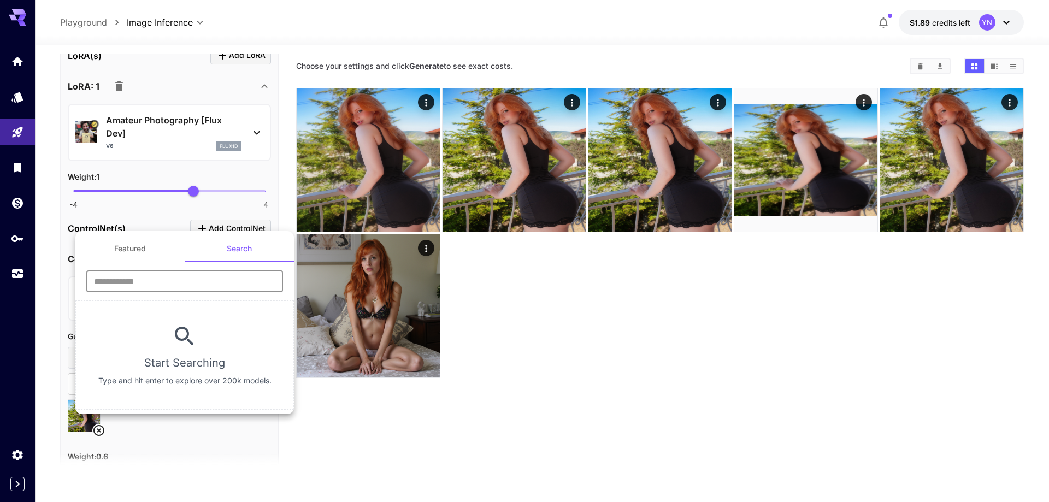
click at [176, 278] on input "text" at bounding box center [184, 281] width 197 height 22
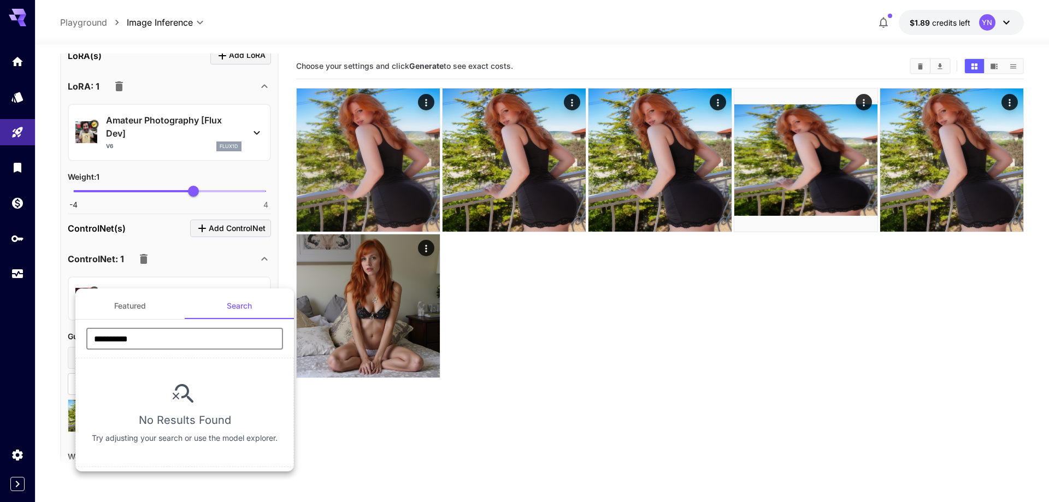
click at [163, 336] on input "**********" at bounding box center [184, 339] width 197 height 22
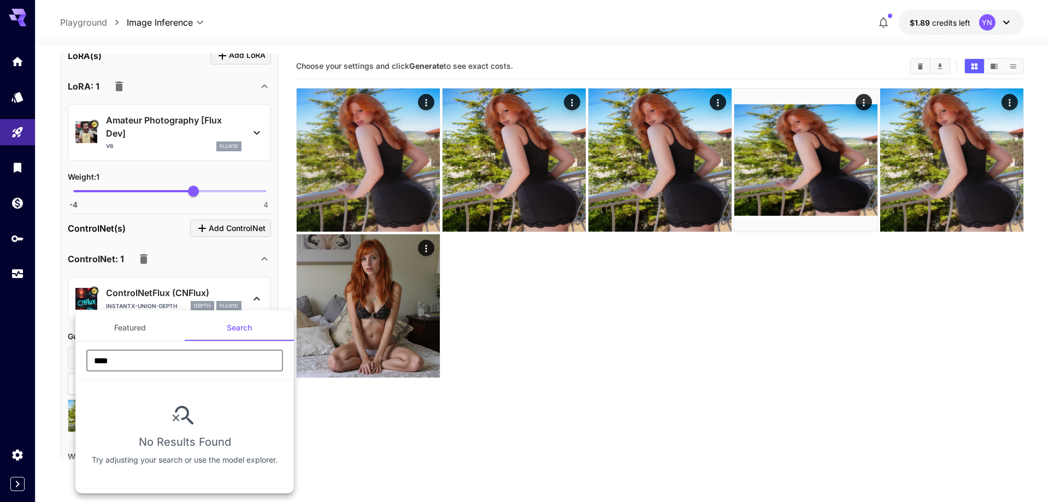
type input "****"
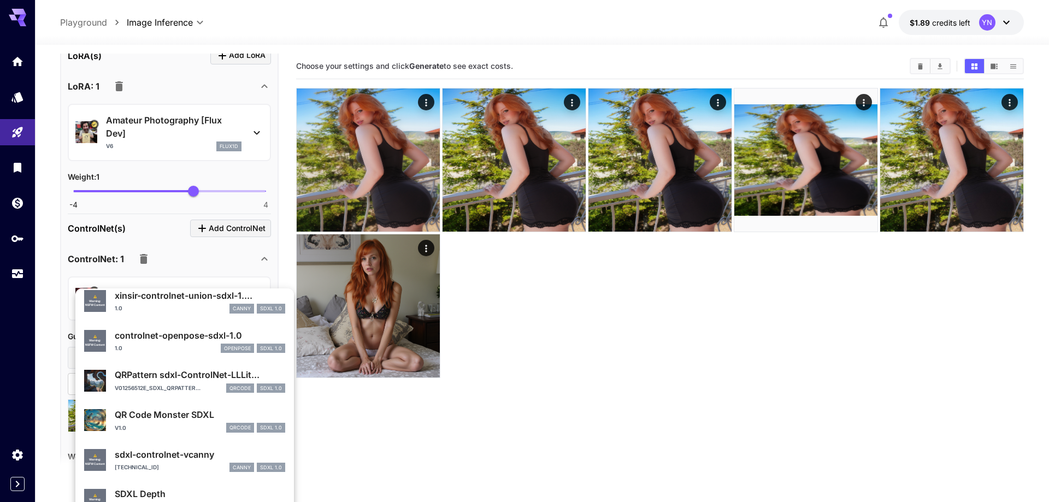
scroll to position [0, 0]
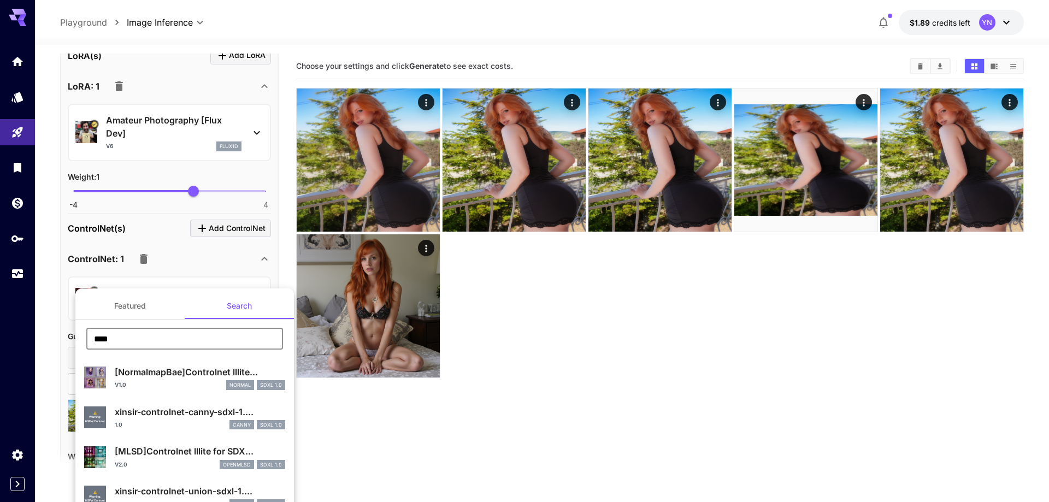
click at [181, 369] on p "[NormalmapBae]Controlnet lllite..." at bounding box center [200, 371] width 170 height 13
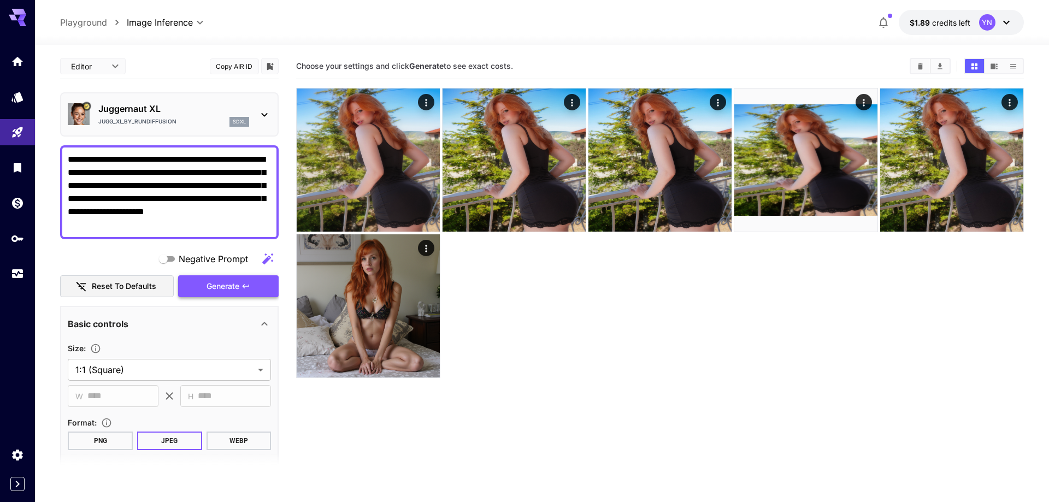
click at [228, 285] on span "Generate" at bounding box center [222, 287] width 33 height 14
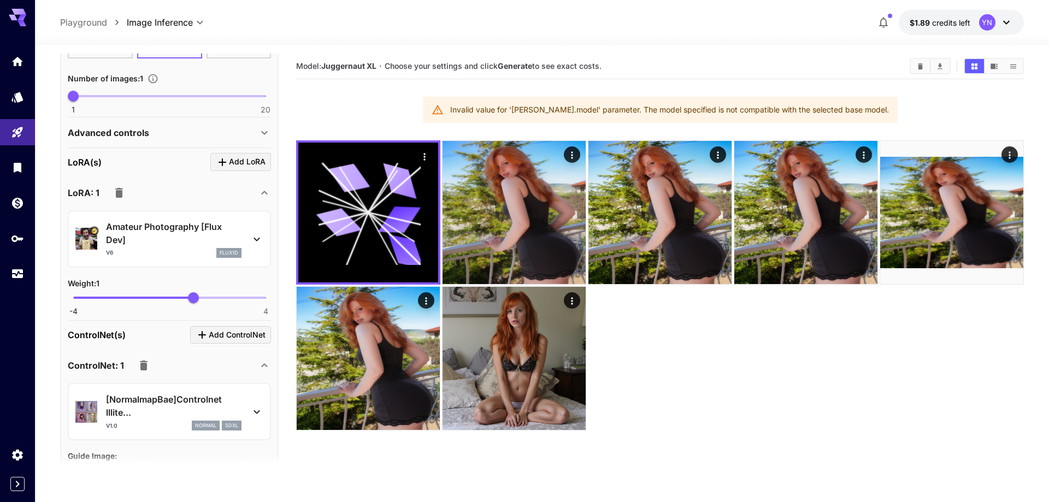
scroll to position [374, 0]
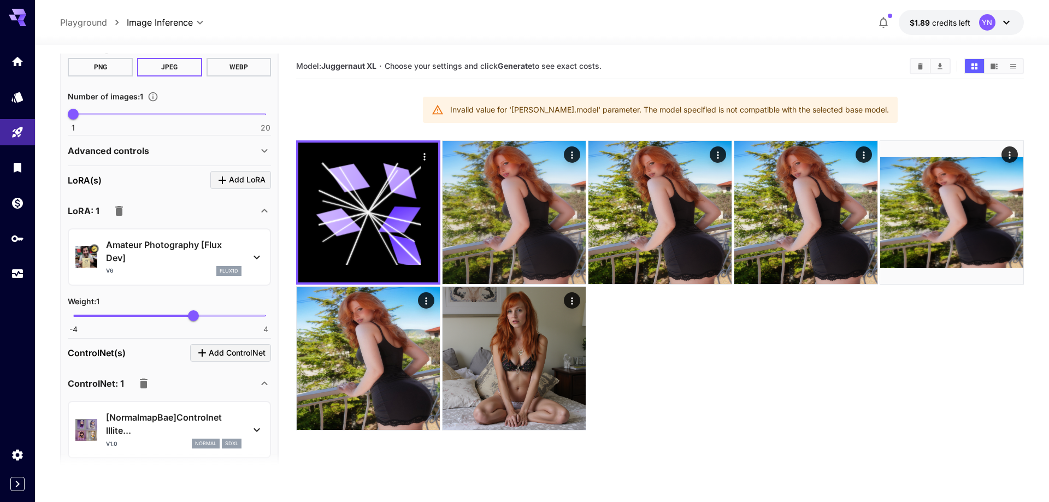
click at [122, 215] on icon "button" at bounding box center [119, 211] width 8 height 10
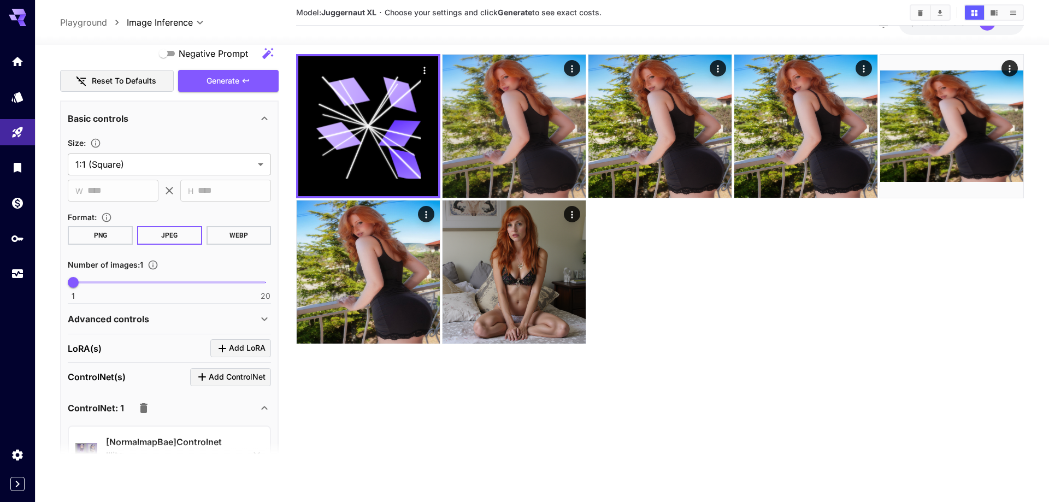
scroll to position [0, 0]
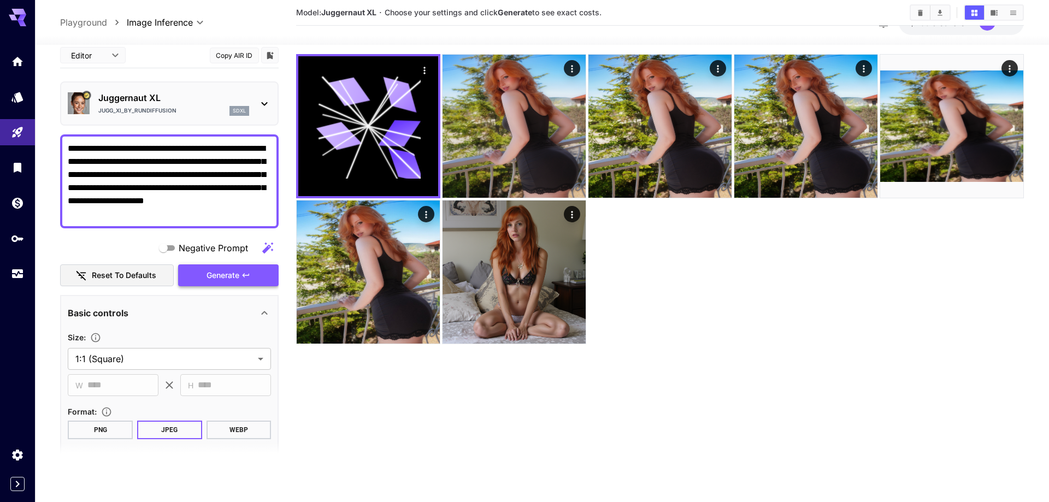
click at [231, 282] on span "Generate" at bounding box center [222, 276] width 33 height 14
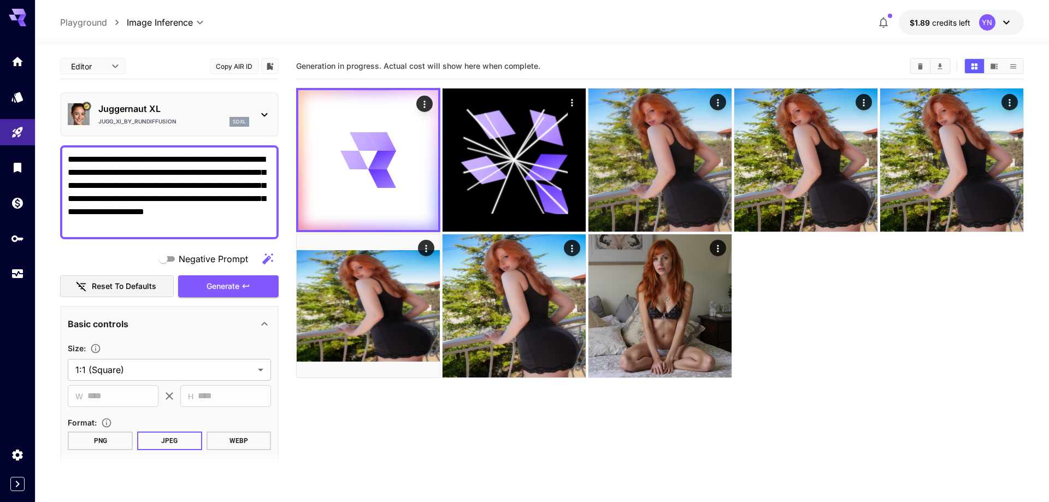
scroll to position [436, 0]
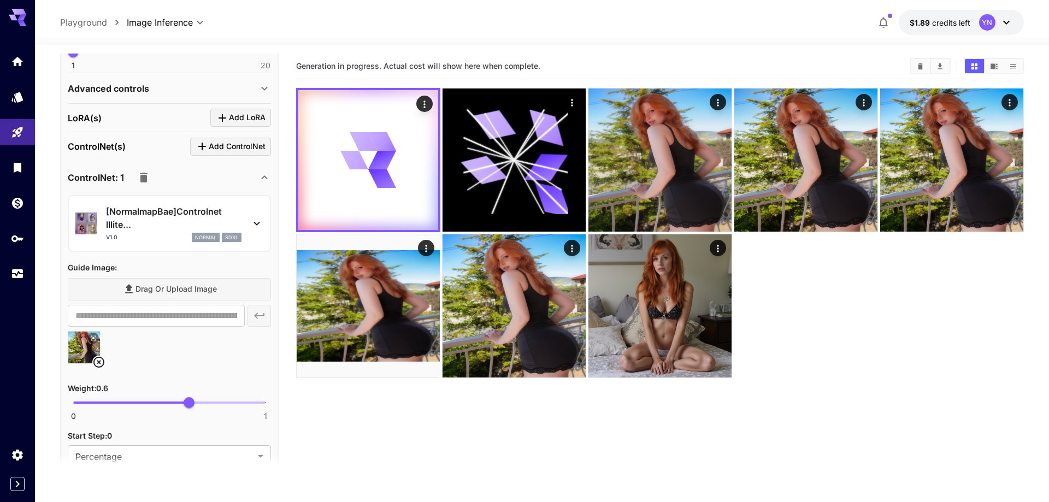
click at [238, 204] on div "[NormalmapBae]Controlnet lllite... v1.0 normal sdxl" at bounding box center [169, 223] width 188 height 46
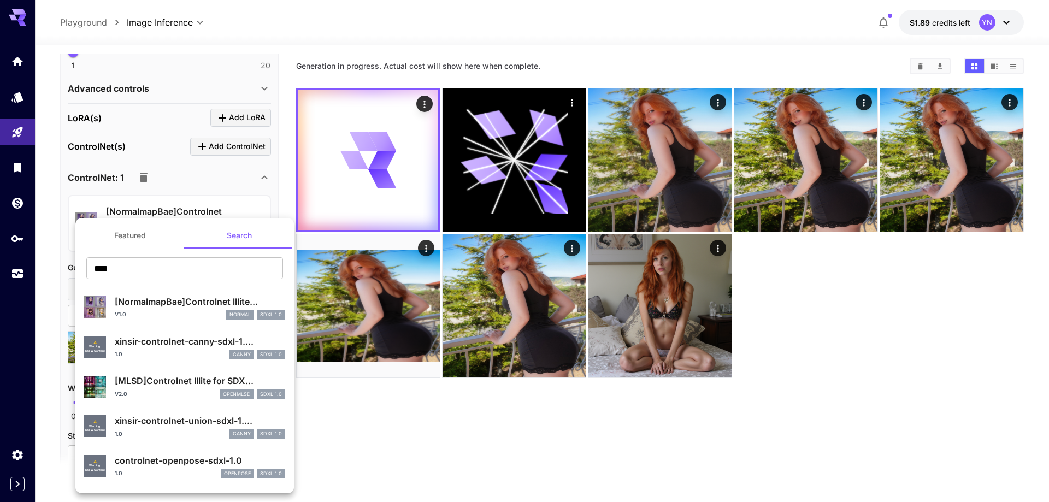
click at [154, 178] on div at bounding box center [524, 251] width 1049 height 502
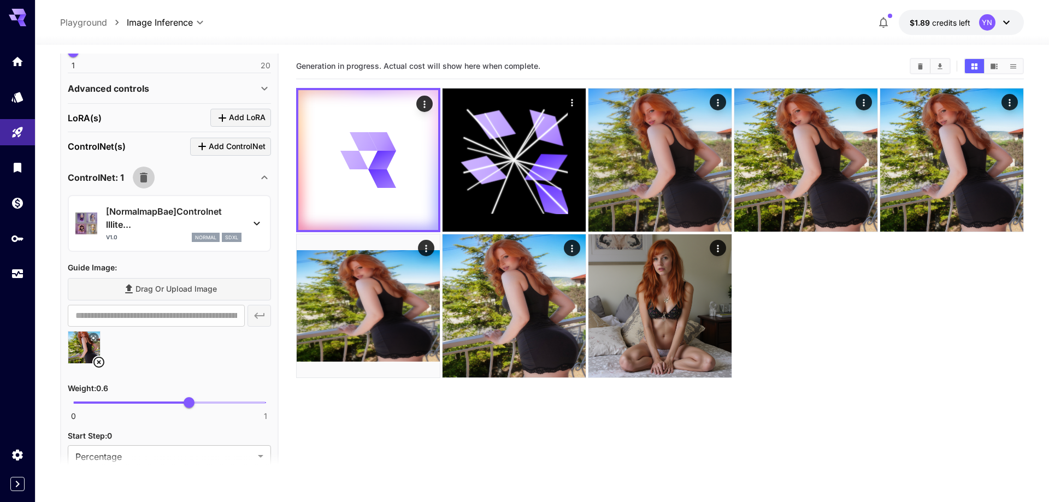
click at [147, 179] on icon "button" at bounding box center [143, 177] width 13 height 13
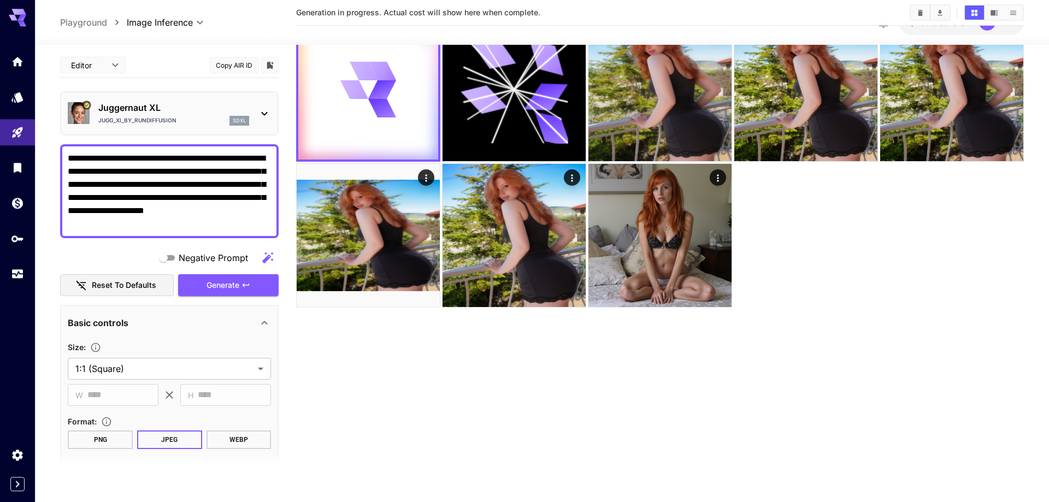
scroll to position [0, 0]
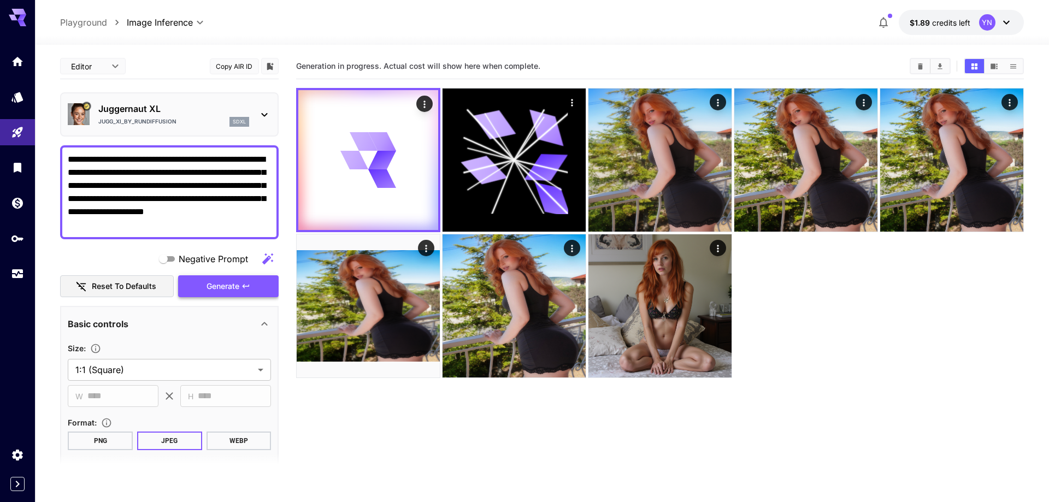
click at [228, 292] on span "Generate" at bounding box center [222, 287] width 33 height 14
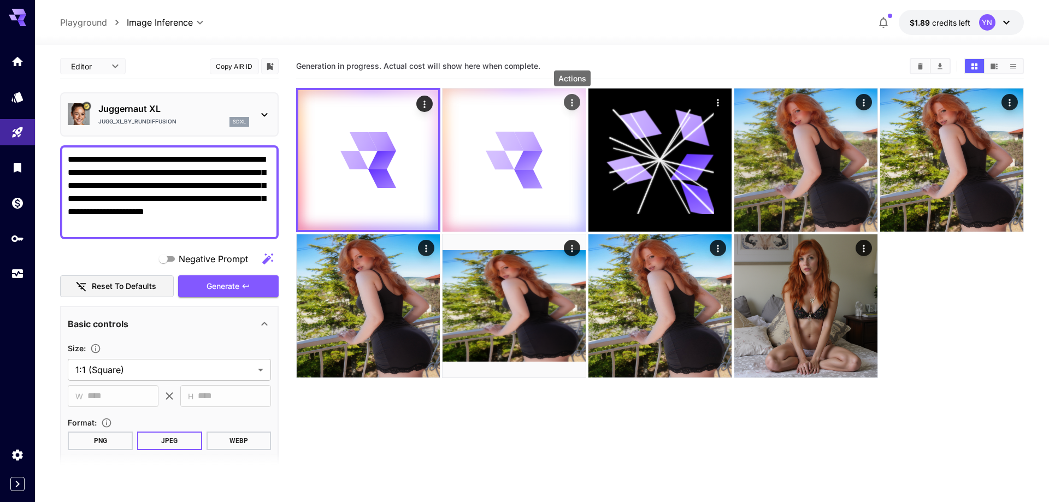
click at [570, 101] on icon "Actions" at bounding box center [571, 102] width 11 height 11
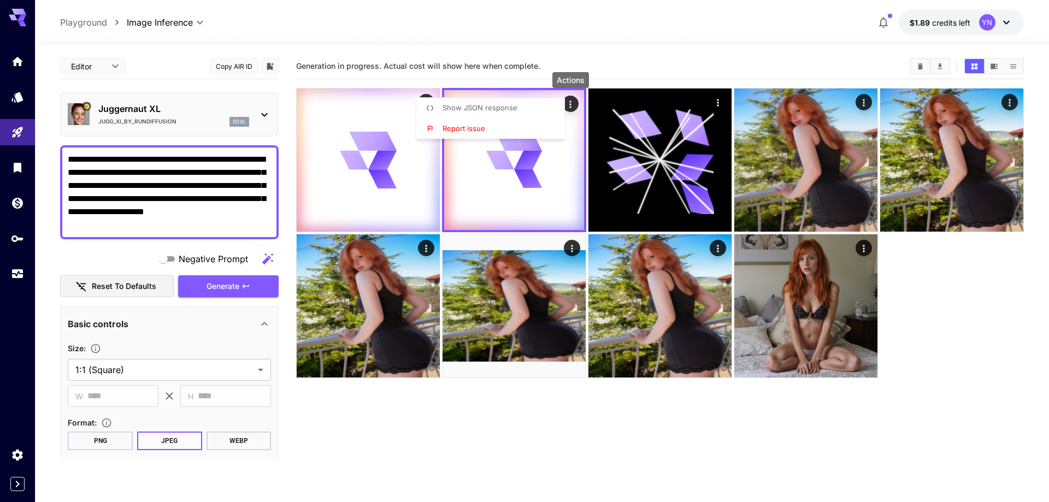
click at [572, 104] on div at bounding box center [524, 251] width 1049 height 502
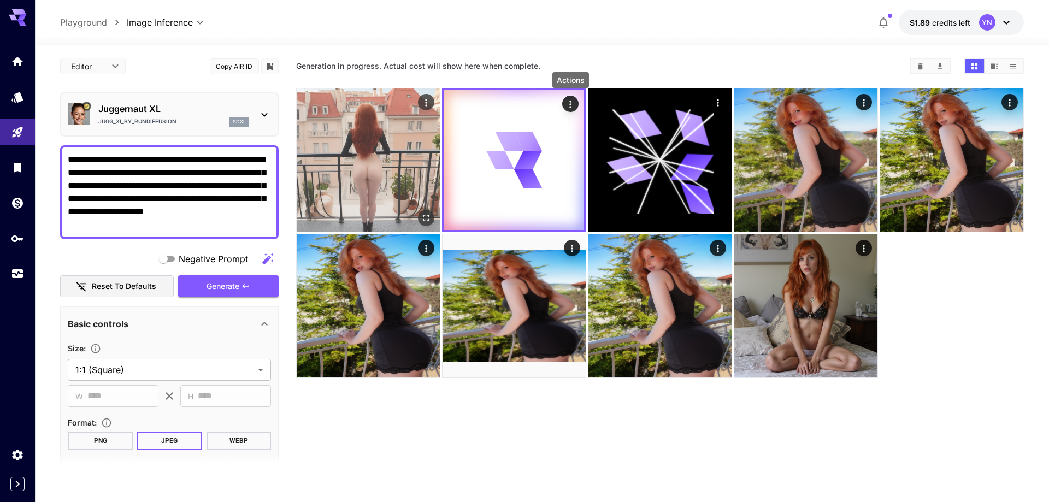
click at [392, 176] on img at bounding box center [368, 159] width 143 height 143
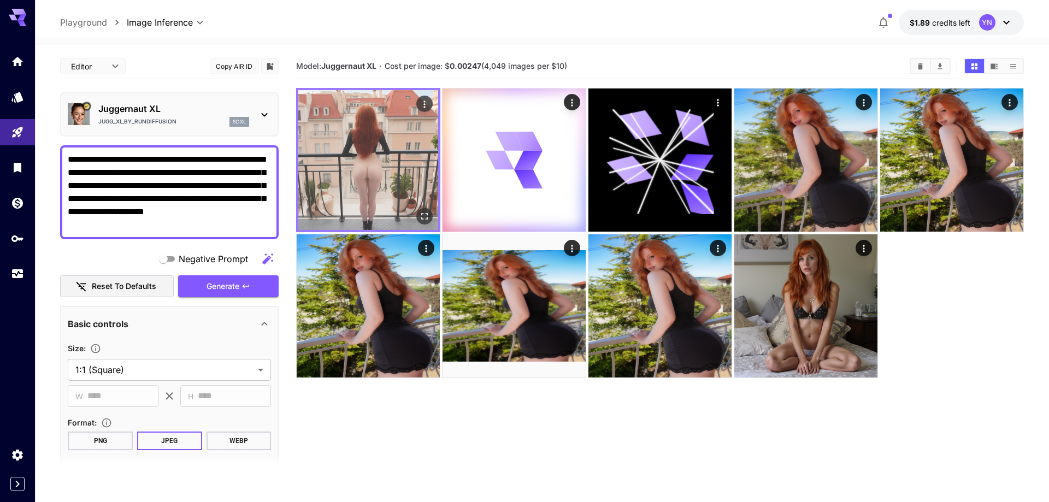
click at [430, 102] on icon "Actions" at bounding box center [424, 104] width 11 height 11
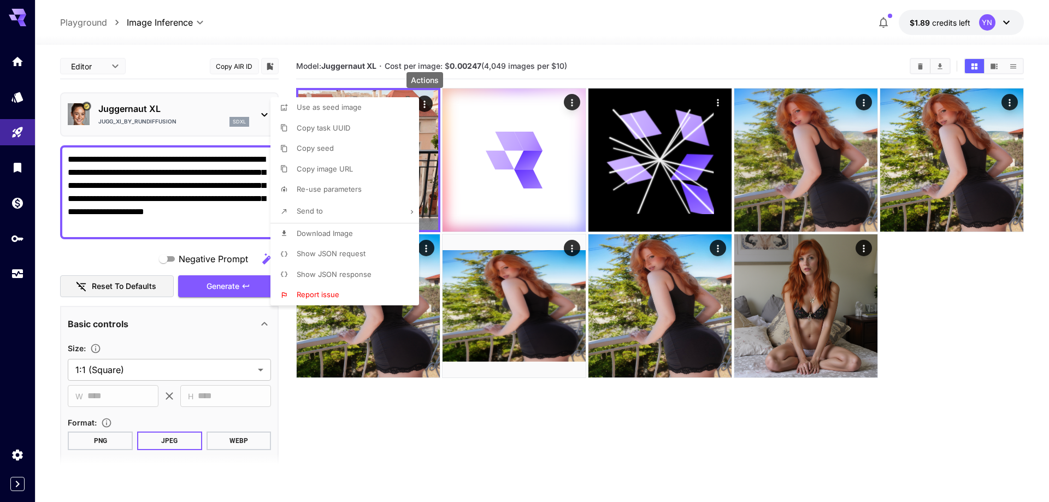
click at [445, 202] on div at bounding box center [524, 251] width 1049 height 502
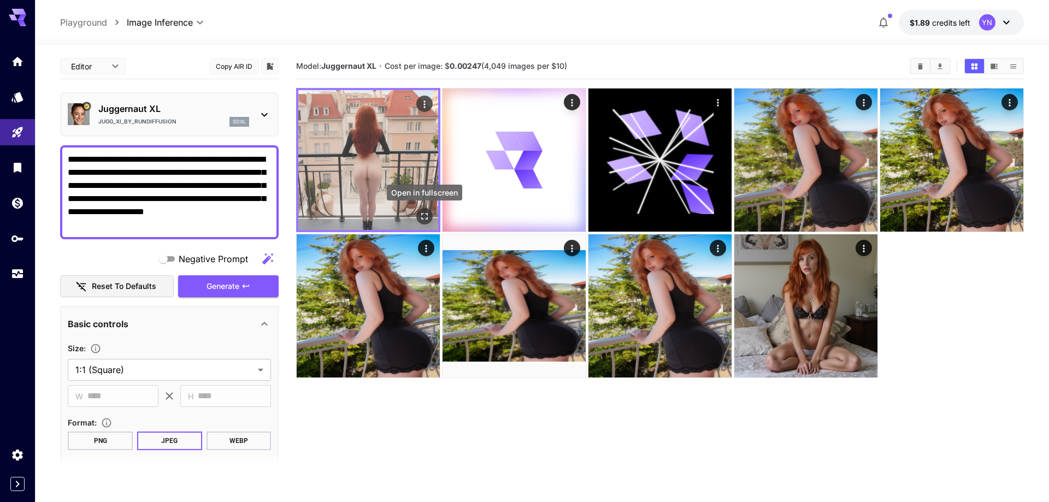
click at [427, 216] on icon "Open in fullscreen" at bounding box center [424, 216] width 11 height 11
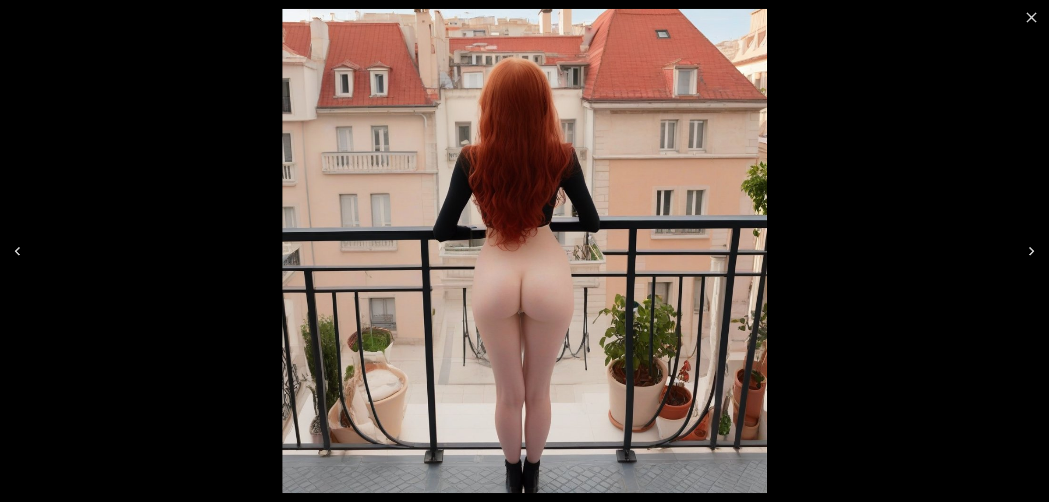
click at [1025, 18] on icon "Close" at bounding box center [1031, 17] width 17 height 17
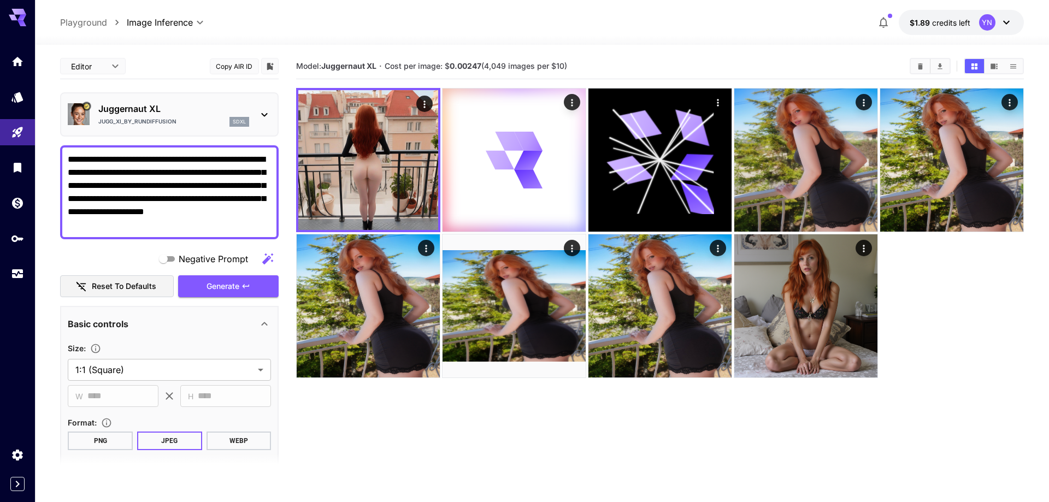
click at [200, 109] on p "Juggernaut XL" at bounding box center [173, 108] width 151 height 13
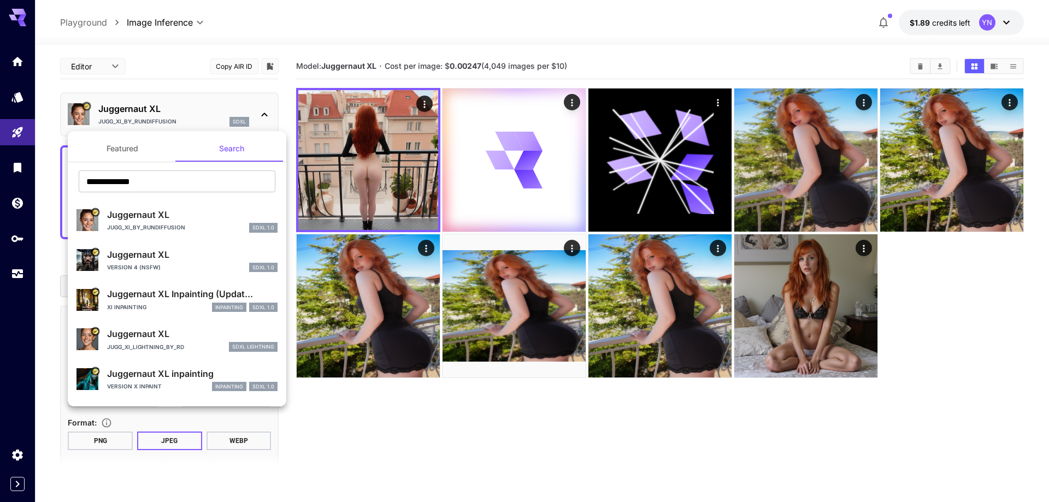
click at [200, 111] on div at bounding box center [524, 251] width 1049 height 502
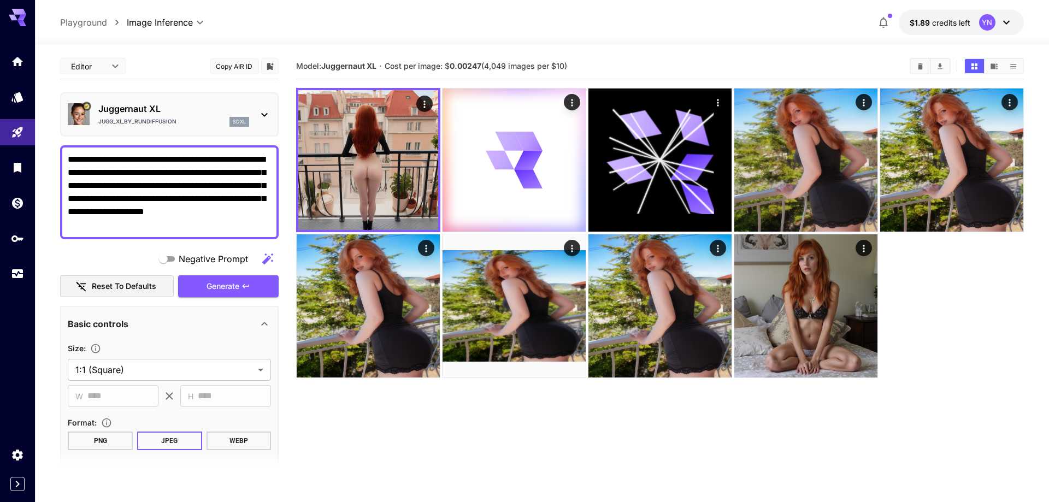
click at [200, 111] on p "Juggernaut XL" at bounding box center [173, 108] width 151 height 13
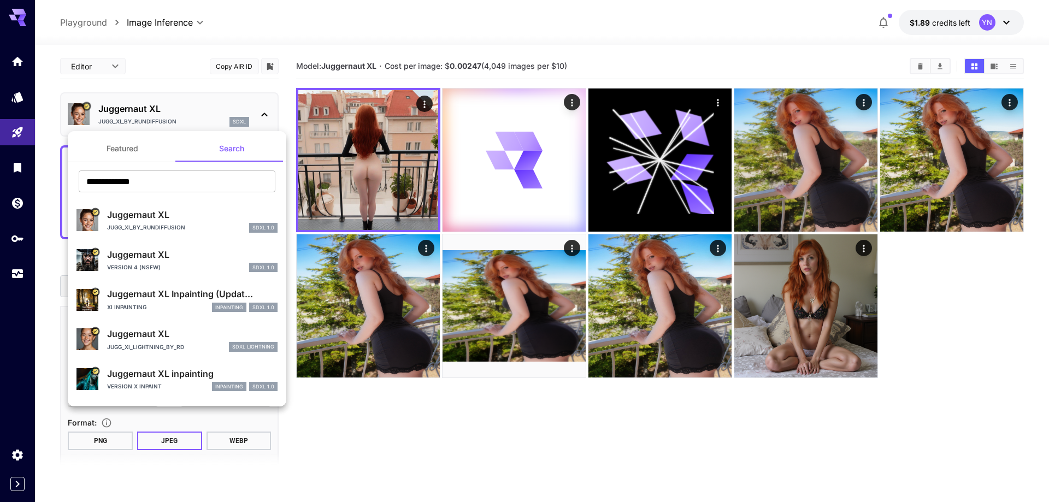
click at [853, 249] on div at bounding box center [524, 251] width 1049 height 502
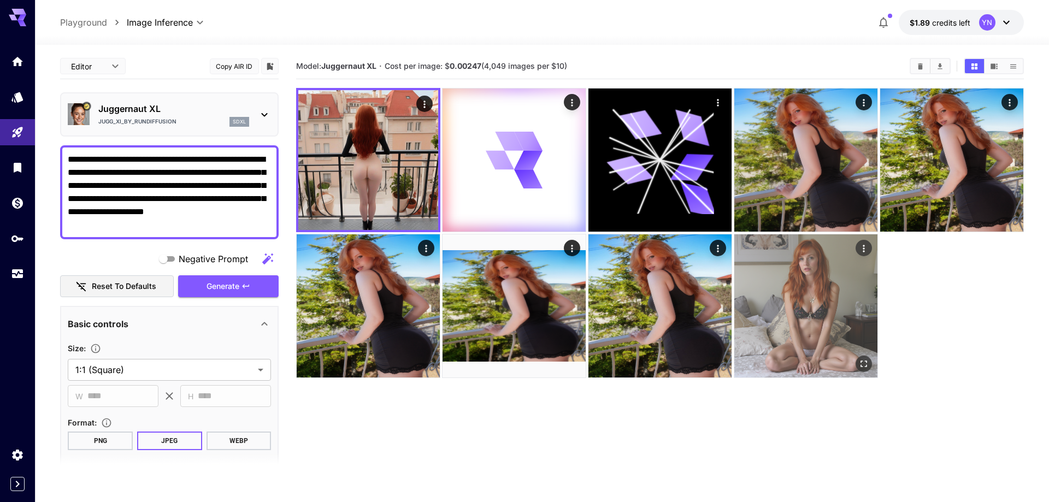
click at [863, 249] on icon "Actions" at bounding box center [863, 248] width 11 height 11
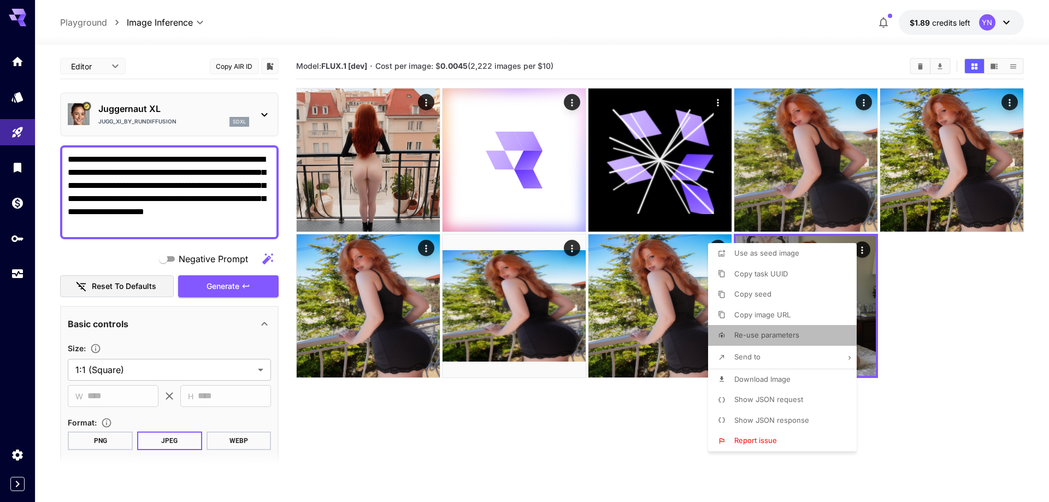
click at [804, 332] on li "Re-use parameters" at bounding box center [785, 335] width 155 height 21
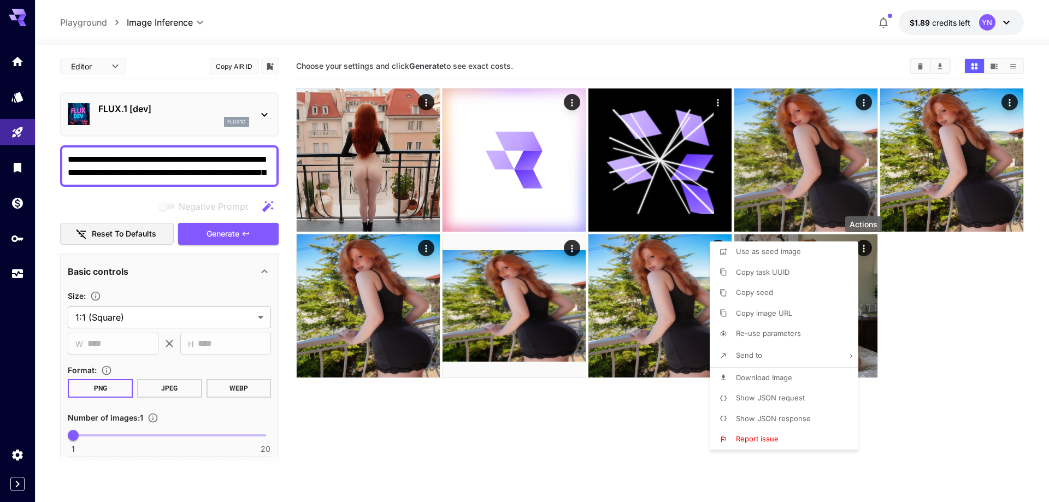
click at [415, 401] on div at bounding box center [524, 251] width 1049 height 502
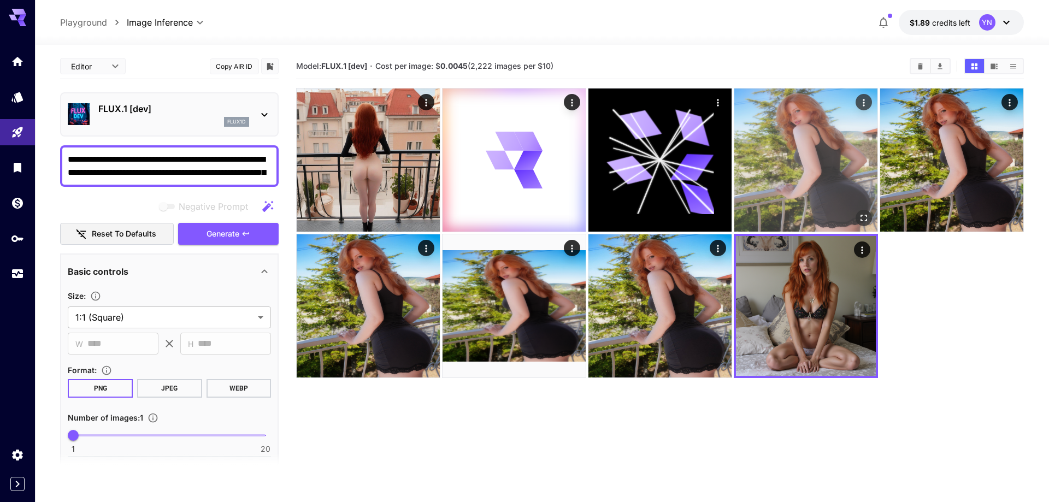
click at [799, 161] on img at bounding box center [805, 159] width 143 height 143
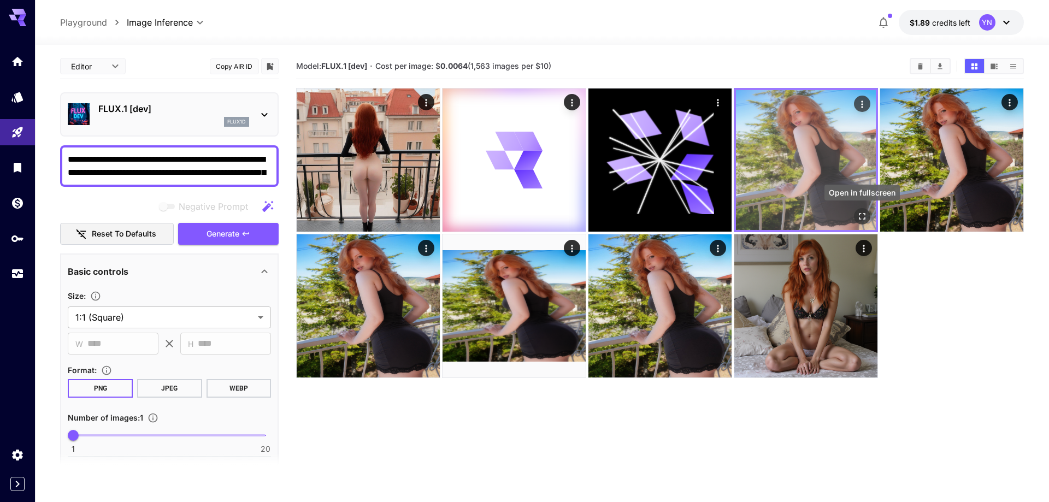
click at [866, 215] on icon "Open in fullscreen" at bounding box center [862, 216] width 11 height 11
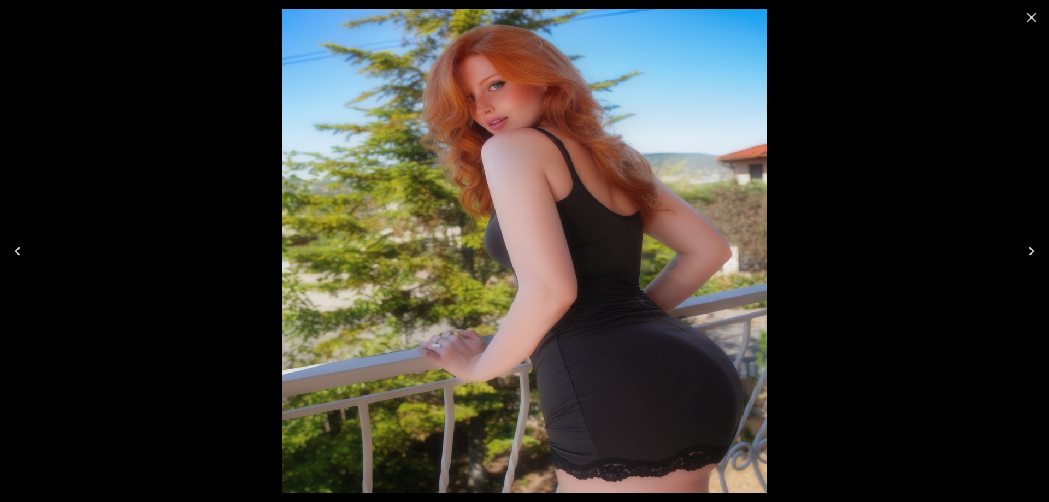
click at [1040, 21] on icon "Close" at bounding box center [1031, 17] width 17 height 17
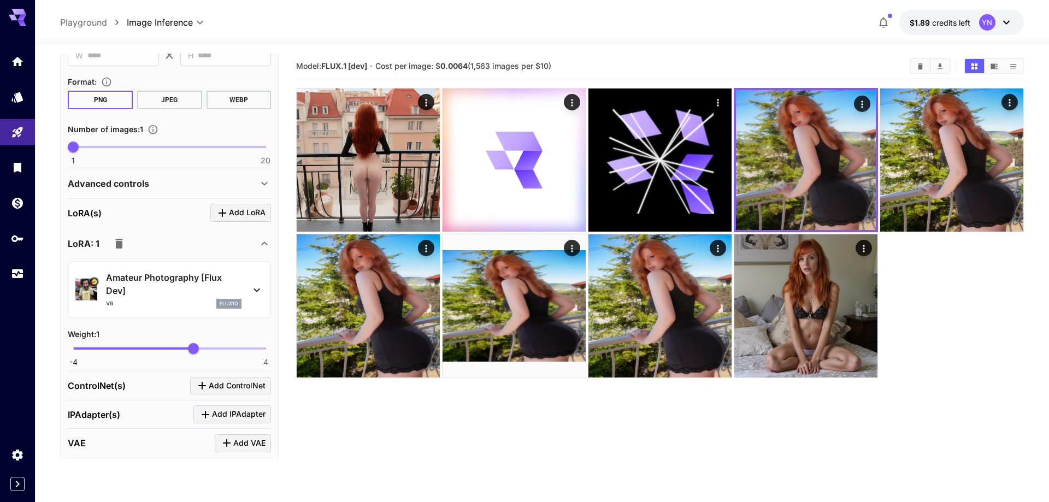
scroll to position [385, 0]
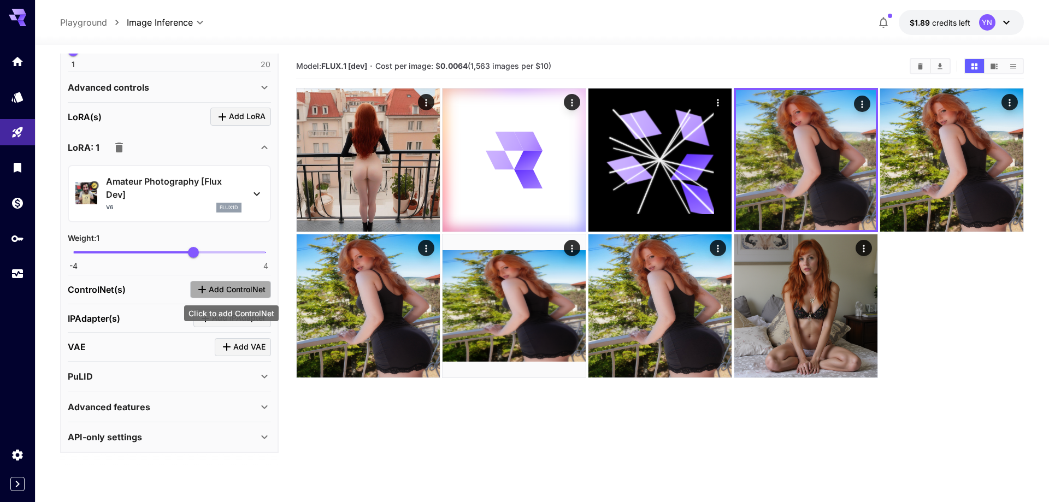
click at [231, 294] on span "Add ControlNet" at bounding box center [237, 290] width 57 height 14
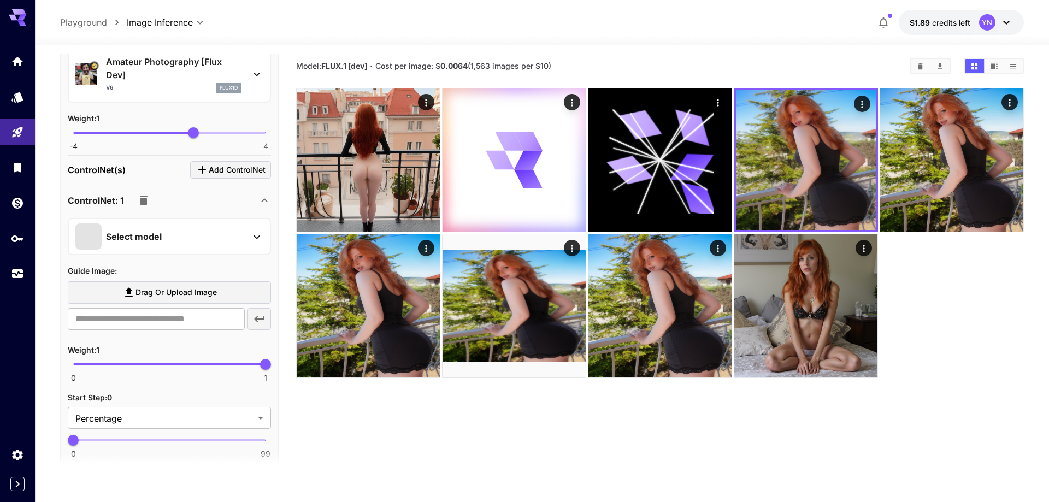
scroll to position [571, 0]
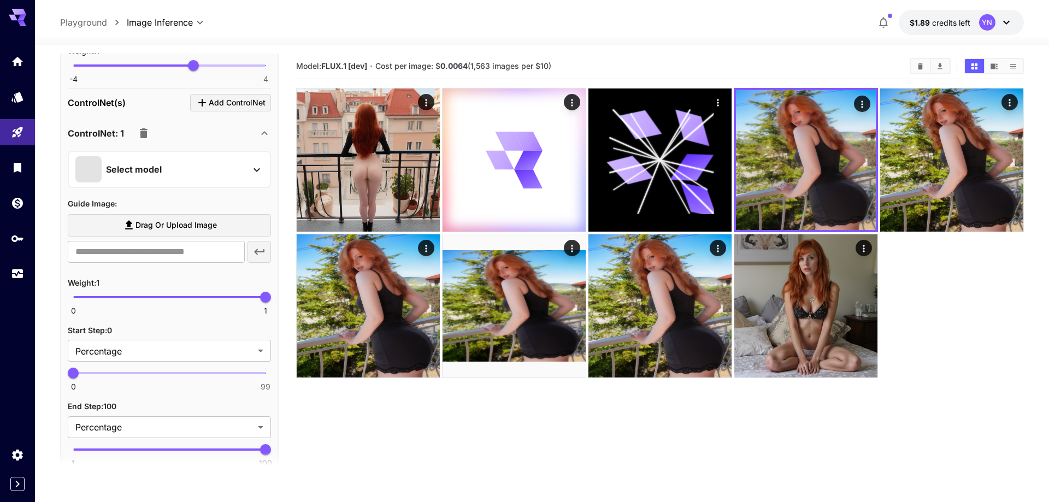
click at [125, 156] on div "Select model" at bounding box center [160, 169] width 170 height 26
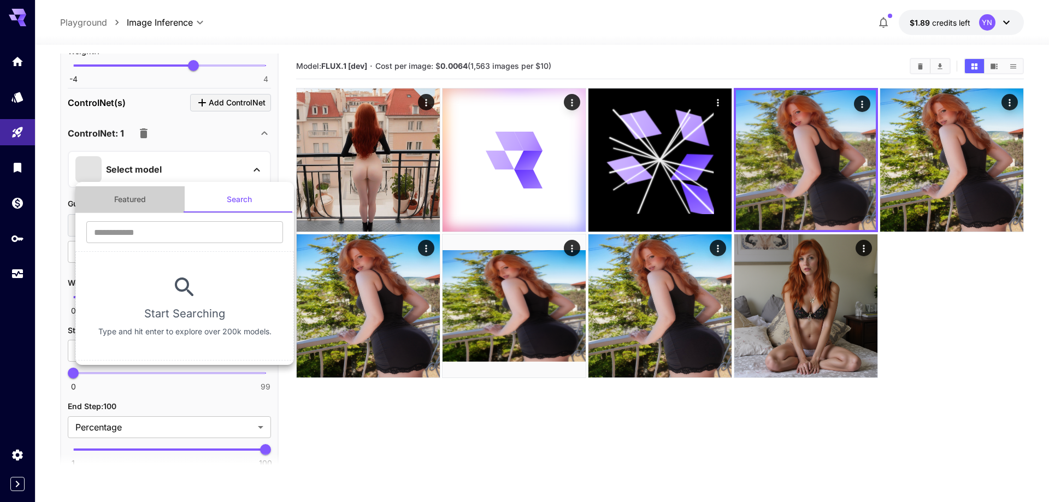
click at [137, 206] on button "Featured" at bounding box center [129, 199] width 109 height 26
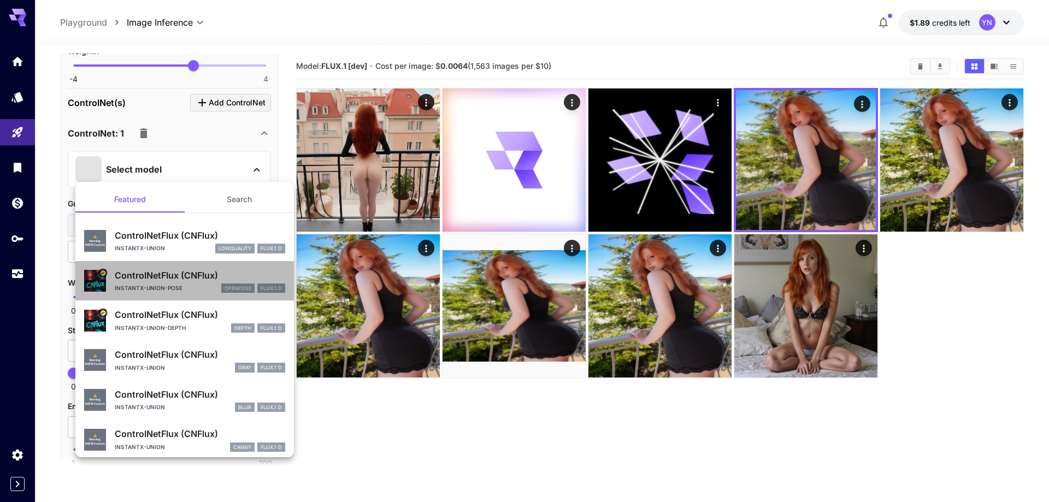
click at [181, 284] on div "instantx-union-pose openpose FLUX.1 D" at bounding box center [200, 289] width 170 height 10
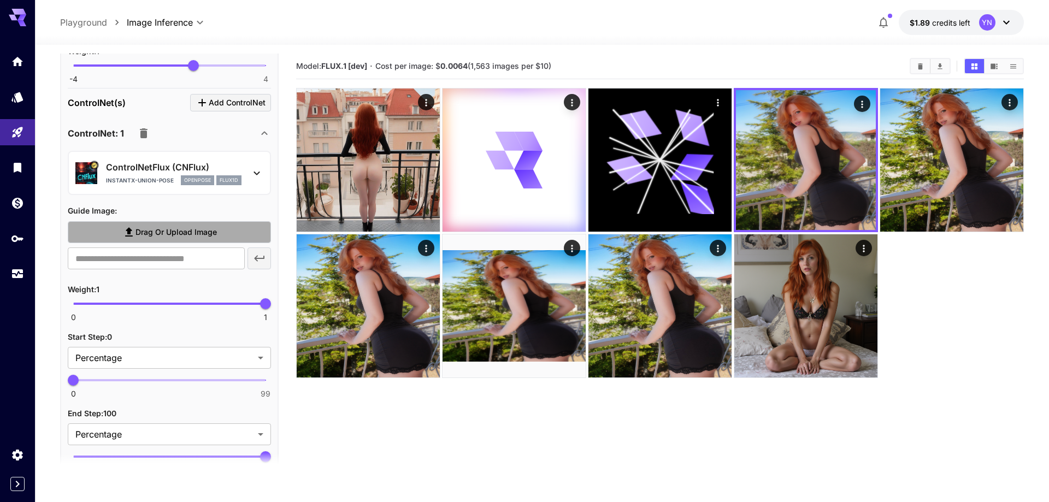
click at [145, 237] on span "Drag or upload image" at bounding box center [175, 233] width 81 height 14
click at [0, 0] on input "Drag or upload image" at bounding box center [0, 0] width 0 height 0
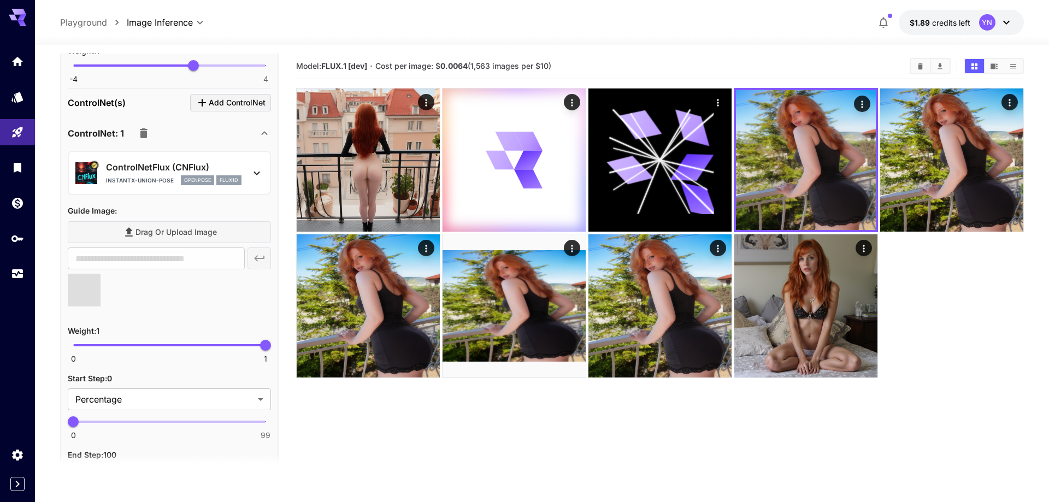
type input "**********"
type input "***"
drag, startPoint x: 261, startPoint y: 351, endPoint x: 151, endPoint y: 347, distance: 109.8
click at [151, 347] on span "0.4" at bounding box center [150, 345] width 11 height 11
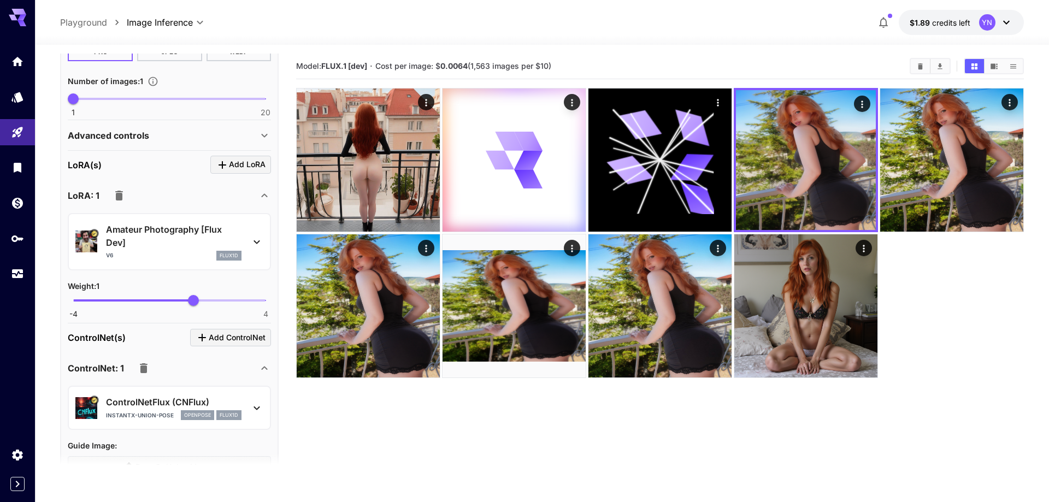
scroll to position [0, 0]
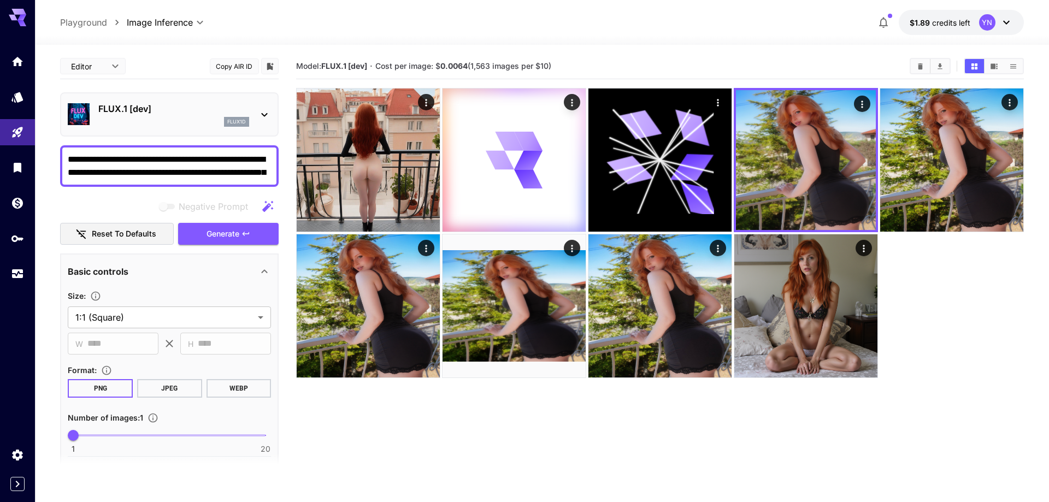
click at [170, 170] on textarea "**********" at bounding box center [169, 166] width 203 height 26
drag, startPoint x: 168, startPoint y: 170, endPoint x: 216, endPoint y: 161, distance: 48.5
click at [216, 161] on textarea "**********" at bounding box center [169, 166] width 203 height 26
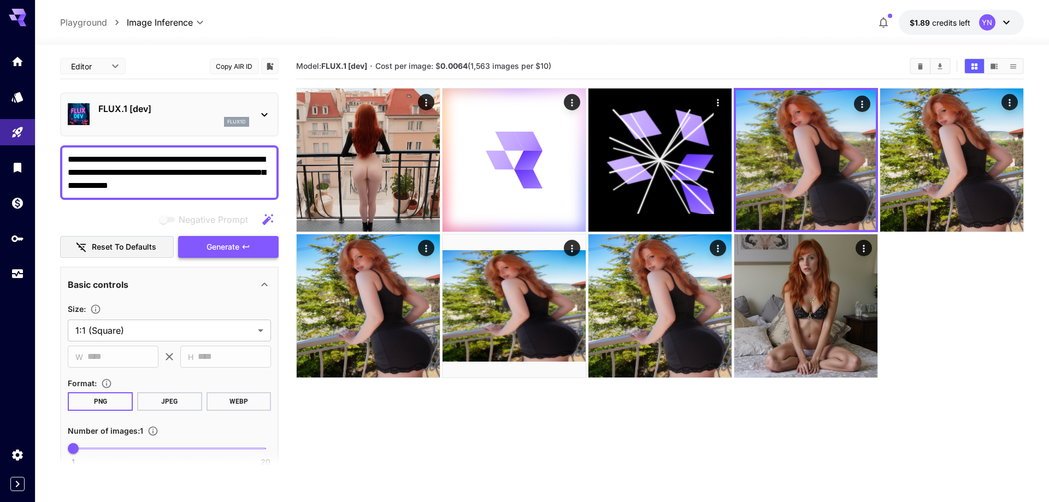
type textarea "**********"
click at [239, 238] on button "Generate" at bounding box center [228, 247] width 101 height 22
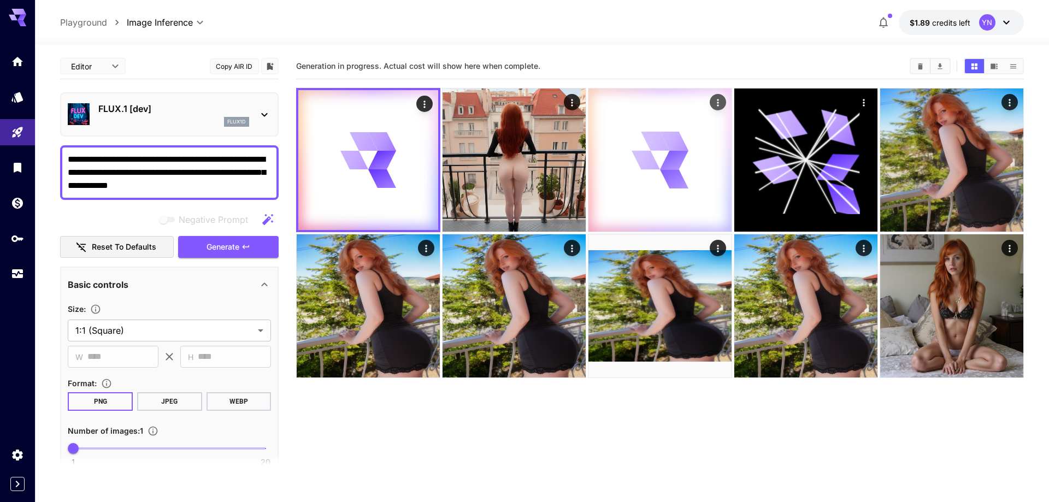
click at [721, 105] on icon "Actions" at bounding box center [717, 102] width 11 height 11
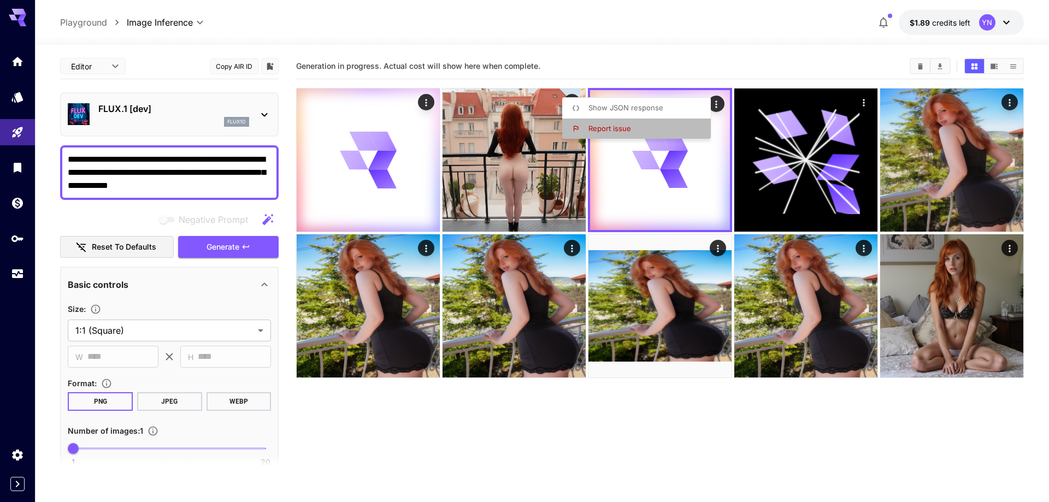
click at [688, 125] on li "Report issue" at bounding box center [639, 129] width 155 height 21
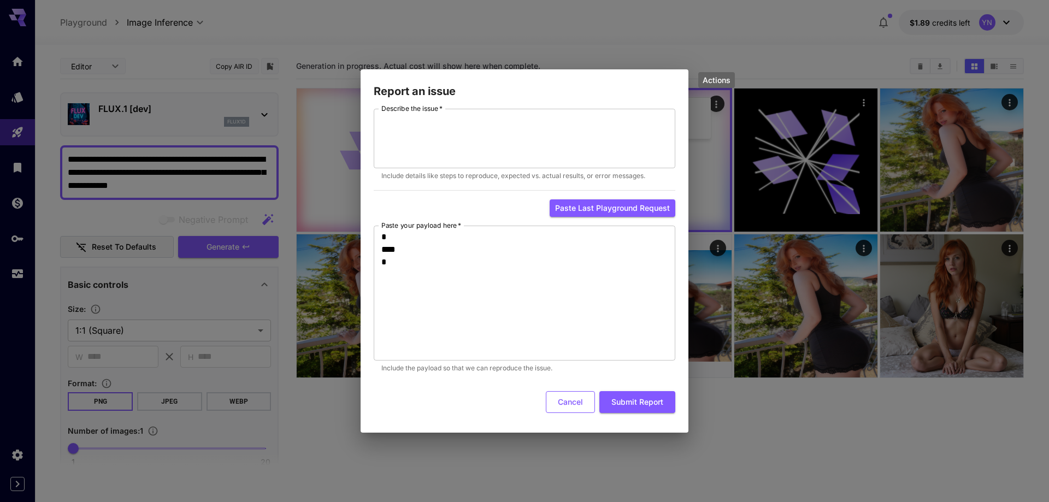
click at [571, 399] on button "Cancel" at bounding box center [570, 402] width 49 height 22
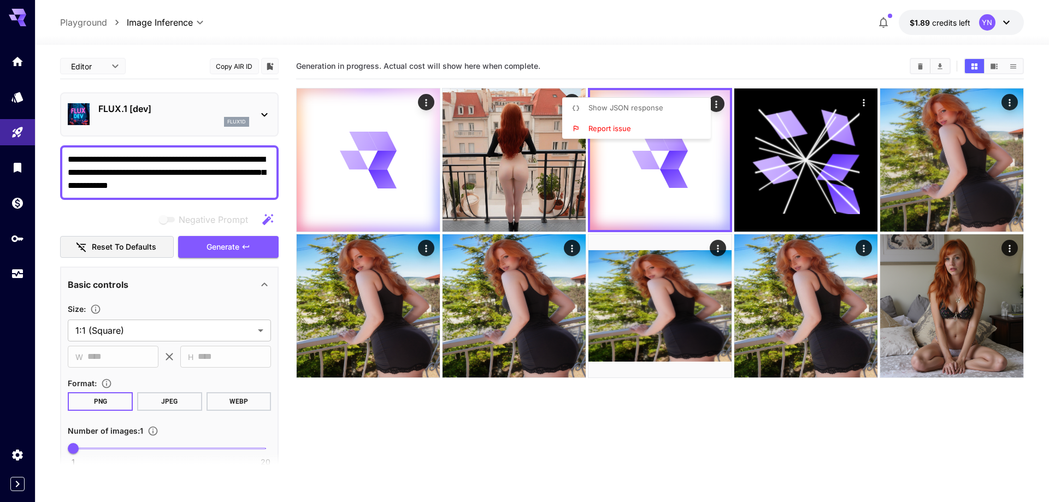
click at [445, 427] on div at bounding box center [524, 251] width 1049 height 502
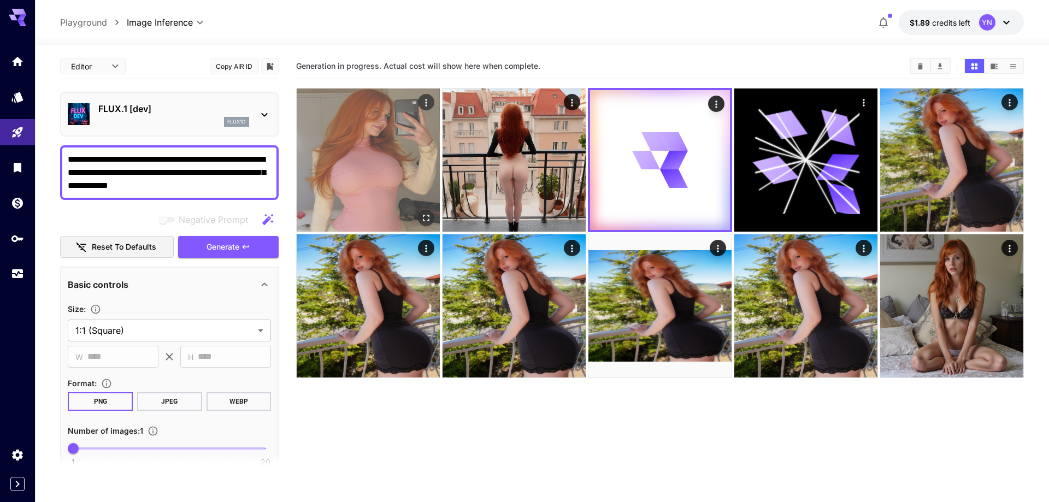
click at [409, 134] on img at bounding box center [368, 159] width 143 height 143
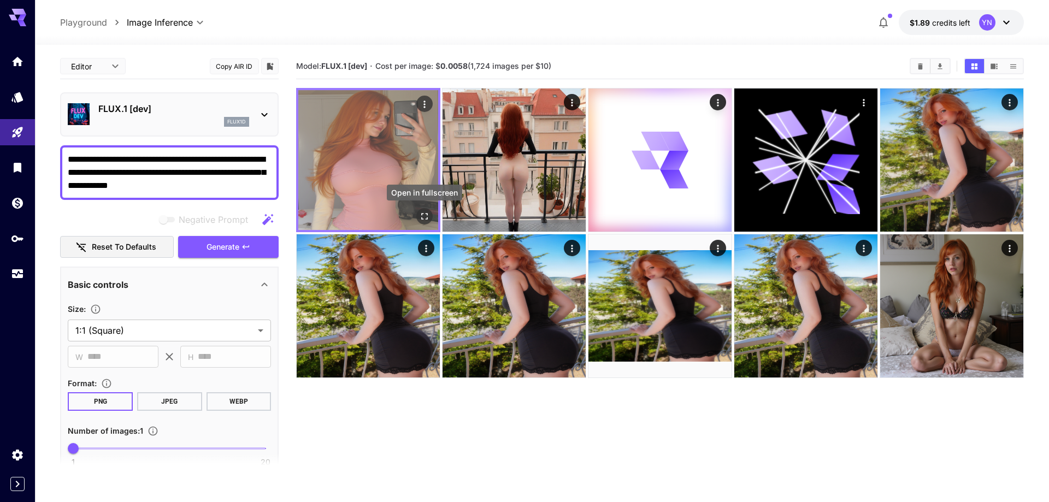
click at [423, 214] on icon "Open in fullscreen" at bounding box center [424, 216] width 11 height 11
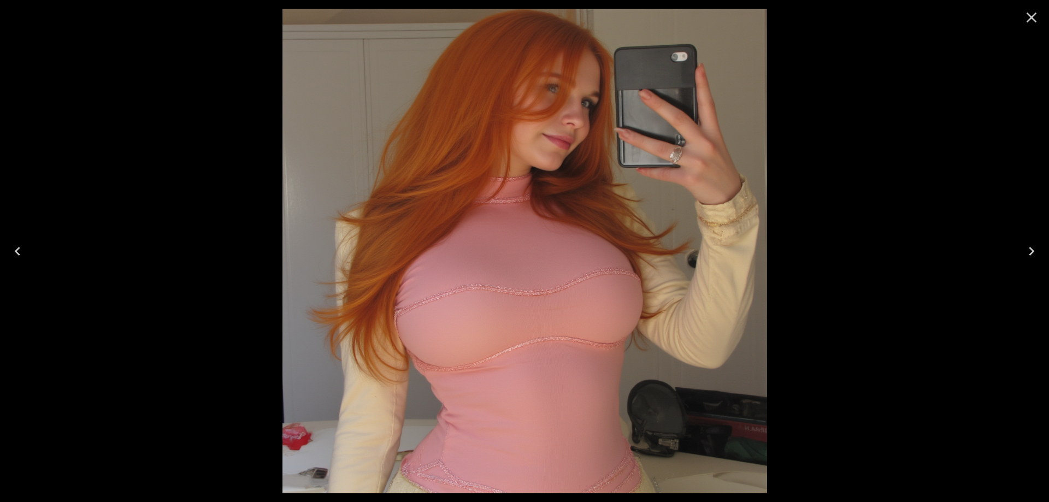
click at [1032, 20] on icon "Close" at bounding box center [1031, 17] width 17 height 17
